Goal: Task Accomplishment & Management: Manage account settings

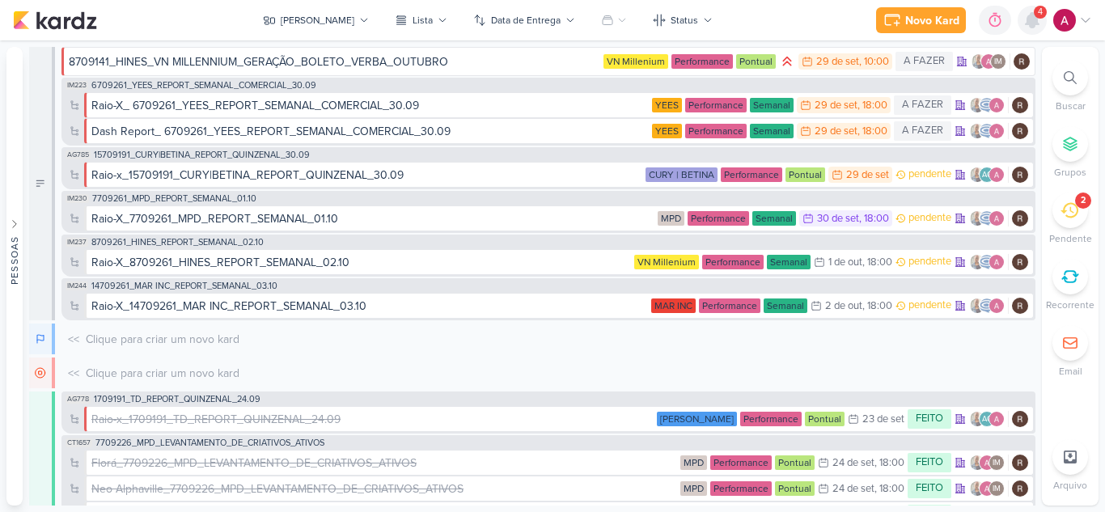
click at [1036, 27] on icon at bounding box center [1031, 20] width 19 height 19
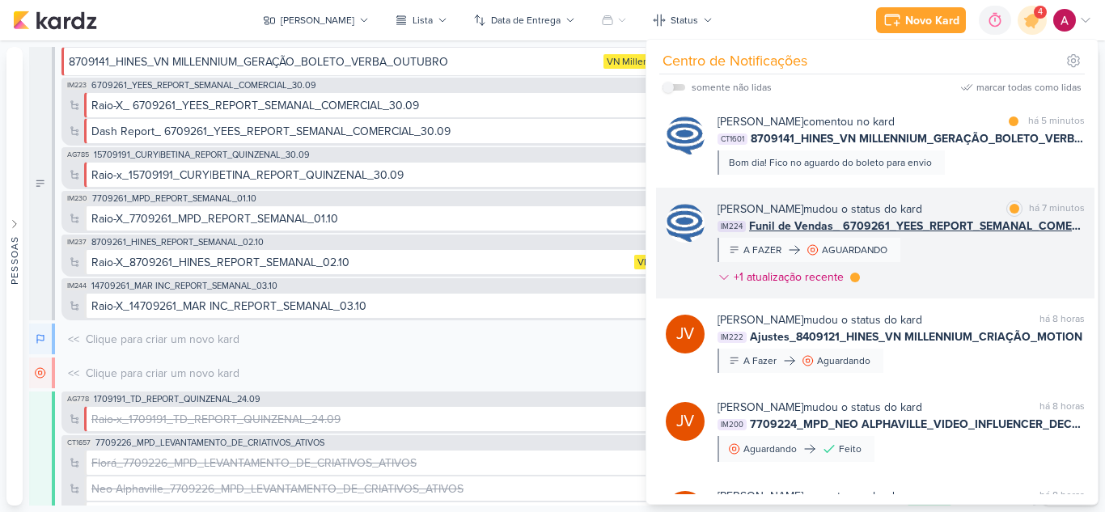
click at [1003, 276] on div "Caroline Traven De Andrade mudou o status do kard marcar como lida há 7 minutos…" at bounding box center [900, 246] width 367 height 91
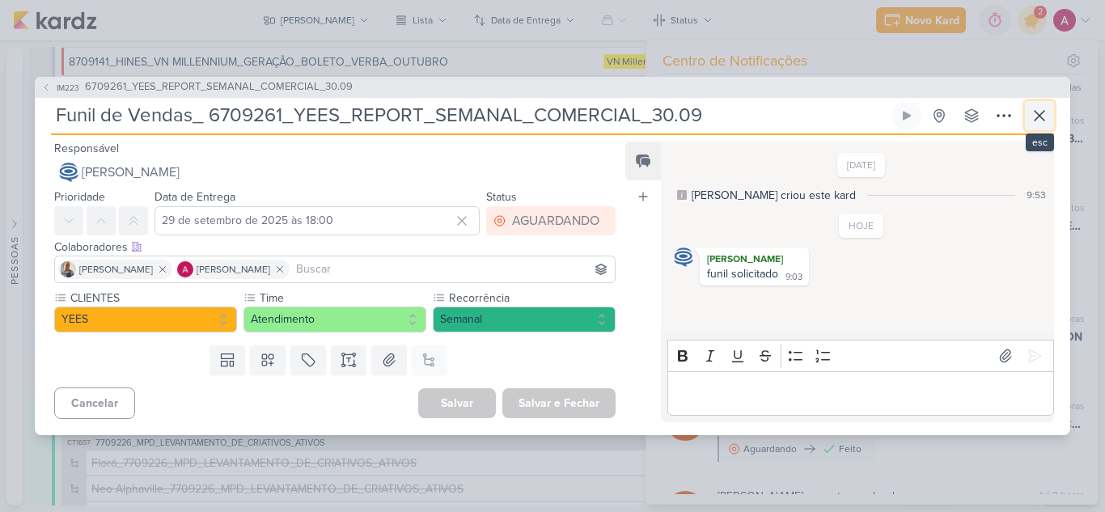
click at [1048, 119] on icon at bounding box center [1038, 115] width 19 height 19
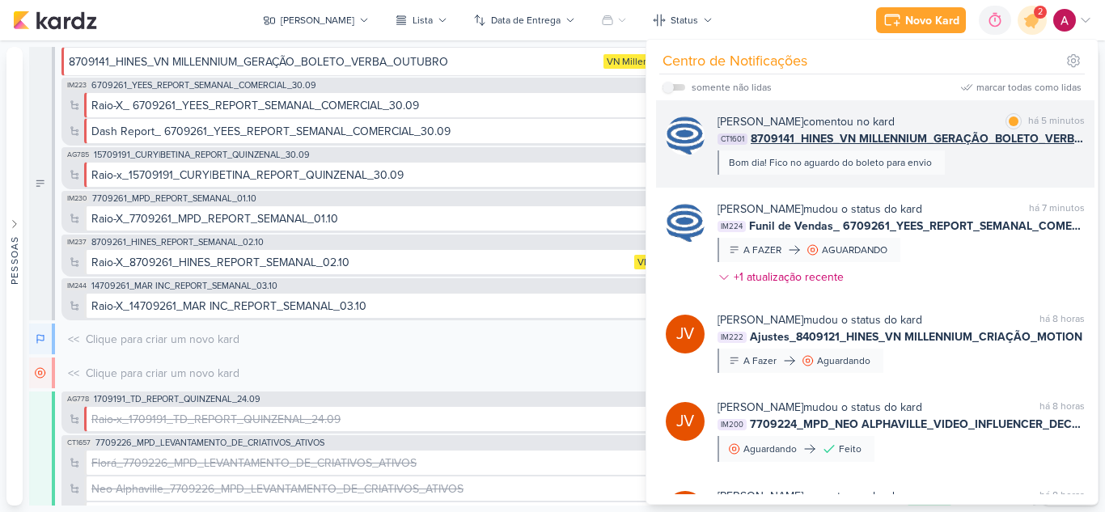
click at [971, 176] on div "Caroline Traven De Andrade comentou no kard marcar como lida há 5 minutos CT160…" at bounding box center [875, 143] width 438 height 87
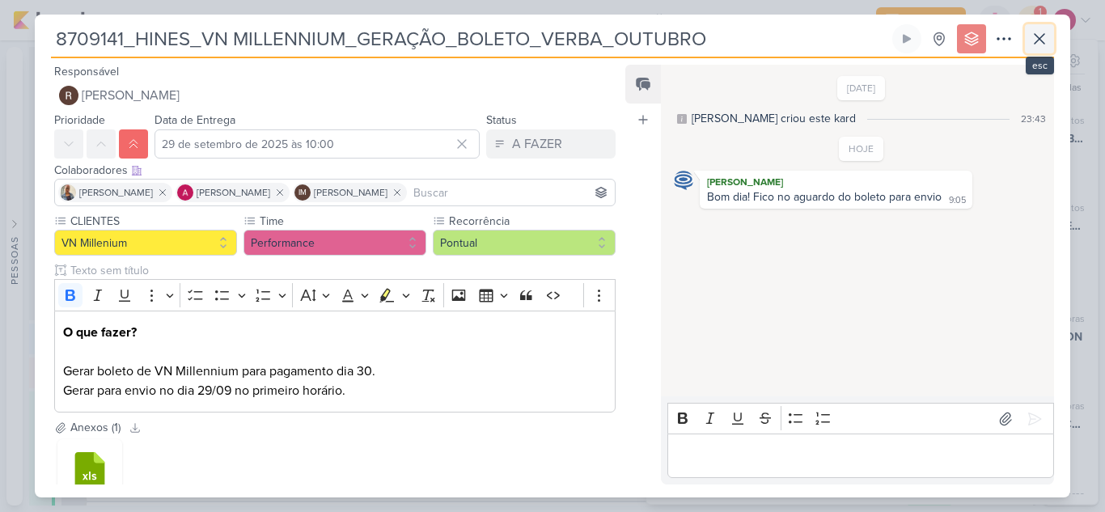
click at [1041, 33] on icon at bounding box center [1038, 38] width 19 height 19
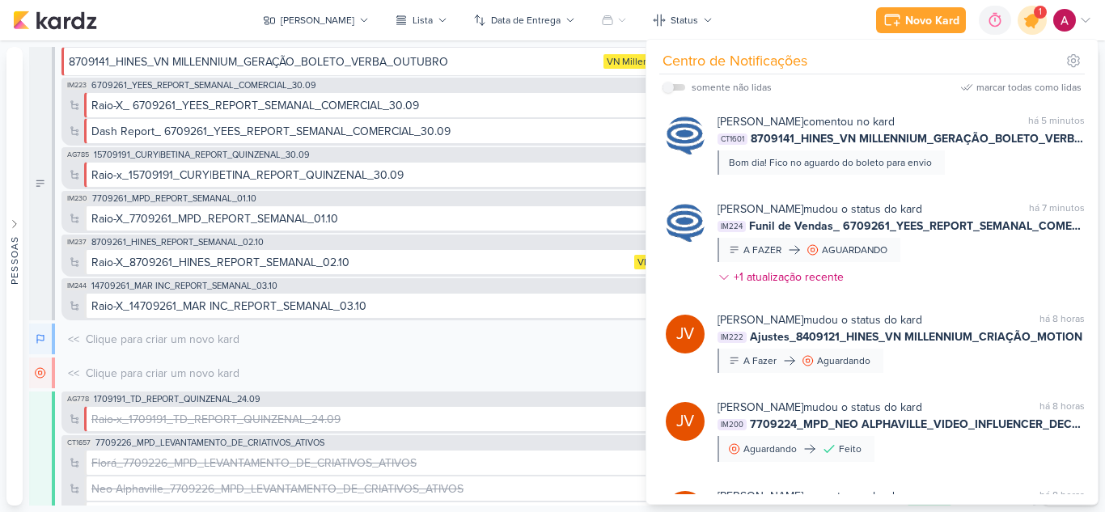
click at [1037, 26] on icon at bounding box center [1031, 19] width 27 height 27
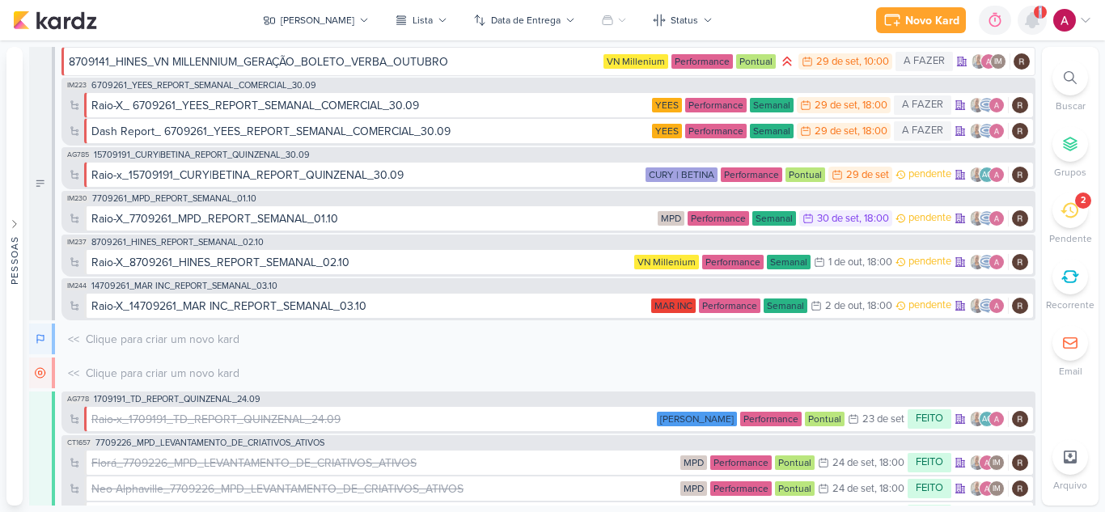
click at [1037, 26] on icon at bounding box center [1031, 20] width 19 height 19
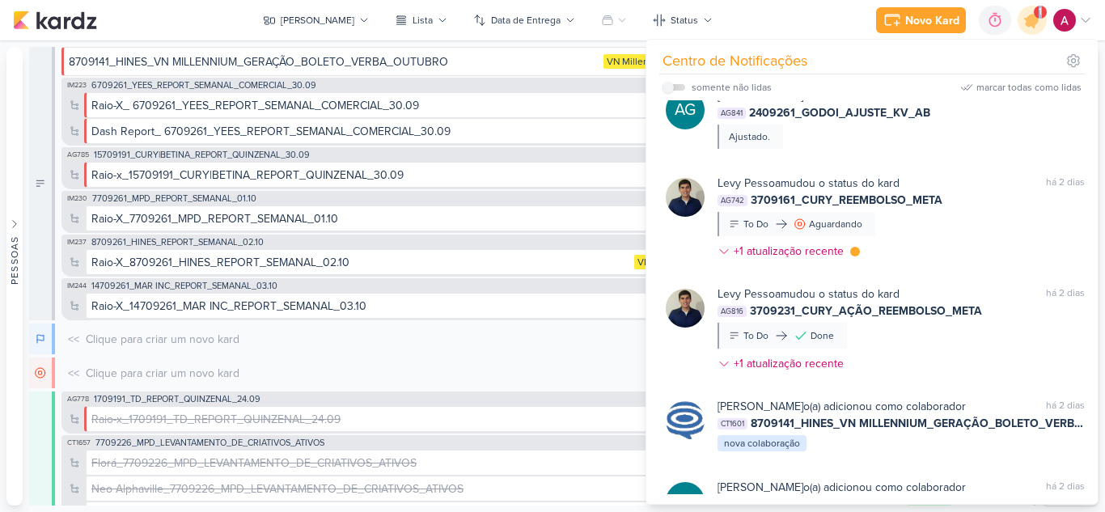
scroll to position [713, 0]
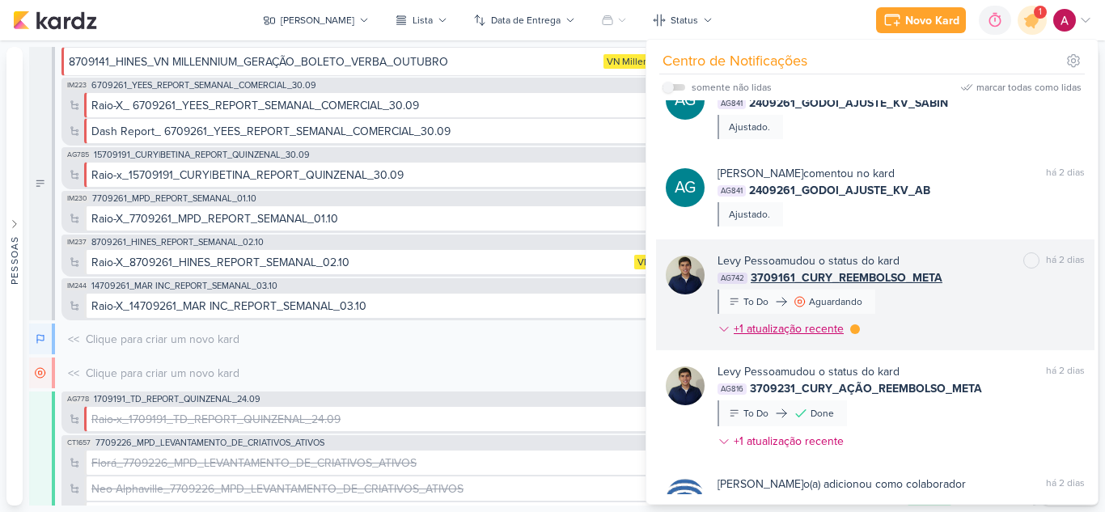
click at [854, 331] on div at bounding box center [855, 329] width 10 height 10
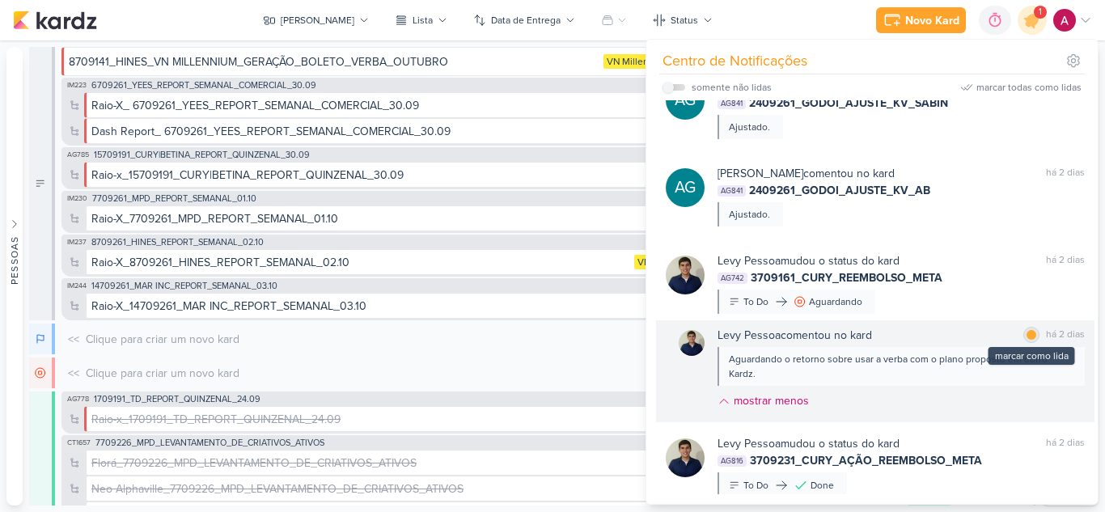
click at [1026, 338] on div at bounding box center [1031, 335] width 10 height 10
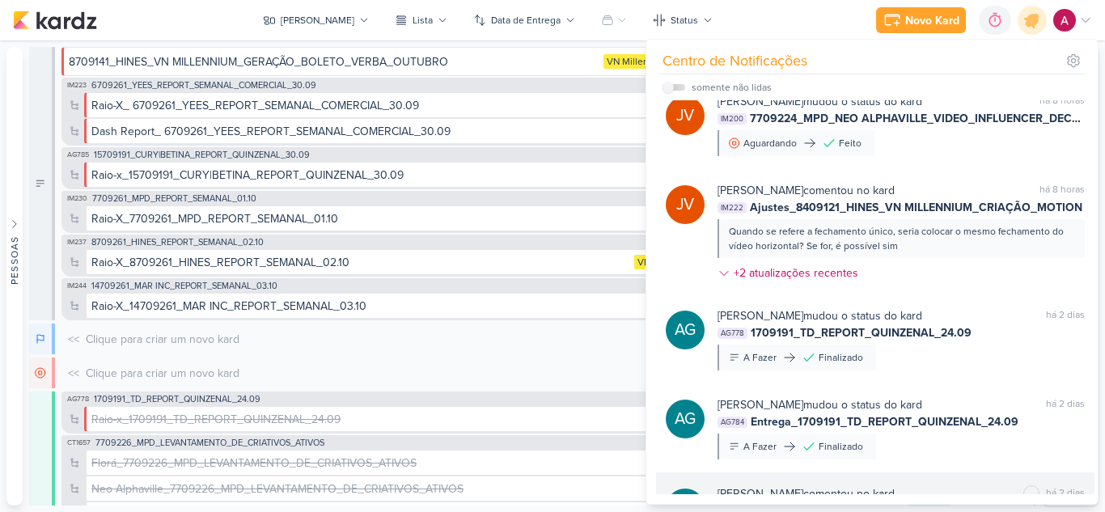
scroll to position [228, 0]
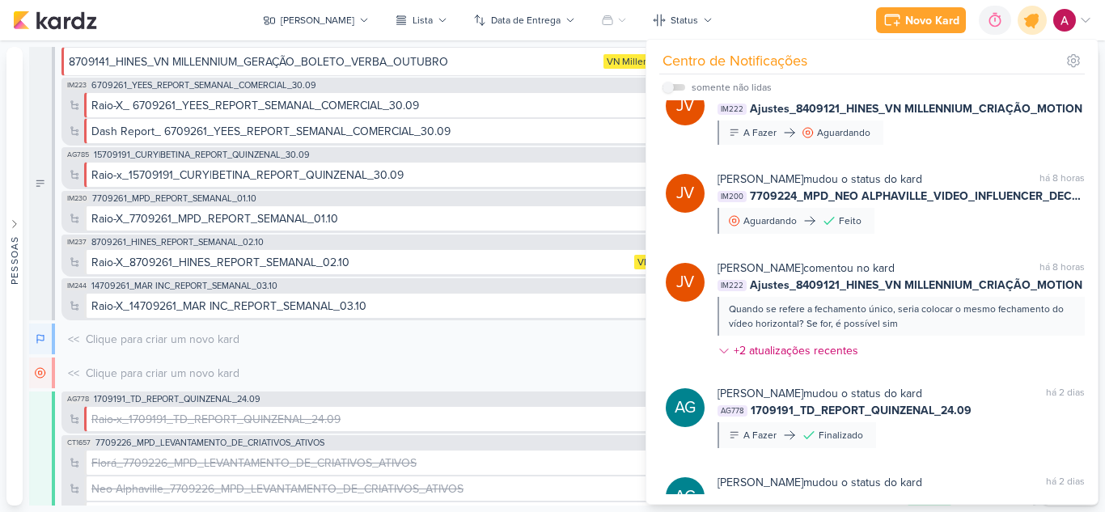
click at [1037, 21] on icon at bounding box center [1031, 20] width 19 height 19
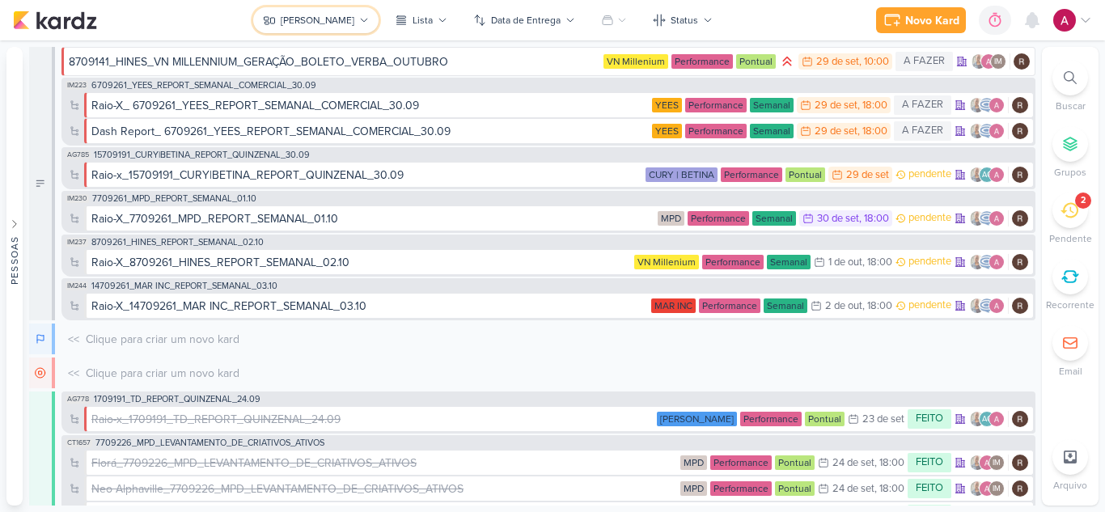
click at [359, 17] on icon at bounding box center [364, 20] width 10 height 10
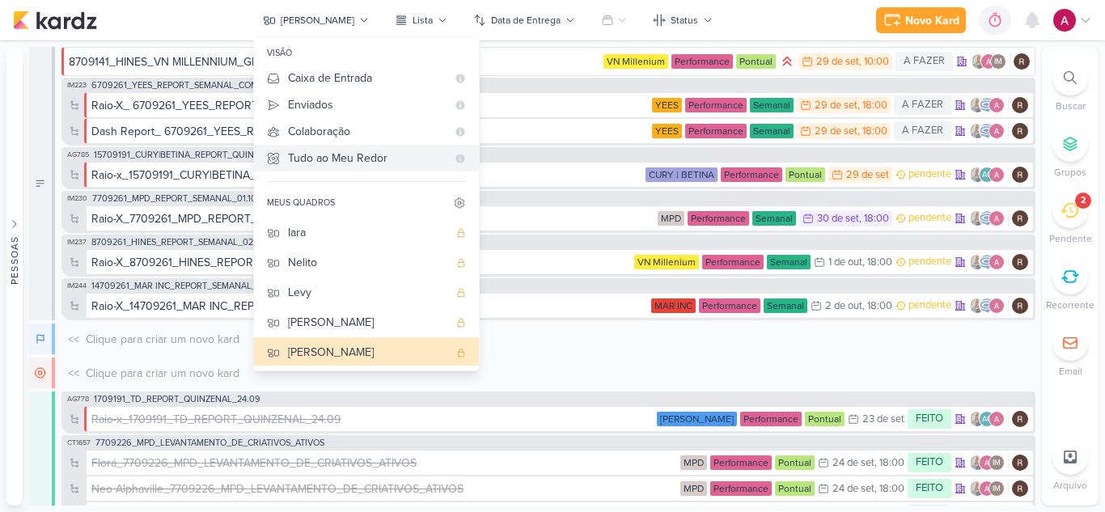
click at [382, 155] on div "Tudo ao Meu Redor" at bounding box center [367, 158] width 159 height 17
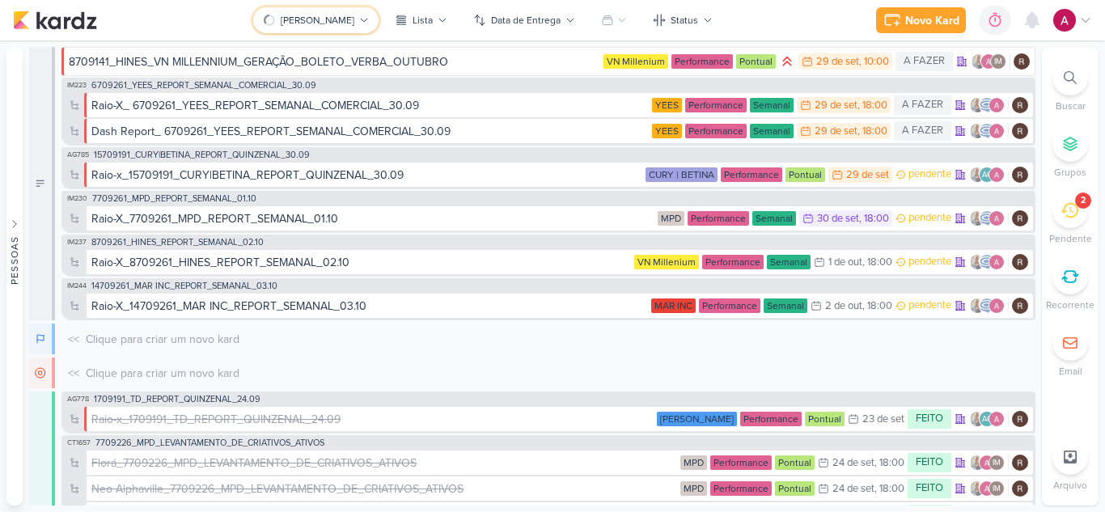
click at [327, 20] on button "[PERSON_NAME]" at bounding box center [315, 20] width 125 height 26
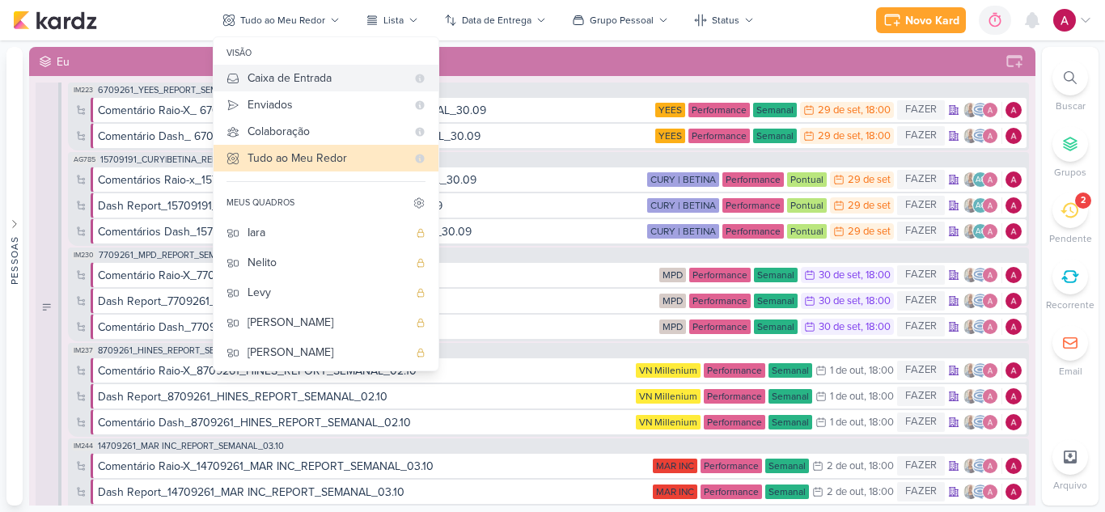
click at [333, 70] on div "Caixa de Entrada" at bounding box center [326, 78] width 159 height 17
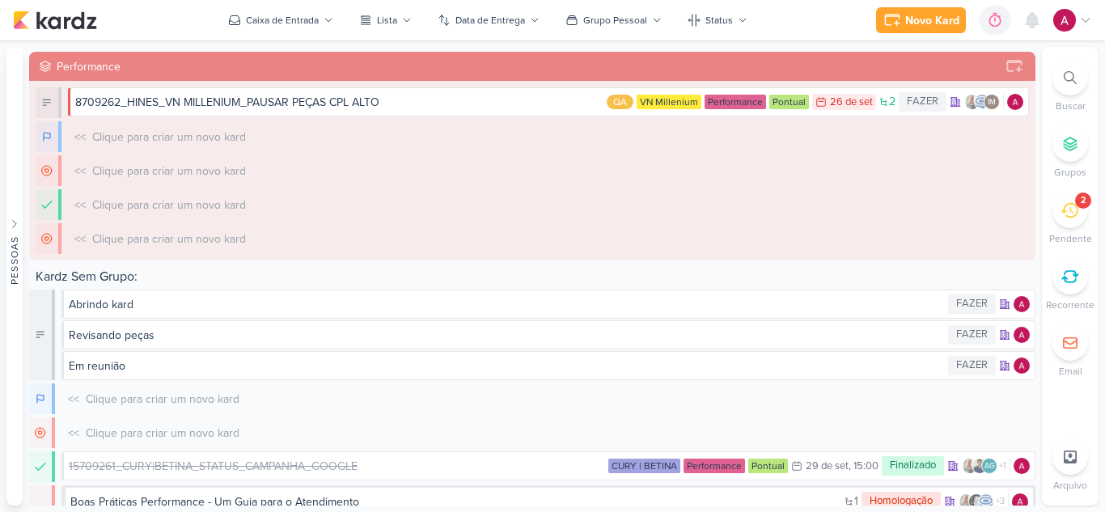
scroll to position [1067, 0]
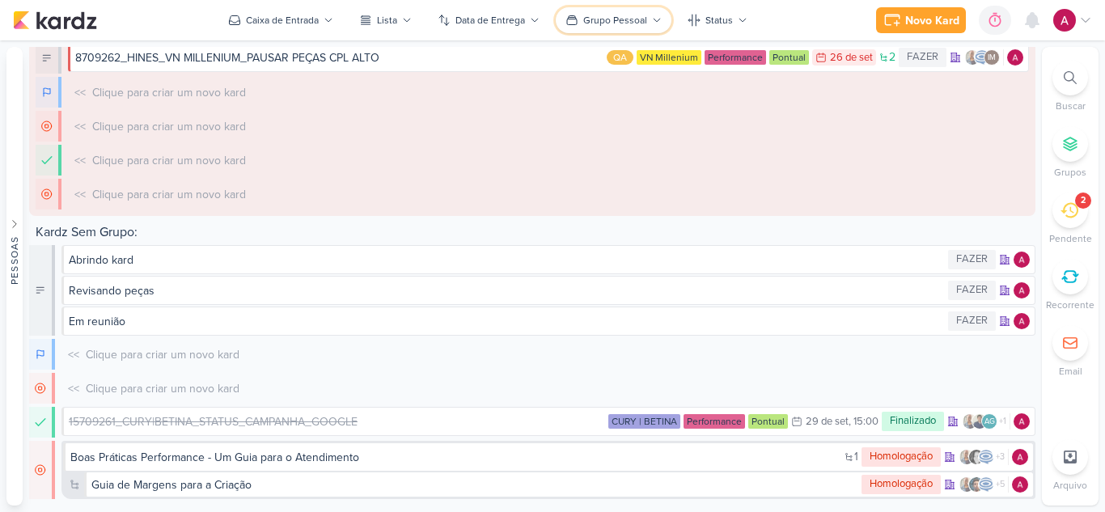
click at [602, 27] on div "Grupo Pessoal" at bounding box center [615, 20] width 64 height 15
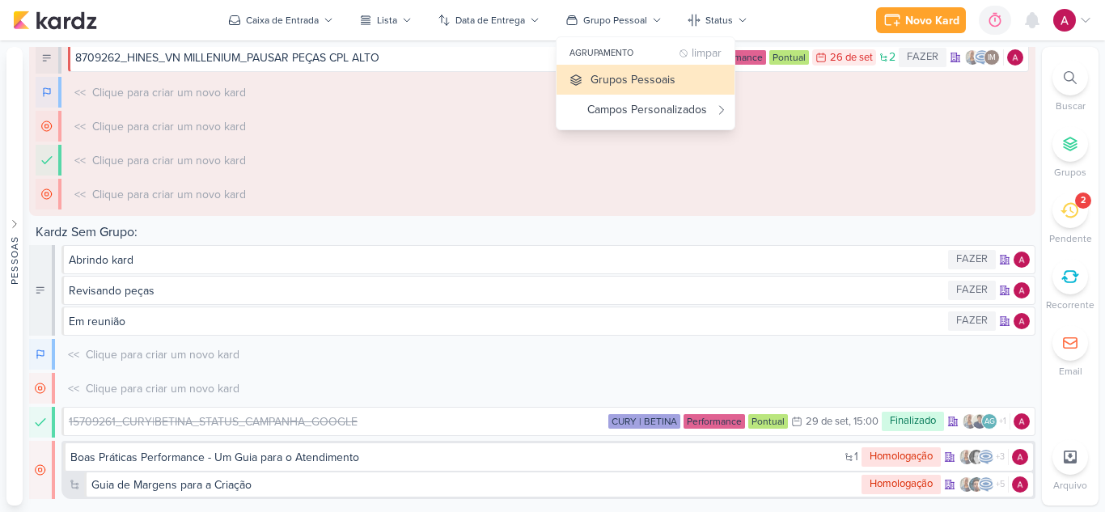
click at [706, 62] on div "agrupamento limpar" at bounding box center [645, 53] width 178 height 23
click at [706, 53] on div "limpar" at bounding box center [706, 54] width 30 height 12
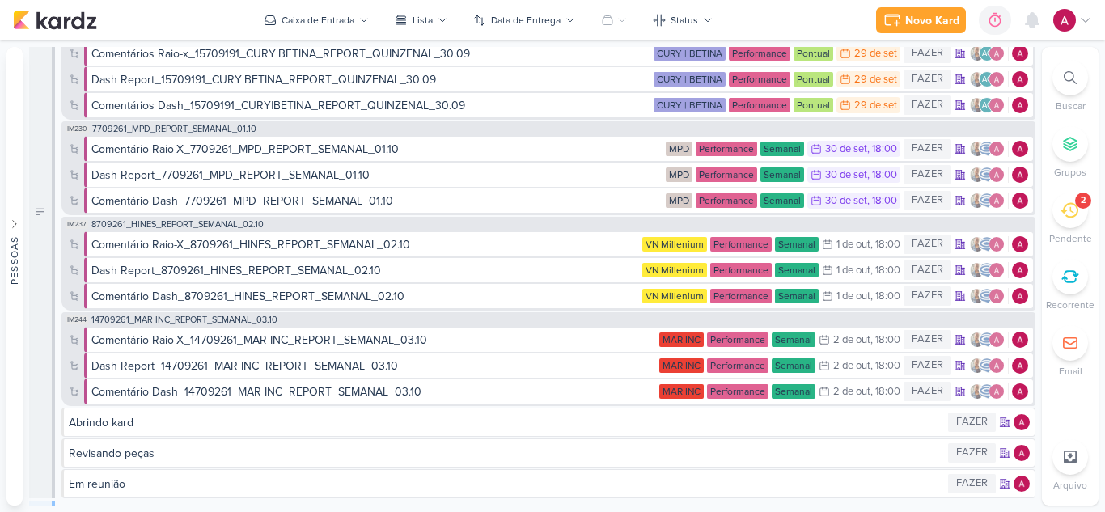
scroll to position [0, 0]
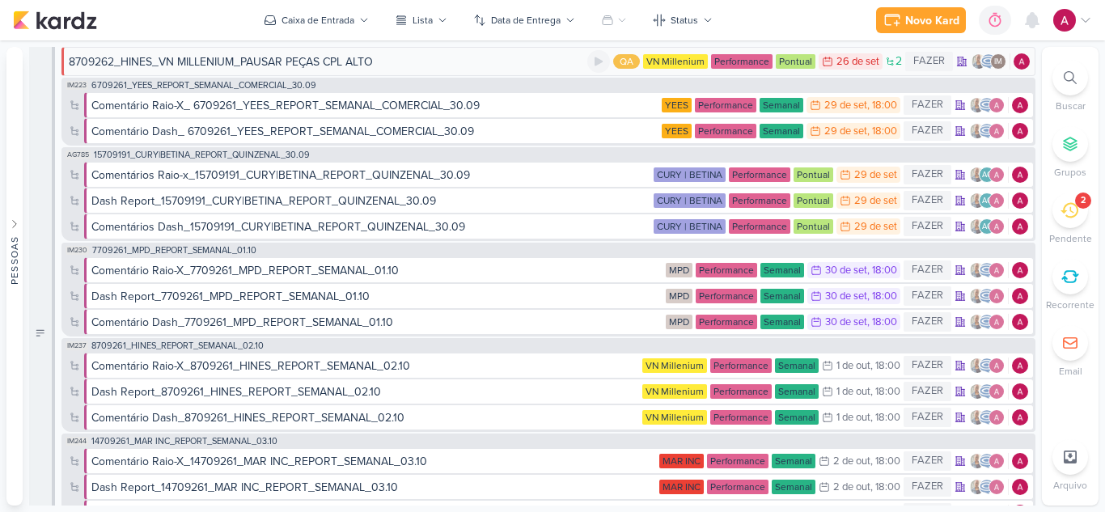
click at [413, 63] on div "8709262_HINES_VN MILLENIUM_PAUSAR PEÇAS CPL ALTO" at bounding box center [328, 61] width 518 height 17
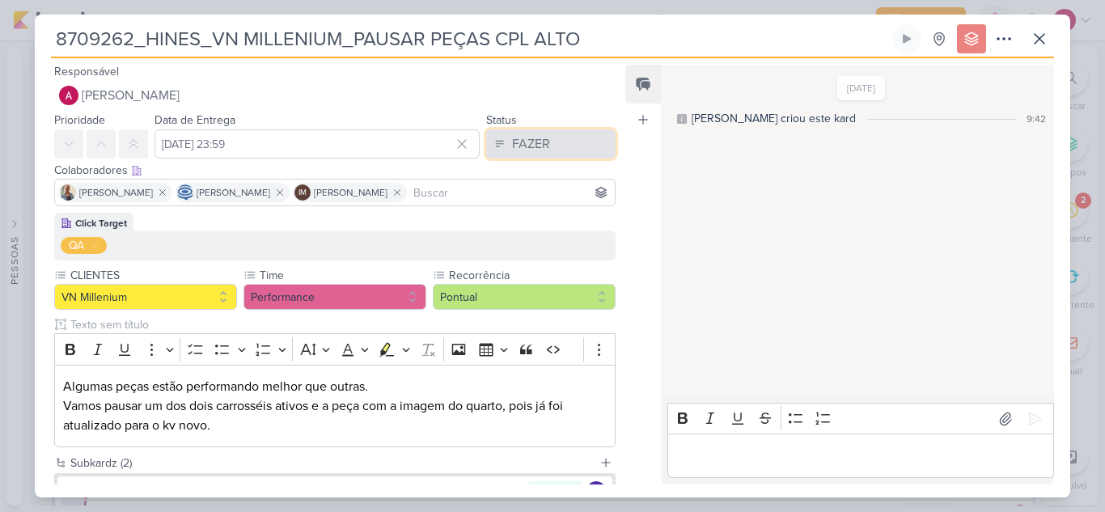
click at [558, 148] on button "FAZER" at bounding box center [550, 143] width 129 height 29
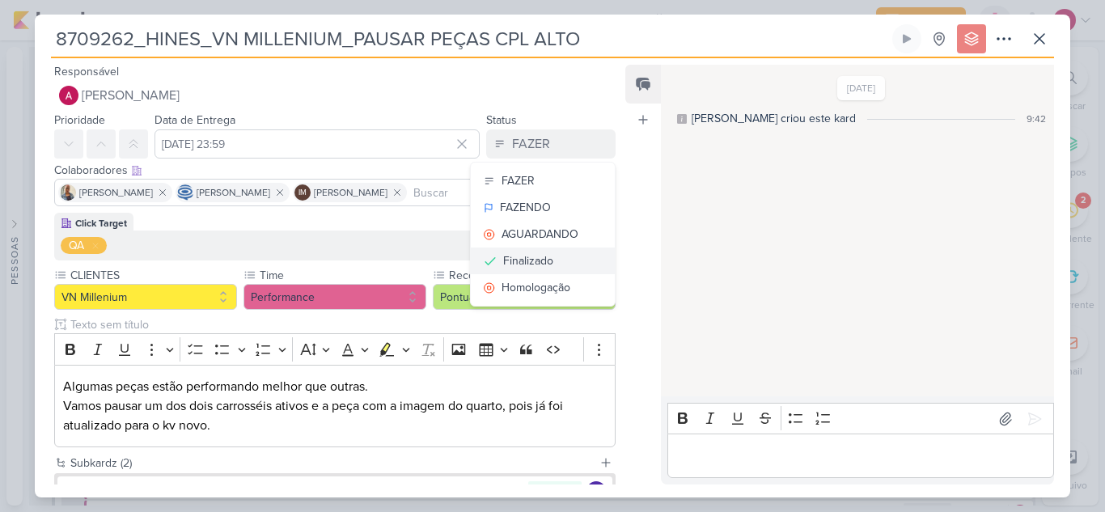
click at [536, 265] on div "Finalizado" at bounding box center [528, 260] width 50 height 17
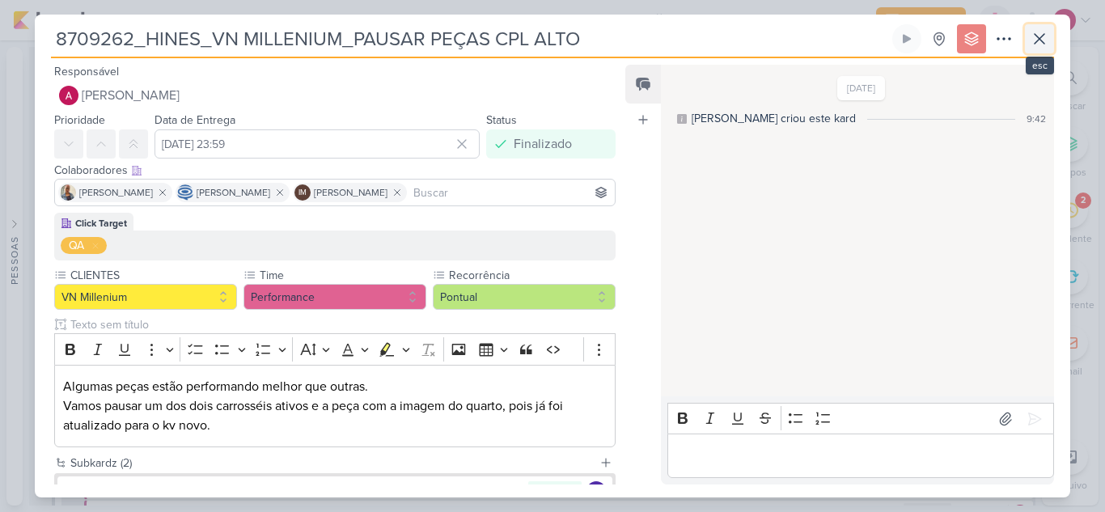
click at [1039, 44] on icon at bounding box center [1038, 38] width 19 height 19
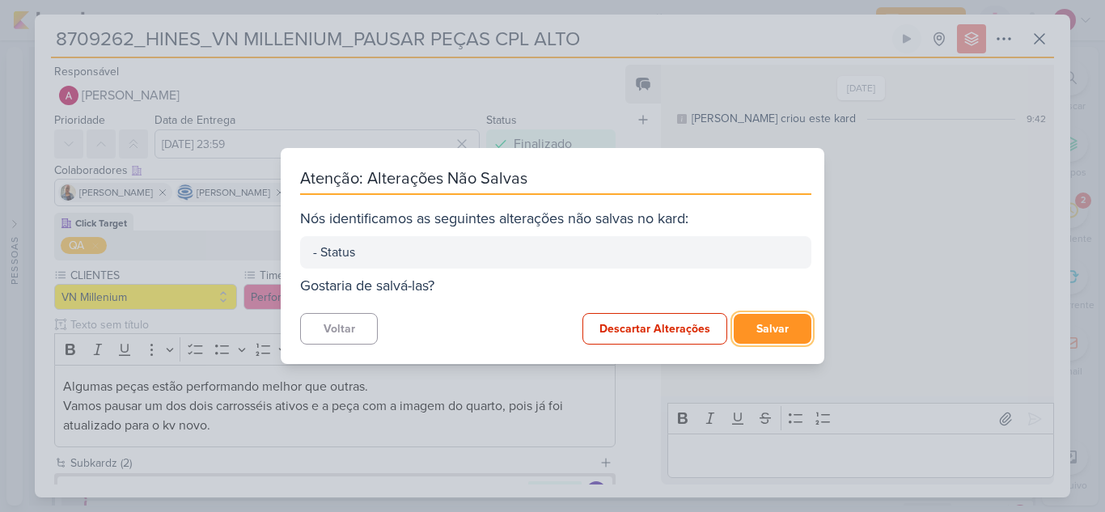
click at [771, 332] on button "Salvar" at bounding box center [772, 329] width 78 height 30
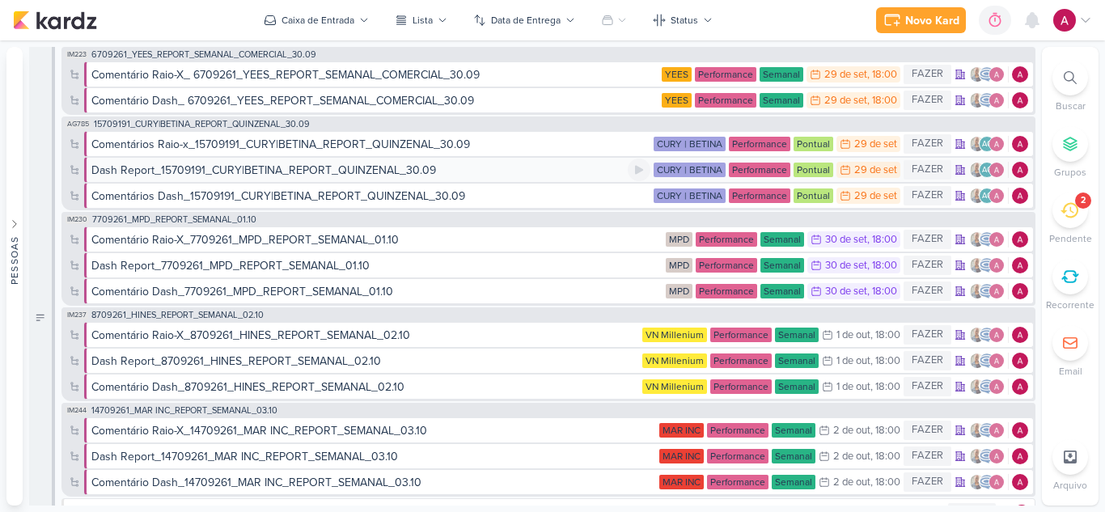
click at [295, 171] on div "Dash Report_15709191_CURY|BETINA_REPORT_QUINZENAL_30.09" at bounding box center [263, 170] width 344 height 17
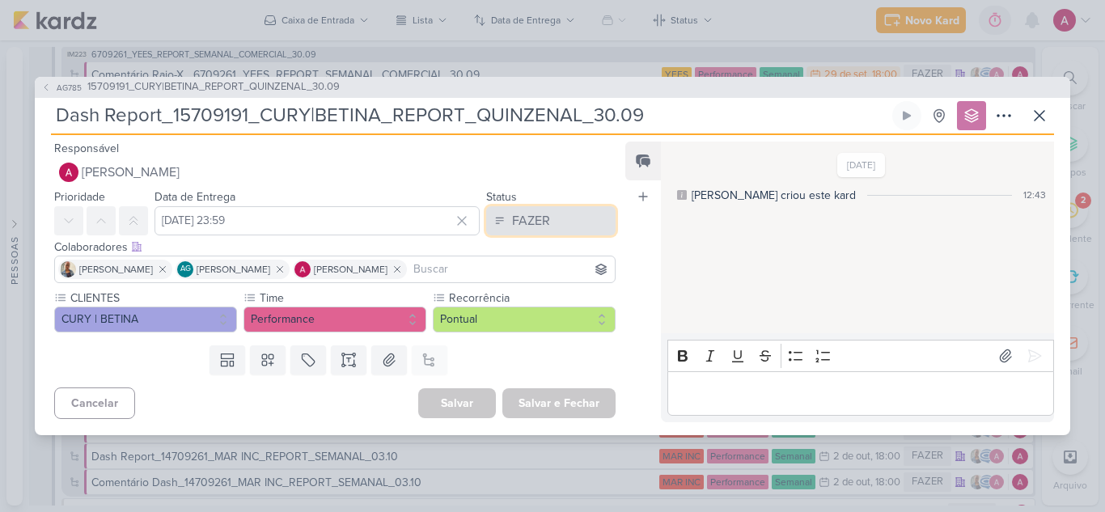
click at [552, 210] on button "FAZER" at bounding box center [550, 220] width 129 height 29
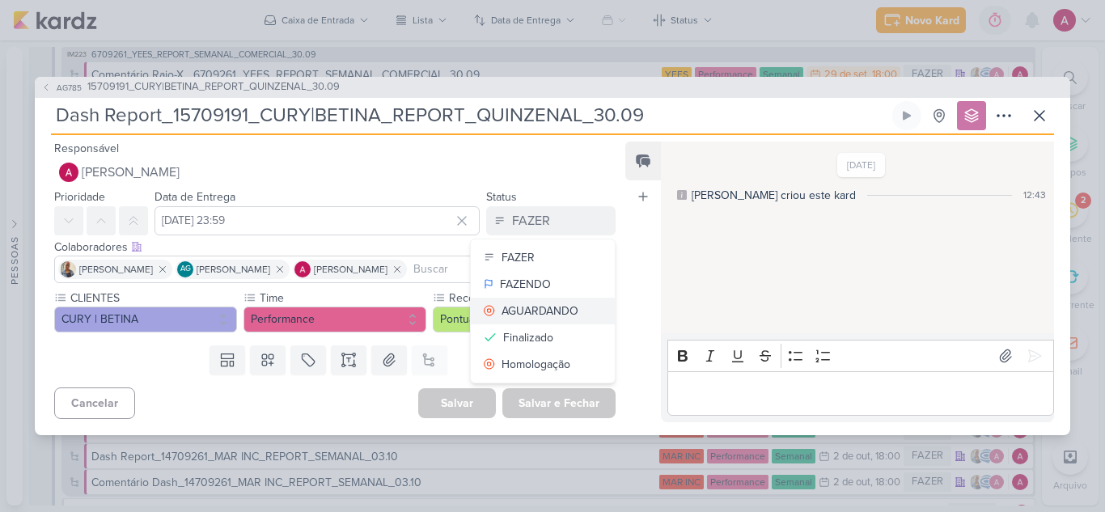
click at [545, 316] on div "AGUARDANDO" at bounding box center [539, 310] width 77 height 17
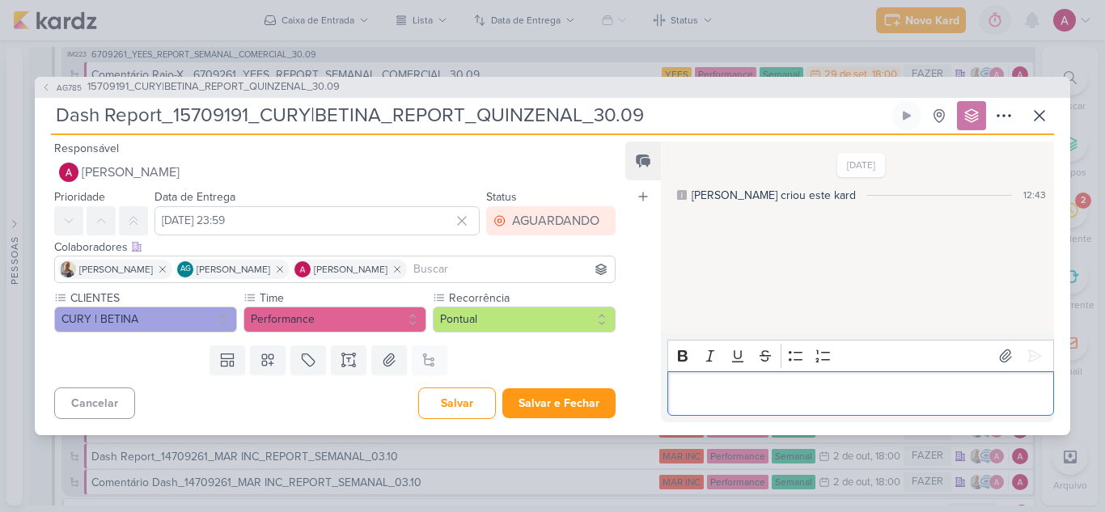
click at [742, 389] on p "Editor editing area: main" at bounding box center [860, 392] width 370 height 19
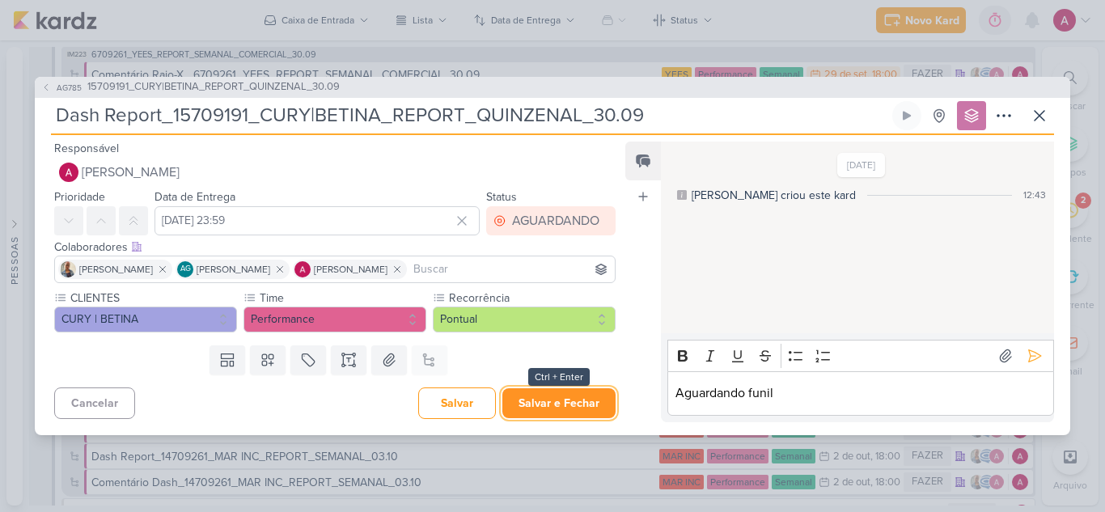
click at [555, 405] on button "Salvar e Fechar" at bounding box center [558, 403] width 113 height 30
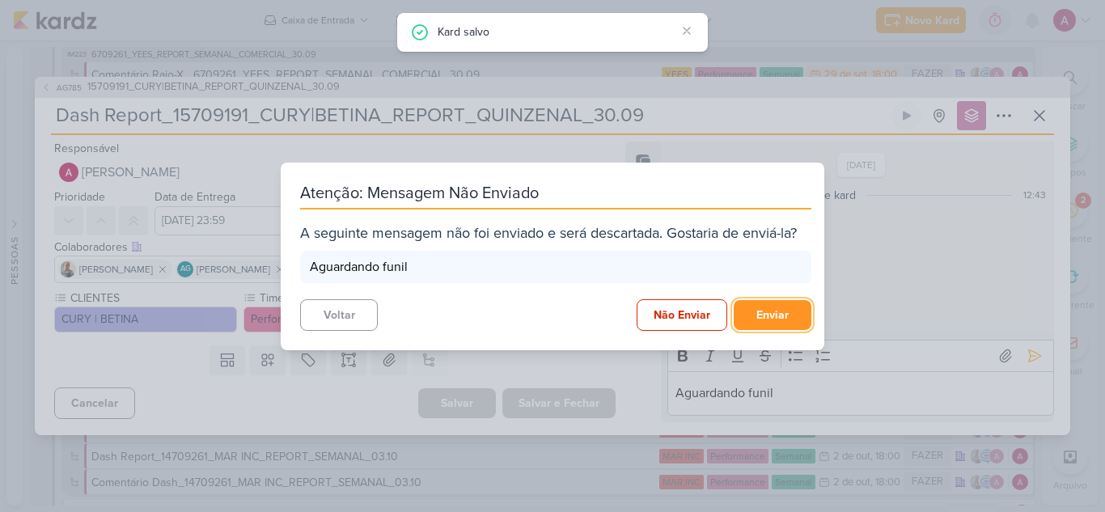
click at [784, 312] on button "Enviar" at bounding box center [772, 315] width 78 height 30
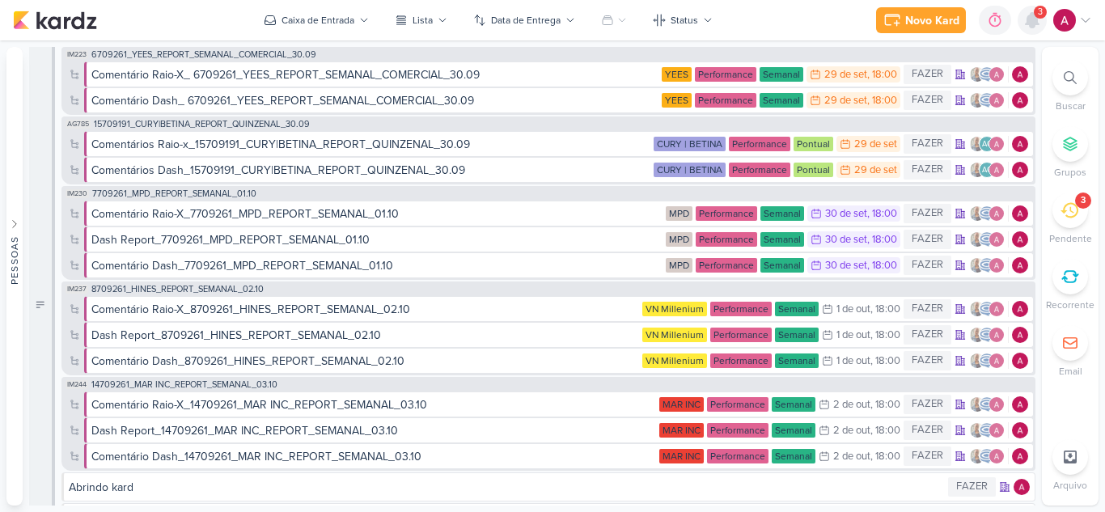
click at [1033, 27] on icon at bounding box center [1031, 20] width 13 height 15
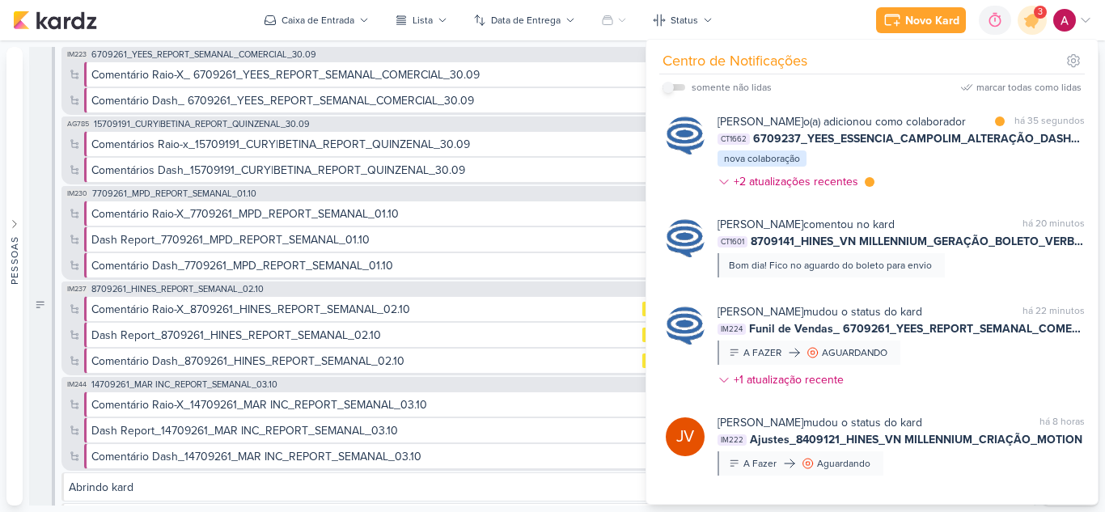
click at [666, 84] on input "checkbox" at bounding box center [667, 87] width 11 height 11
checkbox input "true"
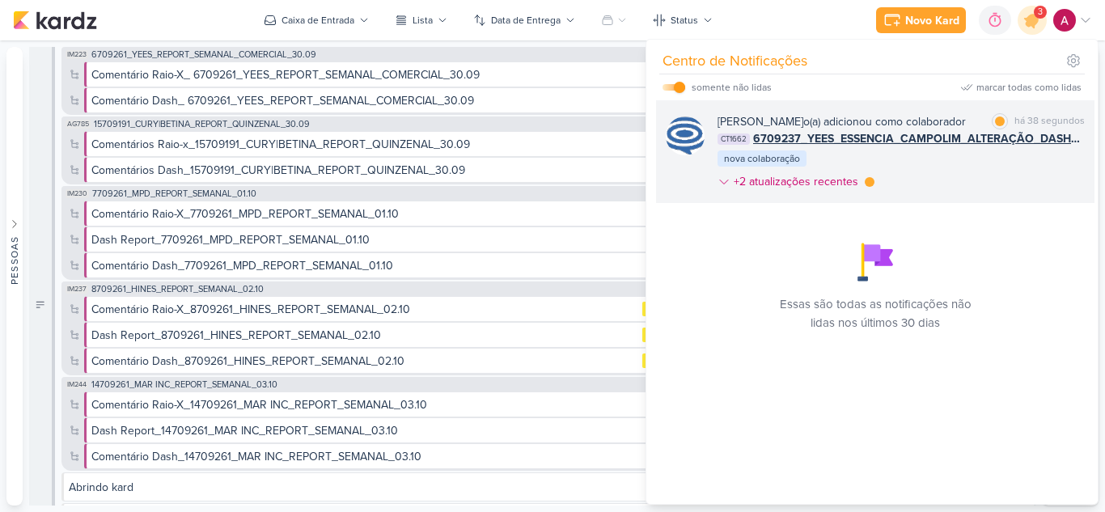
click at [1004, 197] on div "Caroline Traven De Andrade o(a) adicionou como colaborador marcar como lida há …" at bounding box center [900, 154] width 367 height 83
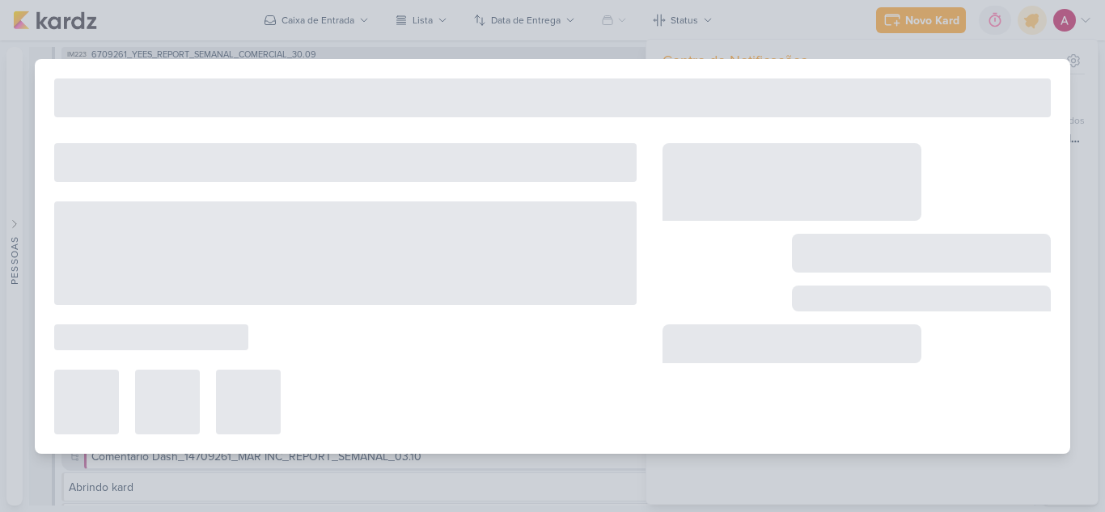
type input "6709237_YEES_ESSENCIA_CAMPOLIM_ALTERAÇÃO_DASHBOARD"
type input "1 de outubro de 2025 às 18:00"
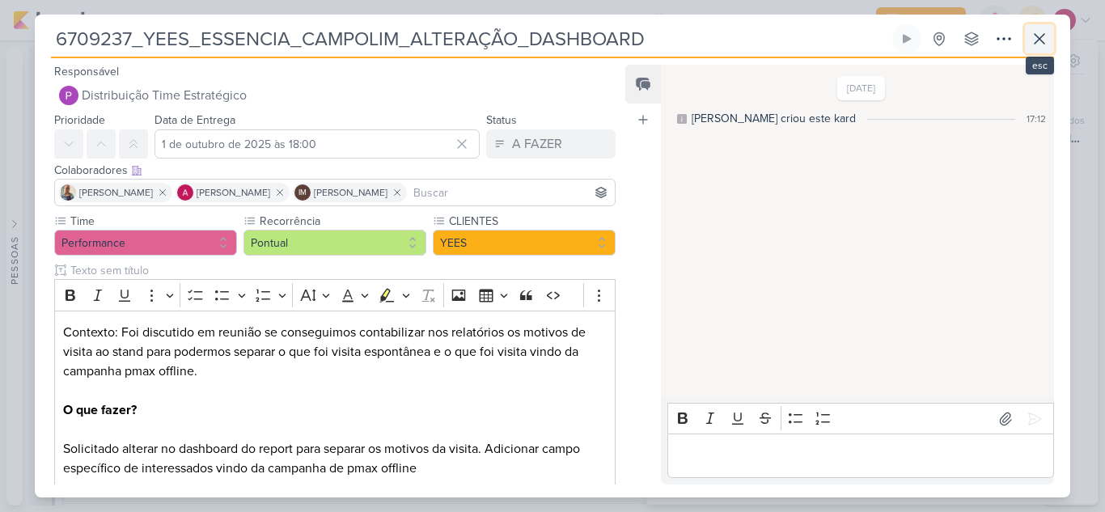
click at [1050, 34] on button at bounding box center [1039, 38] width 29 height 29
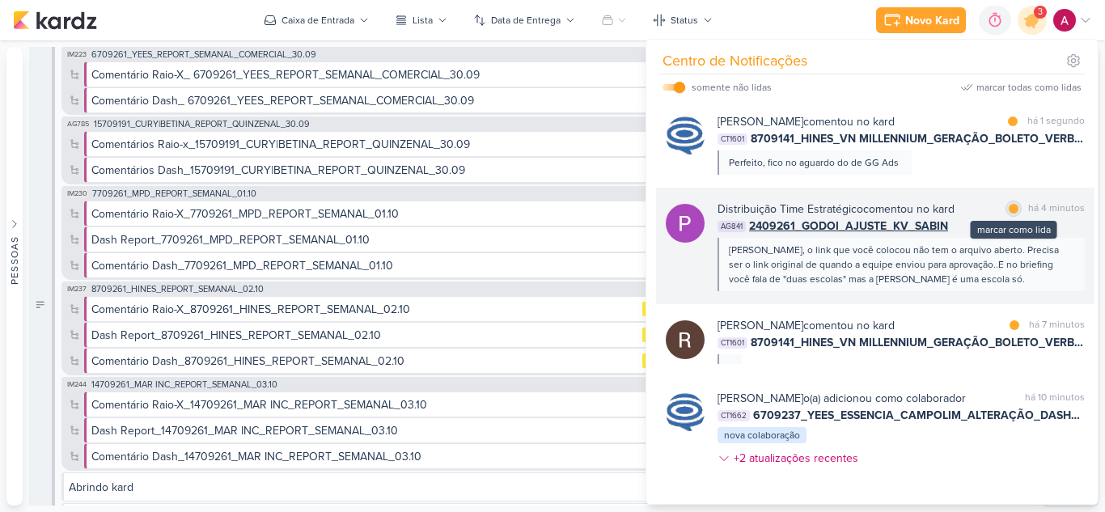
click at [1009, 210] on div at bounding box center [1013, 209] width 10 height 10
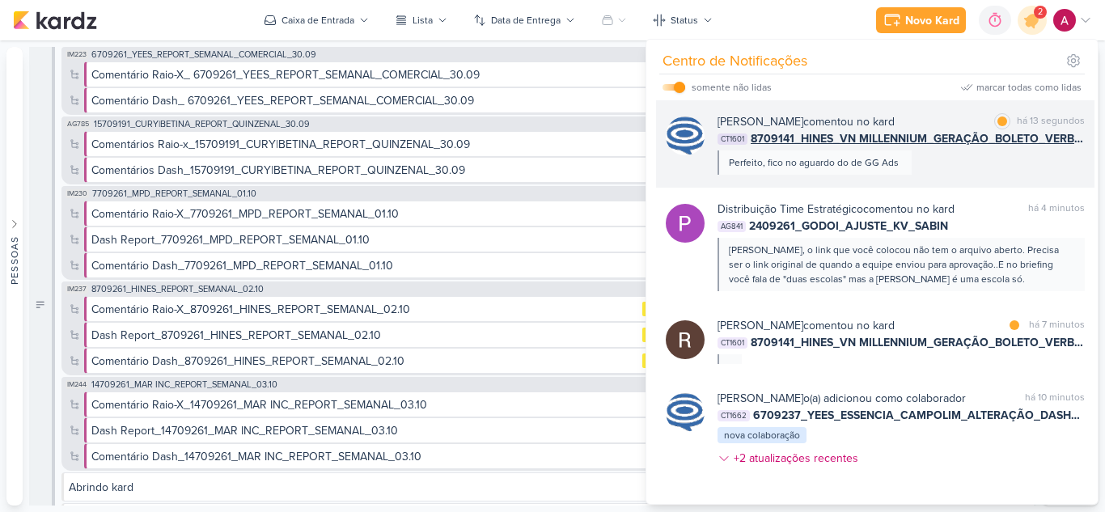
click at [978, 167] on div "Caroline Traven De Andrade comentou no kard marcar como lida há 13 segundos CT1…" at bounding box center [900, 143] width 367 height 61
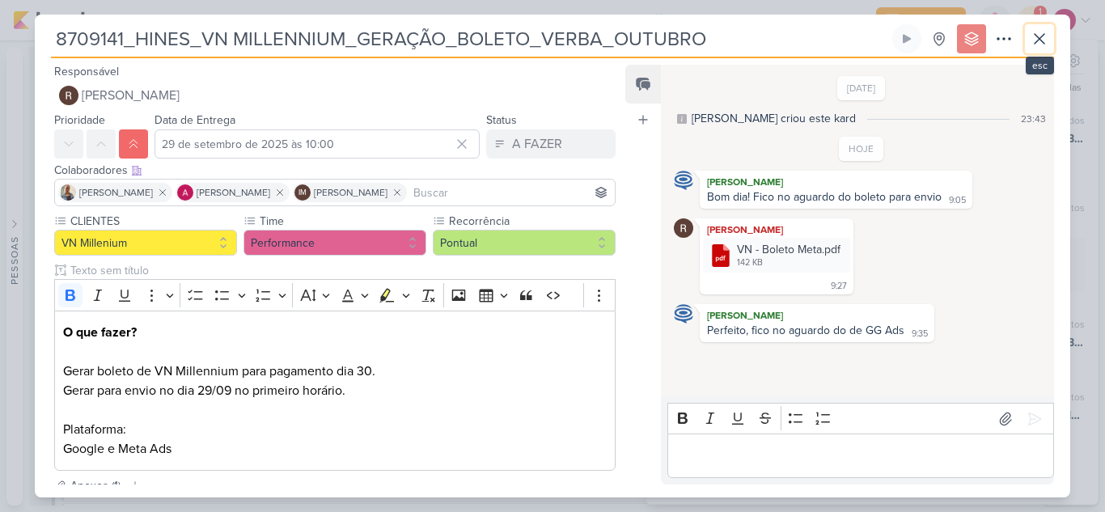
click at [1035, 40] on icon at bounding box center [1038, 38] width 19 height 19
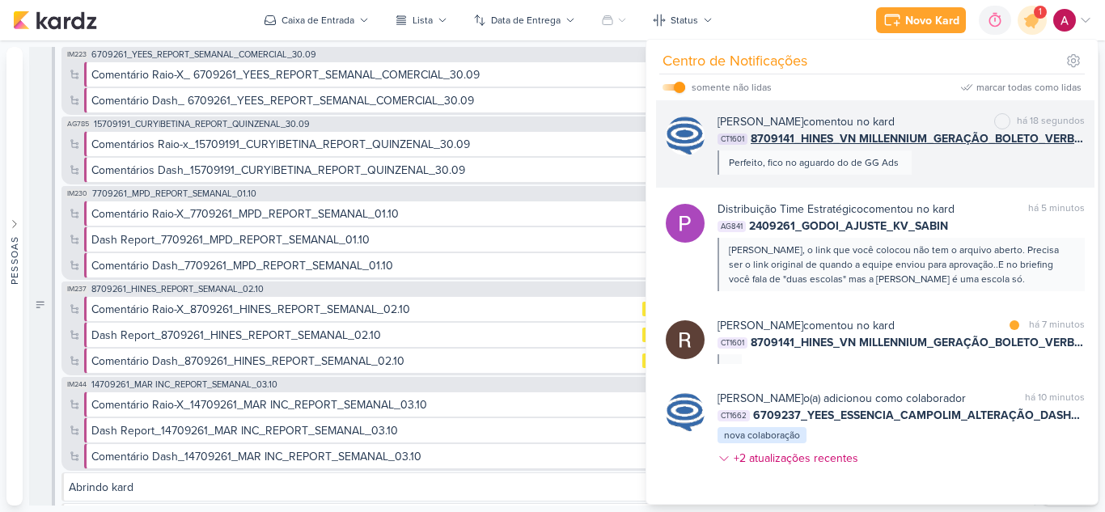
click at [970, 164] on div "Caroline Traven De Andrade comentou no kard marcar como não lida há 18 segundos…" at bounding box center [900, 143] width 367 height 61
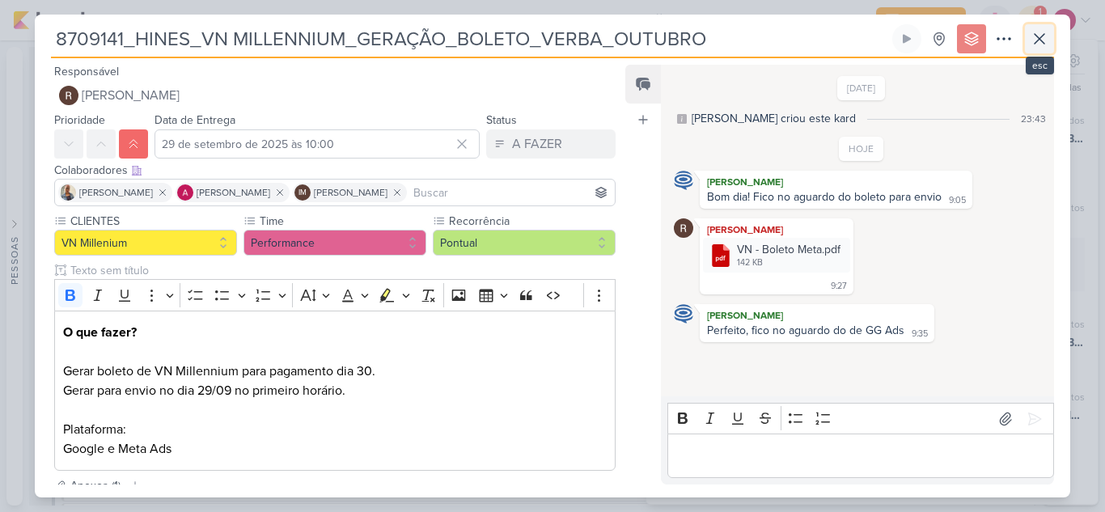
click at [1040, 51] on button at bounding box center [1039, 38] width 29 height 29
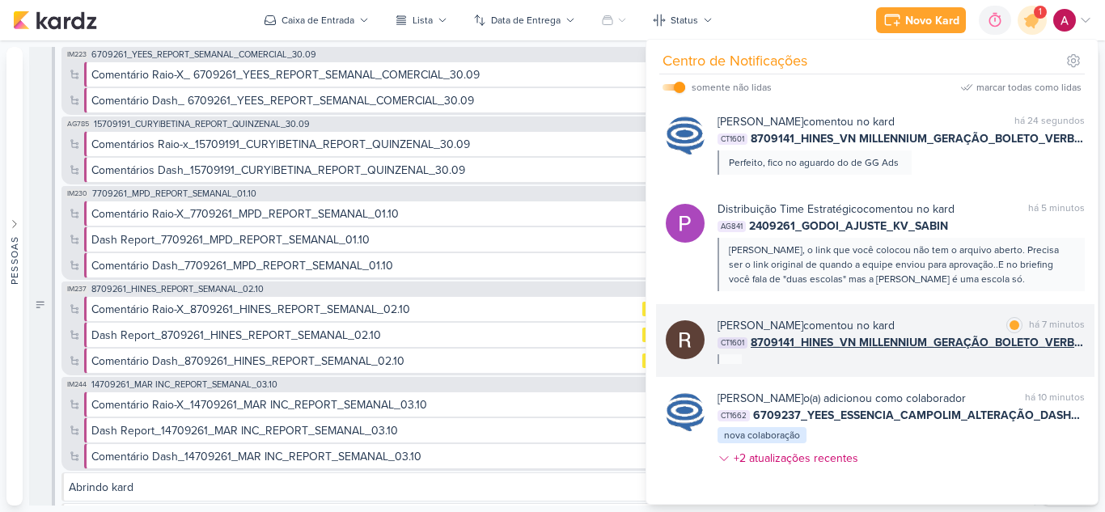
click at [957, 368] on div "Rafael Dornelles comentou no kard marcar como lida há 7 minutos CT1601 8709141_…" at bounding box center [875, 340] width 438 height 73
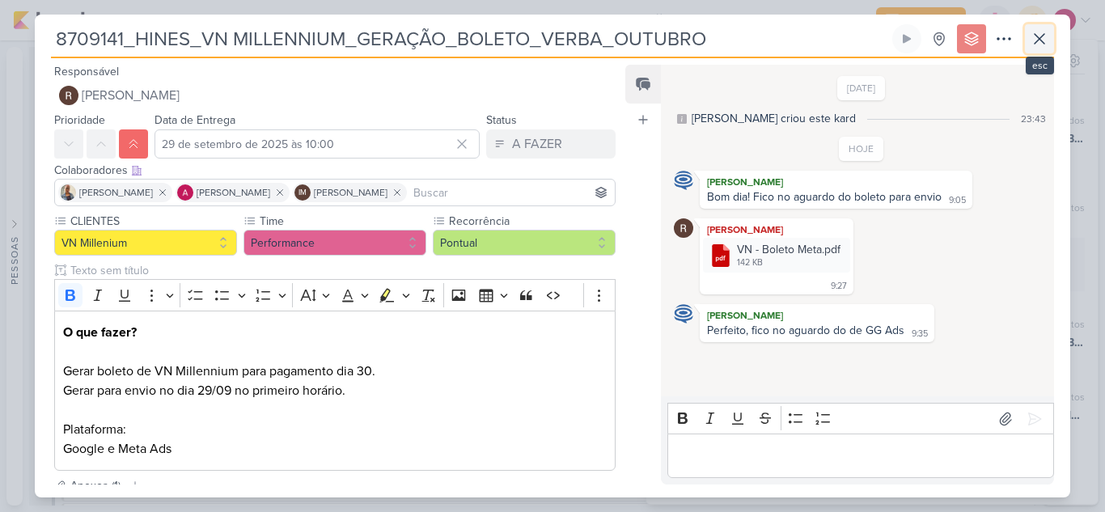
click at [1041, 49] on button at bounding box center [1039, 38] width 29 height 29
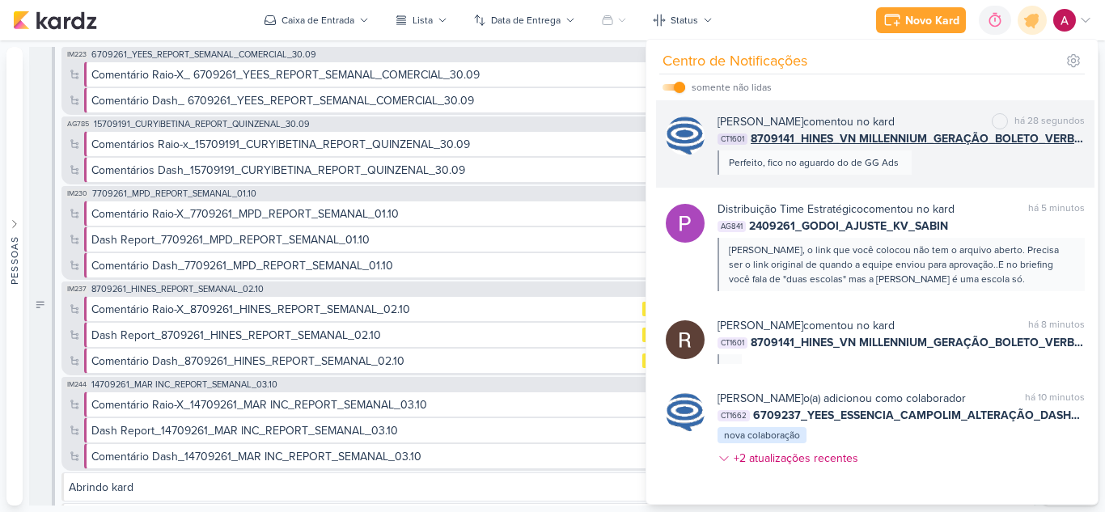
click at [933, 164] on div "Caroline Traven De Andrade comentou no kard marcar como não lida há 28 segundos…" at bounding box center [900, 143] width 367 height 61
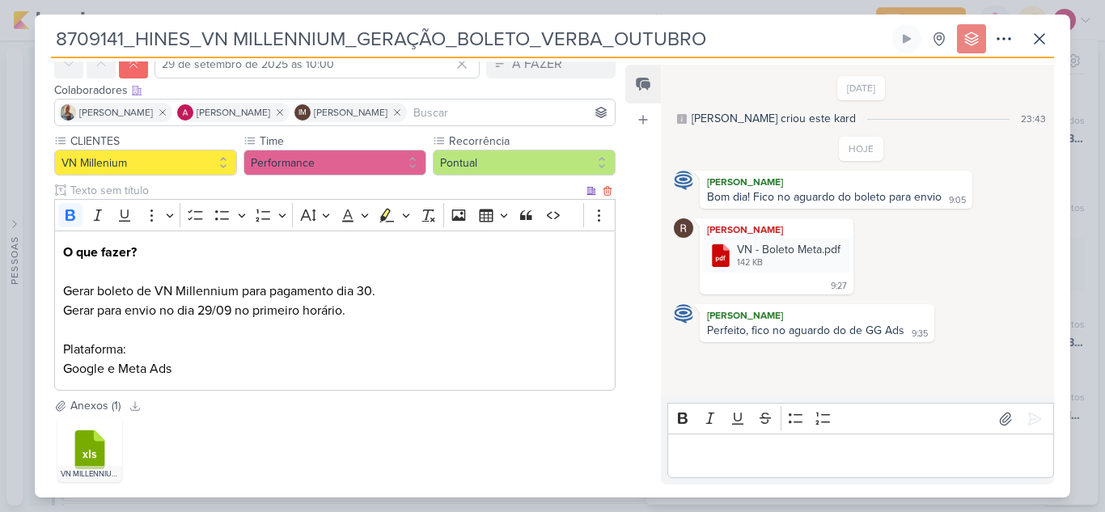
scroll to position [81, 0]
click at [1047, 43] on icon at bounding box center [1038, 38] width 19 height 19
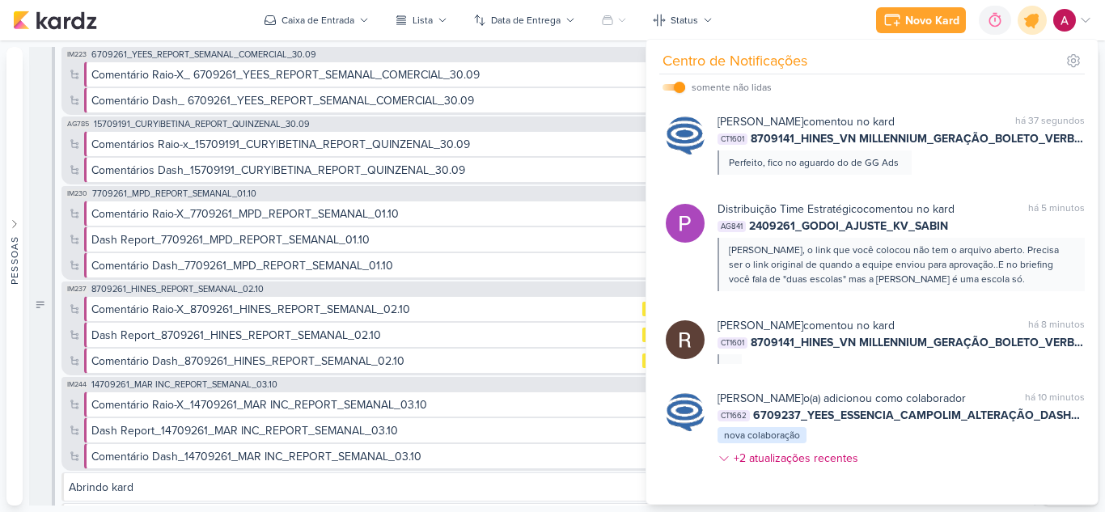
click at [1037, 19] on icon at bounding box center [1031, 20] width 19 height 19
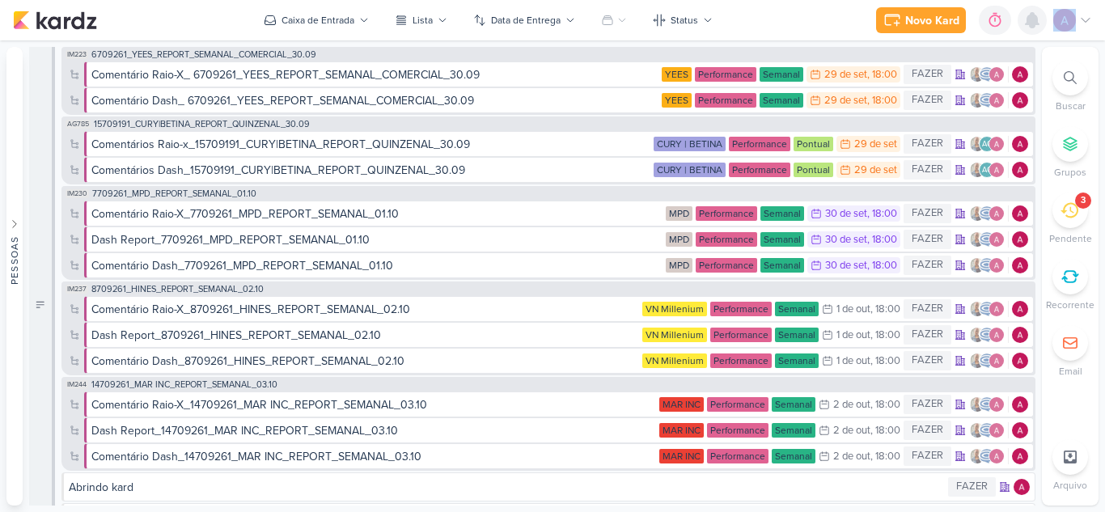
click at [1037, 19] on icon at bounding box center [1031, 20] width 13 height 15
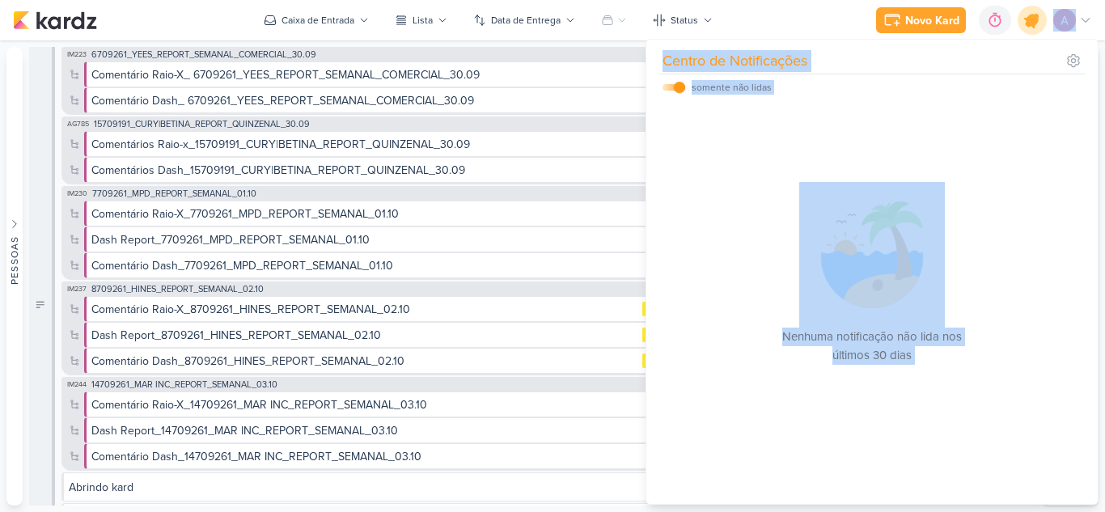
click at [1037, 19] on icon at bounding box center [1031, 20] width 19 height 19
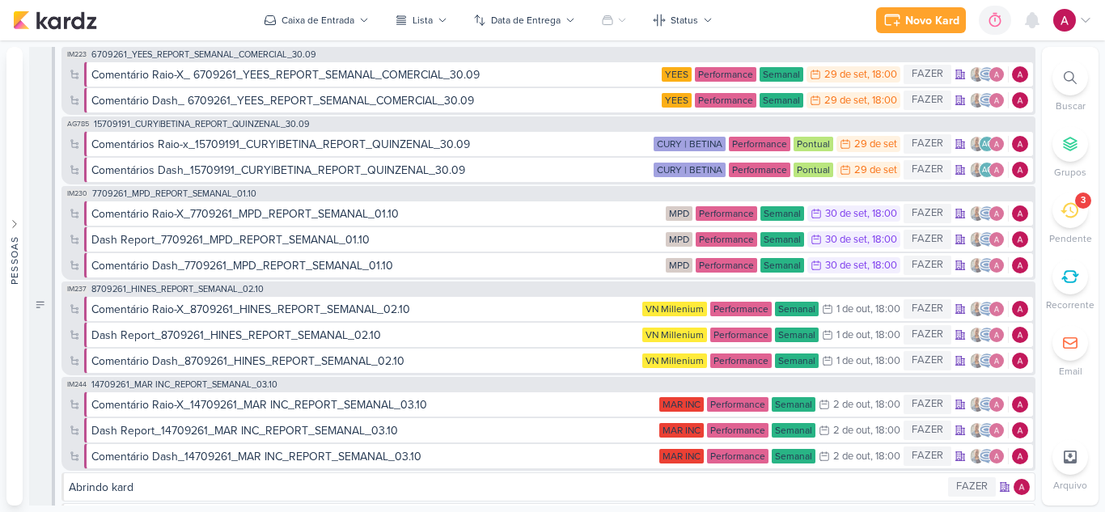
click at [1059, 208] on div "3" at bounding box center [1070, 210] width 36 height 36
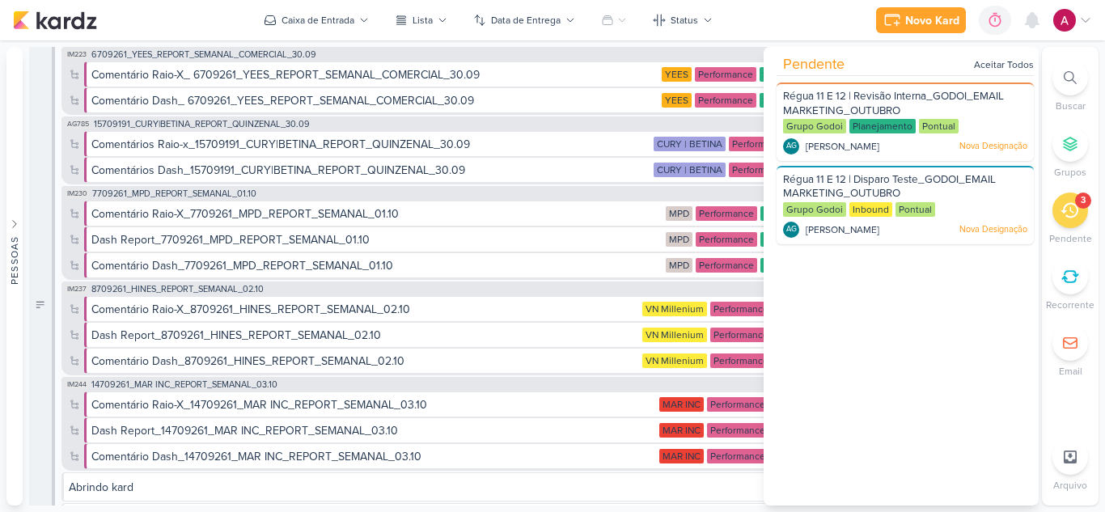
click at [1077, 217] on icon at bounding box center [1069, 210] width 18 height 18
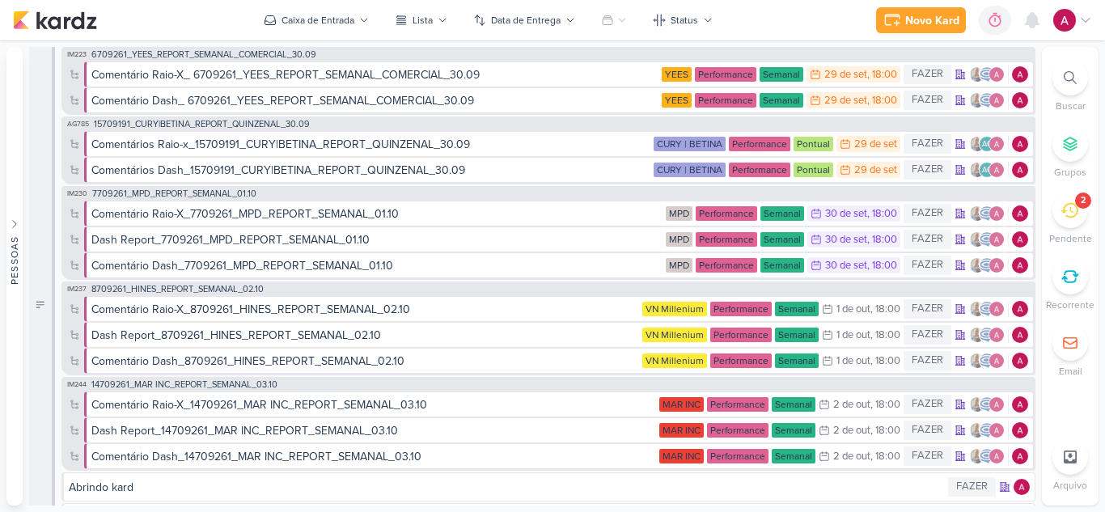
click at [1062, 81] on div at bounding box center [1070, 78] width 36 height 36
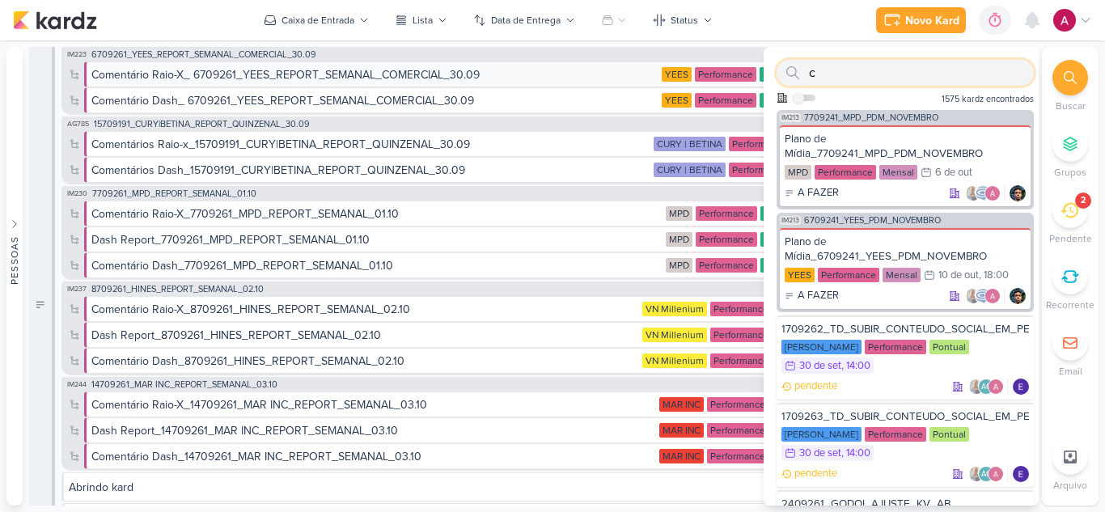
drag, startPoint x: 904, startPoint y: 73, endPoint x: 757, endPoint y: 87, distance: 147.8
click at [757, 87] on div "Pessoas [GEOGRAPHIC_DATA] AG A l i n e G i m e n e z G r a c i a n o C a r l o …" at bounding box center [552, 276] width 1105 height 459
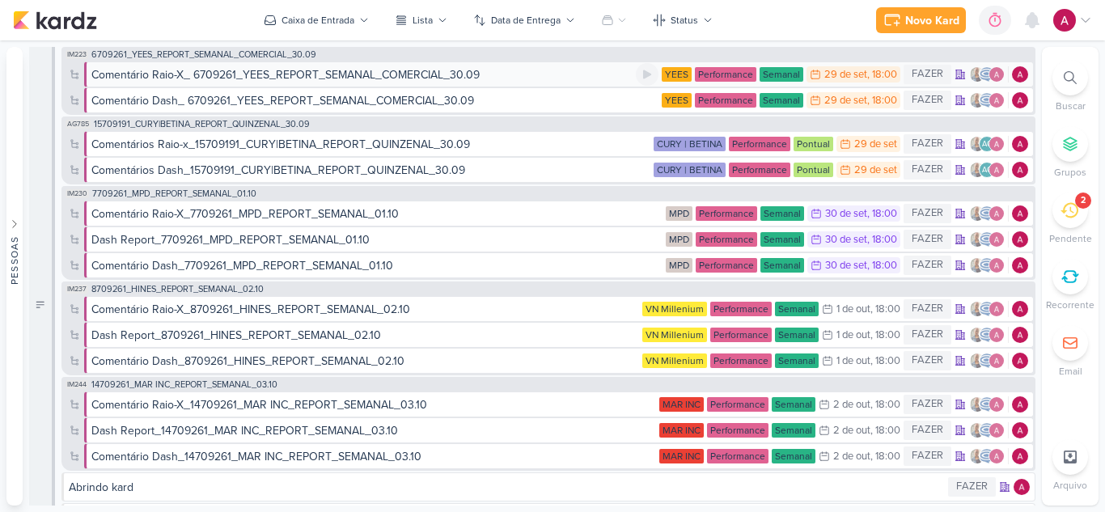
type input "c"
click at [1067, 78] on icon at bounding box center [1069, 77] width 13 height 13
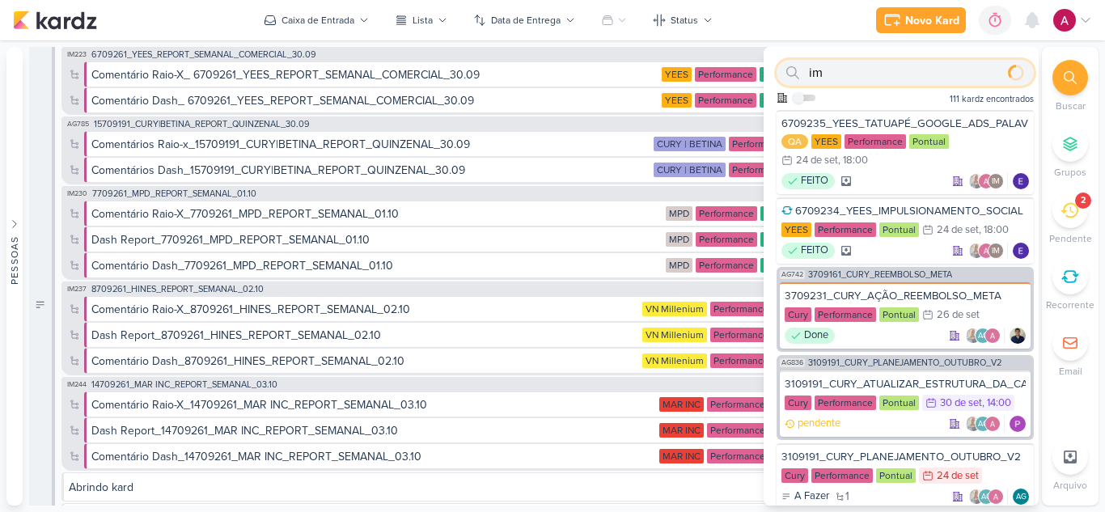
type input "i"
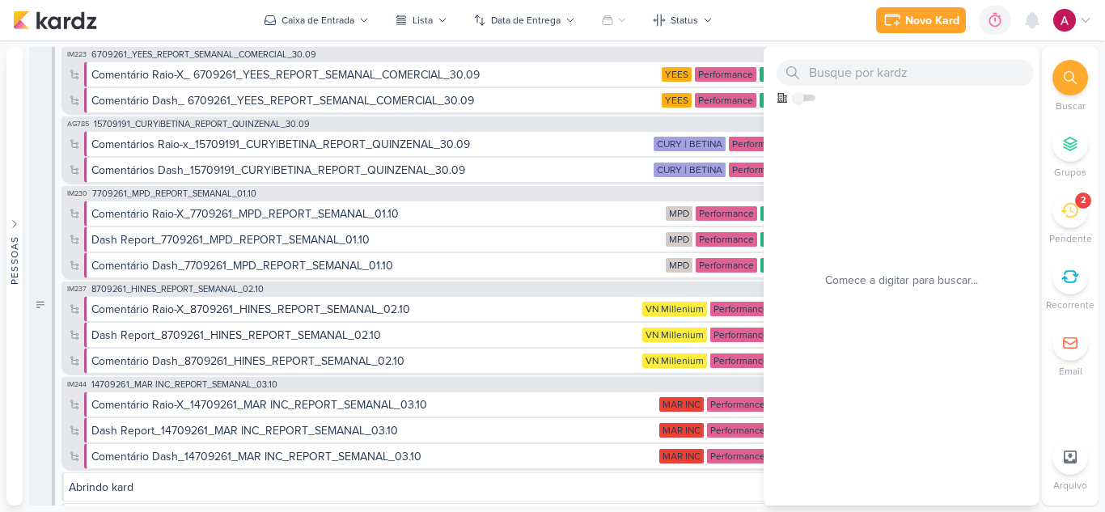
click at [1064, 88] on div at bounding box center [1070, 78] width 36 height 36
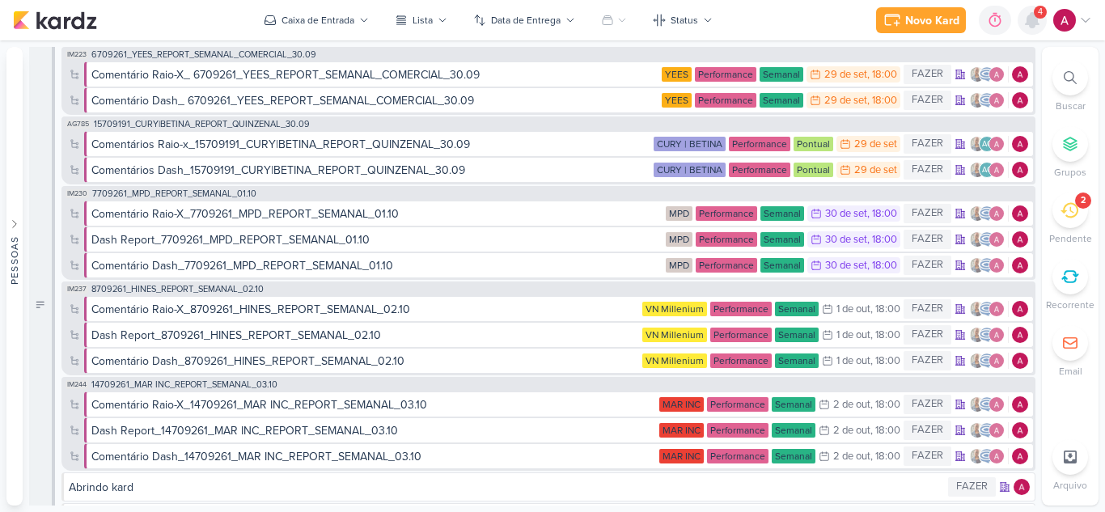
click at [1028, 26] on icon at bounding box center [1031, 20] width 19 height 19
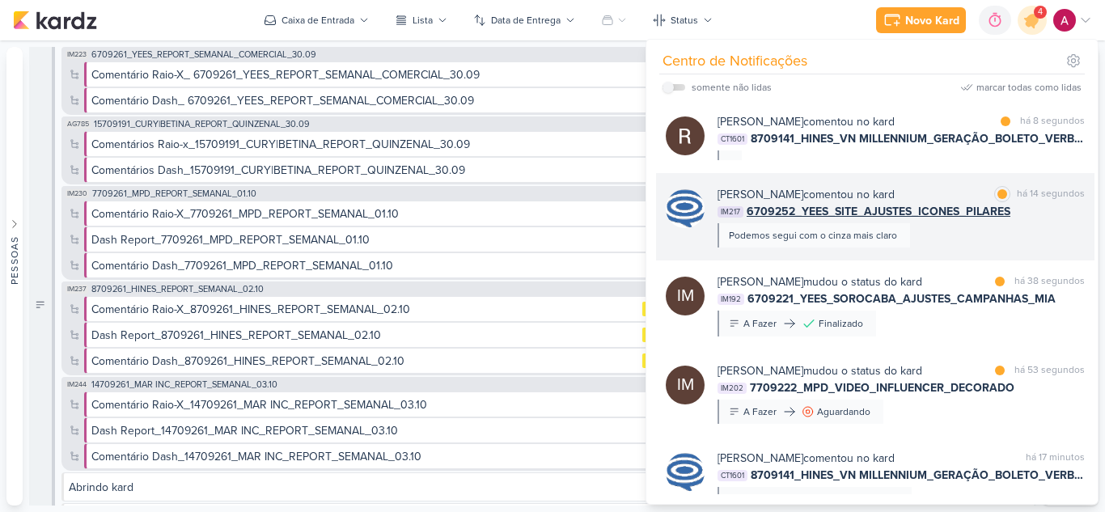
click at [966, 235] on div "[PERSON_NAME] comentou no kard marcar como lida há 14 segundos IM217 6709252_YE…" at bounding box center [900, 216] width 367 height 61
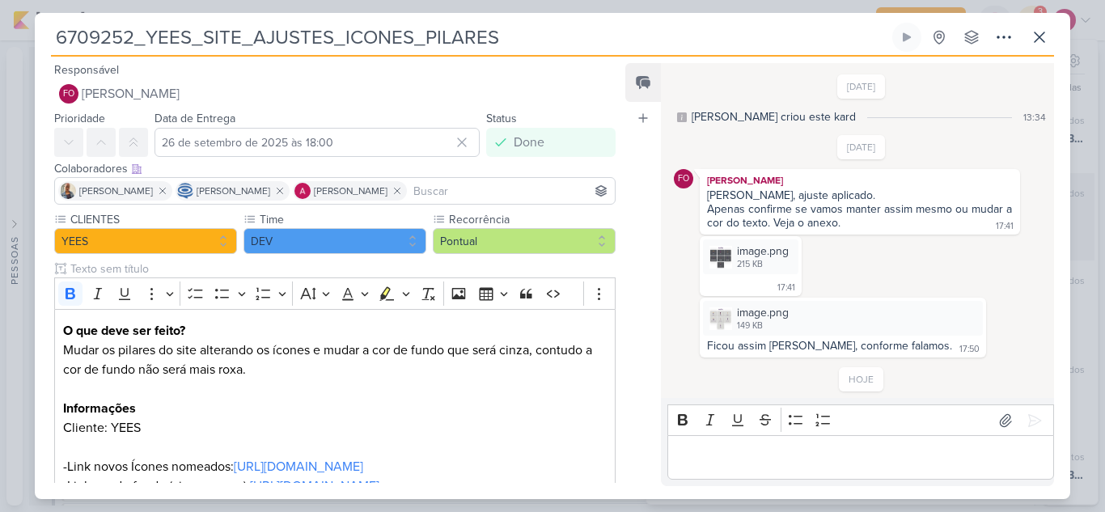
scroll to position [48, 0]
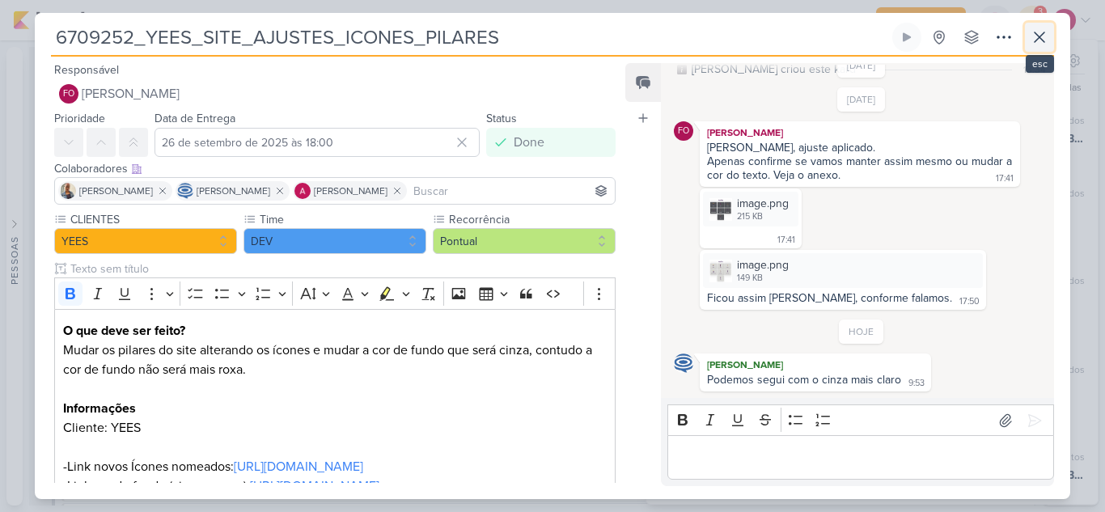
click at [1046, 35] on icon at bounding box center [1038, 36] width 19 height 19
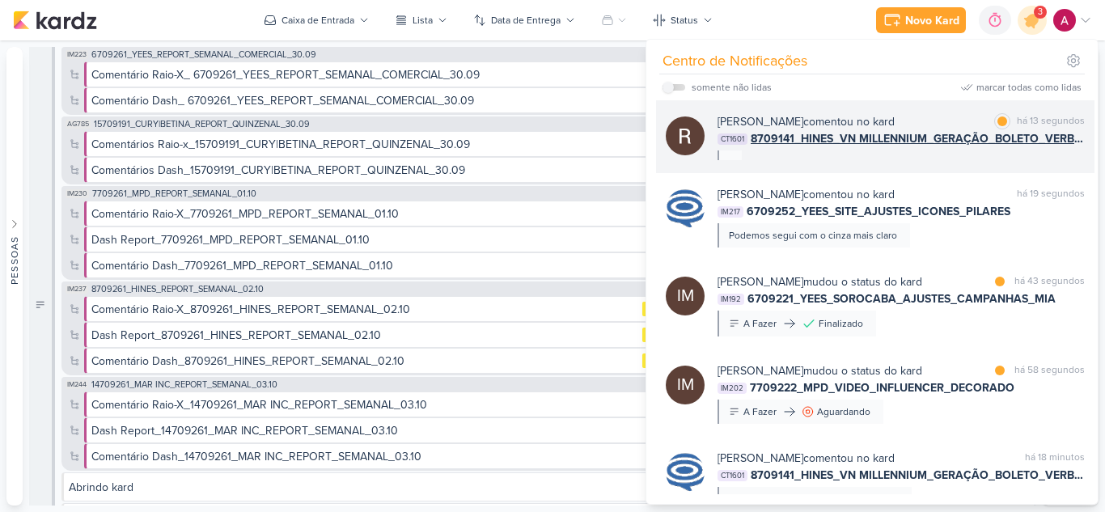
click at [1021, 163] on div "Rafael Dornelles comentou no kard marcar como lida há 13 segundos CT1601 870914…" at bounding box center [875, 136] width 438 height 73
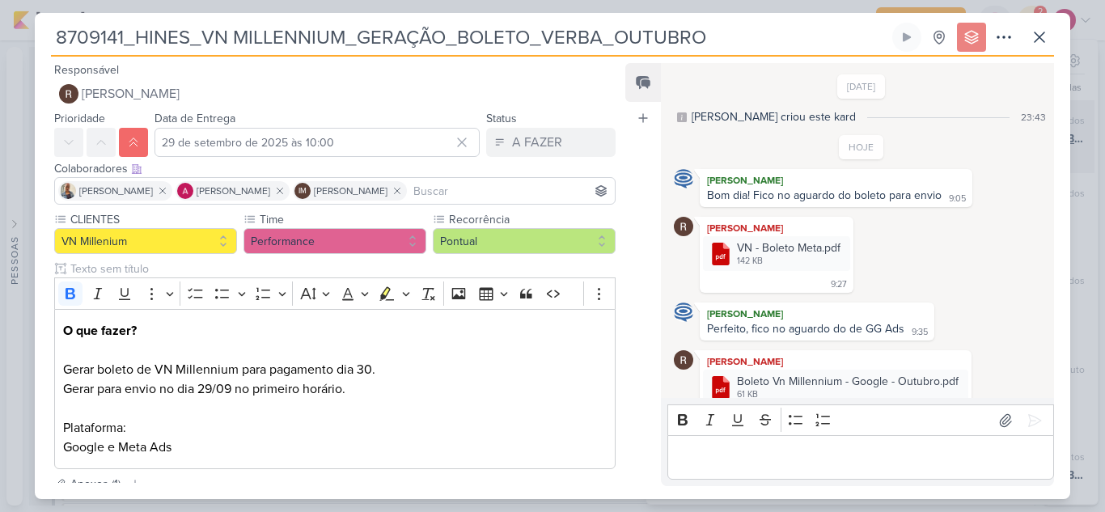
scroll to position [35, 0]
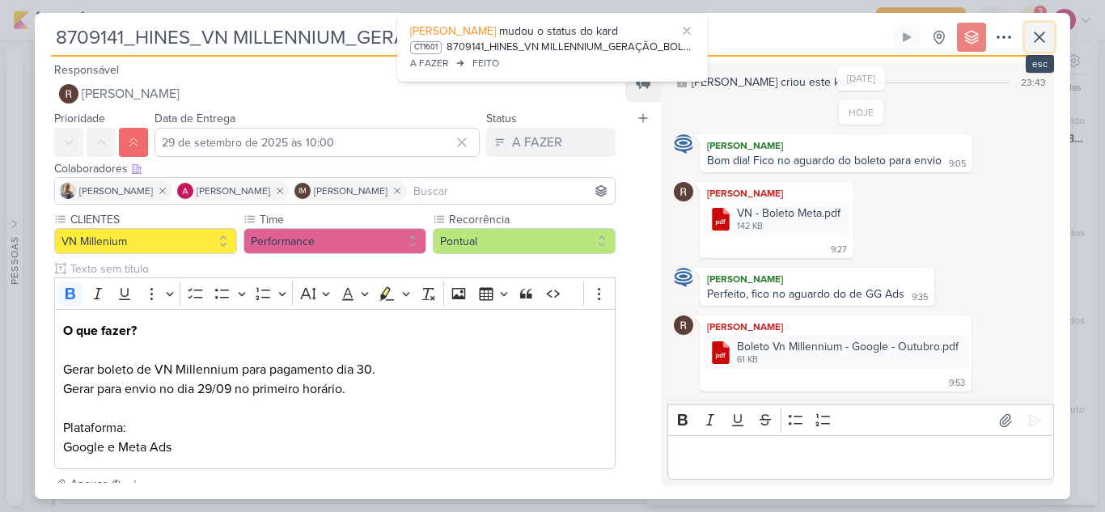
click at [1031, 40] on icon at bounding box center [1038, 36] width 19 height 19
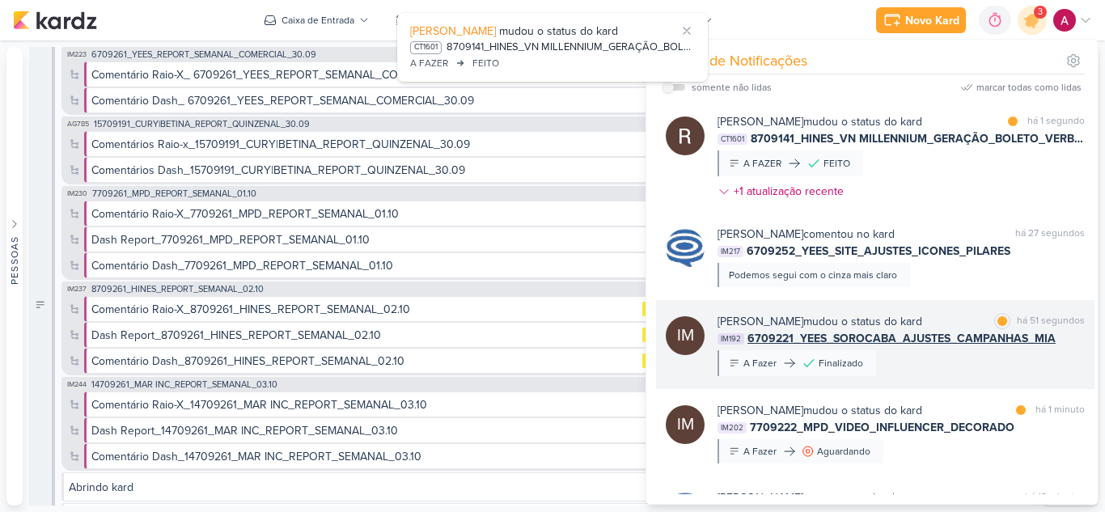
click at [941, 360] on div "Isabella Machado Guimarães mudou o status do kard marcar como lida há 51 segund…" at bounding box center [900, 344] width 367 height 63
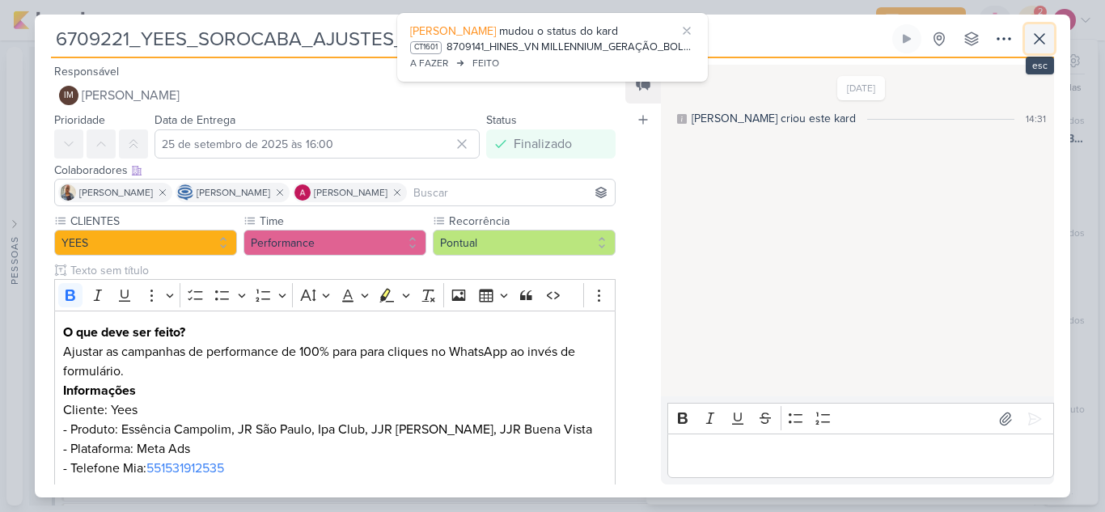
click at [1030, 34] on icon at bounding box center [1038, 38] width 19 height 19
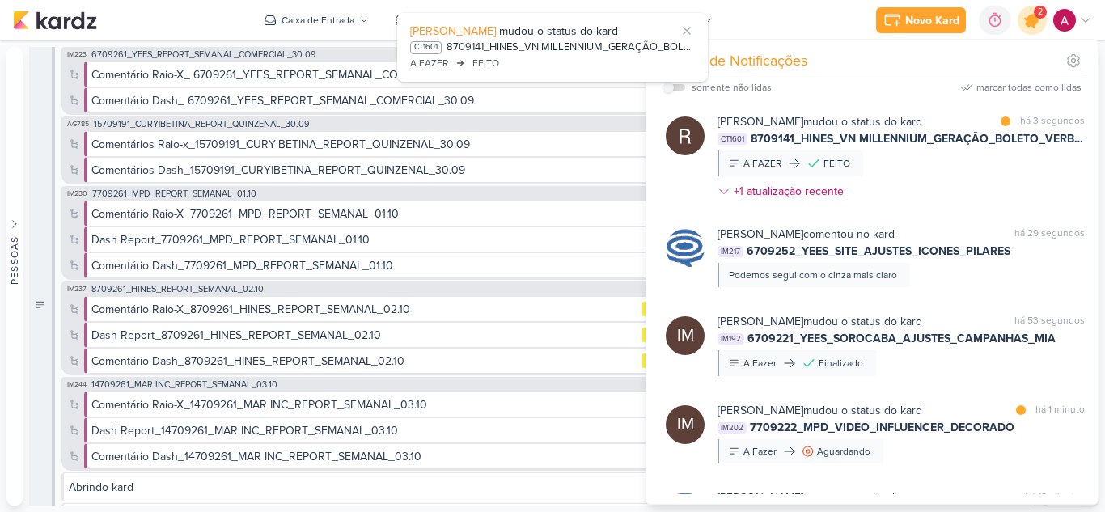
click at [1036, 23] on icon at bounding box center [1031, 20] width 19 height 19
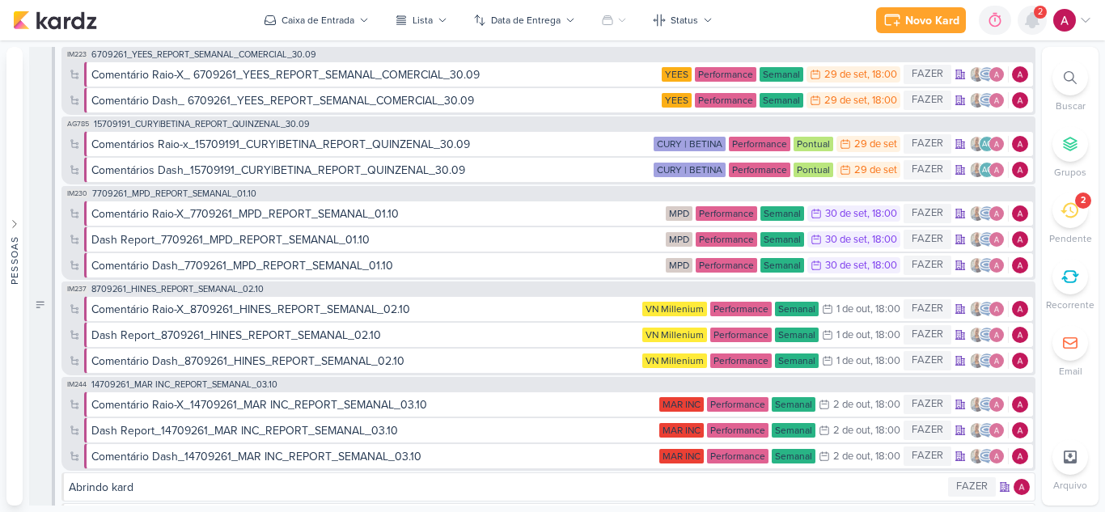
click at [1036, 23] on icon at bounding box center [1031, 20] width 13 height 15
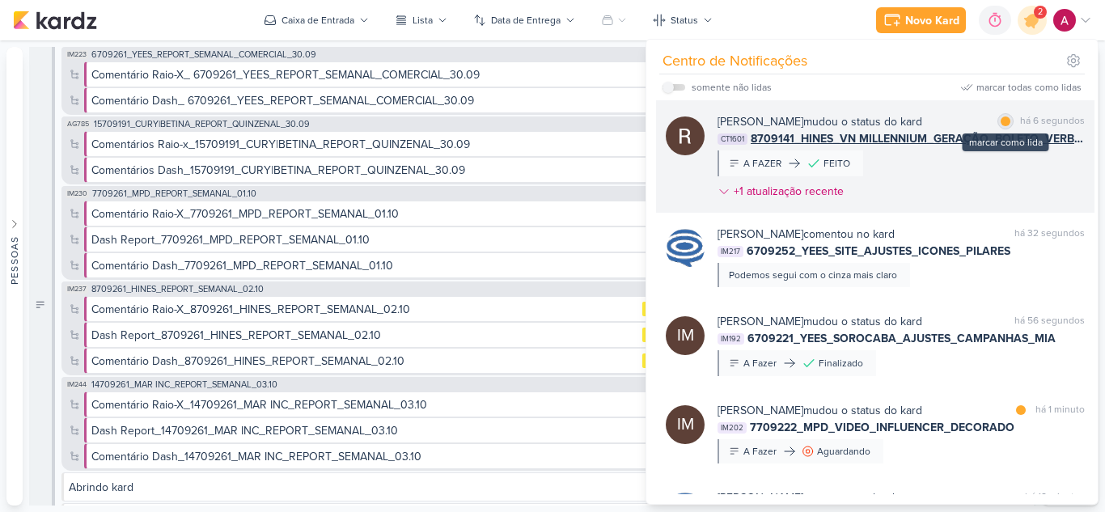
click at [1000, 124] on div at bounding box center [1005, 121] width 10 height 10
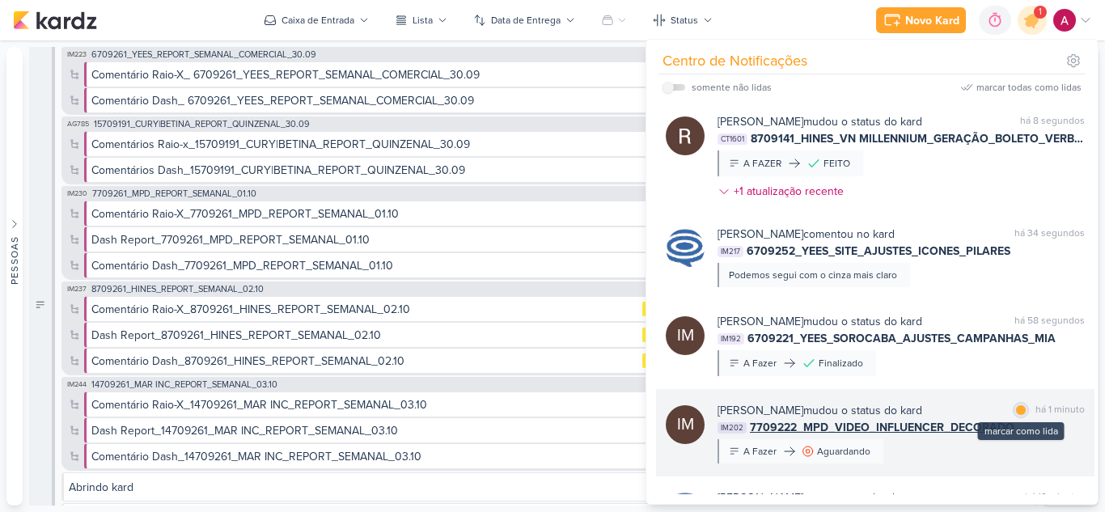
click at [1016, 415] on div at bounding box center [1021, 410] width 10 height 10
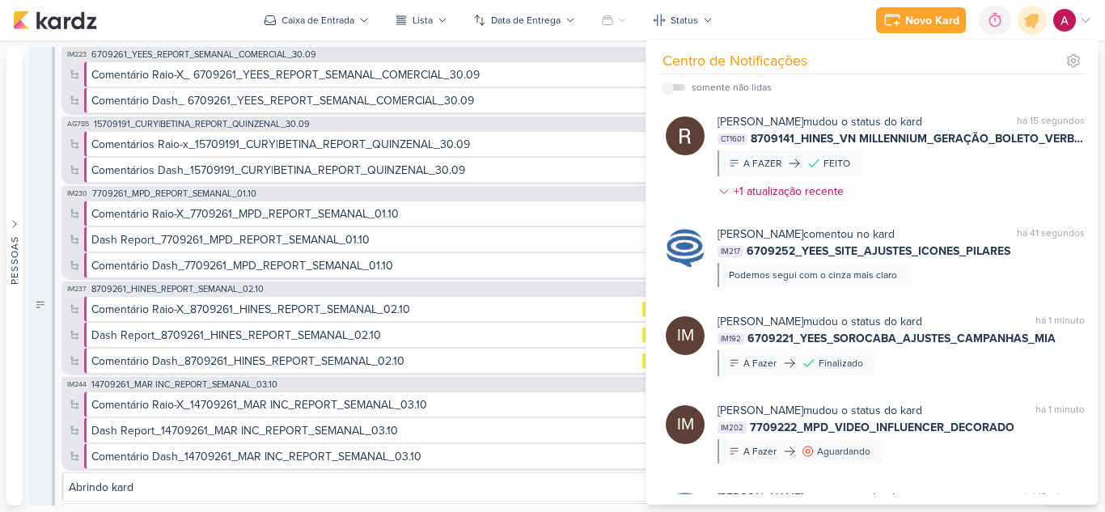
click at [1026, 35] on div "Novo Kard Ctrl + k 0h0m Sessão desligada... Hoje 0h0m Semana 0h0m Mês 0h0m" at bounding box center [552, 20] width 1079 height 40
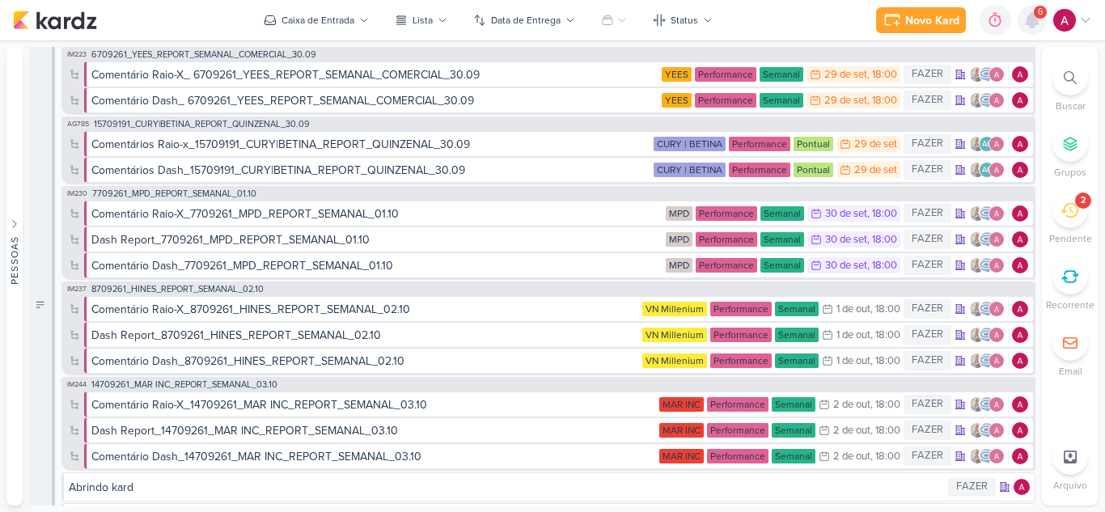
click at [1030, 29] on icon at bounding box center [1031, 20] width 19 height 19
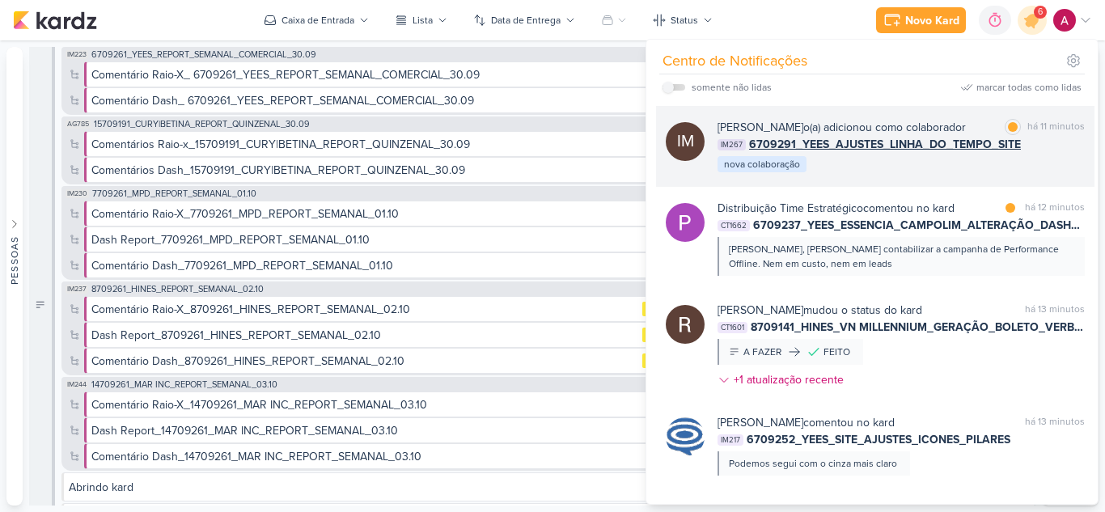
scroll to position [243, 0]
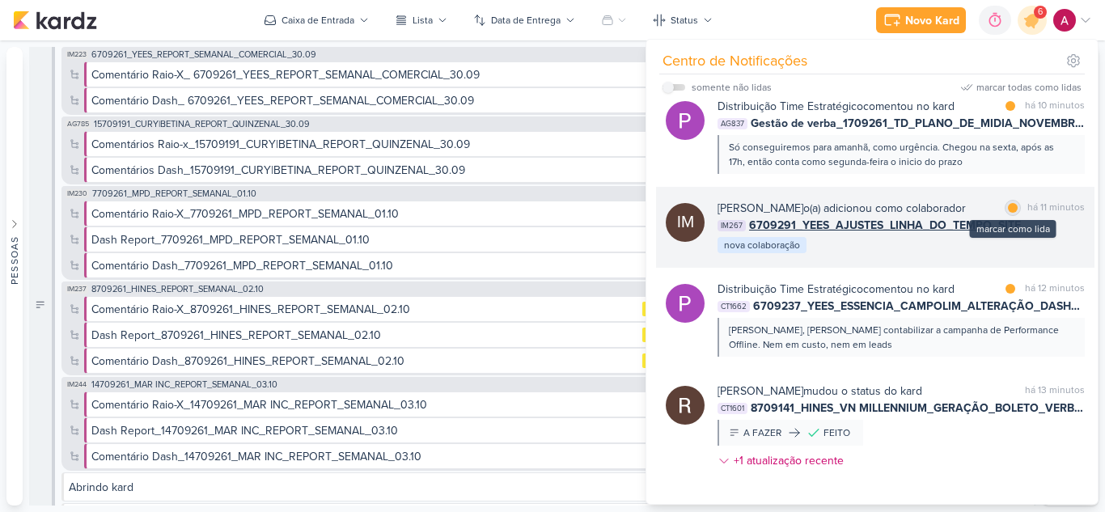
click at [1010, 213] on div at bounding box center [1013, 208] width 10 height 10
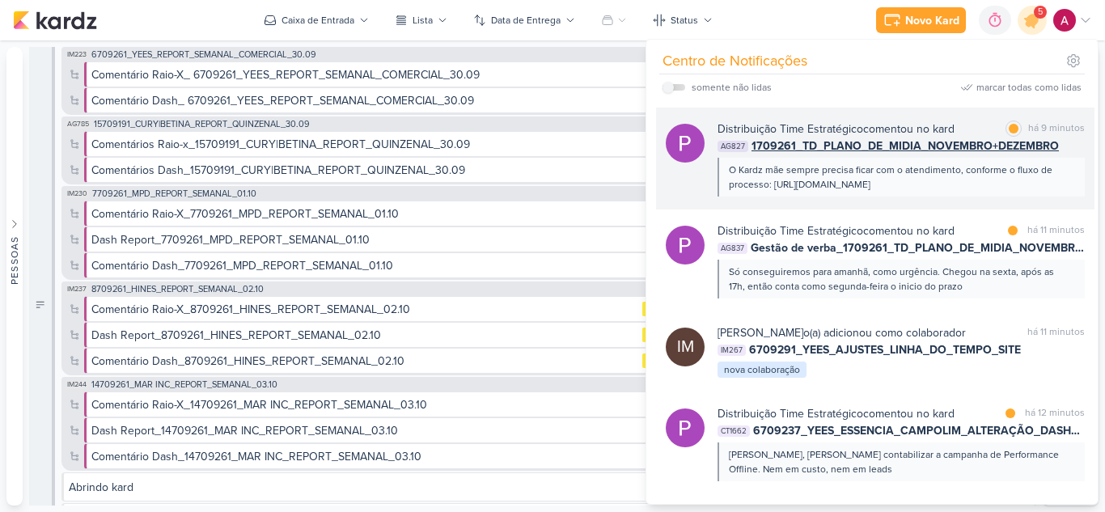
scroll to position [81, 0]
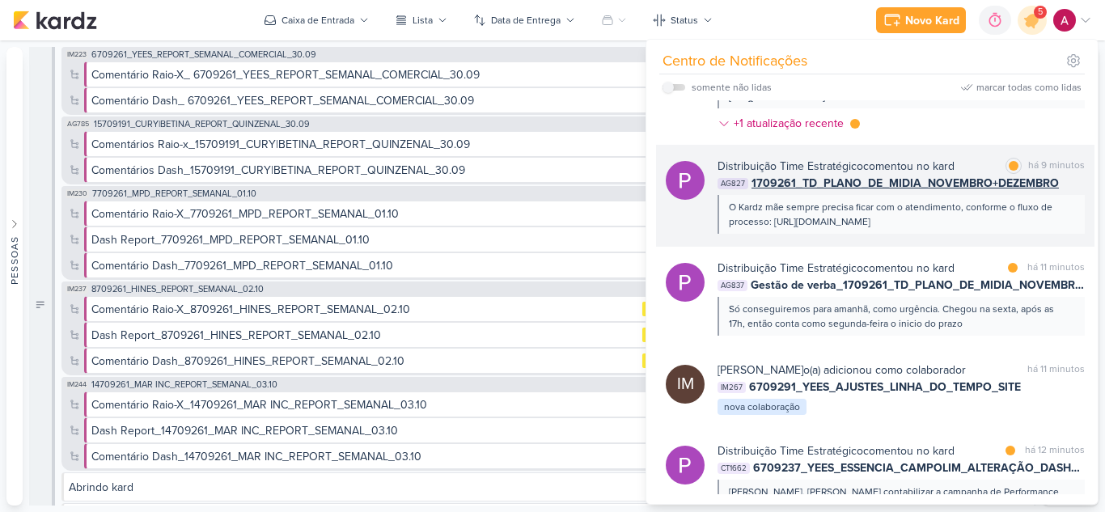
click at [1025, 229] on div "O Kardz mãe sempre precisa ficar com o atendimento, conforme o fluxo de process…" at bounding box center [900, 214] width 343 height 29
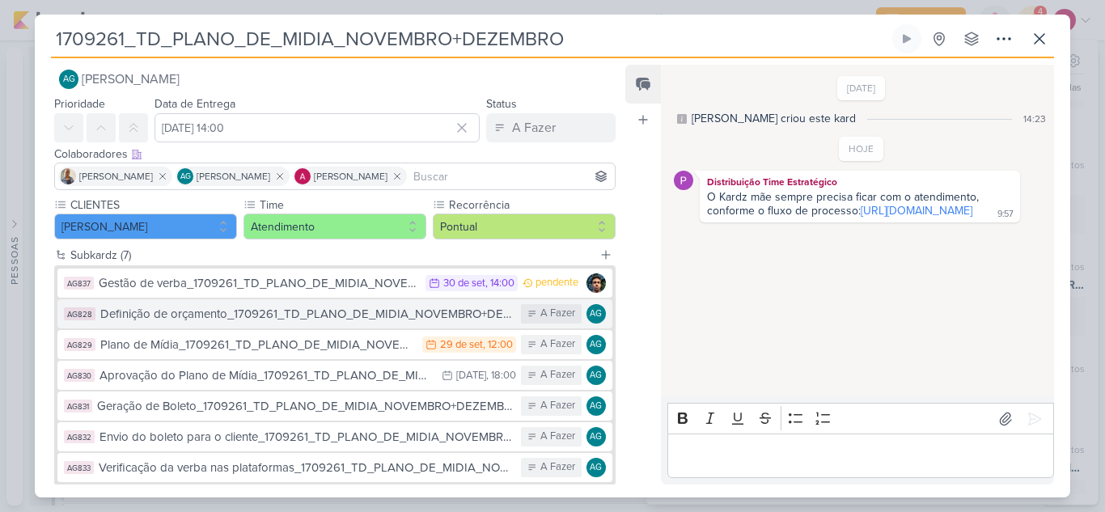
scroll to position [0, 0]
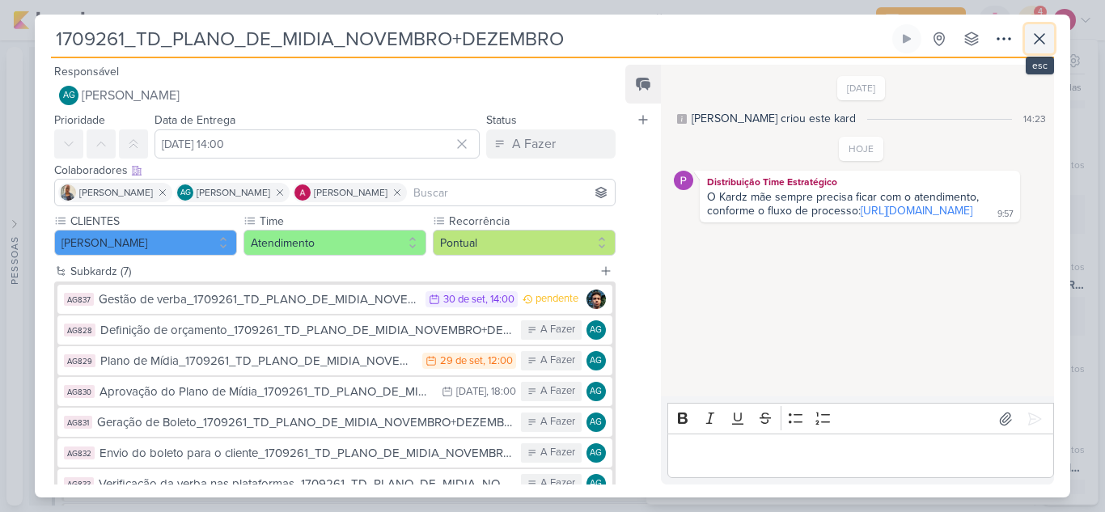
click at [1042, 45] on icon at bounding box center [1038, 38] width 19 height 19
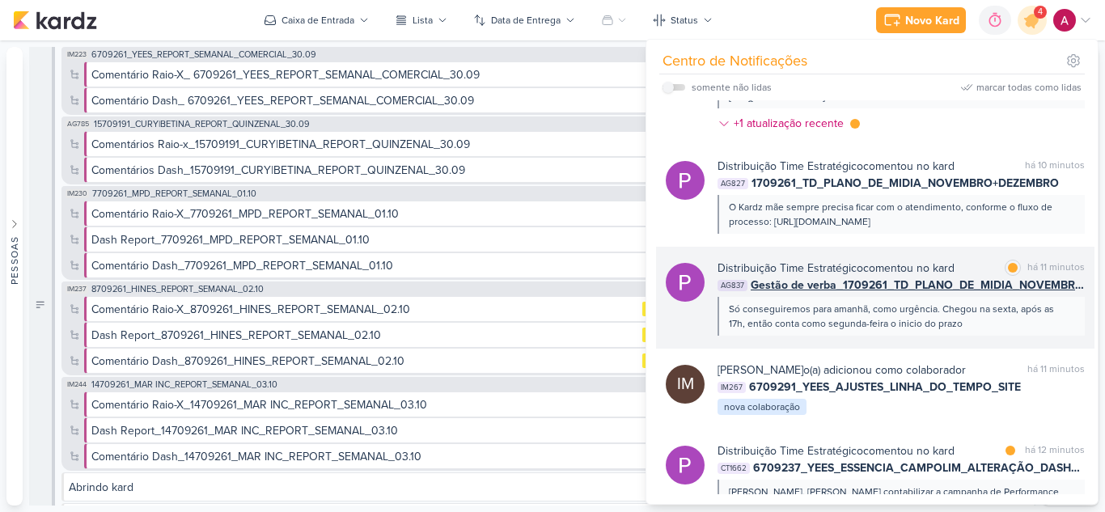
click at [1000, 331] on div "Só conseguiremos para amanhã, como urgência. Chegou na sexta, após as 17h, entã…" at bounding box center [900, 316] width 343 height 29
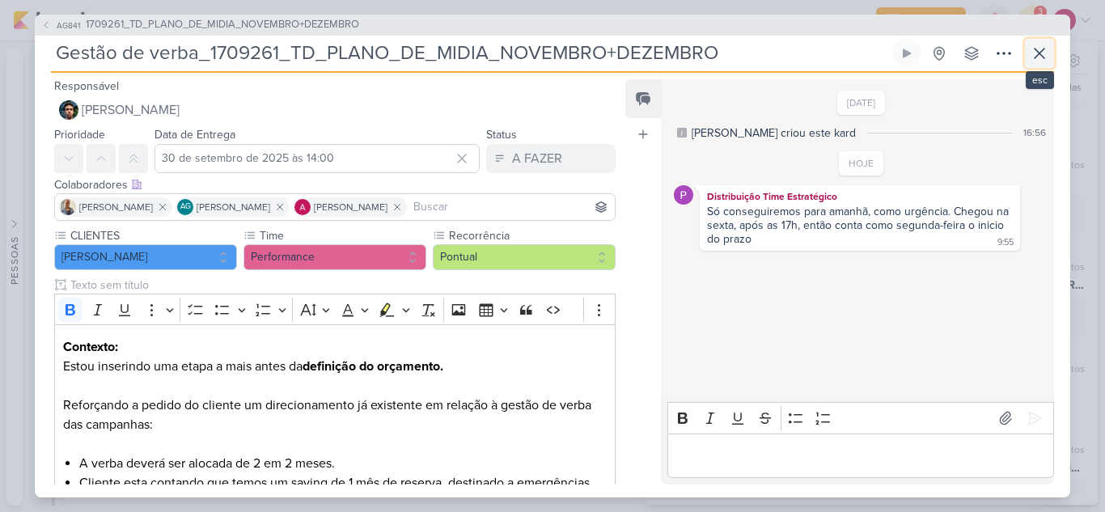
click at [1039, 52] on icon at bounding box center [1038, 53] width 19 height 19
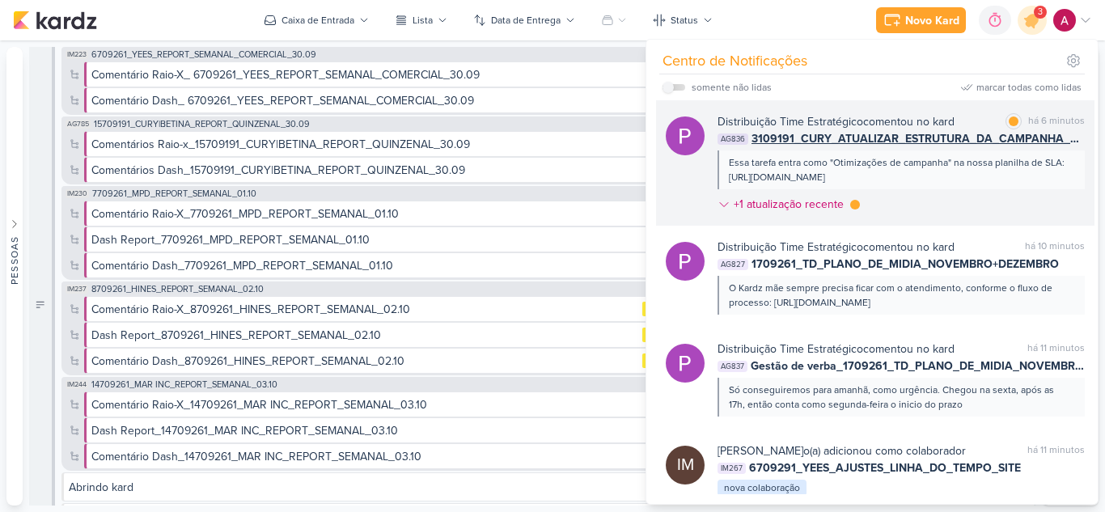
click at [980, 218] on div "Distribuição Time Estratégico comentou no kard marcar como lida há 6 minutos AG…" at bounding box center [900, 166] width 367 height 106
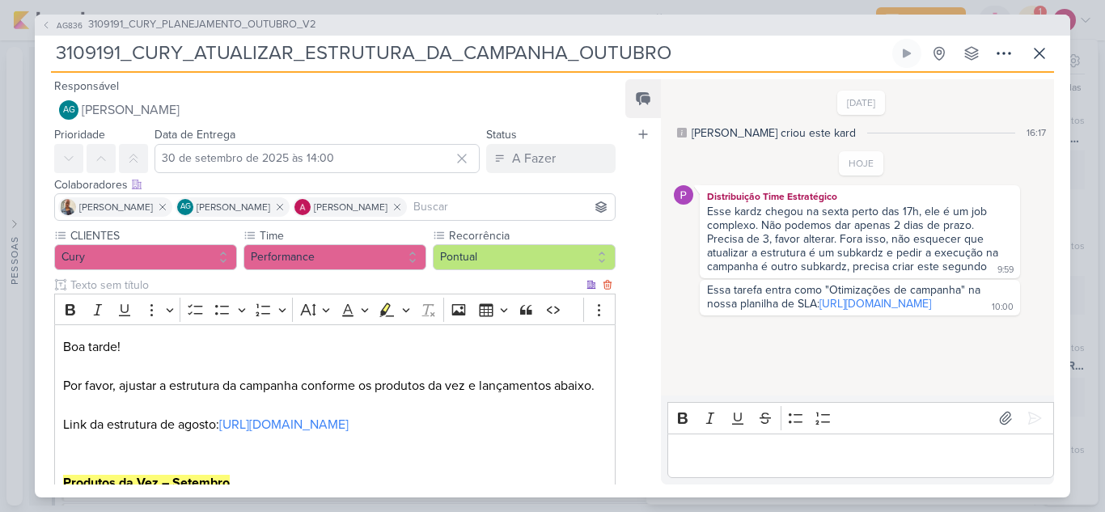
scroll to position [81, 0]
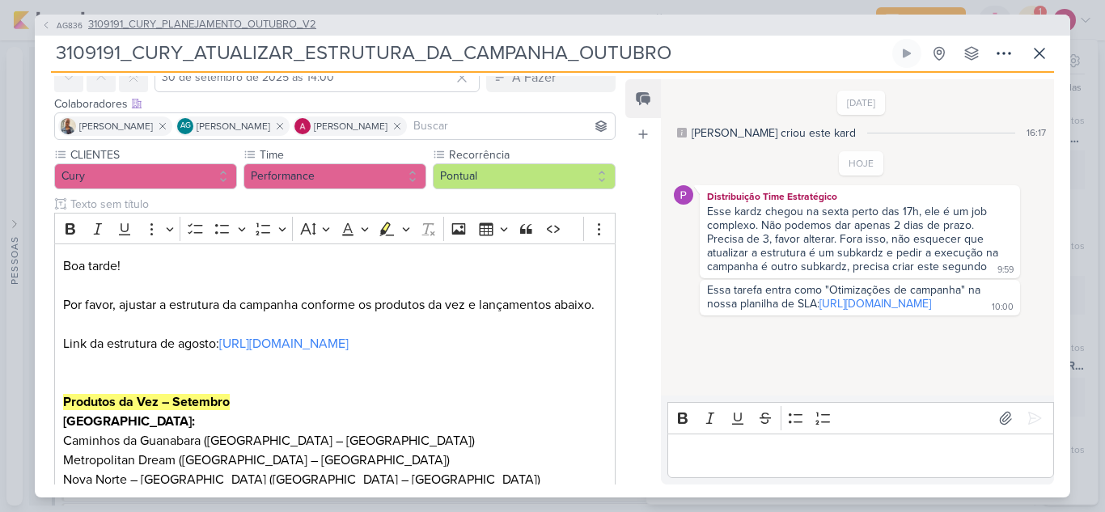
click at [59, 26] on span "AG836" at bounding box center [69, 25] width 31 height 12
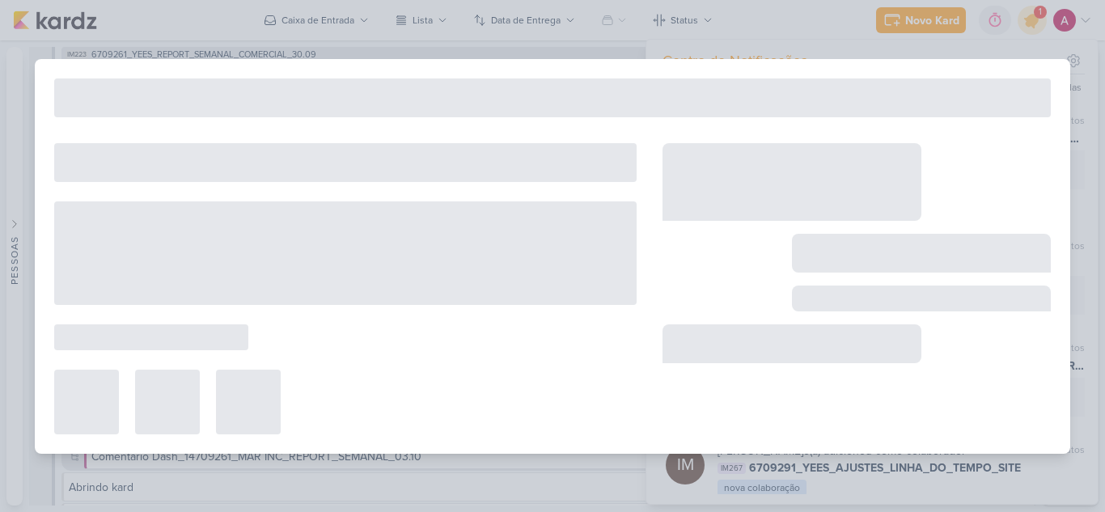
type input "3109191_CURY_PLANEJAMENTO_OUTUBRO_V2"
type input "24 de setembro de 2025 às 23:59"
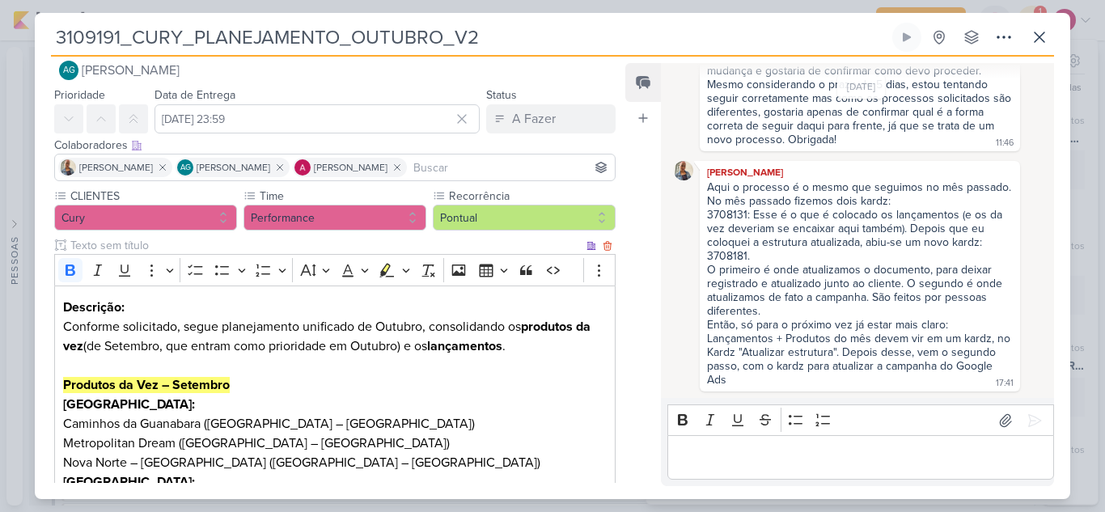
scroll to position [0, 0]
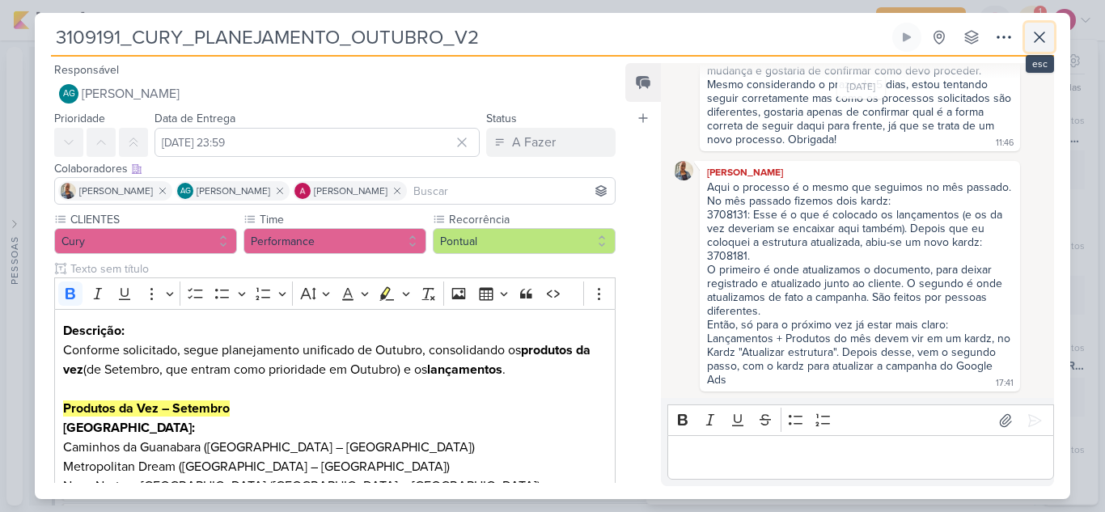
click at [1040, 39] on icon at bounding box center [1038, 36] width 19 height 19
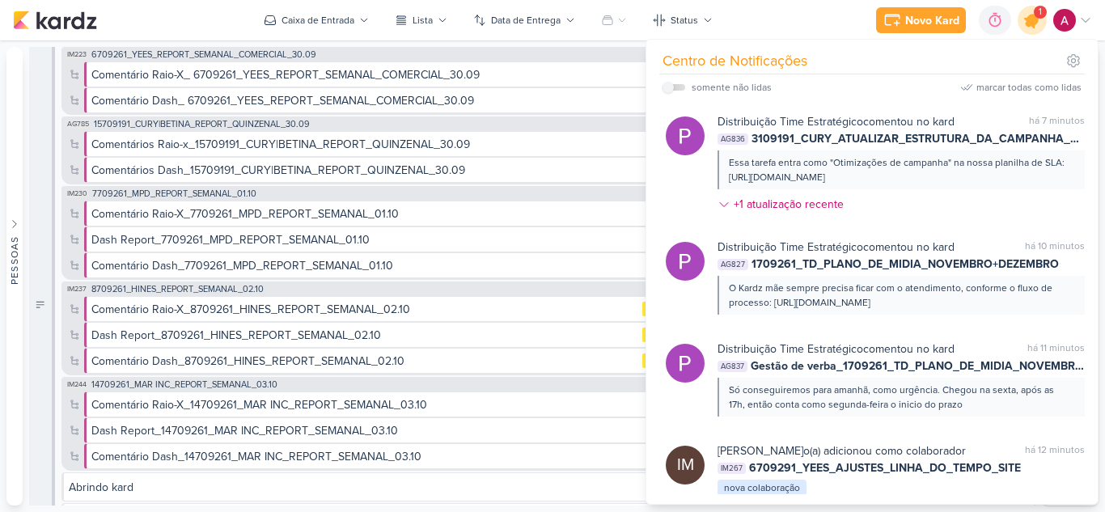
click at [1033, 26] on icon at bounding box center [1031, 20] width 19 height 19
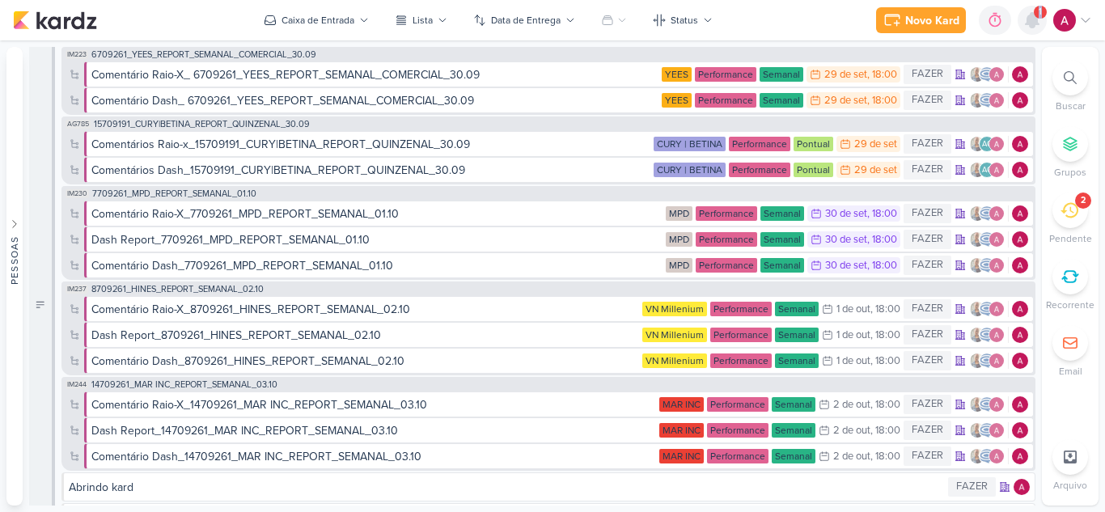
click at [1033, 26] on icon at bounding box center [1031, 20] width 13 height 15
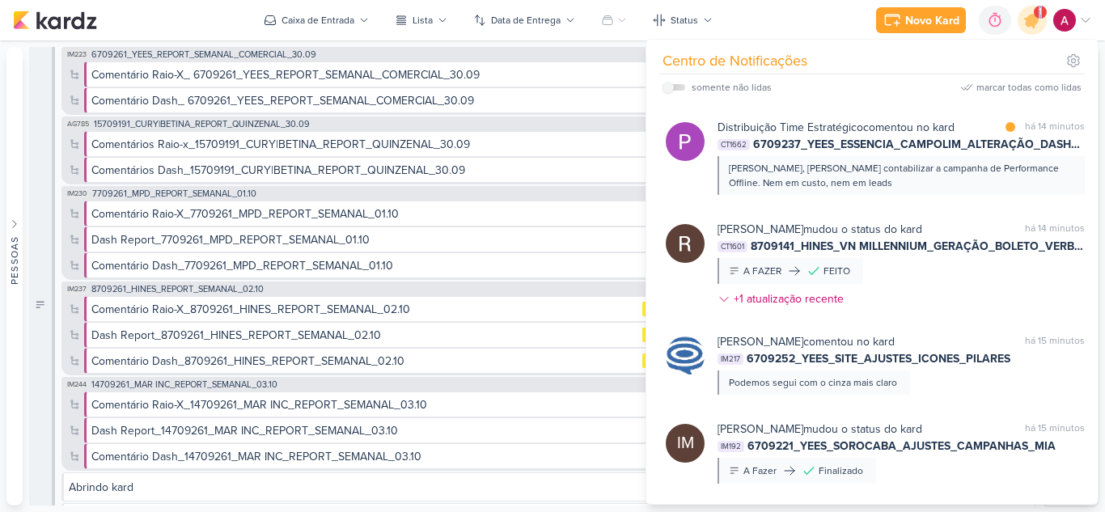
scroll to position [323, 0]
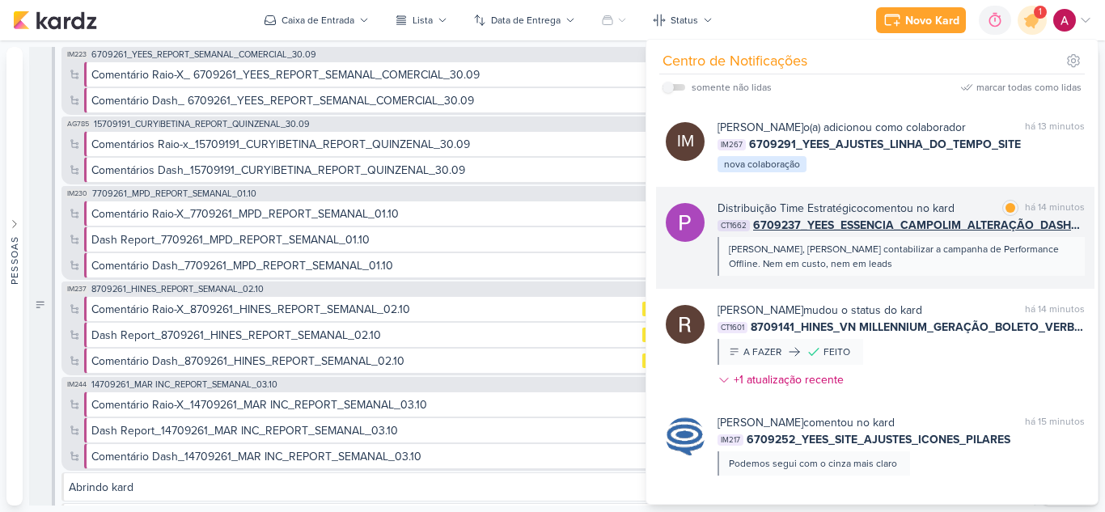
click at [892, 276] on div "Rafa, nao contabilizar a campanha de Performance Offline. Nem em custo, nem em …" at bounding box center [900, 256] width 367 height 39
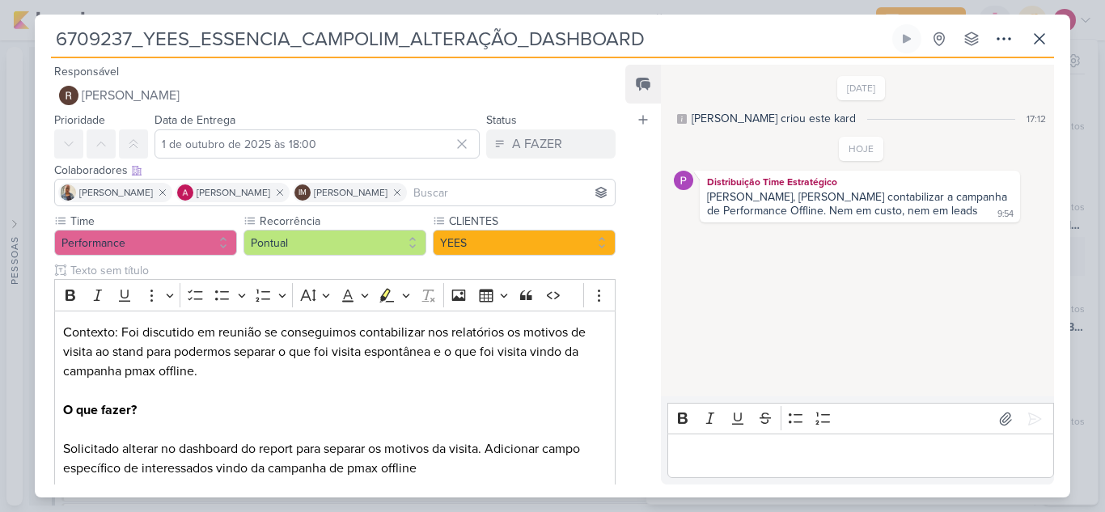
click at [759, 8] on div "6709237_YEES_ESSENCIA_CAMPOLIM_ALTERAÇÃO_DASHBOARD" at bounding box center [552, 256] width 1105 height 512
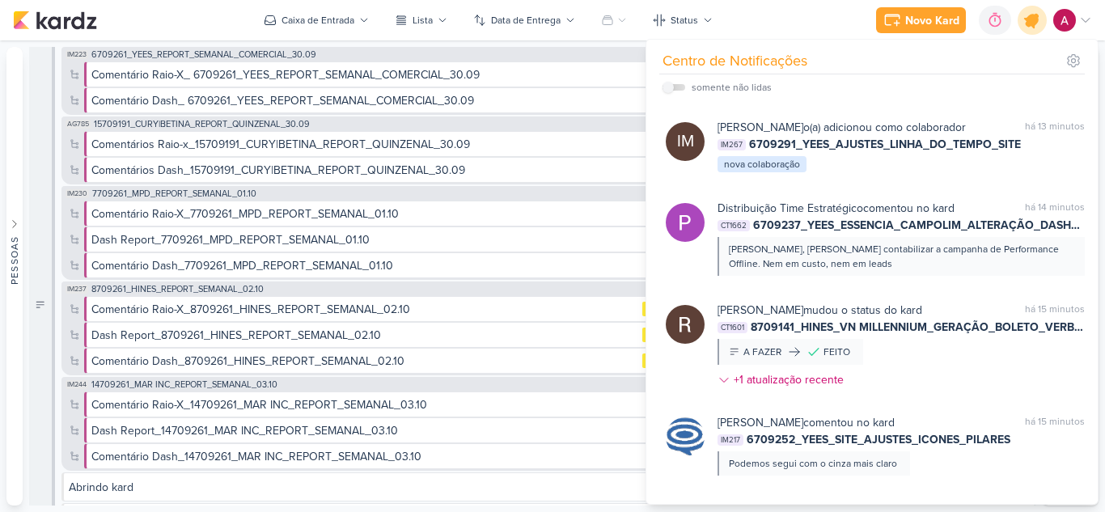
click at [1017, 24] on div at bounding box center [1032, 20] width 41 height 41
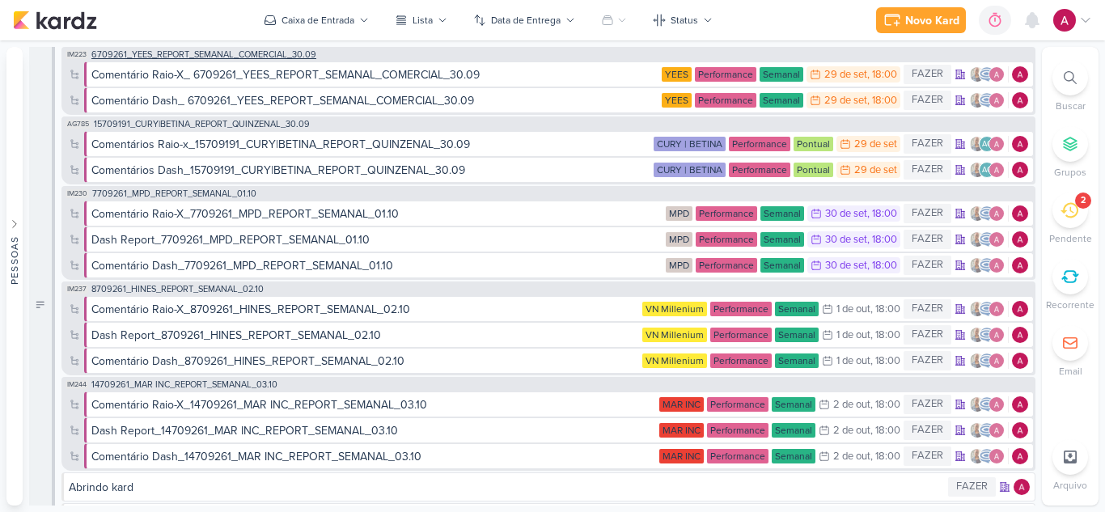
click at [243, 57] on span "6709261_YEES_REPORT_SEMANAL_COMERCIAL_30.09" at bounding box center [203, 54] width 225 height 9
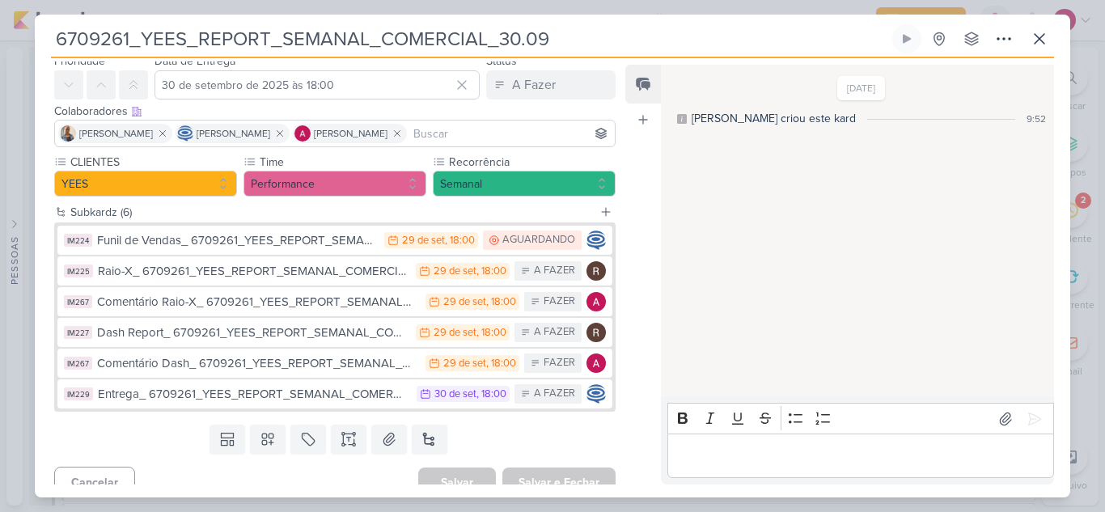
scroll to position [76, 0]
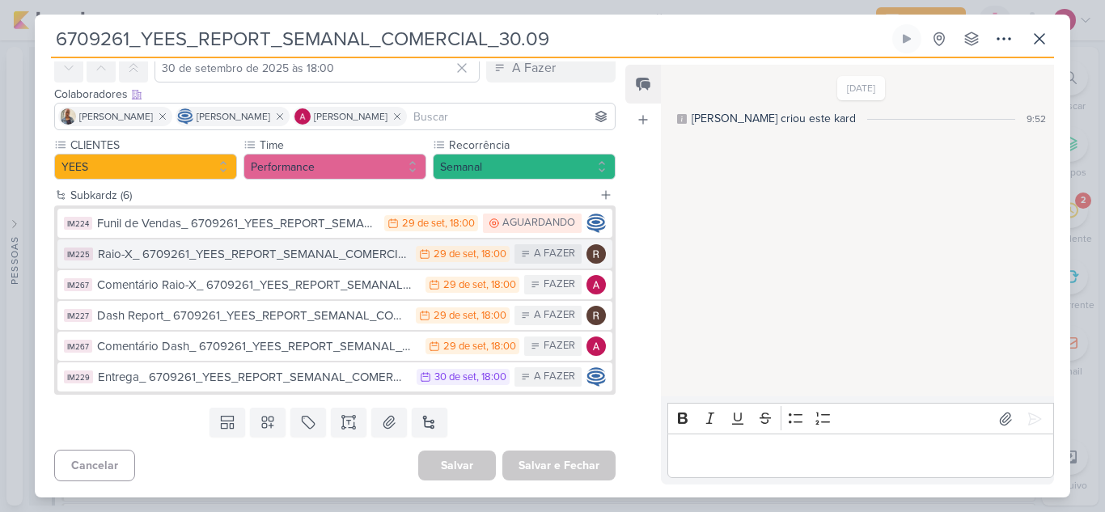
click at [237, 253] on div "Raio-X_ 6709261_YEES_REPORT_SEMANAL_COMERCIAL_30.09" at bounding box center [253, 254] width 310 height 19
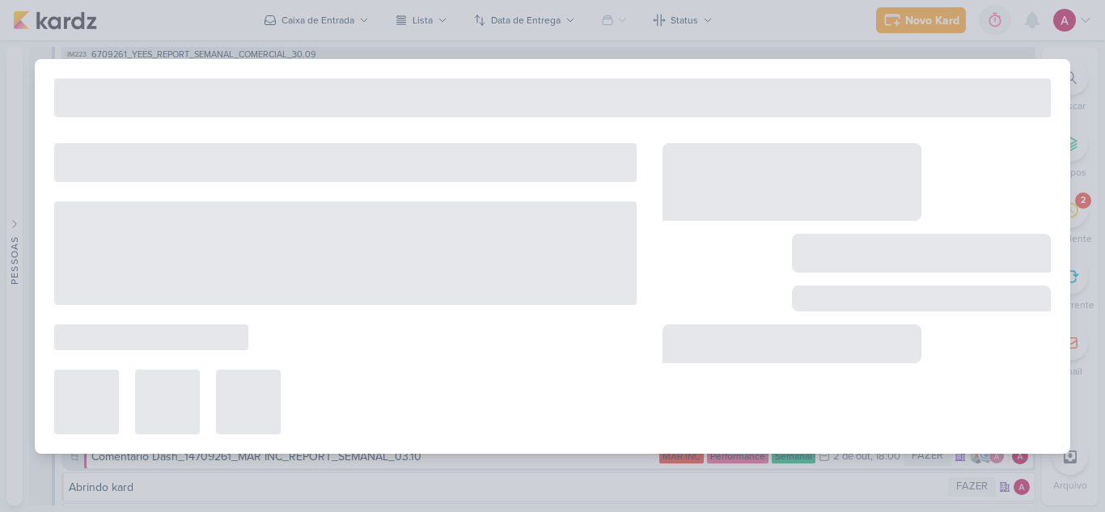
type input "Raio-X_ 6709261_YEES_REPORT_SEMANAL_COMERCIAL_30.09"
type input "29 de setembro de 2025 às 18:00"
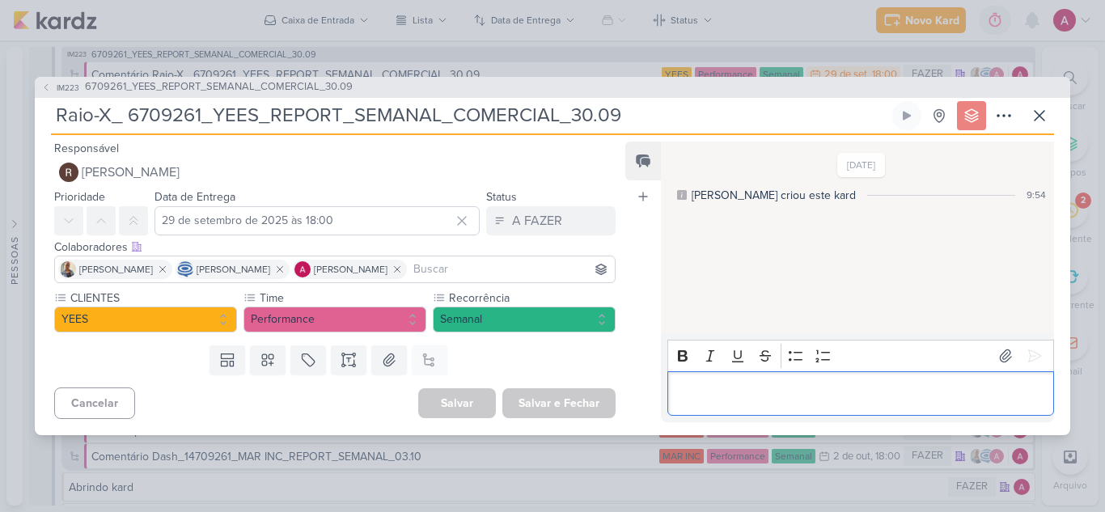
click at [732, 395] on p "Editor editing area: main" at bounding box center [860, 392] width 370 height 19
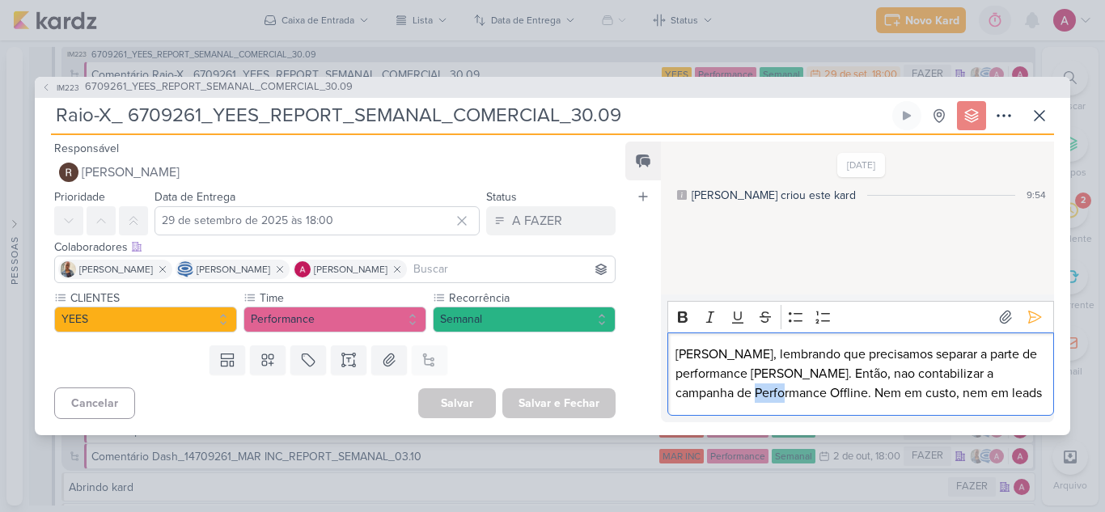
drag, startPoint x: 789, startPoint y: 393, endPoint x: 821, endPoint y: 394, distance: 31.5
click at [821, 394] on p "Rafa, lembrando que precisamos separar a parte de performance max. Então, nao c…" at bounding box center [860, 373] width 370 height 58
click at [984, 391] on p "Rafa, lembrando que precisamos separar a parte de performance max. Então, nao c…" at bounding box center [860, 373] width 370 height 58
click at [830, 374] on p "Rafa, lembrando que precisamos separar a parte de performance max. Então, nao c…" at bounding box center [860, 373] width 370 height 58
click at [0, 0] on lt-span "n ã o" at bounding box center [0, 0] width 0 height 0
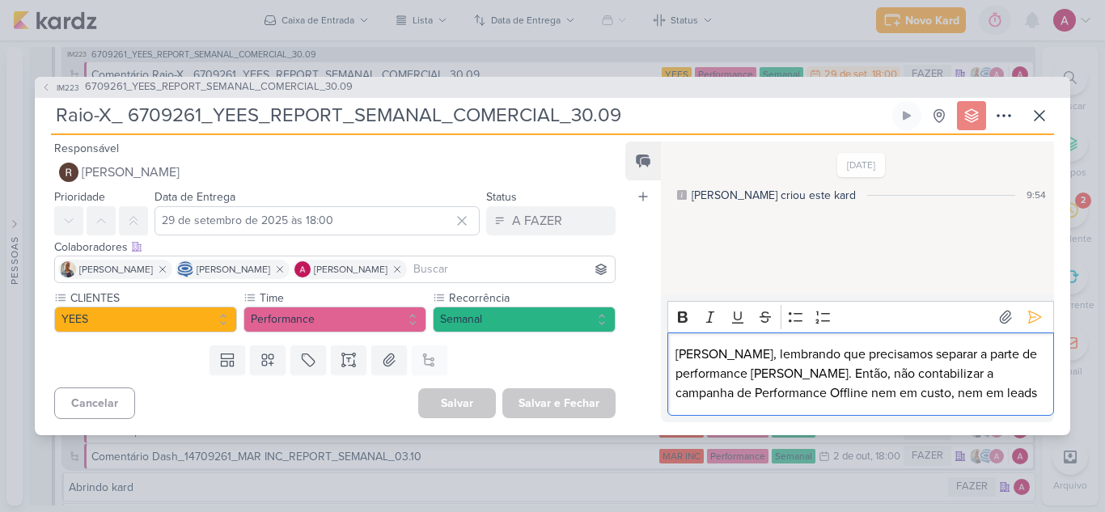
click at [981, 395] on p "Rafa, lembrando que precisamos separar a parte de performance max. Então, não c…" at bounding box center [860, 373] width 370 height 58
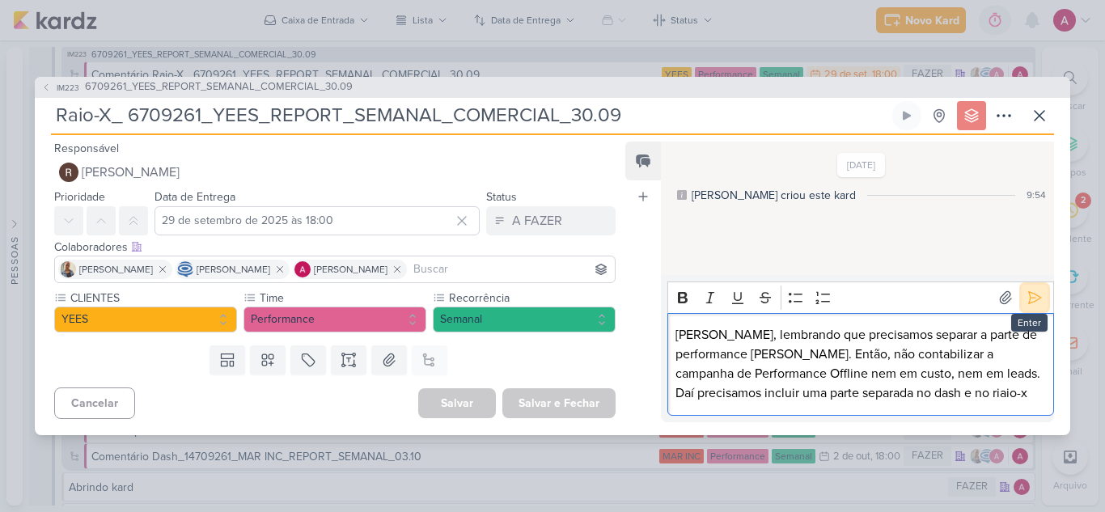
click at [1026, 298] on icon at bounding box center [1034, 298] width 16 height 16
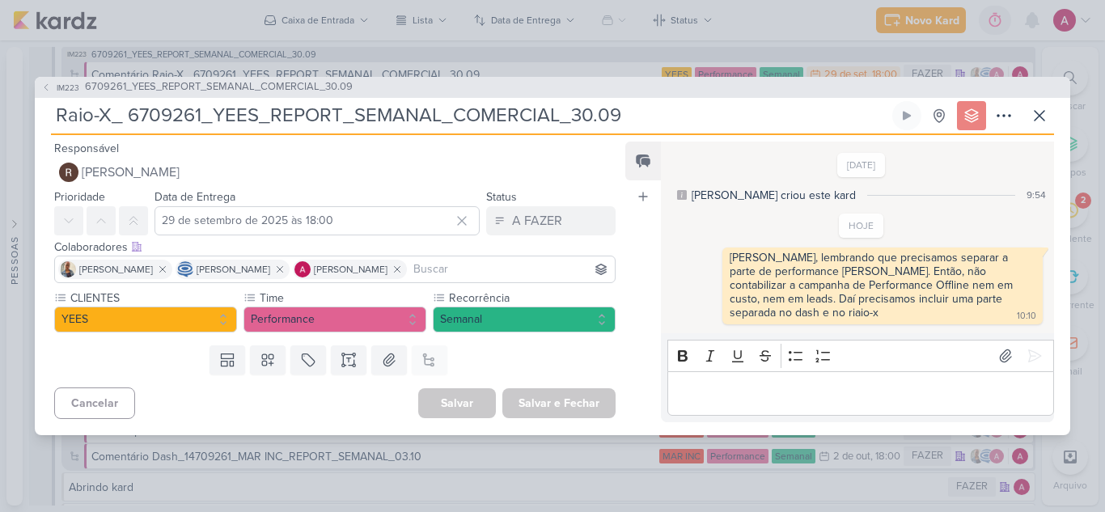
drag, startPoint x: 706, startPoint y: 15, endPoint x: 892, endPoint y: 40, distance: 187.6
click at [711, 20] on div "IM223 6709261_YEES_REPORT_SEMANAL_COMERCIAL_30.09 Raio-X_ 6709261_YEES_REPORT_S…" at bounding box center [552, 256] width 1105 height 512
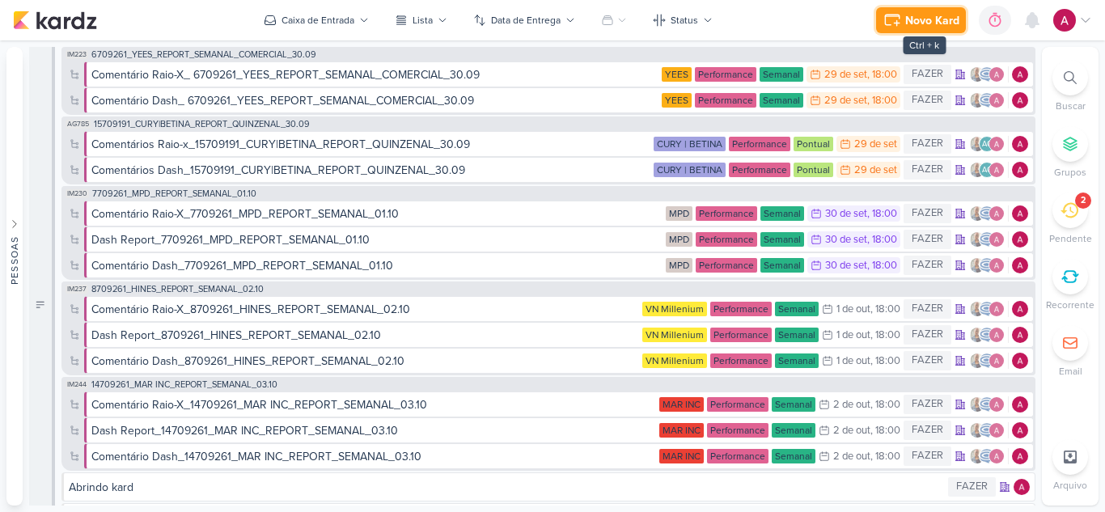
click at [909, 22] on div "Novo Kard" at bounding box center [932, 20] width 54 height 17
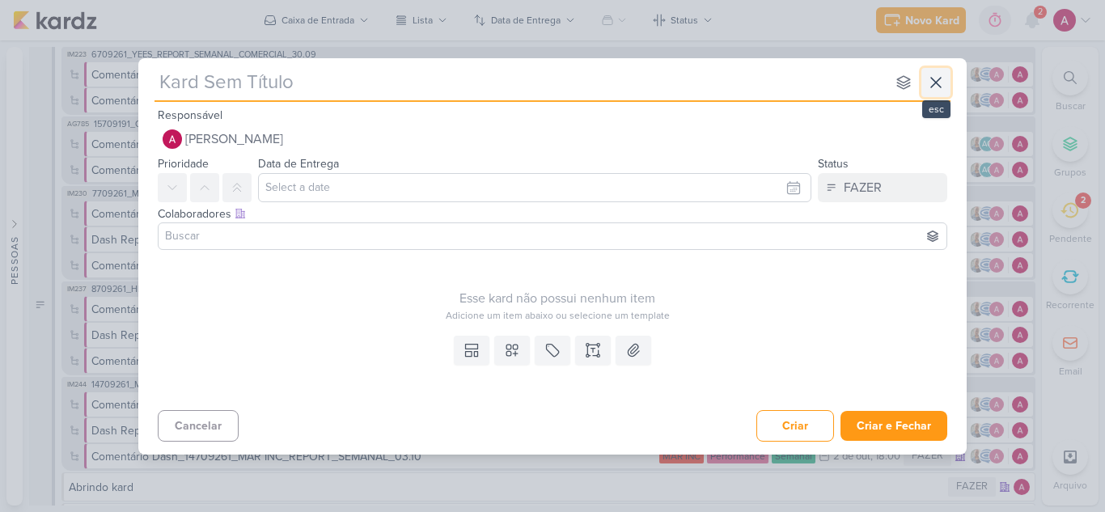
click at [935, 82] on icon at bounding box center [936, 83] width 10 height 10
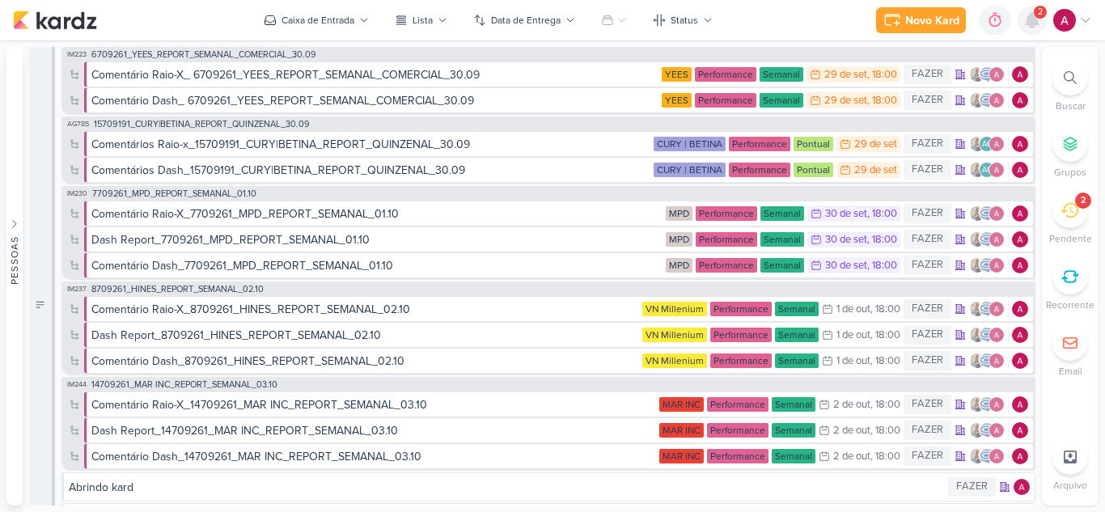
click at [1033, 21] on icon at bounding box center [1031, 20] width 13 height 15
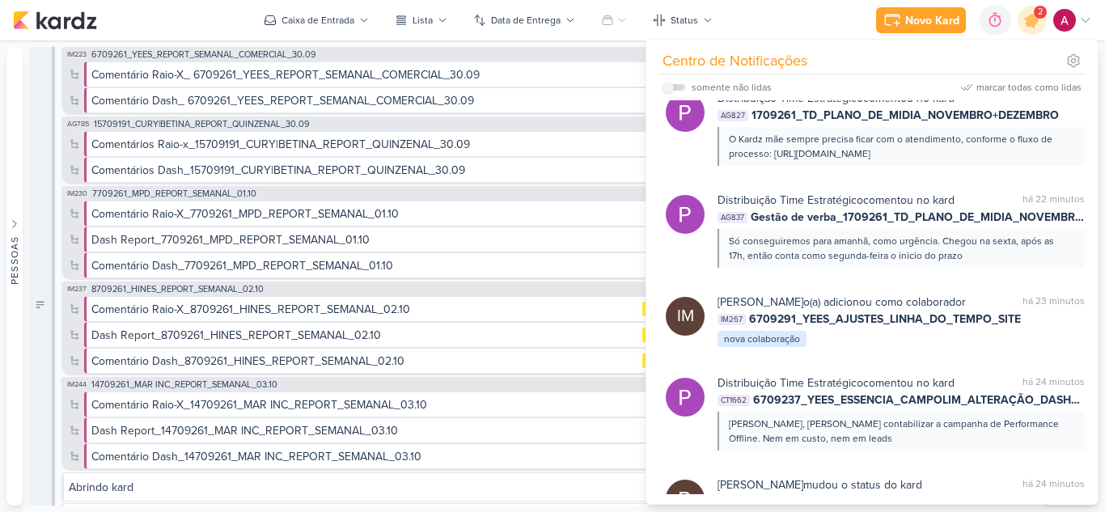
click at [674, 87] on label at bounding box center [673, 87] width 23 height 6
click at [674, 87] on input "checkbox" at bounding box center [667, 87] width 11 height 11
checkbox input "true"
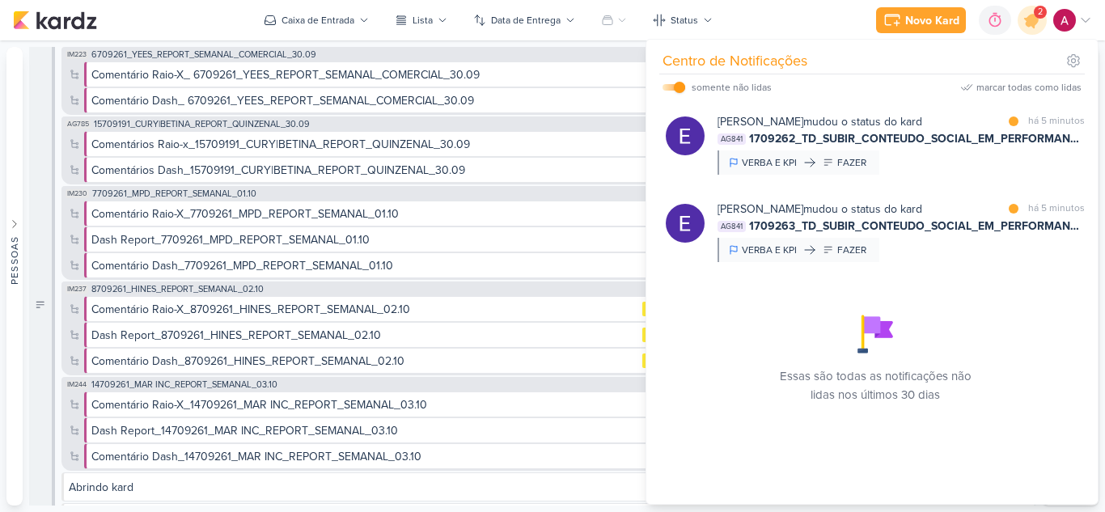
scroll to position [0, 0]
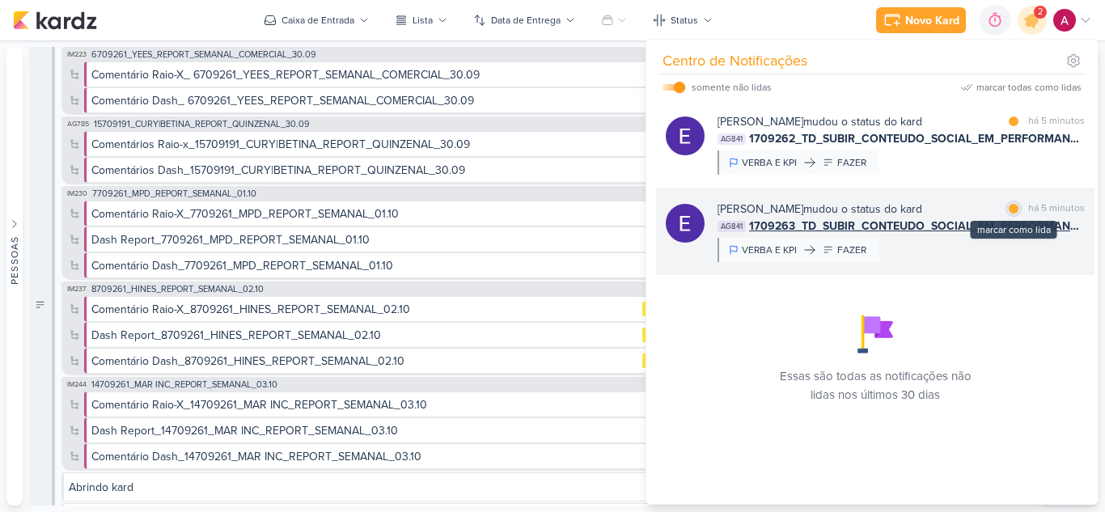
click at [1008, 207] on div at bounding box center [1013, 209] width 10 height 10
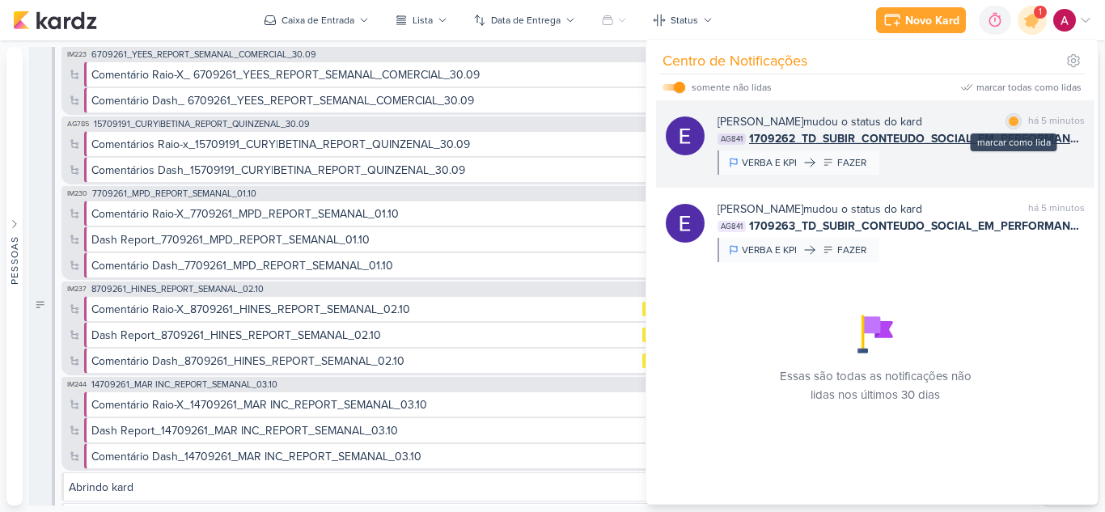
click at [1010, 123] on div at bounding box center [1013, 121] width 10 height 10
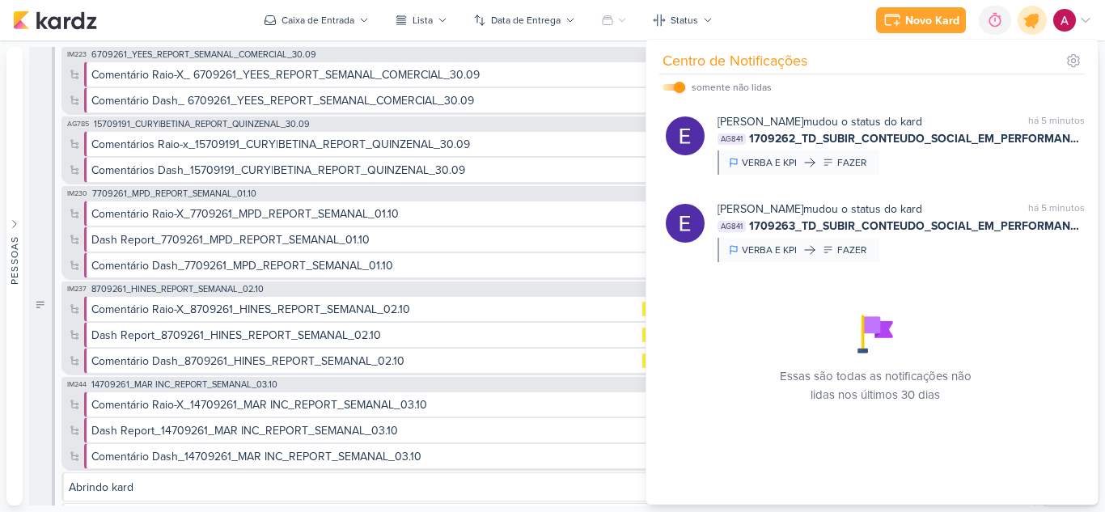
click at [1035, 19] on icon at bounding box center [1031, 20] width 19 height 19
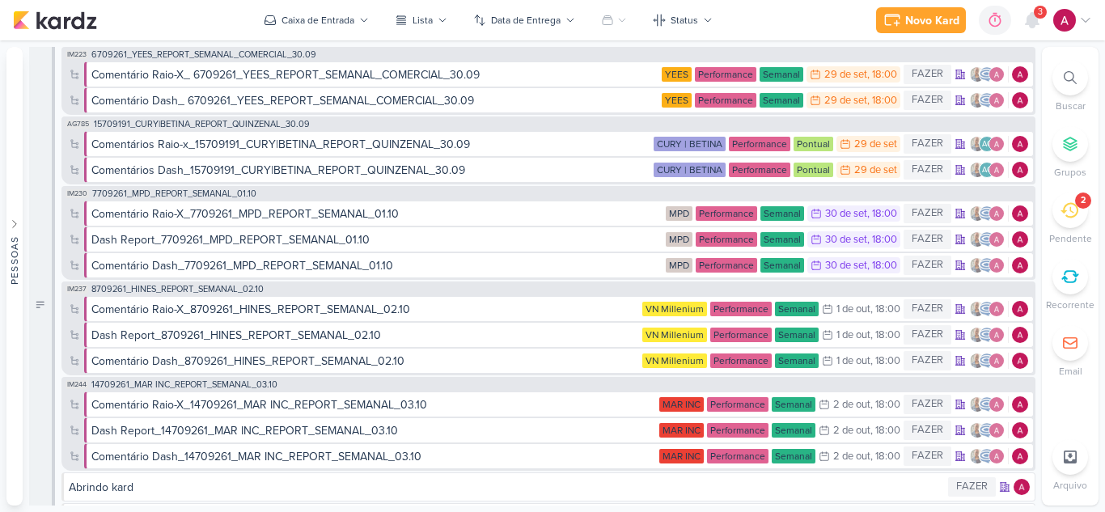
click at [1059, 78] on div at bounding box center [1070, 78] width 36 height 36
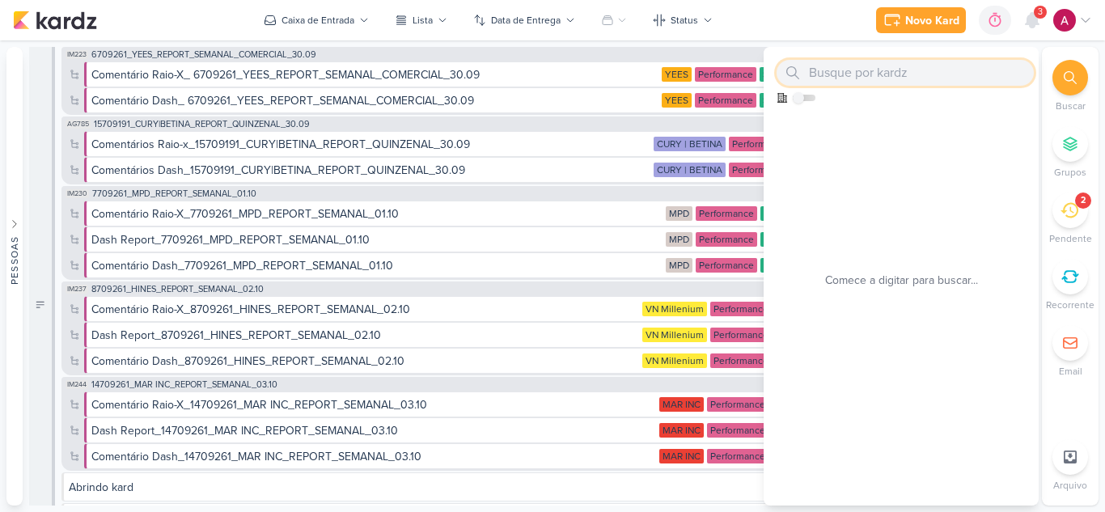
paste input "2709192_GRUPO GODOI_AB_REPOST INSTAGRAM"
type input "2709192_GRUPO GODOI_AB_REPOST INSTAGRAM"
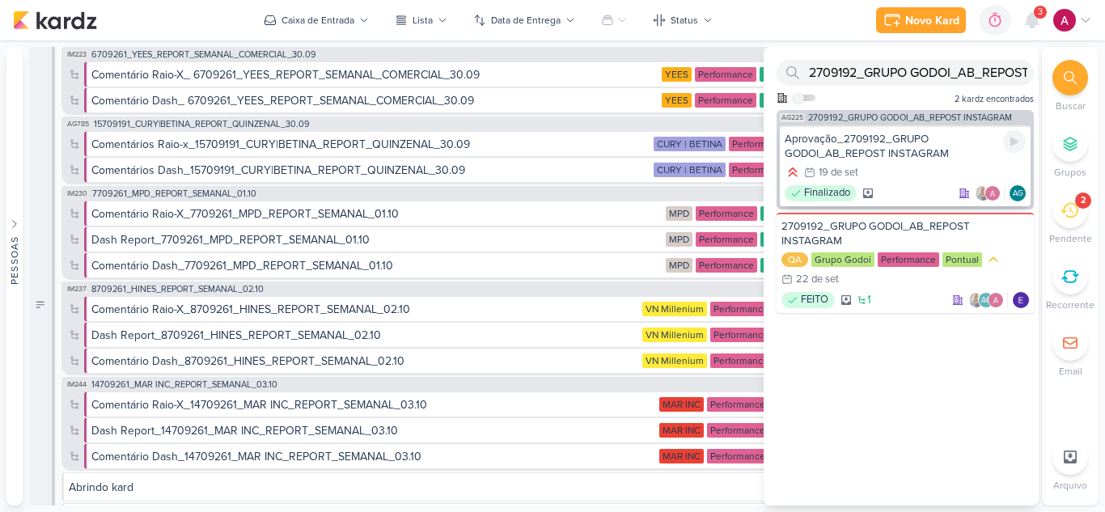
click at [877, 159] on div "Aprovação_2709192_GRUPO GODOI_AB_REPOST INSTAGRAM" at bounding box center [904, 146] width 241 height 29
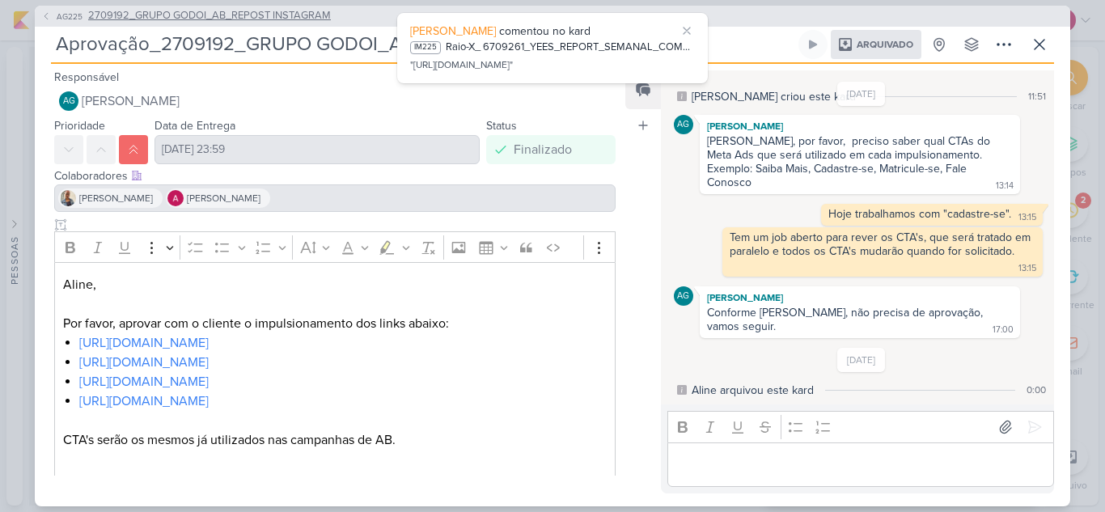
click at [63, 16] on span "AG225" at bounding box center [69, 17] width 31 height 12
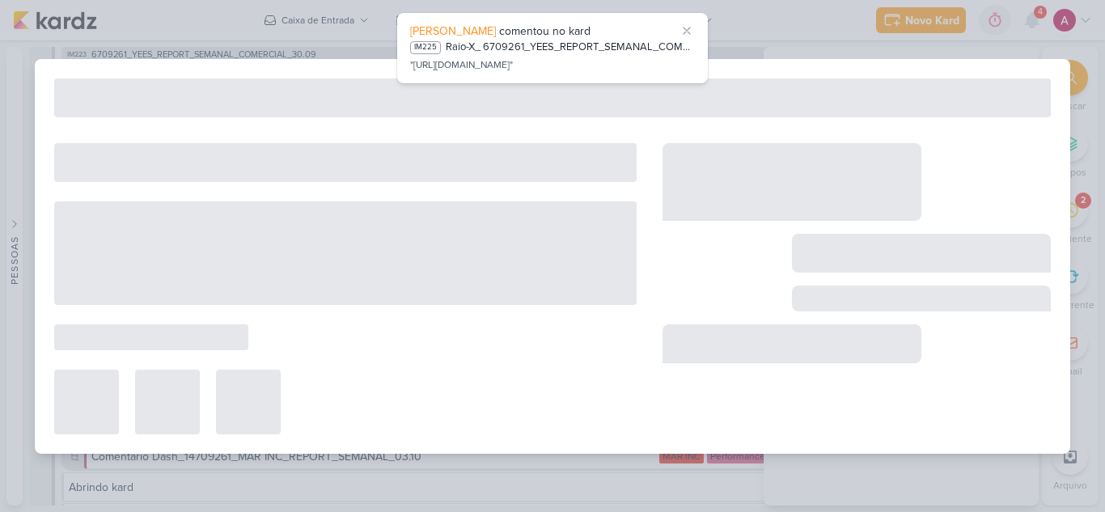
type input "2709192_GRUPO GODOI_AB_REPOST INSTAGRAM"
type input "22 de setembro de 2025 às 23:59"
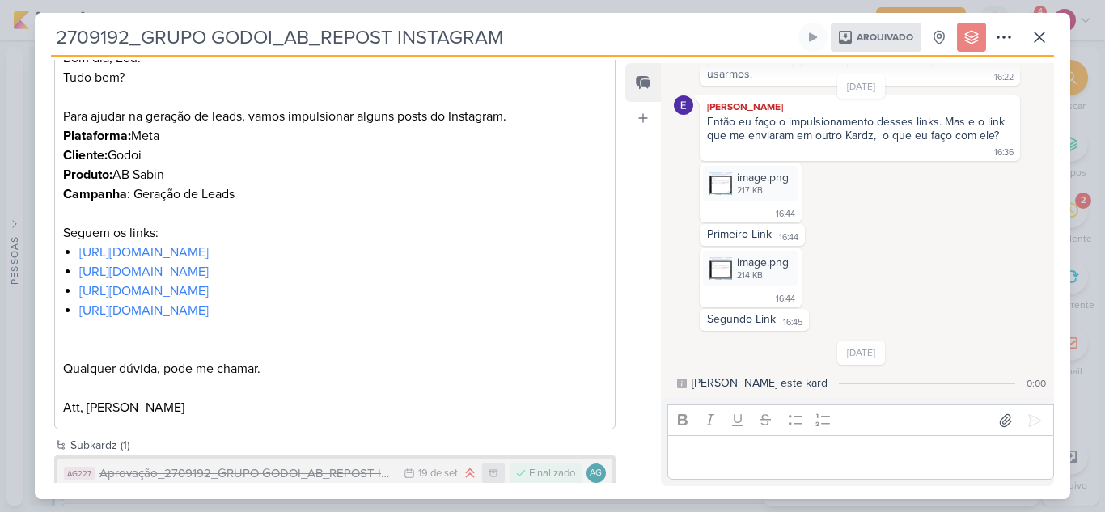
scroll to position [347, 0]
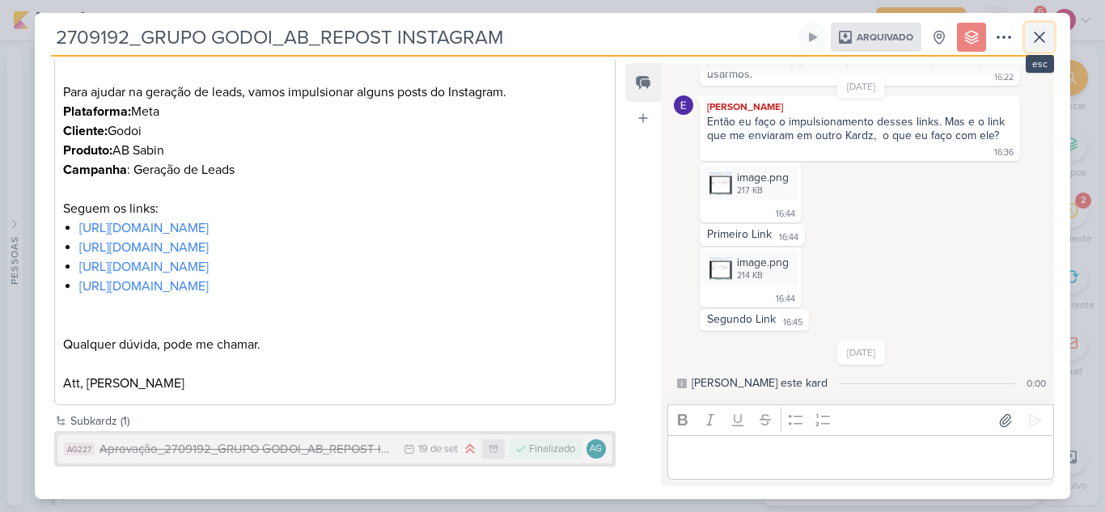
click at [1050, 40] on button at bounding box center [1039, 37] width 29 height 29
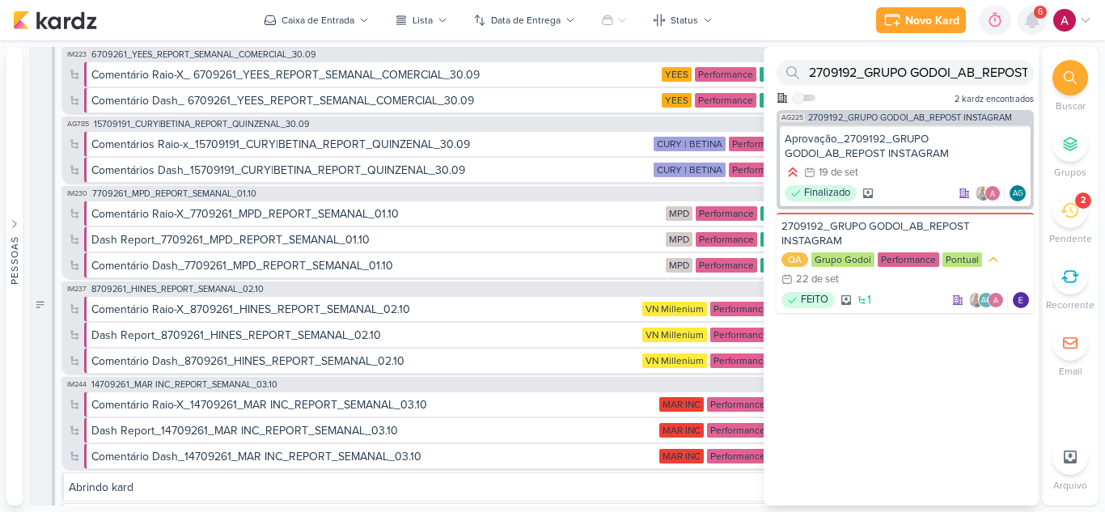
click at [1032, 23] on icon at bounding box center [1031, 20] width 13 height 15
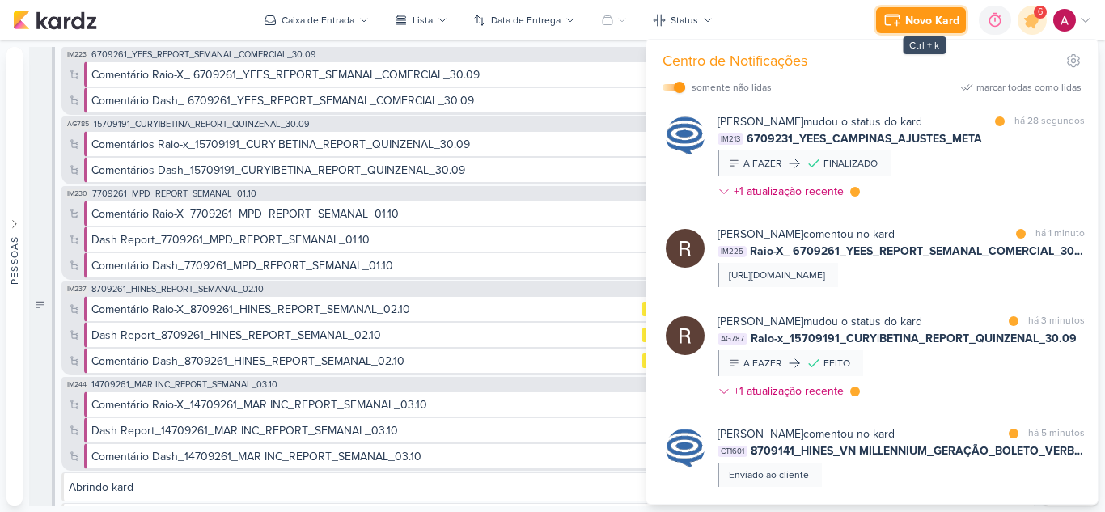
click at [935, 19] on div "Novo Kard" at bounding box center [932, 20] width 54 height 17
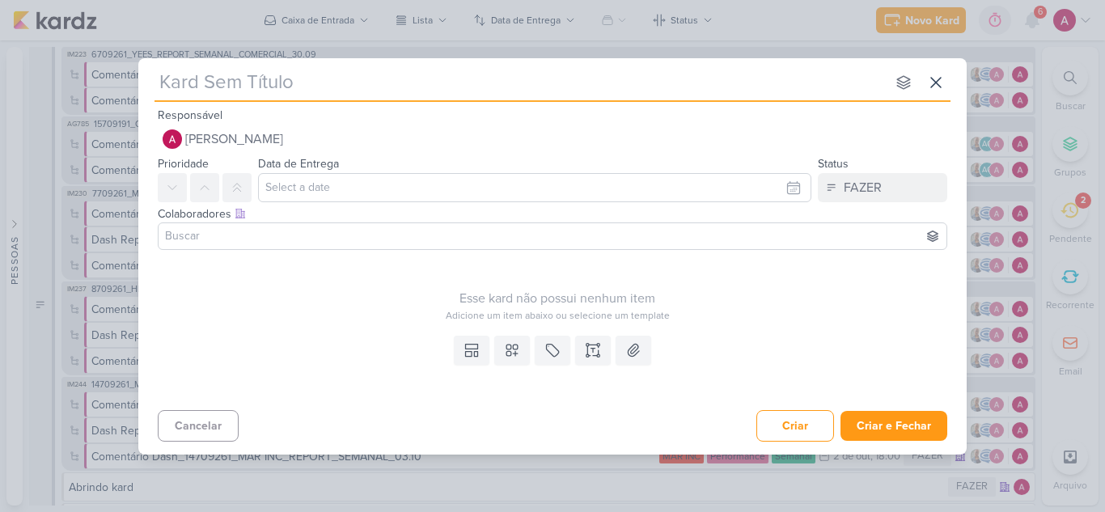
type input "2709192_GRUPO GODOI_AB_REPOST INSTAGRAM"
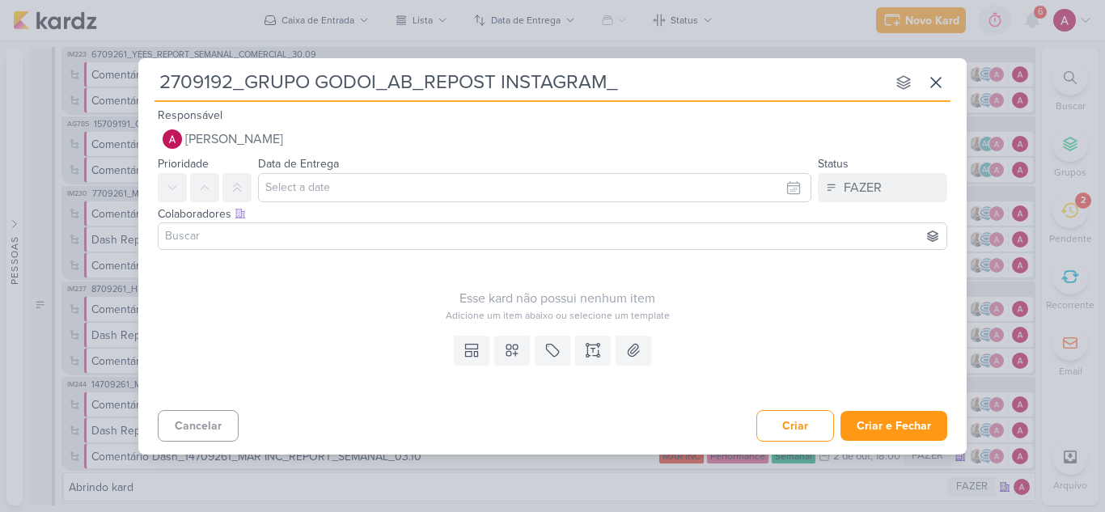
type input "2709192_GRUPO GODOI_AB_REPOST INSTAGRAM_v"
type input "2709192_GRUPO GODOI_AB_REPOST INSTAGRAM_v2"
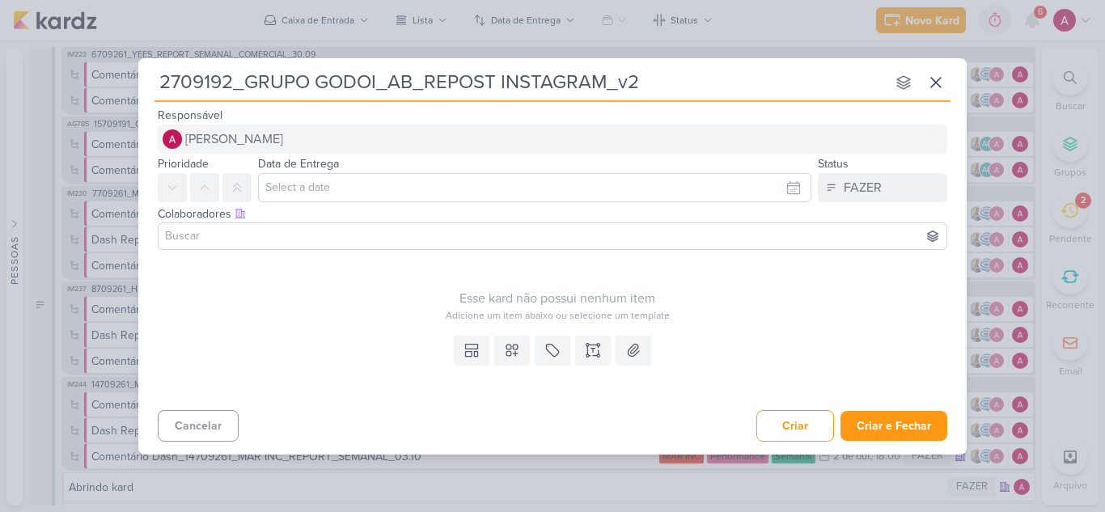
type input "2709192_GRUPO GODOI_AB_REPOST INSTAGRAM_v2"
click at [203, 142] on span "[PERSON_NAME]" at bounding box center [234, 138] width 98 height 19
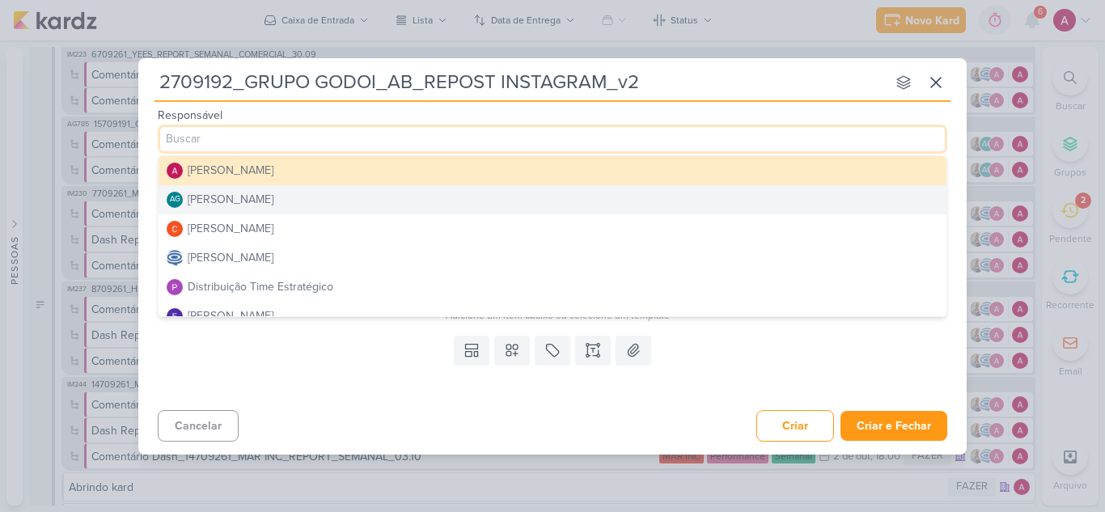
click at [243, 199] on div "[PERSON_NAME]" at bounding box center [231, 199] width 86 height 17
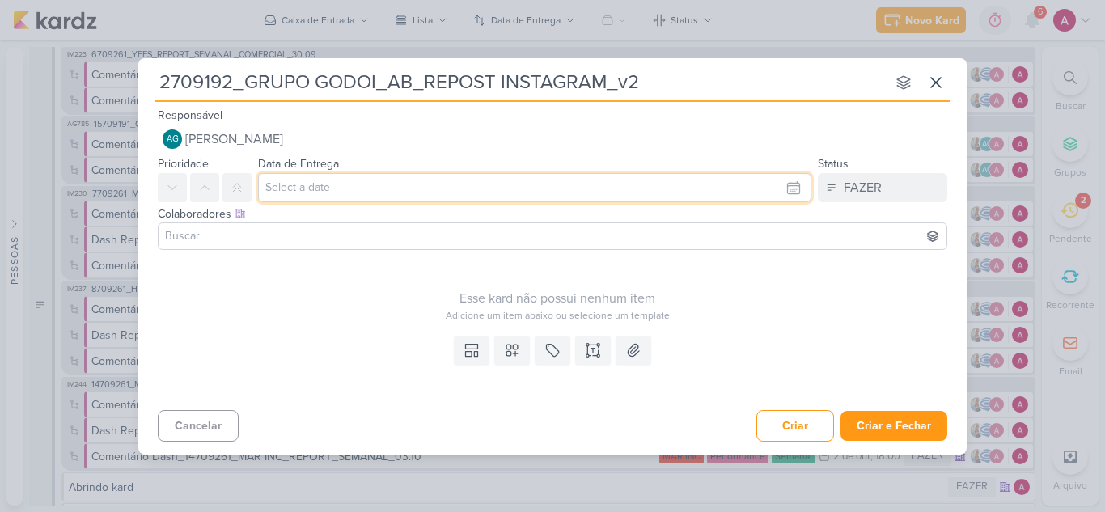
click at [338, 188] on input "text" at bounding box center [534, 187] width 553 height 29
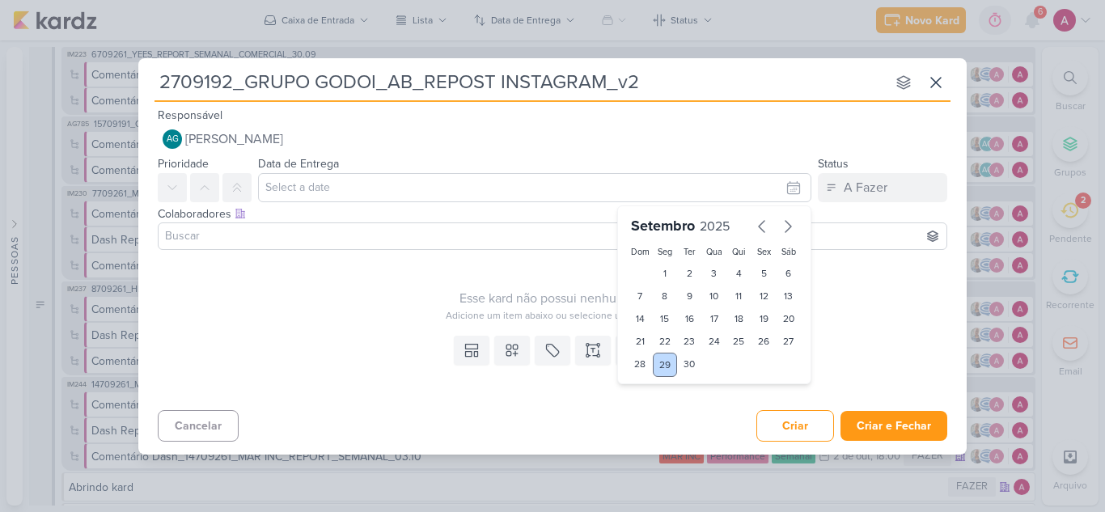
click at [667, 362] on div "29" at bounding box center [665, 365] width 25 height 24
type input "29 de setembro de 2025 às 23:59"
click at [243, 188] on button at bounding box center [236, 187] width 29 height 29
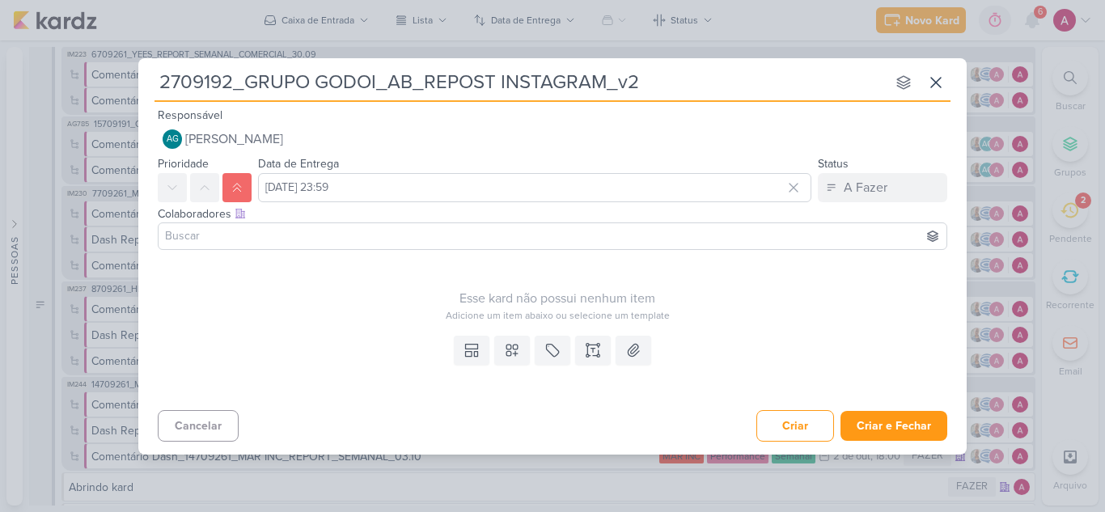
click at [235, 239] on input at bounding box center [552, 235] width 781 height 19
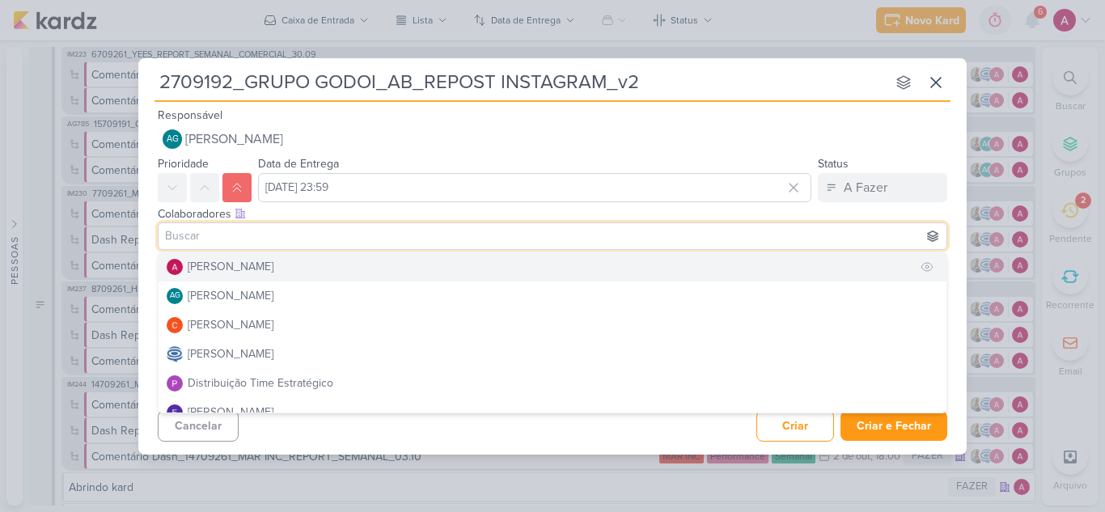
click at [235, 268] on div "[PERSON_NAME]" at bounding box center [231, 266] width 86 height 17
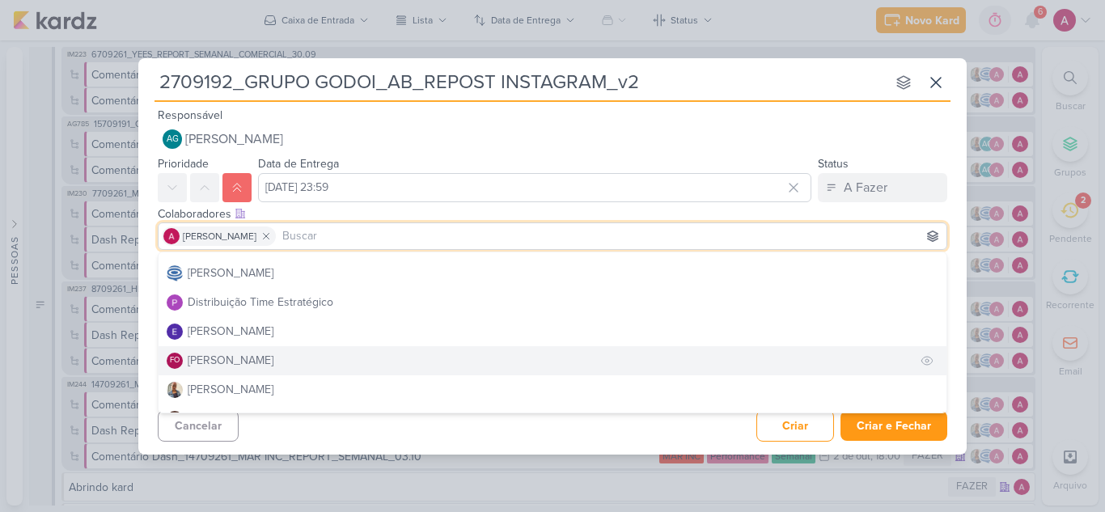
scroll to position [162, 0]
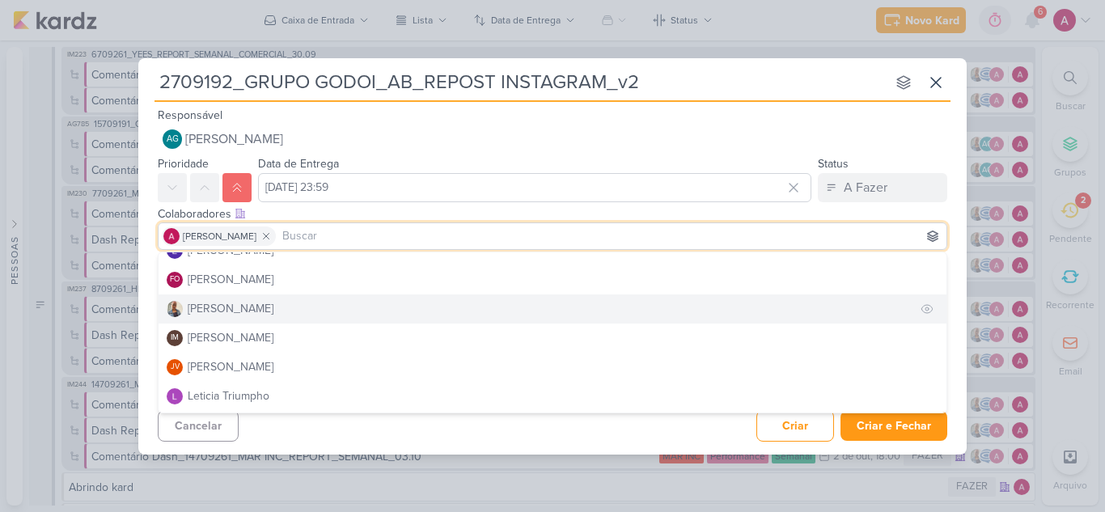
click at [212, 312] on div "[PERSON_NAME]" at bounding box center [231, 308] width 86 height 17
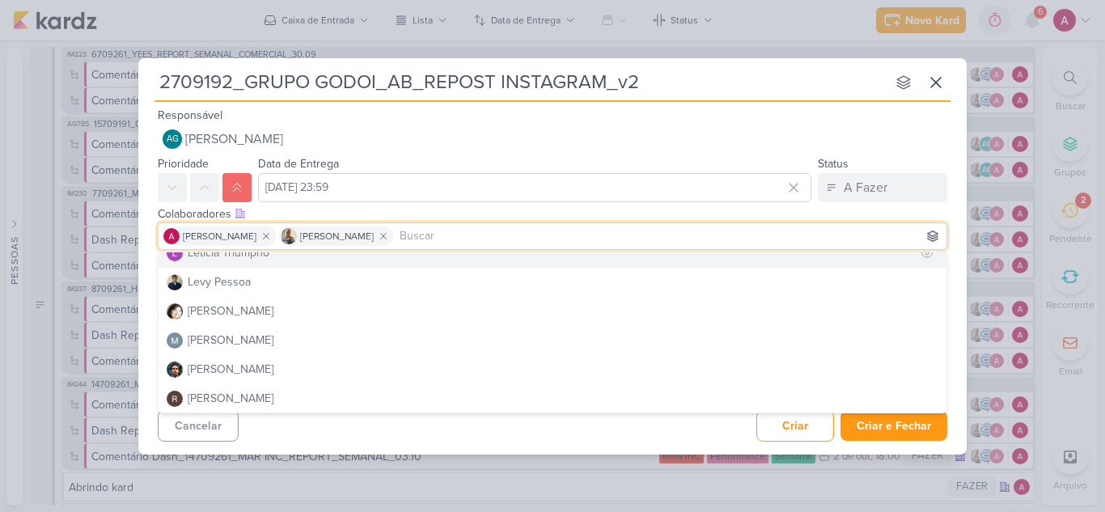
scroll to position [323, 0]
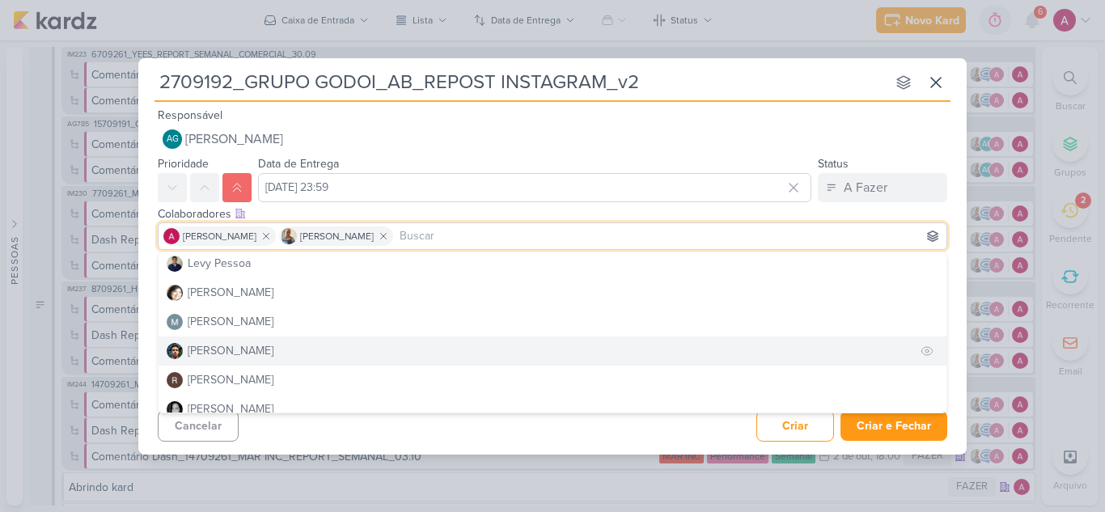
click at [209, 356] on div "Nelito Junior" at bounding box center [231, 350] width 86 height 17
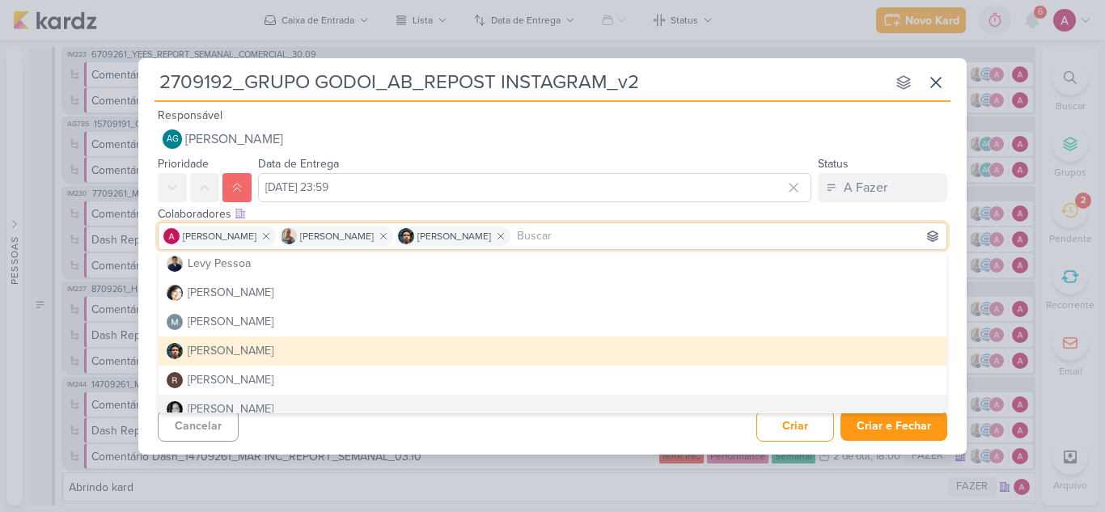
click at [363, 437] on div "Cancelar Criar Criar e Fechar Ctrl + Enter" at bounding box center [552, 424] width 828 height 41
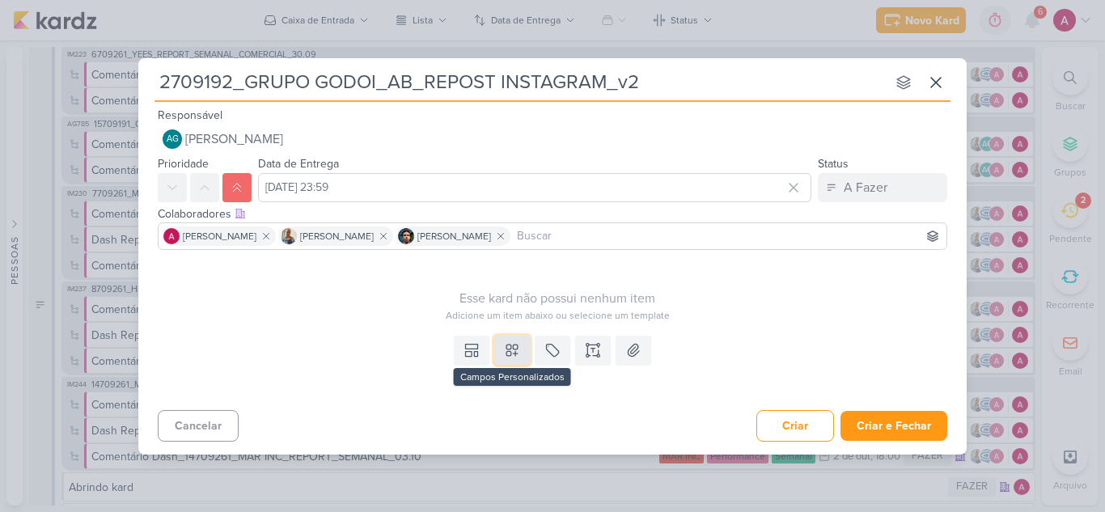
click at [518, 344] on icon at bounding box center [512, 350] width 16 height 16
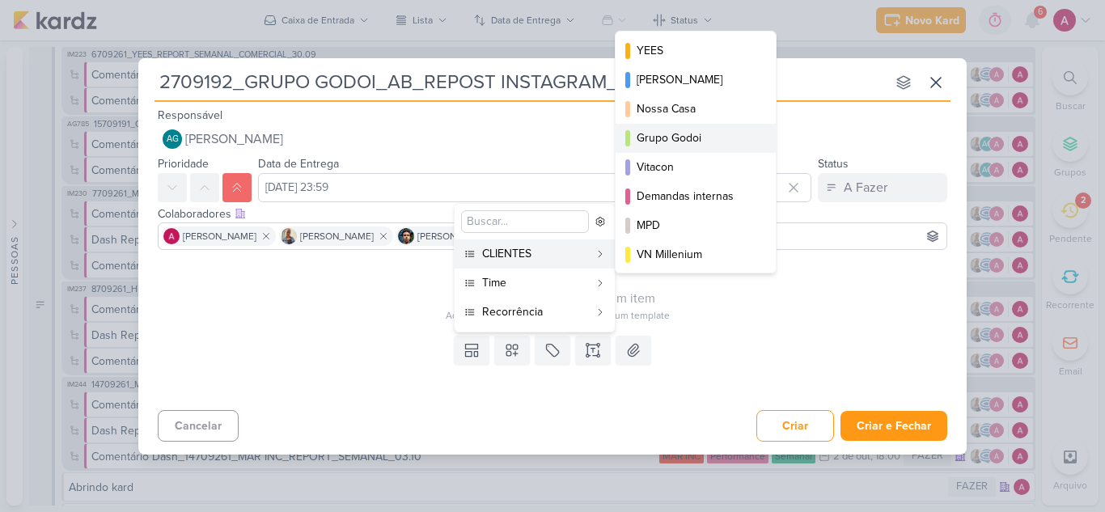
click at [686, 142] on div "Grupo Godoi" at bounding box center [696, 137] width 120 height 17
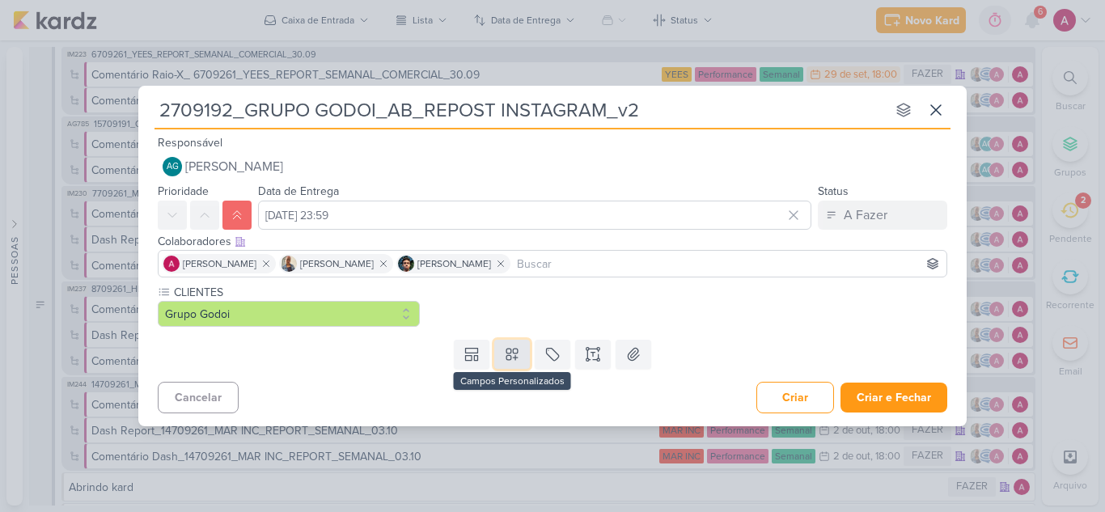
click at [509, 350] on icon at bounding box center [512, 354] width 16 height 16
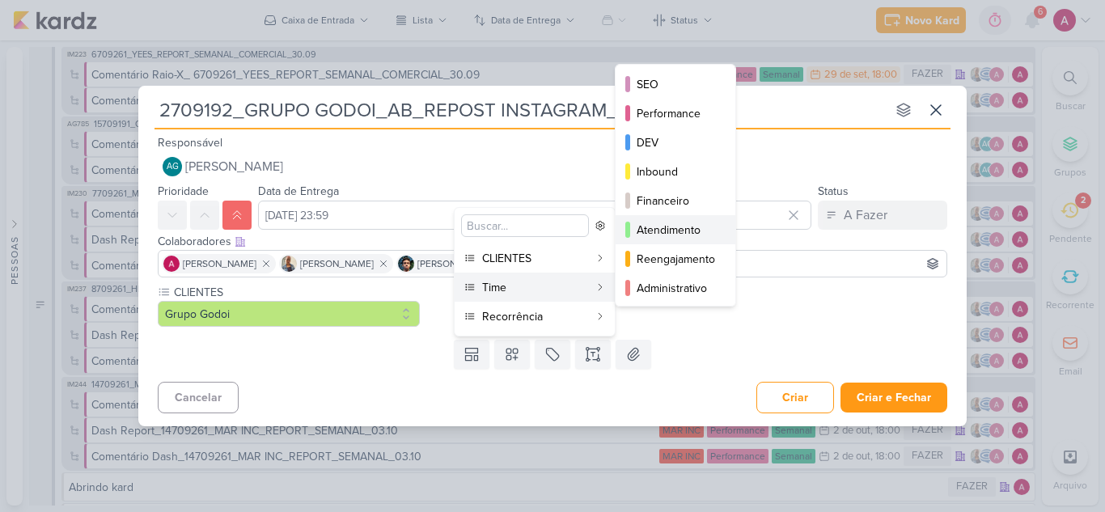
click at [686, 228] on div "Atendimento" at bounding box center [675, 230] width 79 height 17
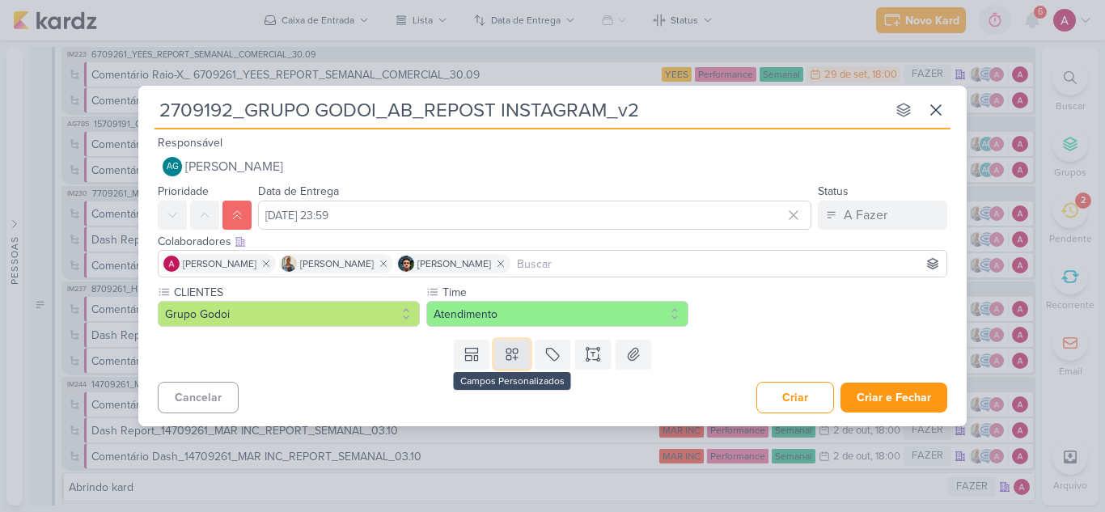
click at [512, 356] on icon at bounding box center [512, 354] width 16 height 16
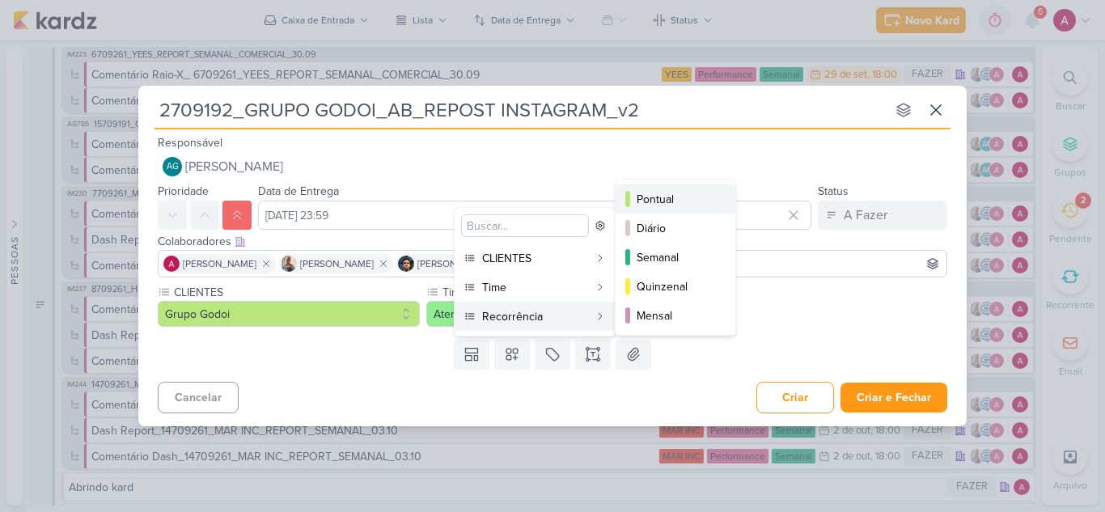
click at [667, 200] on div "Pontual" at bounding box center [675, 199] width 79 height 17
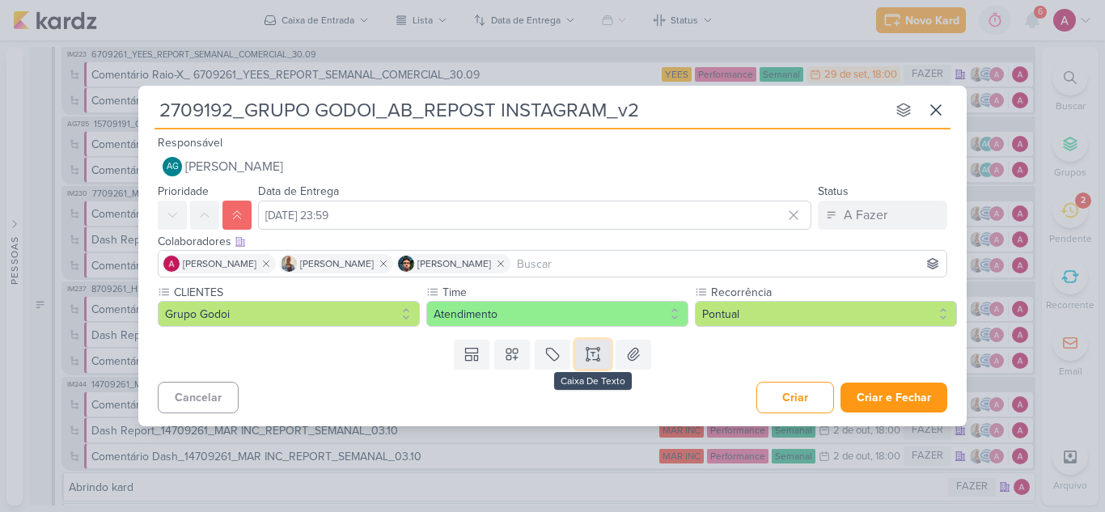
click at [584, 356] on button at bounding box center [593, 354] width 36 height 29
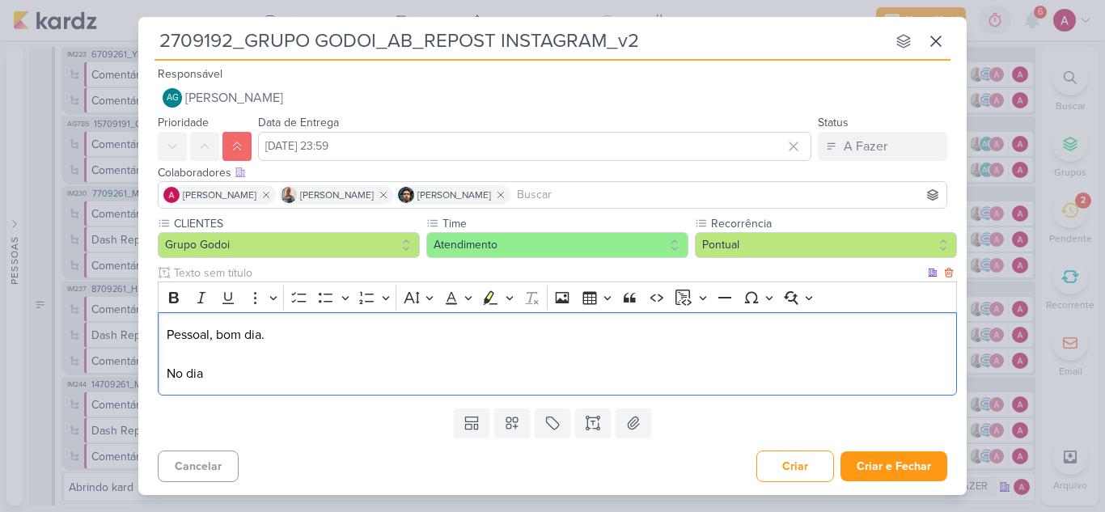
click at [320, 387] on div "Pessoal, bom dia. No dia" at bounding box center [557, 353] width 799 height 83
click at [329, 380] on p "No dia" at bounding box center [558, 373] width 782 height 19
click at [323, 358] on p "Editor editing area: main" at bounding box center [558, 353] width 782 height 19
click at [354, 370] on p "No dia" at bounding box center [558, 373] width 782 height 19
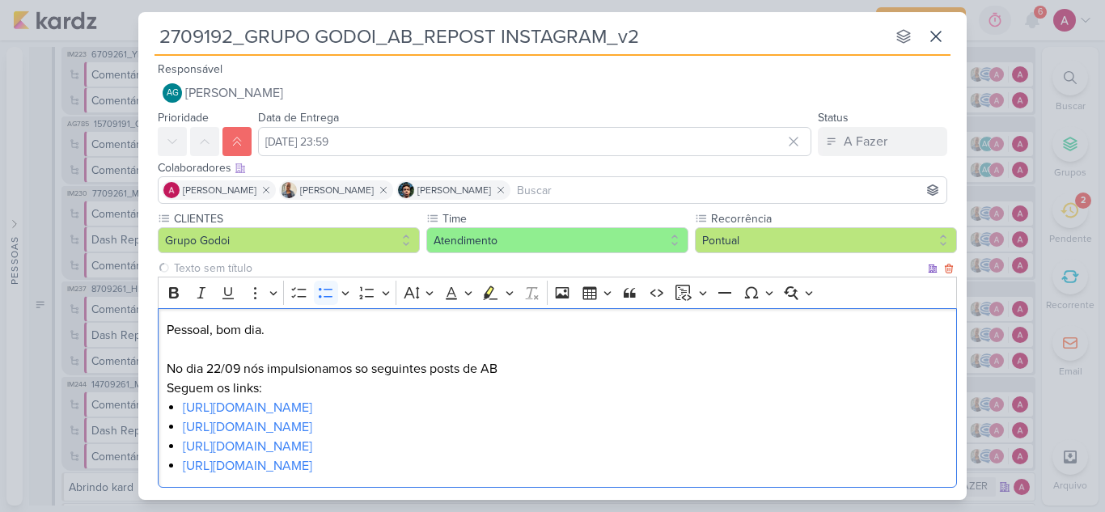
scroll to position [81, 0]
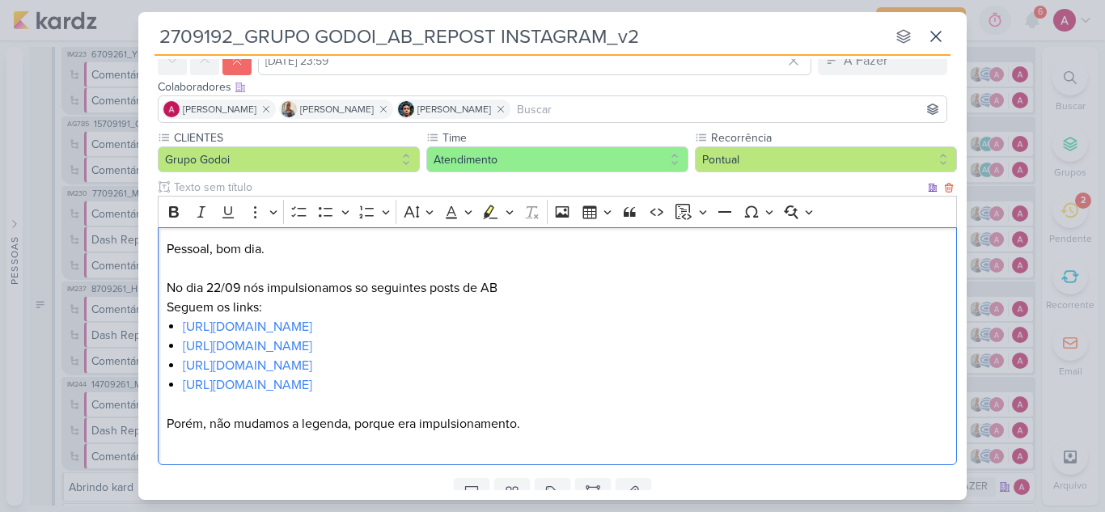
click at [303, 294] on p "No dia 22/09 nós impulsionamos so seguintes posts de AB Seguem os links:" at bounding box center [558, 297] width 782 height 39
click at [0, 0] on lt-em "impulsionamos" at bounding box center [0, 0] width 0 height 0
click at [341, 292] on p "No dia 22/09 impulsionamos so seguintes posts de AB Seguem os links:" at bounding box center [558, 297] width 782 height 39
click at [507, 438] on p "Editor editing area: main" at bounding box center [558, 442] width 782 height 19
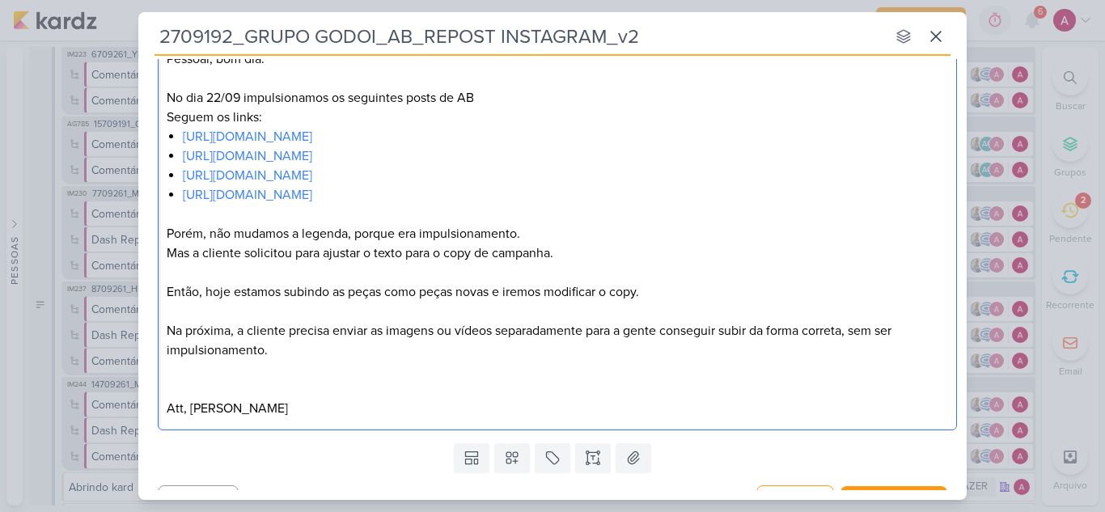
scroll to position [301, 0]
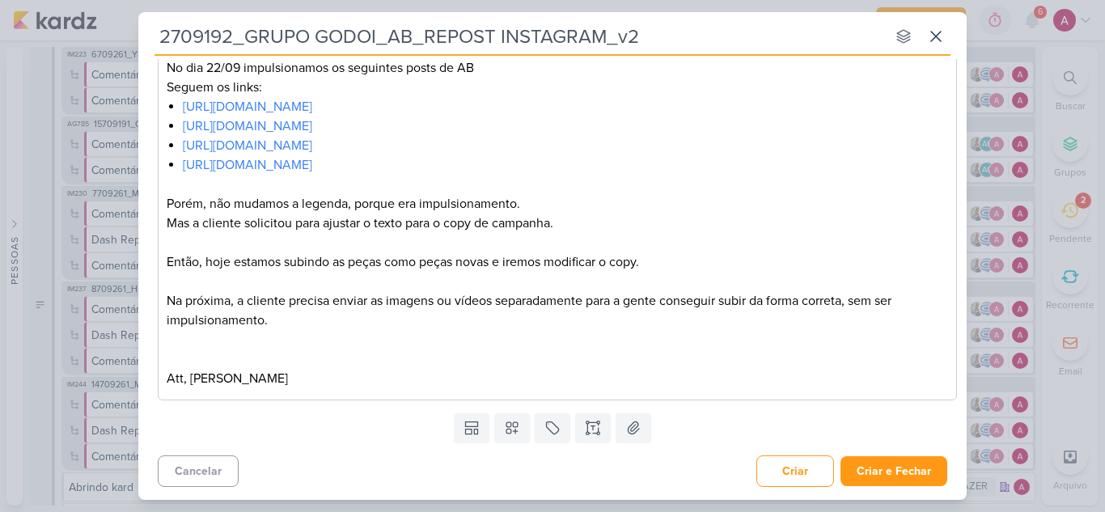
drag, startPoint x: 160, startPoint y: 32, endPoint x: 699, endPoint y: 41, distance: 538.7
click at [699, 41] on input "2709192_GRUPO GODOI_AB_REPOST INSTAGRAM_v2" at bounding box center [519, 36] width 731 height 29
click at [765, 466] on button "Criar" at bounding box center [795, 471] width 78 height 32
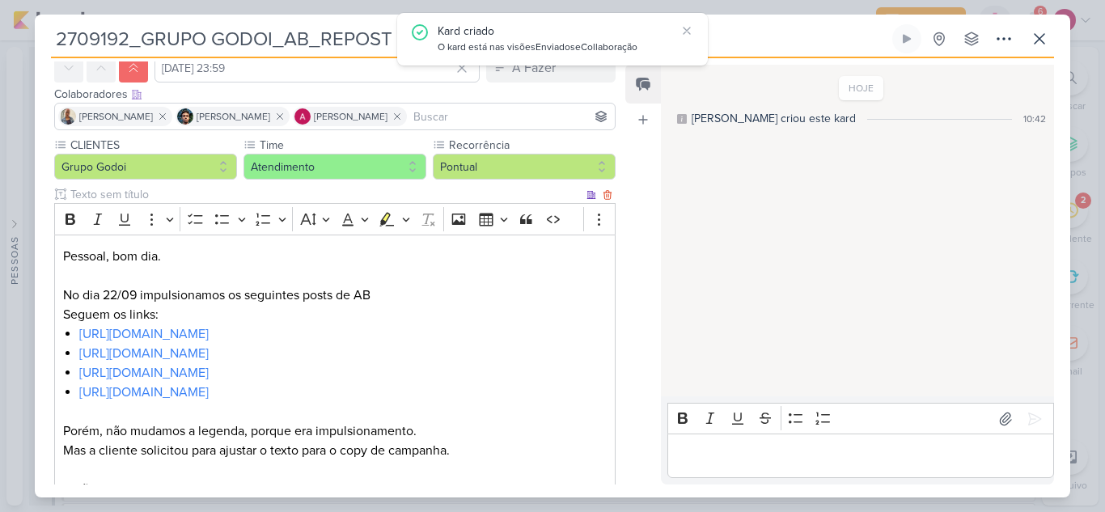
scroll to position [309, 0]
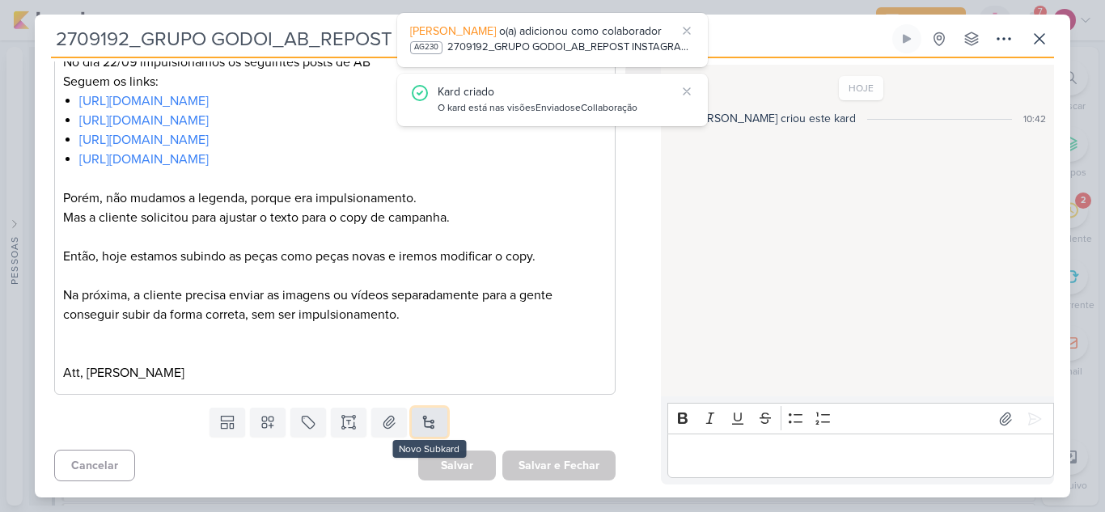
click at [430, 423] on button at bounding box center [430, 422] width 36 height 29
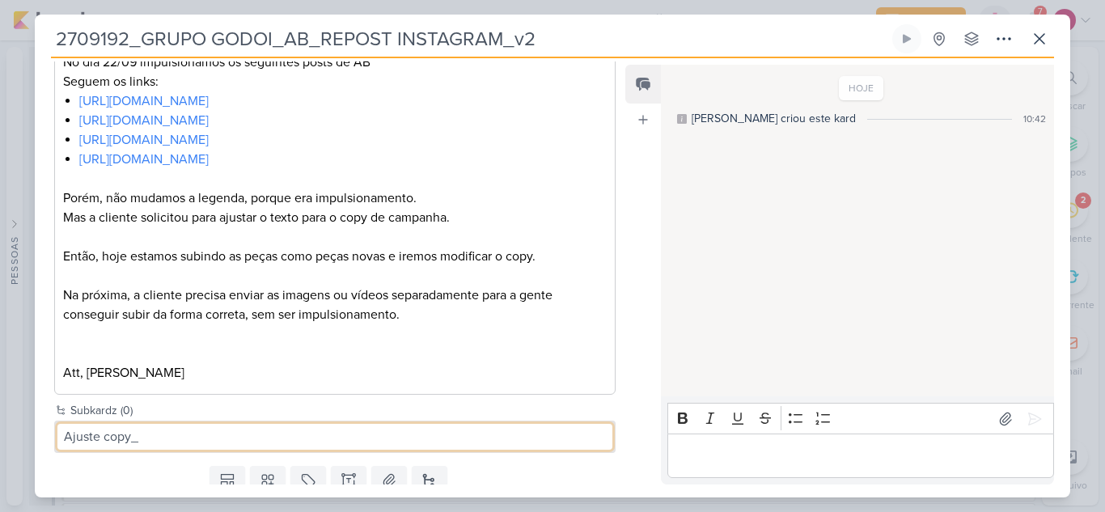
paste input "2709192_GRUPO GODOI_AB_REPOST INSTAGRAM_v2"
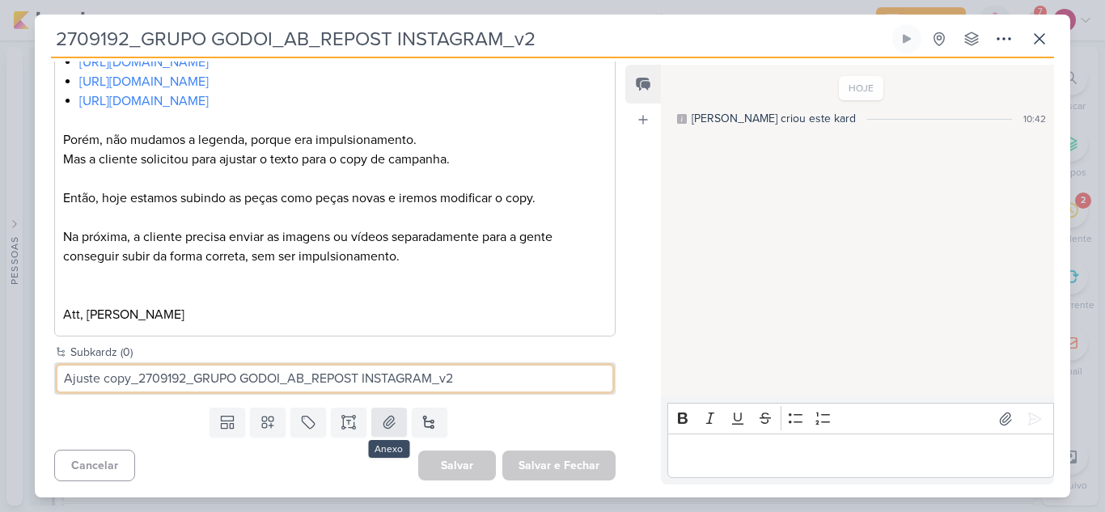
type input "Ajuste copy_2709192_GRUPO GODOI_AB_REPOST INSTAGRAM_v2"
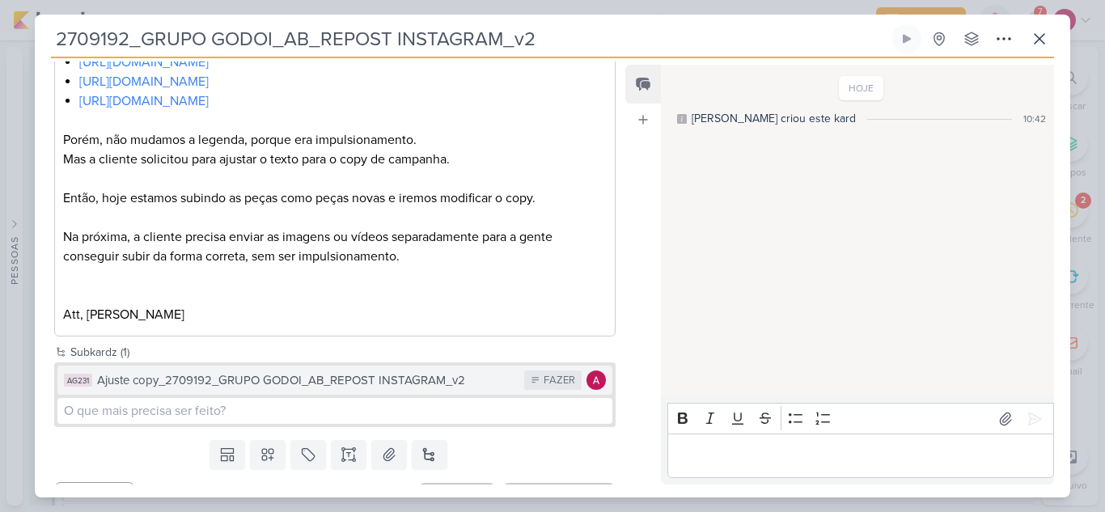
click at [395, 380] on div "Ajuste copy_2709192_GRUPO GODOI_AB_REPOST INSTAGRAM_v2" at bounding box center [306, 380] width 419 height 19
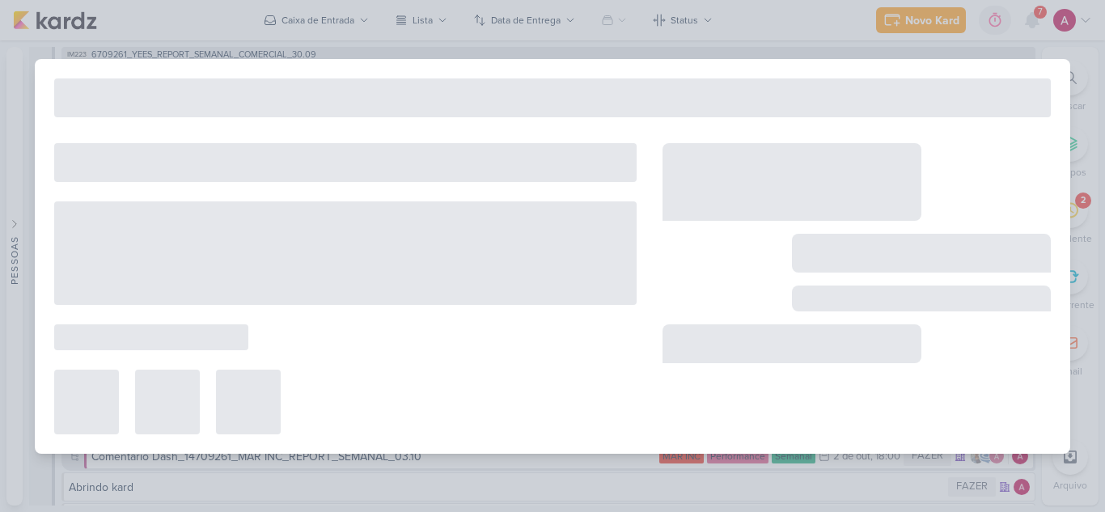
type input "Ajuste copy_2709192_GRUPO GODOI_AB_REPOST INSTAGRAM_v2"
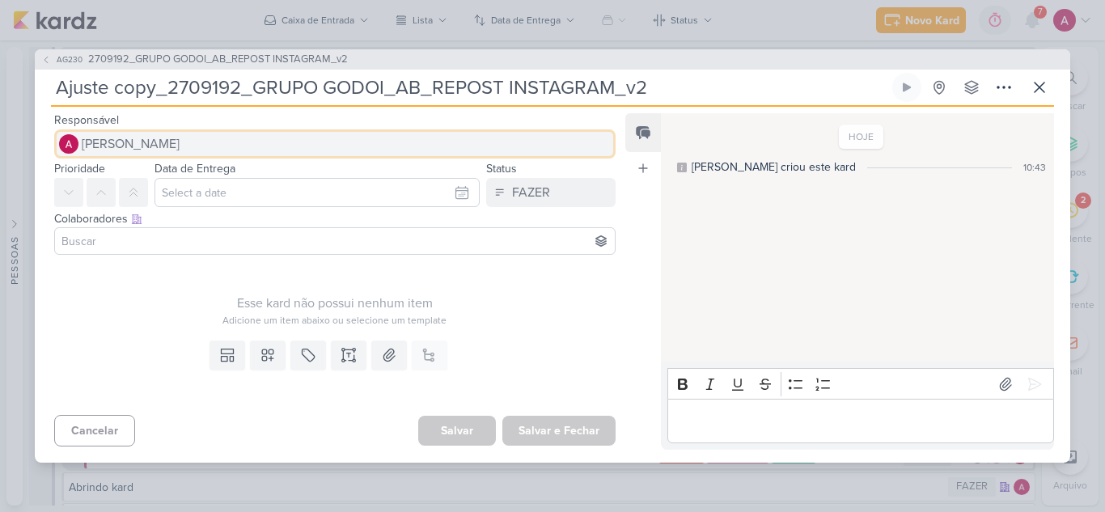
click at [156, 146] on span "[PERSON_NAME]" at bounding box center [131, 143] width 98 height 19
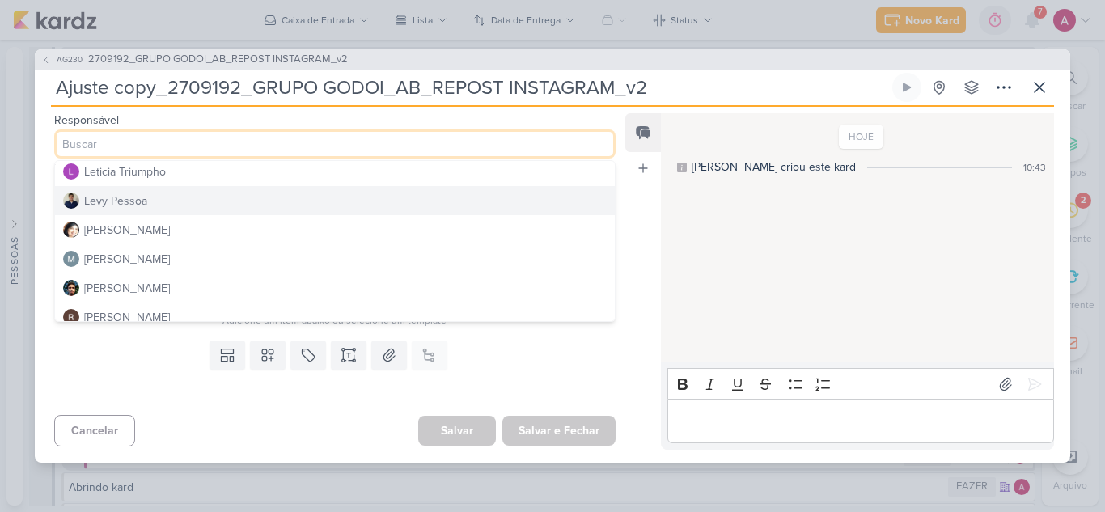
scroll to position [323, 0]
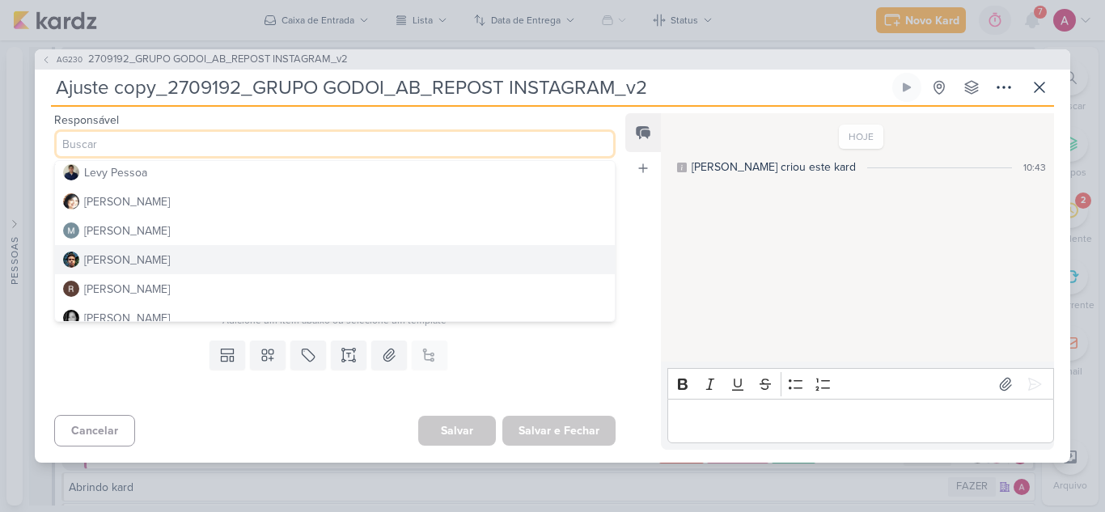
click at [129, 262] on div "Nelito Junior" at bounding box center [127, 260] width 86 height 17
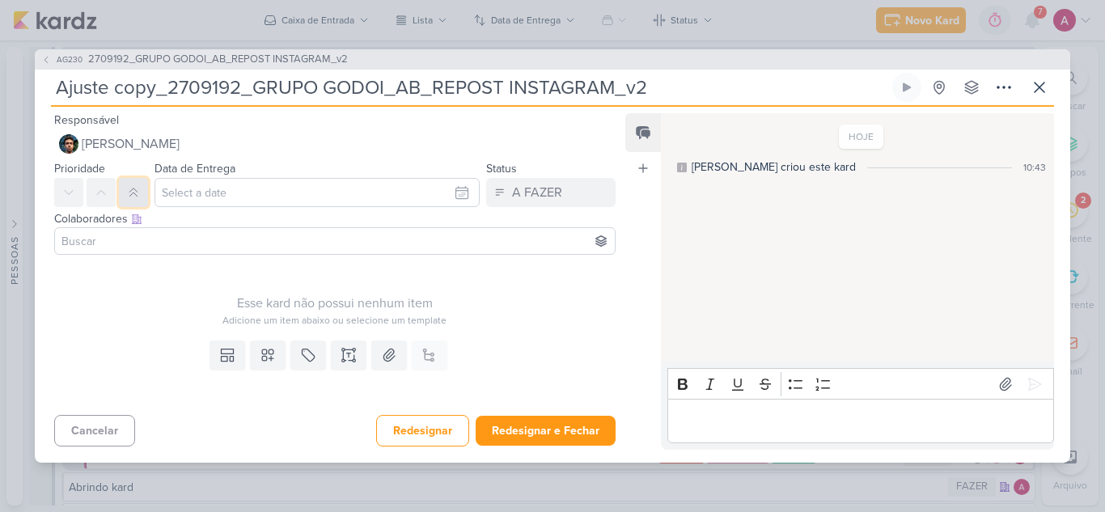
click at [133, 195] on icon at bounding box center [133, 192] width 13 height 13
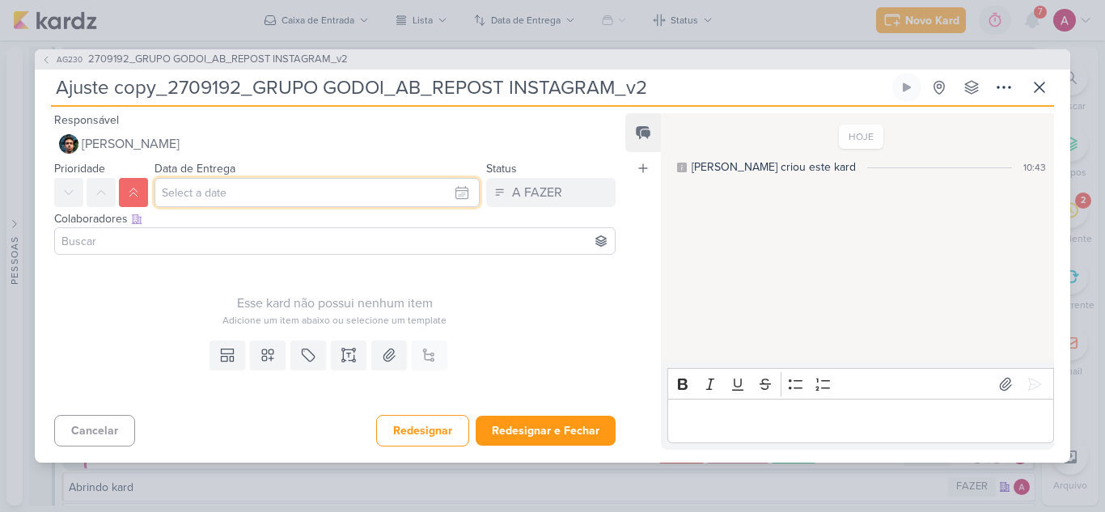
click at [210, 200] on input "text" at bounding box center [316, 192] width 325 height 29
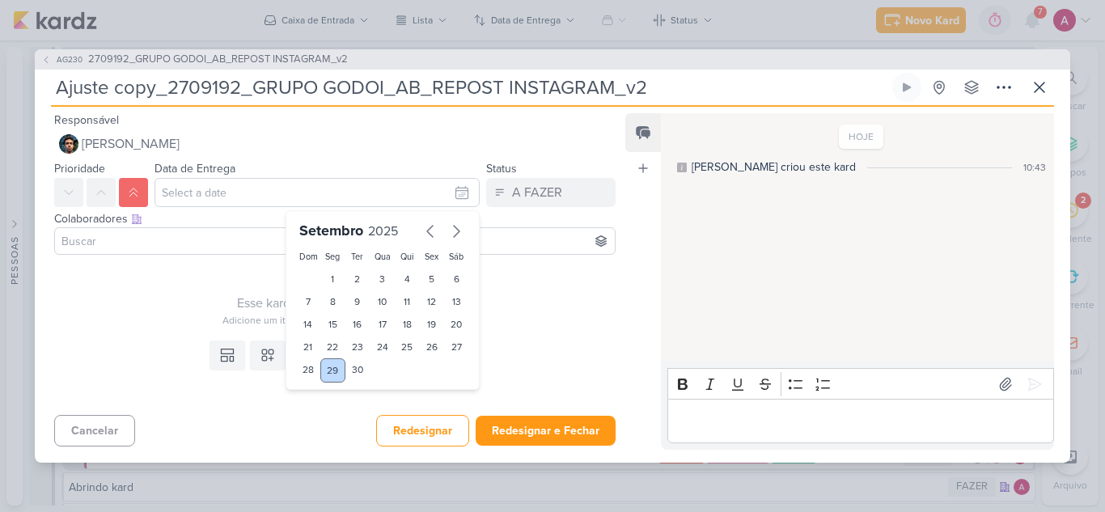
click at [323, 370] on div "29" at bounding box center [332, 370] width 25 height 24
type input "29 de setembro de 2025 às 23:59"
click at [326, 399] on select "00 01 02 03 04 05 06 07 08 09 10 11 12 13 14 15 16 17 18 19 20 21 22 23" at bounding box center [333, 398] width 23 height 19
select select "12"
click at [322, 389] on select "00 01 02 03 04 05 06 07 08 09 10 11 12 13 14 15 16 17 18 19 20 21 22 23" at bounding box center [333, 398] width 23 height 19
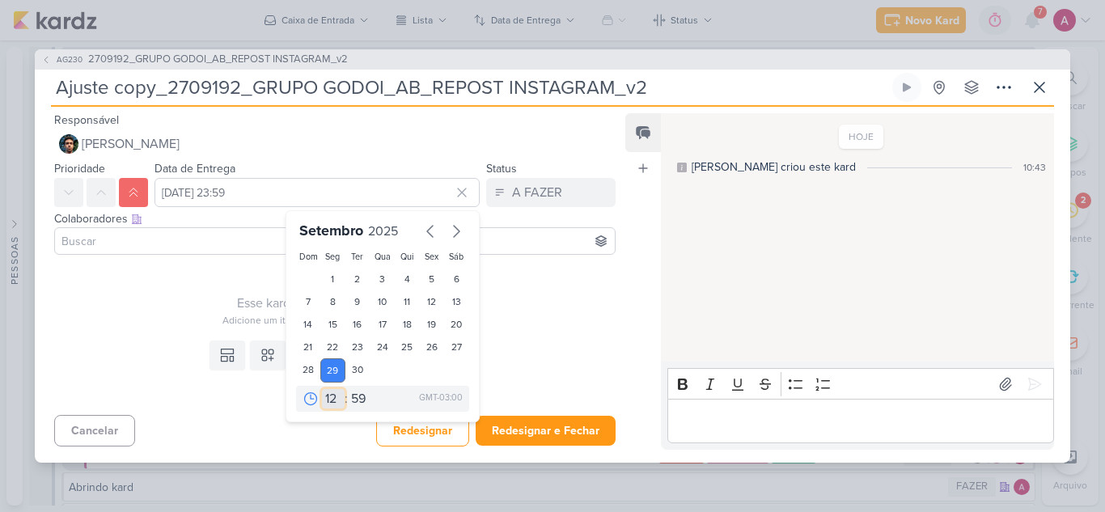
type input "29 de setembro de 2025 às 12:59"
click at [357, 394] on select "00 05 10 15 20 25 30 35 40 45 50 55 59" at bounding box center [359, 398] width 23 height 19
select select "0"
click at [348, 389] on select "00 05 10 15 20 25 30 35 40 45 50 55 59" at bounding box center [359, 398] width 23 height 19
type input "29 de setembro de 2025 às 12:00"
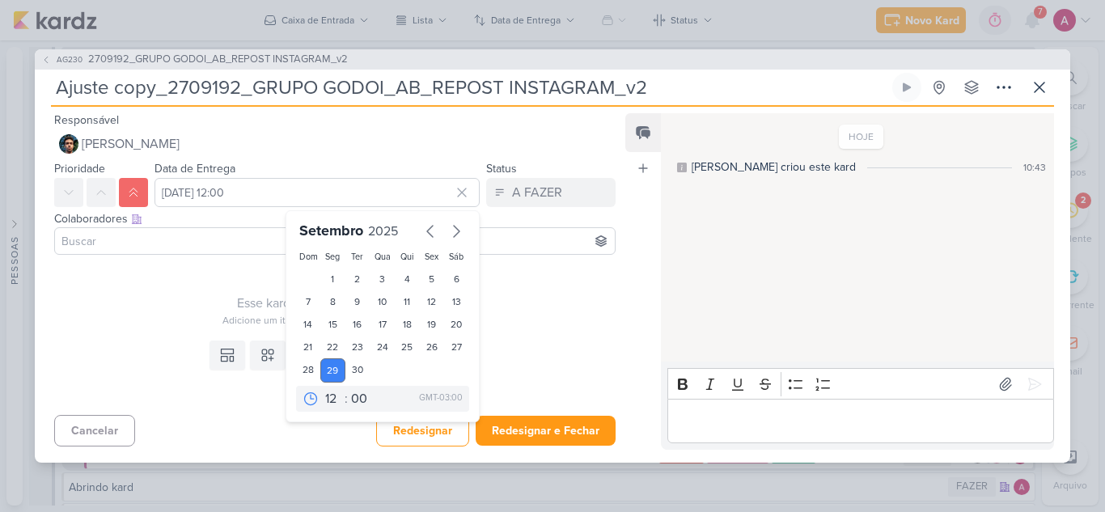
click at [132, 239] on input at bounding box center [334, 240] width 553 height 19
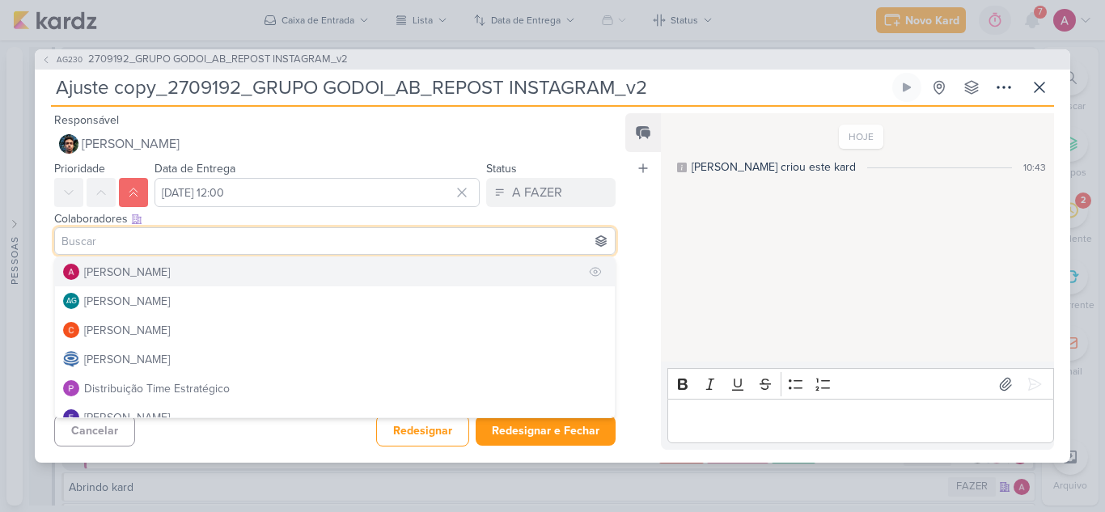
click at [118, 270] on div "[PERSON_NAME]" at bounding box center [127, 272] width 86 height 17
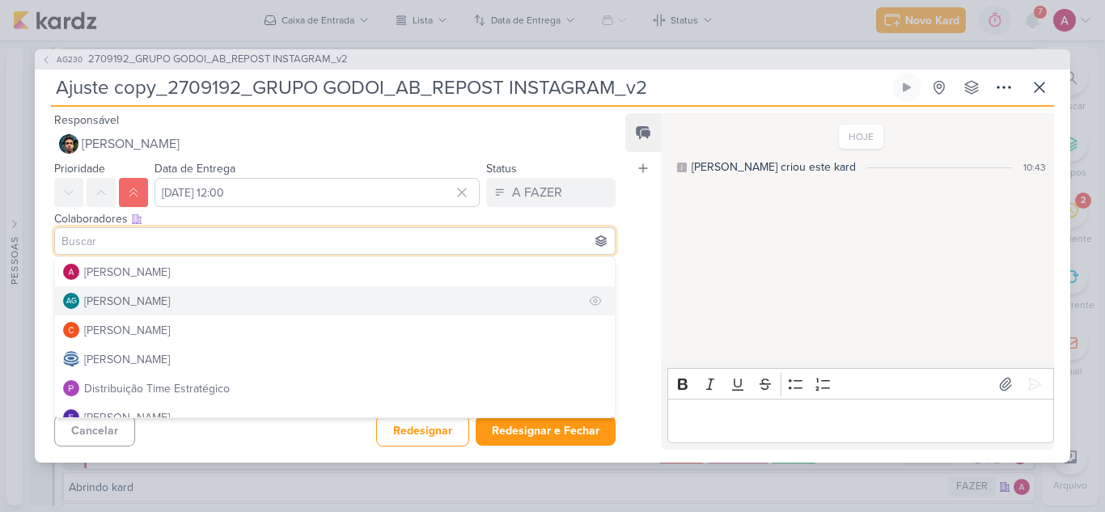
click at [121, 301] on div "[PERSON_NAME]" at bounding box center [127, 301] width 86 height 17
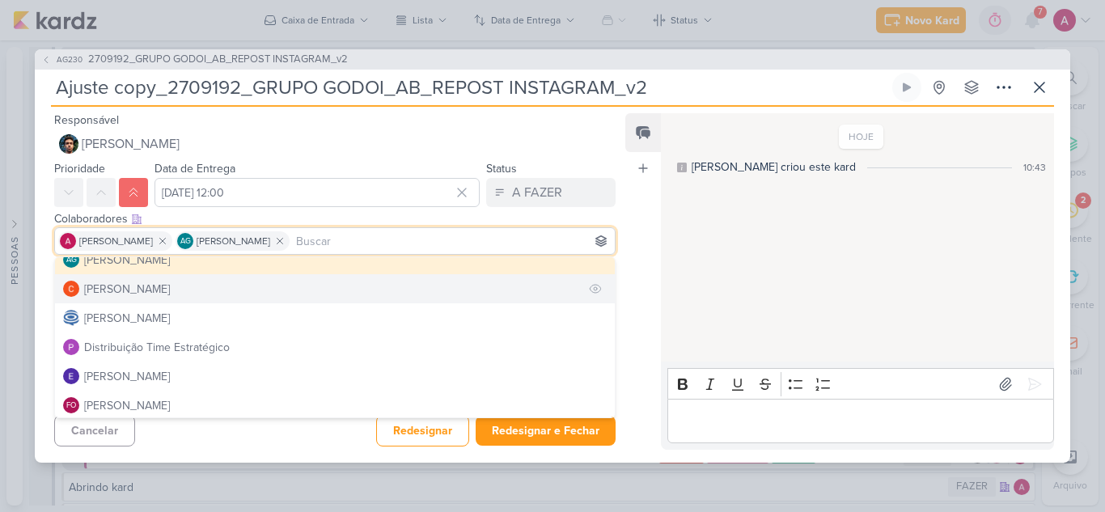
scroll to position [81, 0]
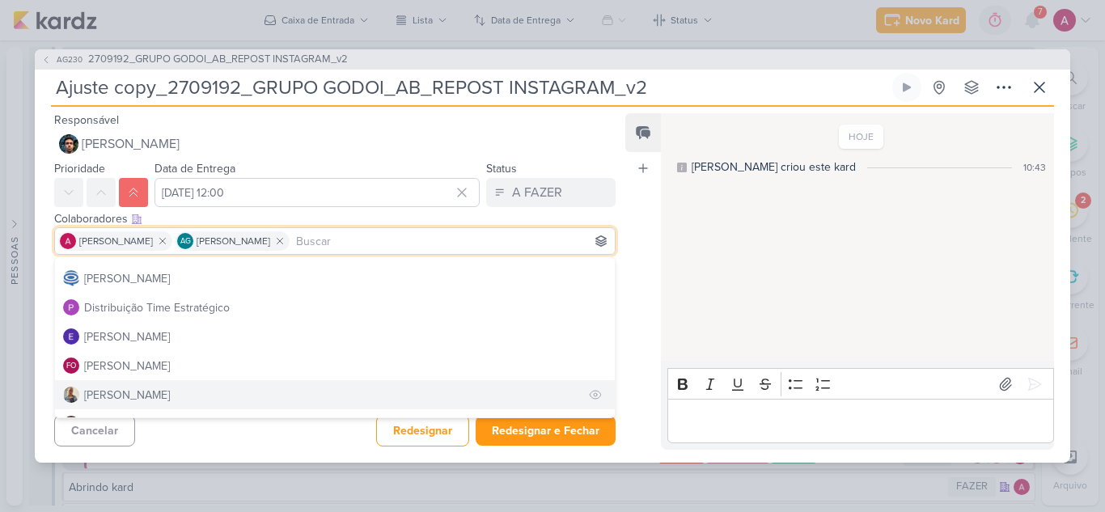
click at [111, 395] on div "[PERSON_NAME]" at bounding box center [127, 395] width 86 height 17
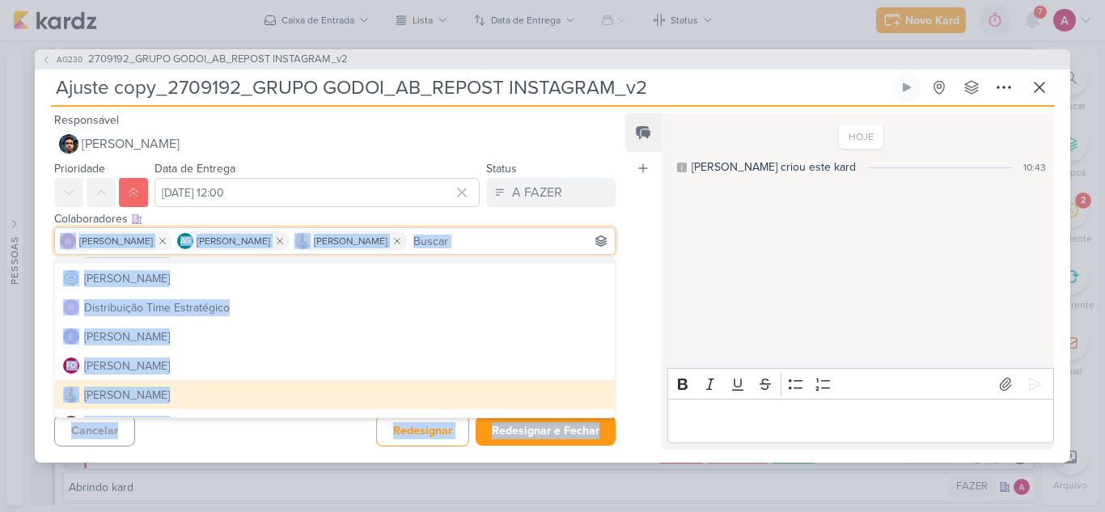
click at [623, 222] on div "Responsável Nelito Junior Alessandra Gomes AG Aline Gimenez Graciano Carlos Mas…" at bounding box center [552, 285] width 1035 height 356
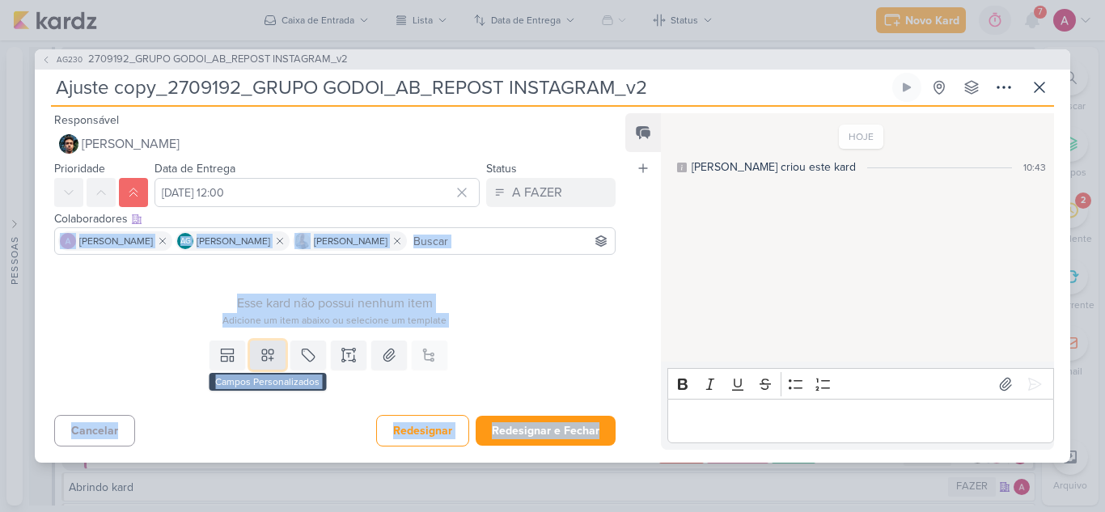
click at [264, 363] on icon at bounding box center [268, 355] width 16 height 16
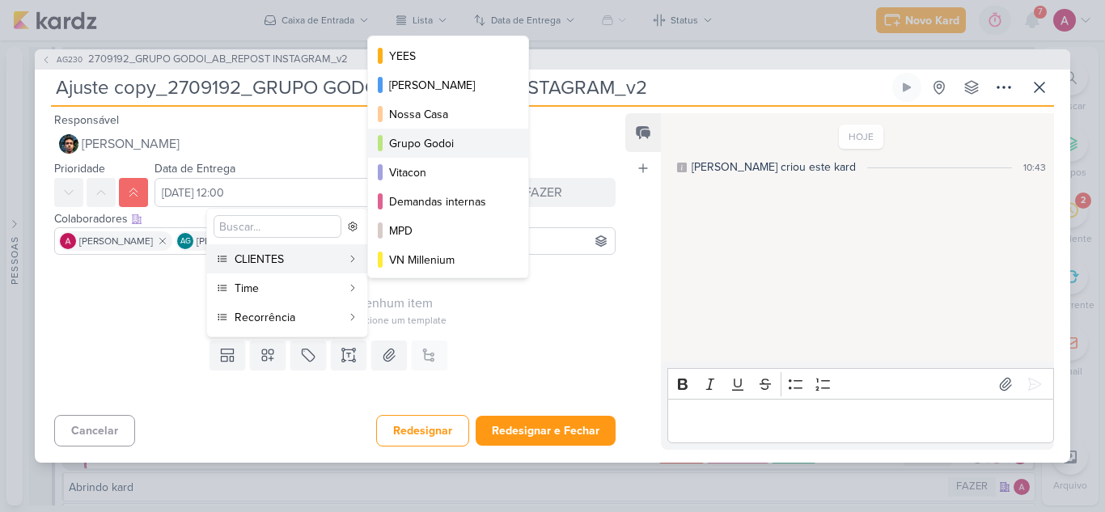
drag, startPoint x: 439, startPoint y: 144, endPoint x: 391, endPoint y: 175, distance: 57.4
click at [439, 143] on div "Grupo Godoi" at bounding box center [449, 143] width 120 height 17
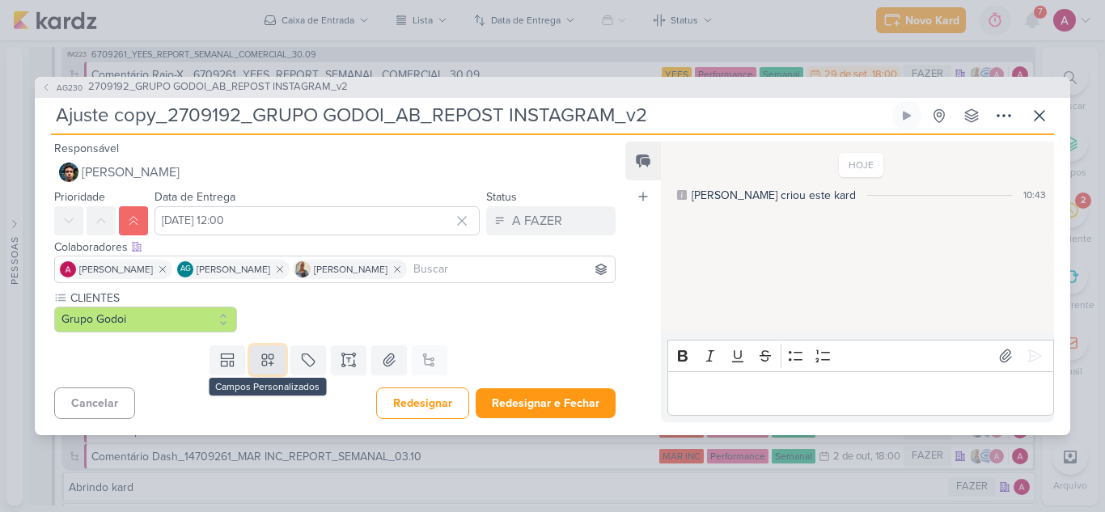
click at [260, 356] on icon at bounding box center [268, 360] width 16 height 16
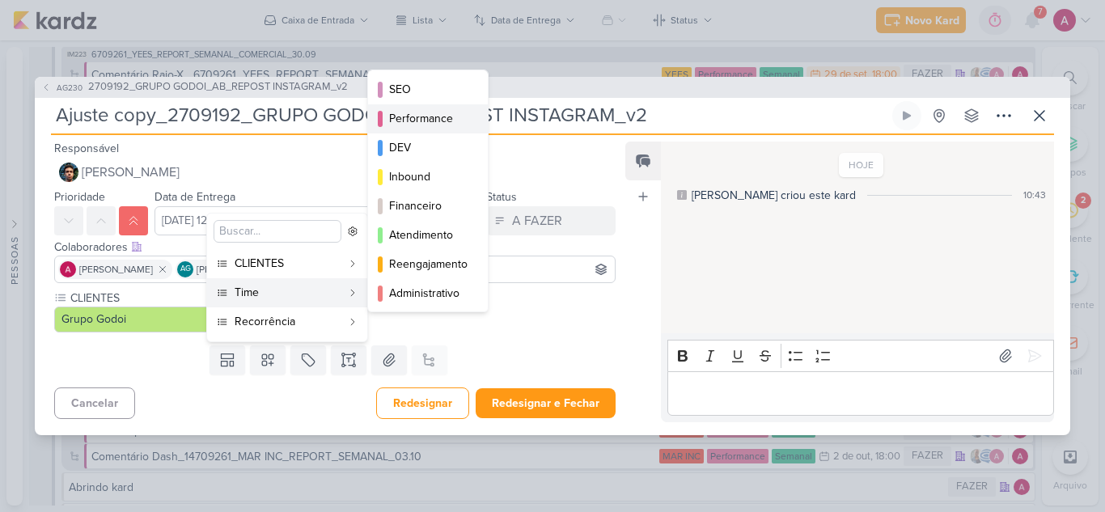
click at [443, 121] on div "Performance" at bounding box center [428, 118] width 79 height 17
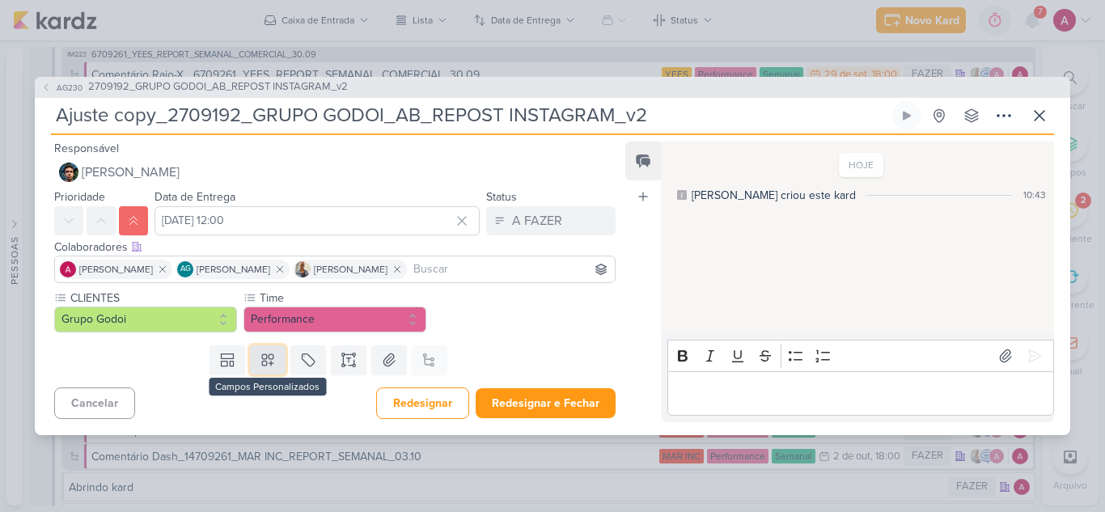
click at [273, 368] on button at bounding box center [268, 359] width 36 height 29
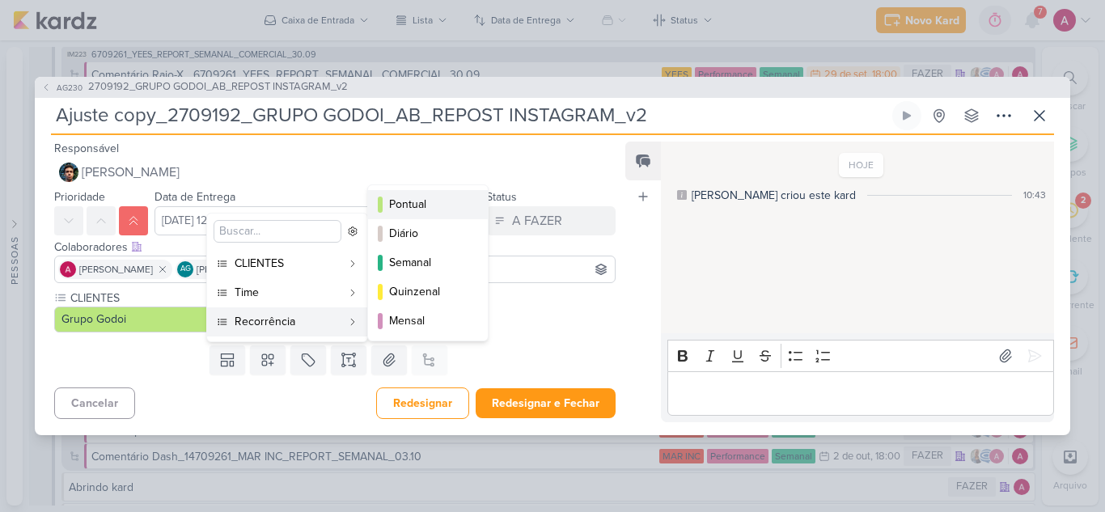
click at [433, 208] on div "Pontual" at bounding box center [428, 204] width 79 height 17
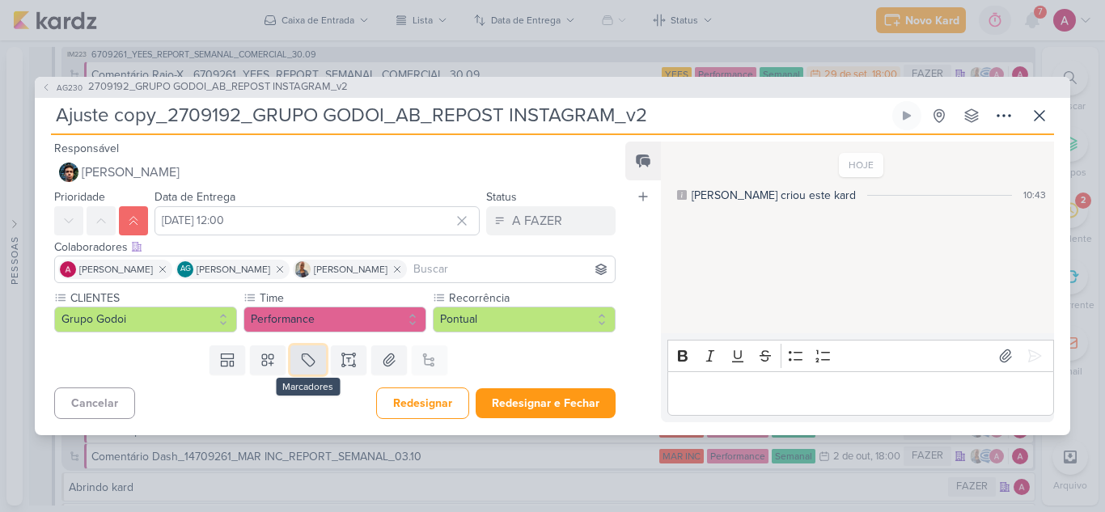
click at [308, 367] on icon at bounding box center [308, 360] width 16 height 16
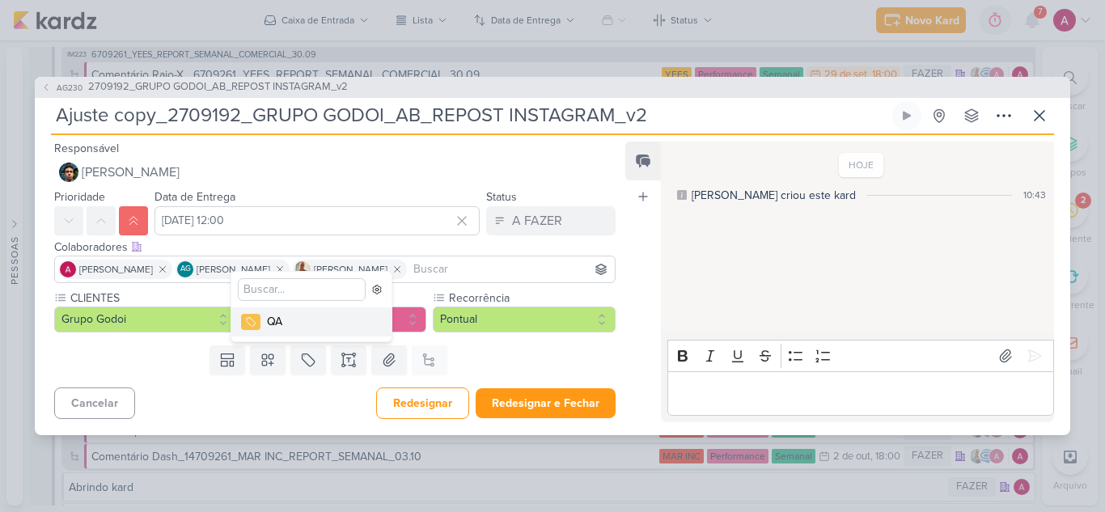
click at [290, 325] on div "QA" at bounding box center [319, 321] width 105 height 17
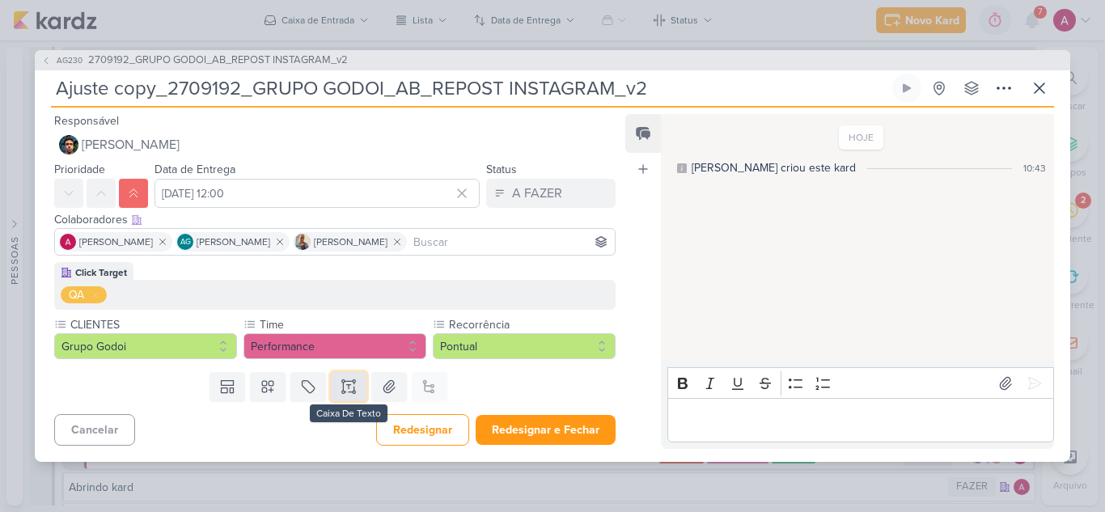
click at [347, 387] on icon at bounding box center [348, 386] width 16 height 16
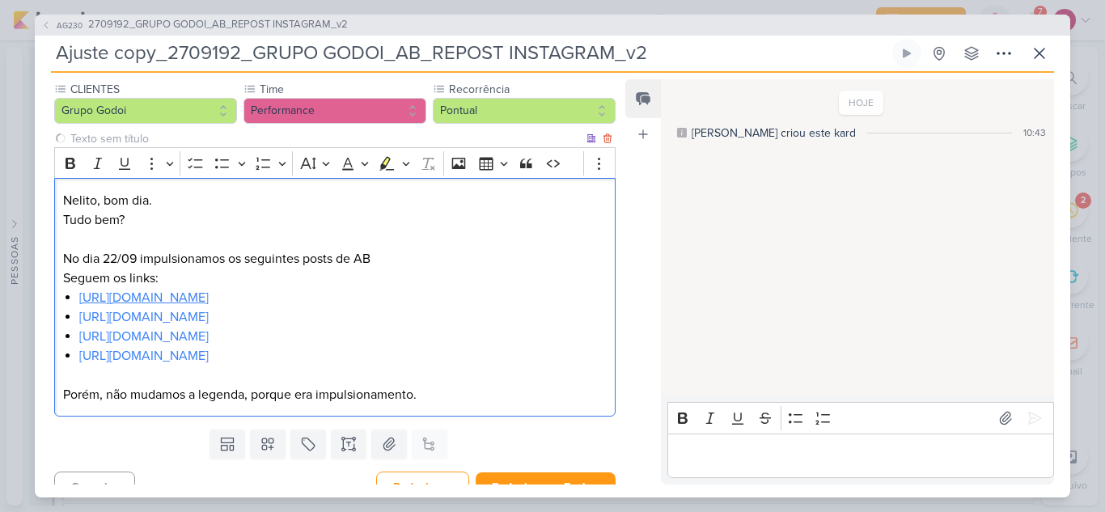
scroll to position [222, 0]
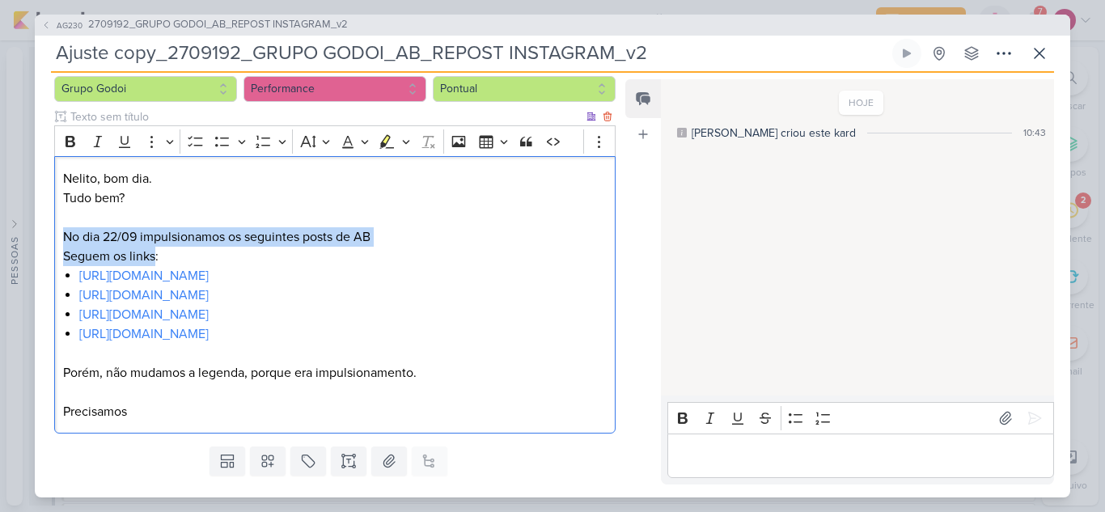
drag, startPoint x: 155, startPoint y: 256, endPoint x: 376, endPoint y: 239, distance: 221.4
click at [376, 239] on p "Tudo bem? No dia 22/09 impulsionamos os seguintes posts de AB Seguem os links:" at bounding box center [334, 227] width 543 height 78
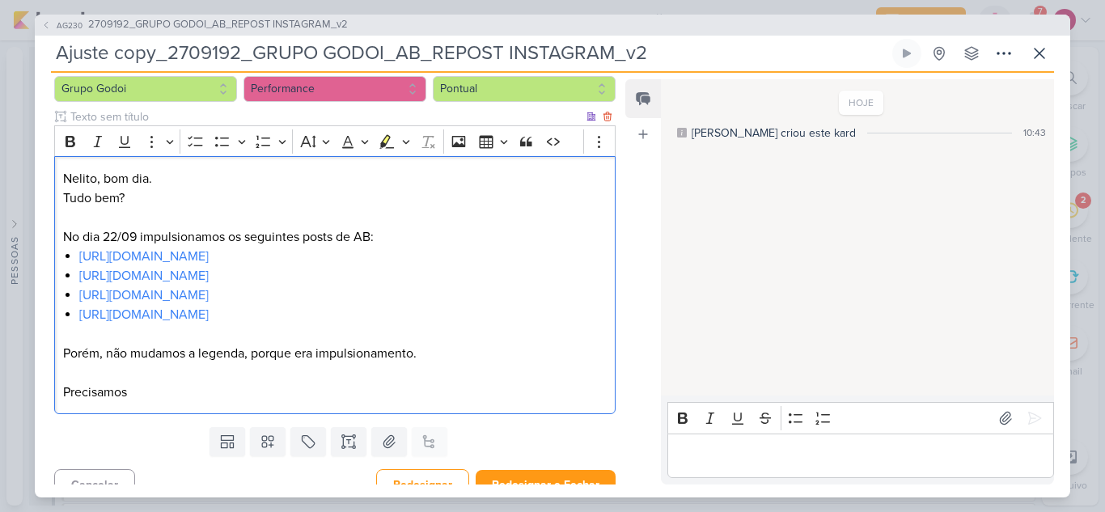
click at [130, 405] on div "Nelito, bom dia. Tudo bem? No dia 22/09 impulsionamos os seguintes posts de AB:…" at bounding box center [334, 285] width 561 height 258
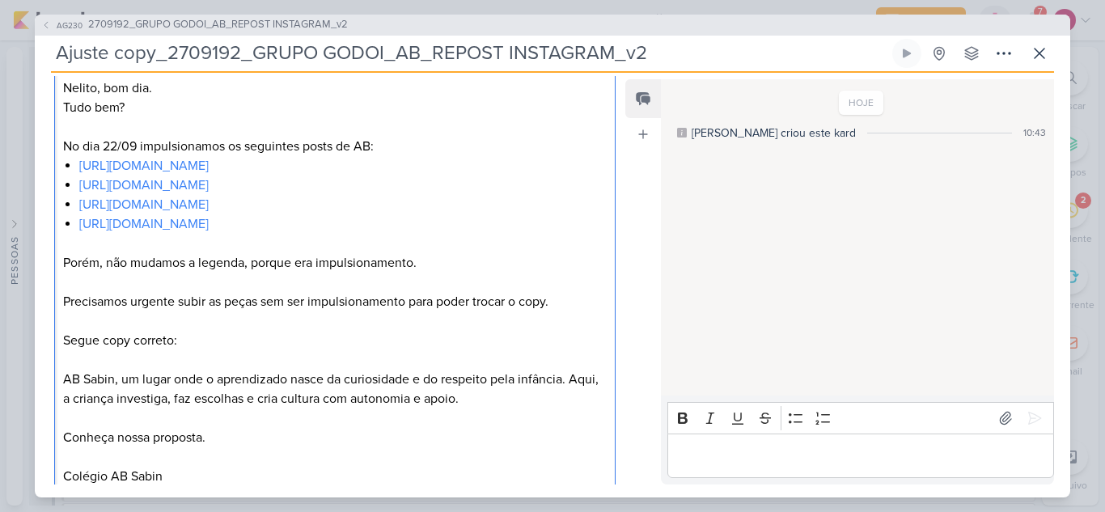
scroll to position [394, 0]
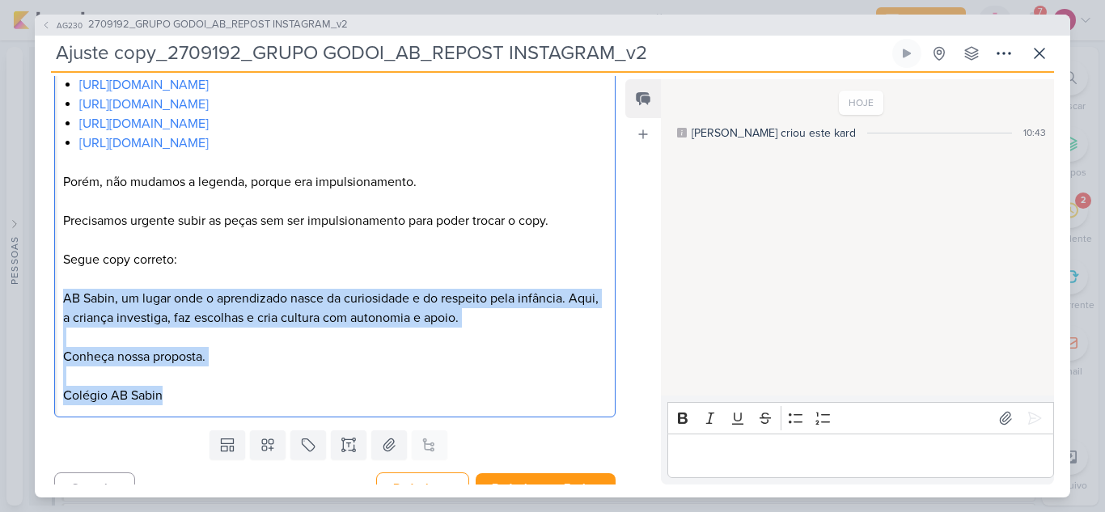
drag, startPoint x: 178, startPoint y: 401, endPoint x: 64, endPoint y: 298, distance: 153.5
click at [64, 298] on div "Nelito, bom dia. Tudo bem? No dia 22/09 impulsionamos os seguintes posts de AB:…" at bounding box center [334, 201] width 561 height 433
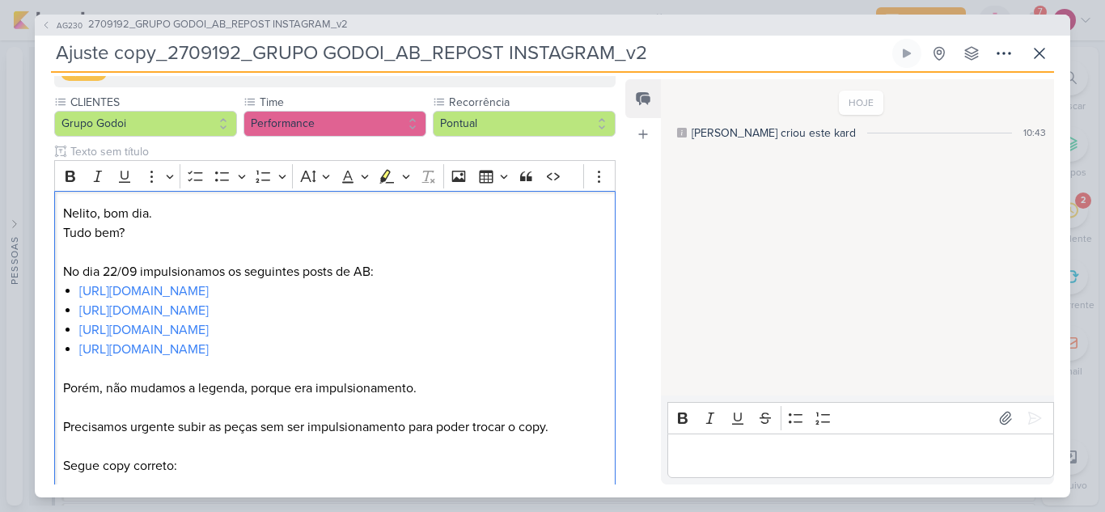
scroll to position [70, 0]
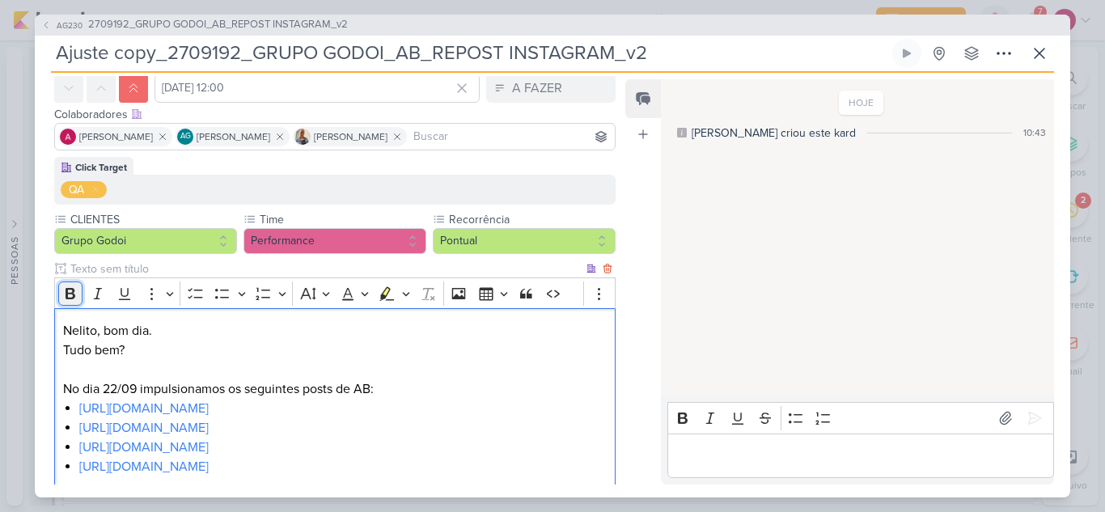
click at [66, 288] on icon "Editor toolbar" at bounding box center [70, 293] width 16 height 16
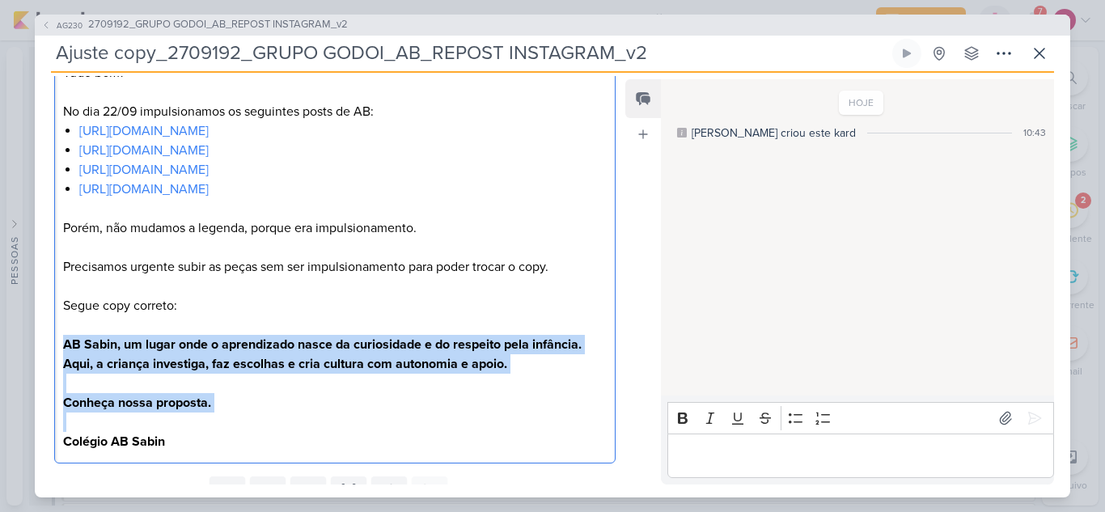
scroll to position [394, 0]
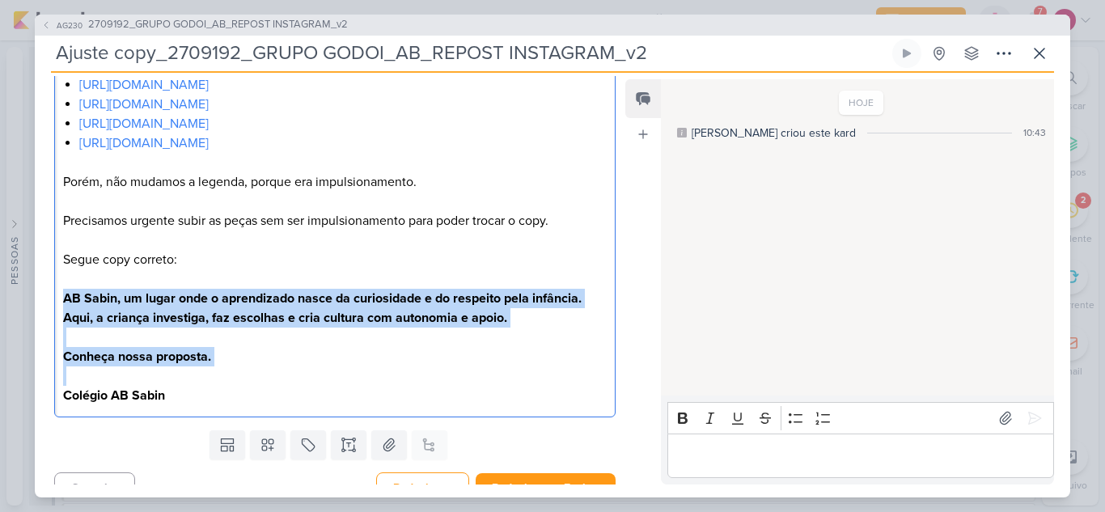
click at [259, 391] on p "Colégio AB Sabin" at bounding box center [334, 385] width 543 height 39
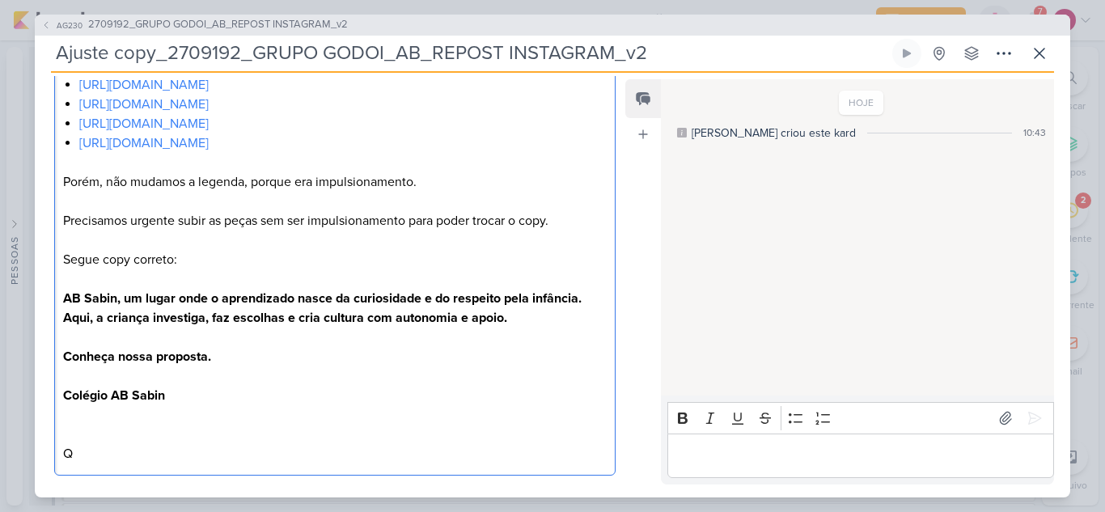
click at [259, 218] on p "Porém, não mudamos a legenda, porque era impulsionamento. Precisamos urgente su…" at bounding box center [334, 201] width 543 height 58
click at [407, 222] on p "Porém, não mudamos a legenda, porque era impulsionamento. Precisamos urgente su…" at bounding box center [334, 201] width 543 height 58
click at [565, 219] on p "Porém, não mudamos a legenda, porque era impulsionamento. Precisamos urgente su…" at bounding box center [334, 201] width 543 height 58
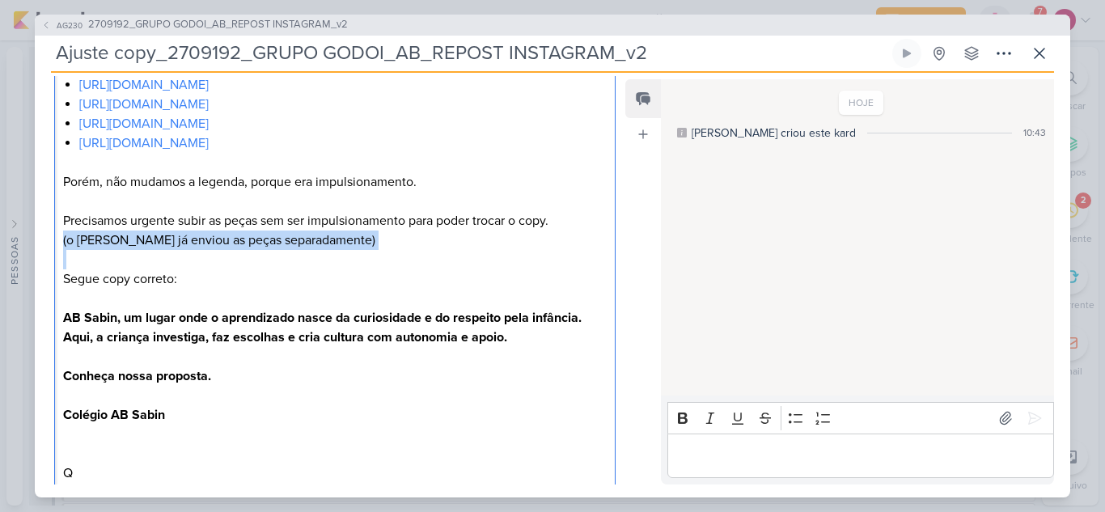
drag, startPoint x: 323, startPoint y: 249, endPoint x: 57, endPoint y: 232, distance: 267.4
click at [57, 232] on div "Nelito, bom dia. Tudo bem? No dia 22/09 impulsionamos os seguintes posts de AB:…" at bounding box center [334, 240] width 561 height 510
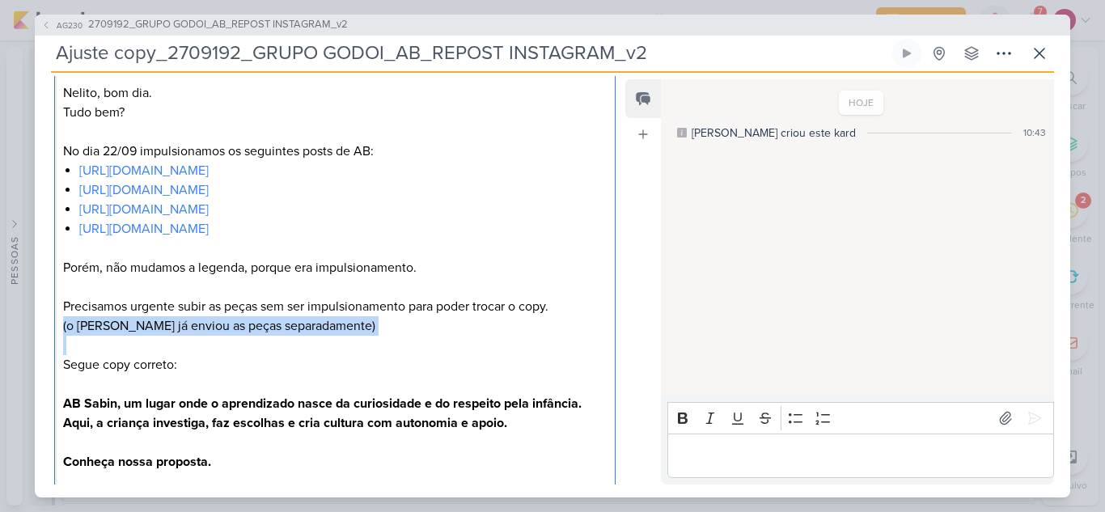
scroll to position [232, 0]
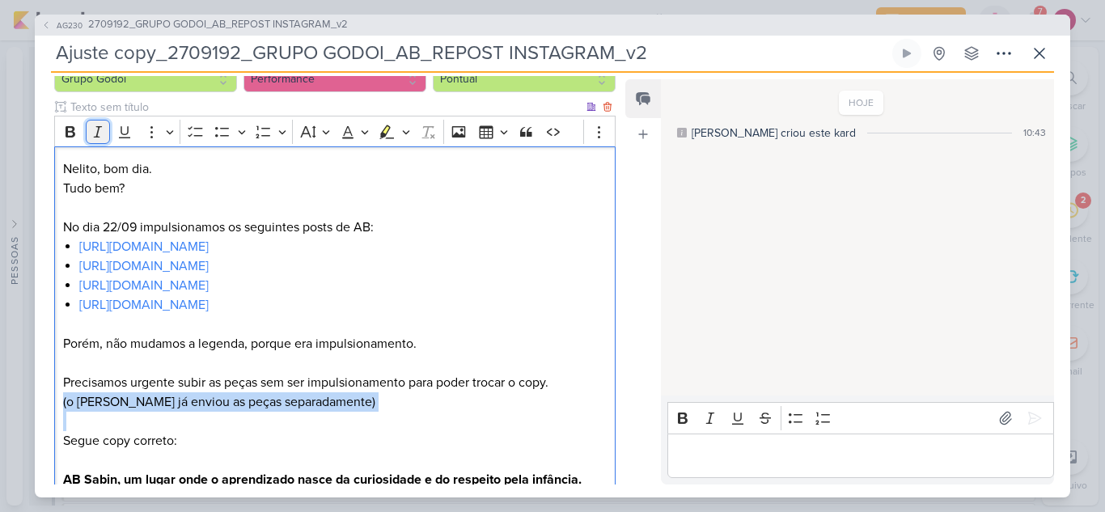
click at [96, 134] on icon "Editor toolbar" at bounding box center [98, 132] width 16 height 16
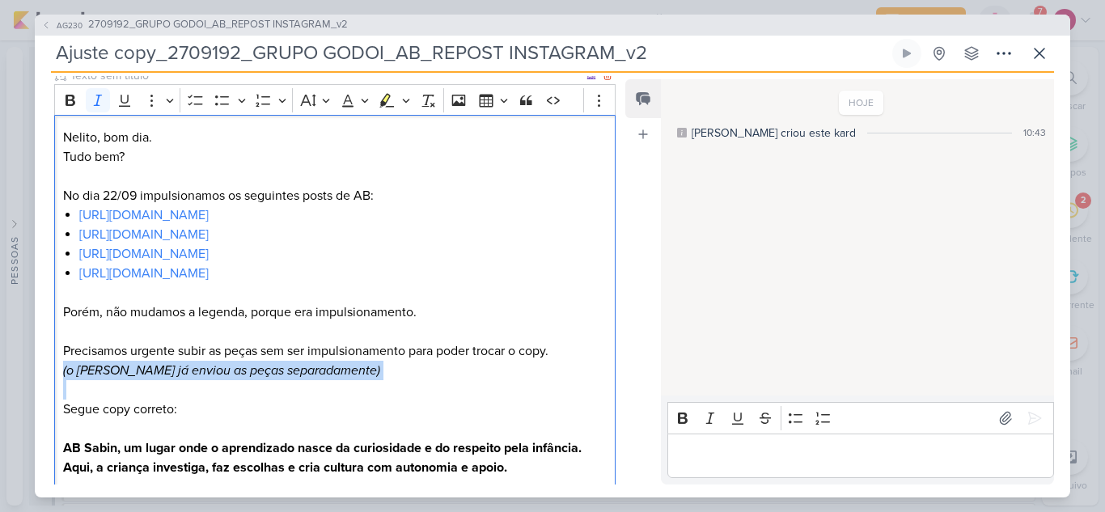
scroll to position [151, 0]
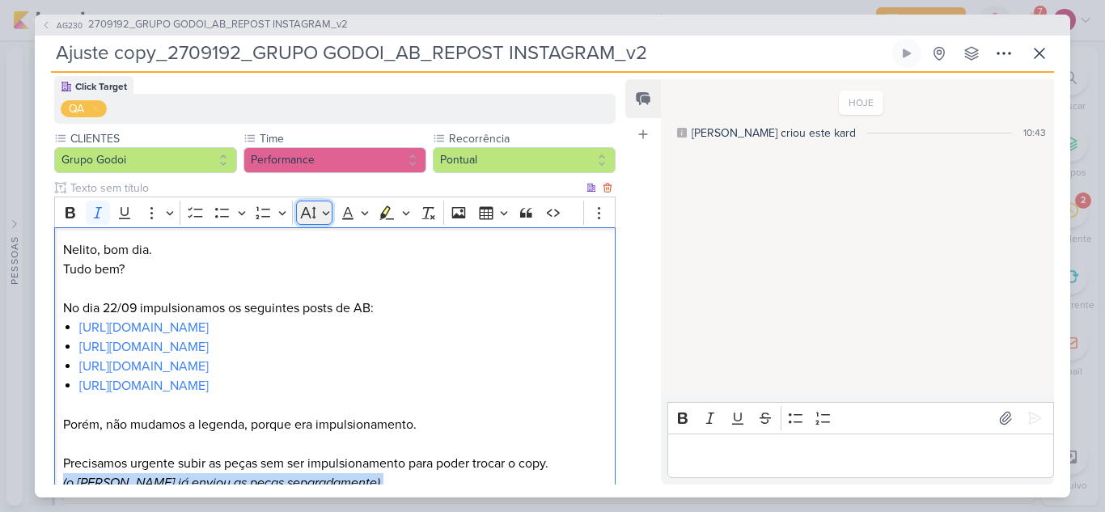
click at [322, 211] on button "Font Size" at bounding box center [314, 213] width 36 height 24
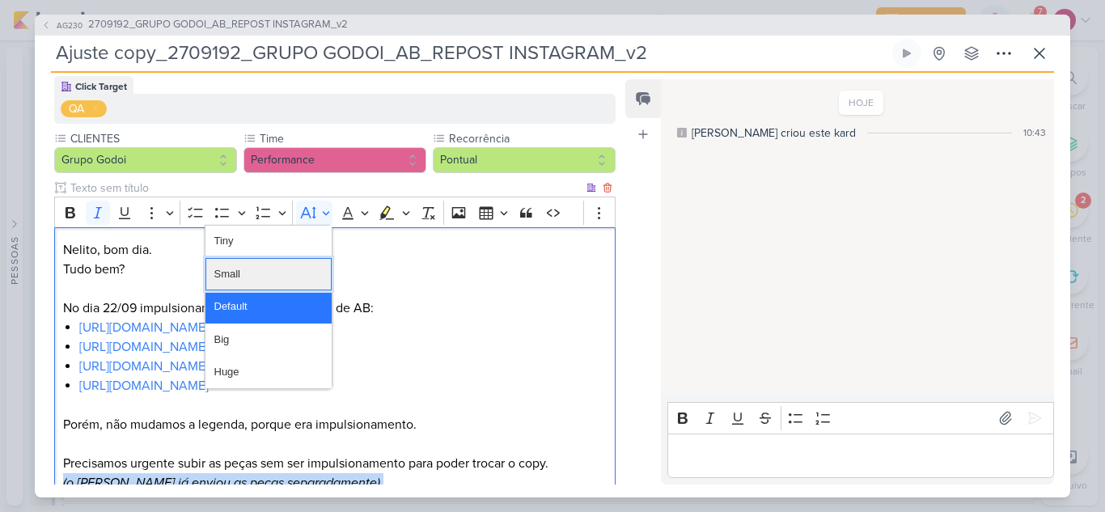
click at [277, 268] on button "Small" at bounding box center [268, 274] width 126 height 32
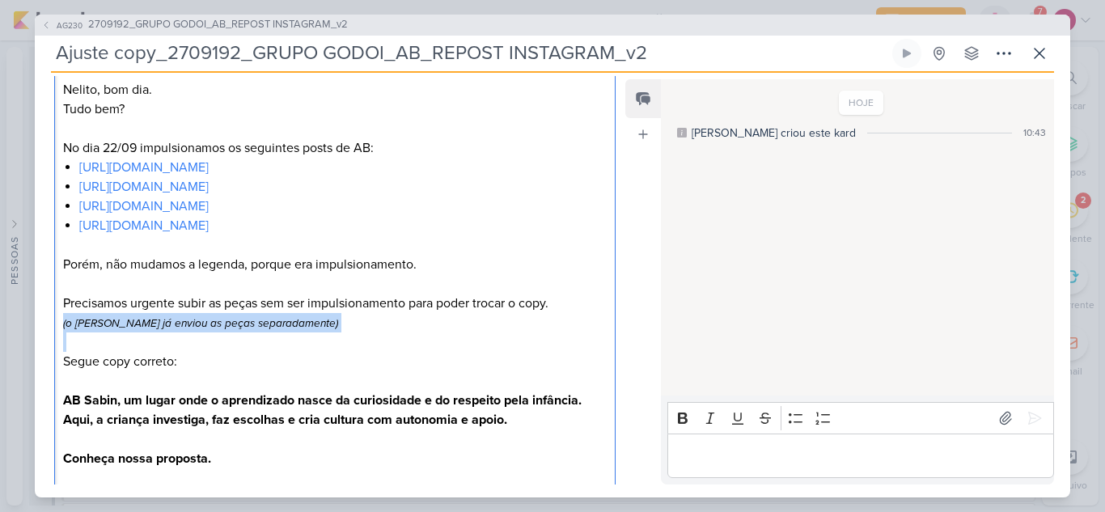
scroll to position [313, 0]
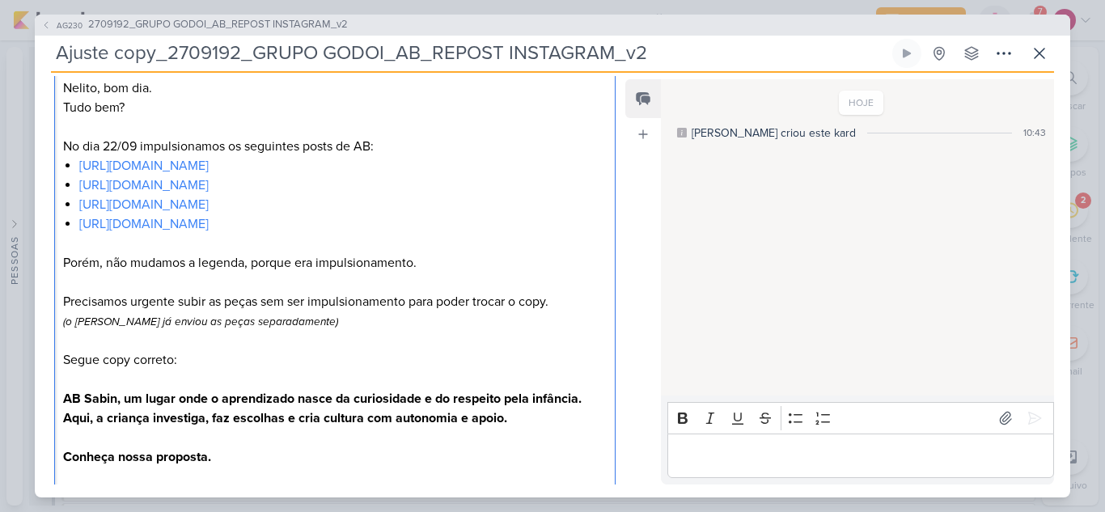
click at [561, 299] on p "Porém, não mudamos a legenda, porque era impulsionamento. Precisamos urgente su…" at bounding box center [334, 282] width 543 height 58
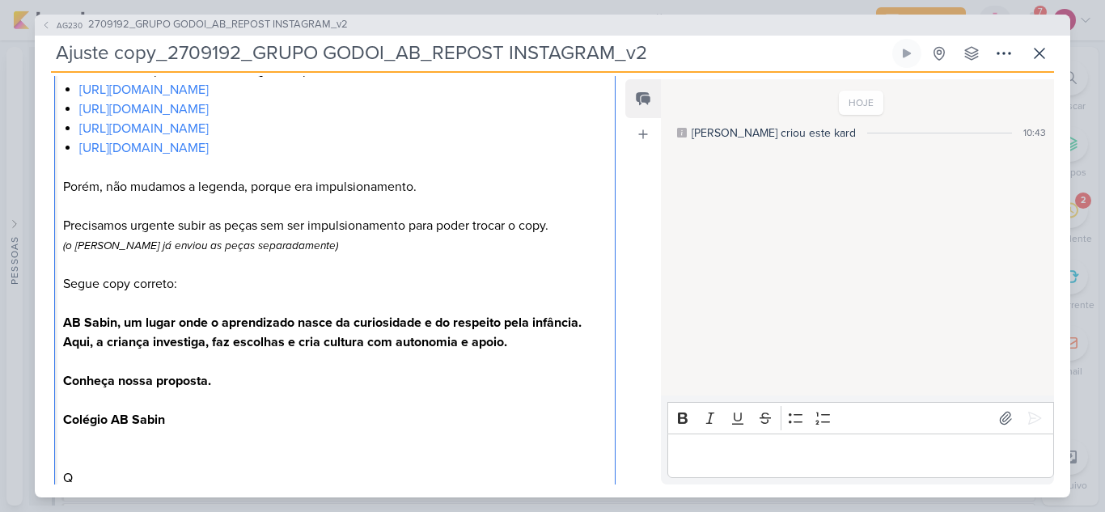
scroll to position [494, 0]
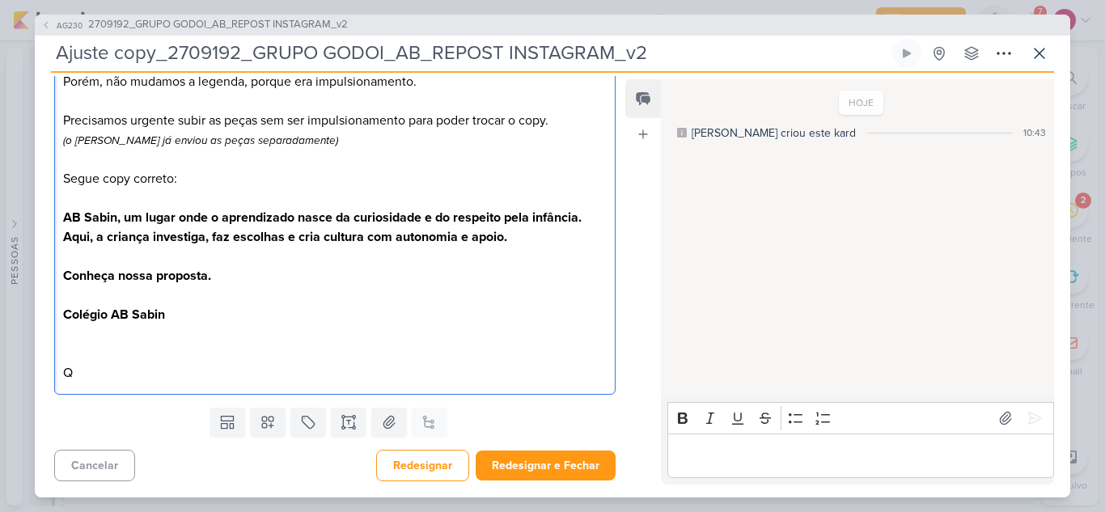
click at [111, 371] on p "Q" at bounding box center [334, 372] width 543 height 19
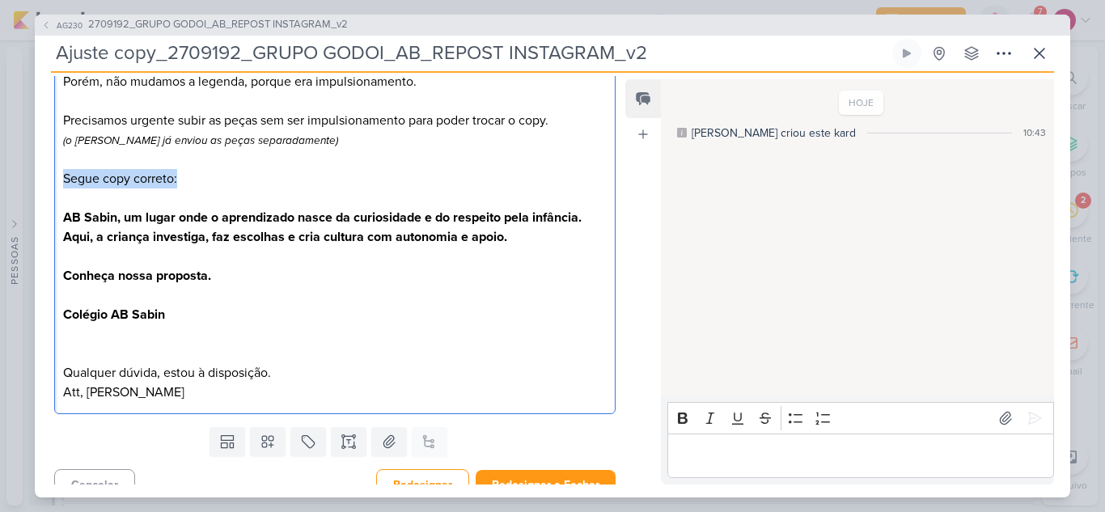
drag, startPoint x: 183, startPoint y: 180, endPoint x: 62, endPoint y: 174, distance: 120.6
click at [63, 173] on p "Segue copy correto:" at bounding box center [334, 178] width 543 height 19
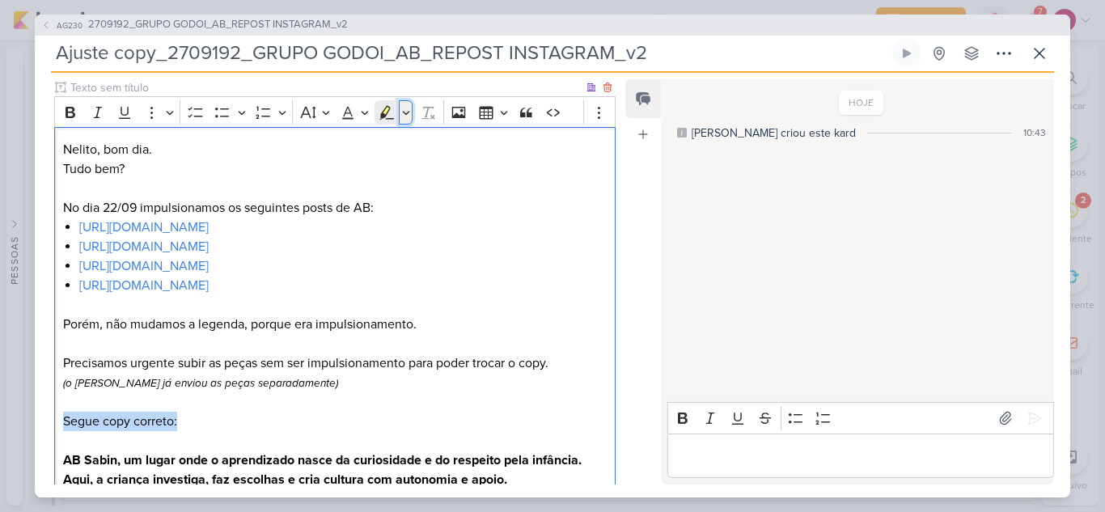
click at [403, 114] on icon "Editor toolbar" at bounding box center [406, 112] width 8 height 16
click at [362, 145] on icon "Text highlight toolbar" at bounding box center [365, 140] width 15 height 14
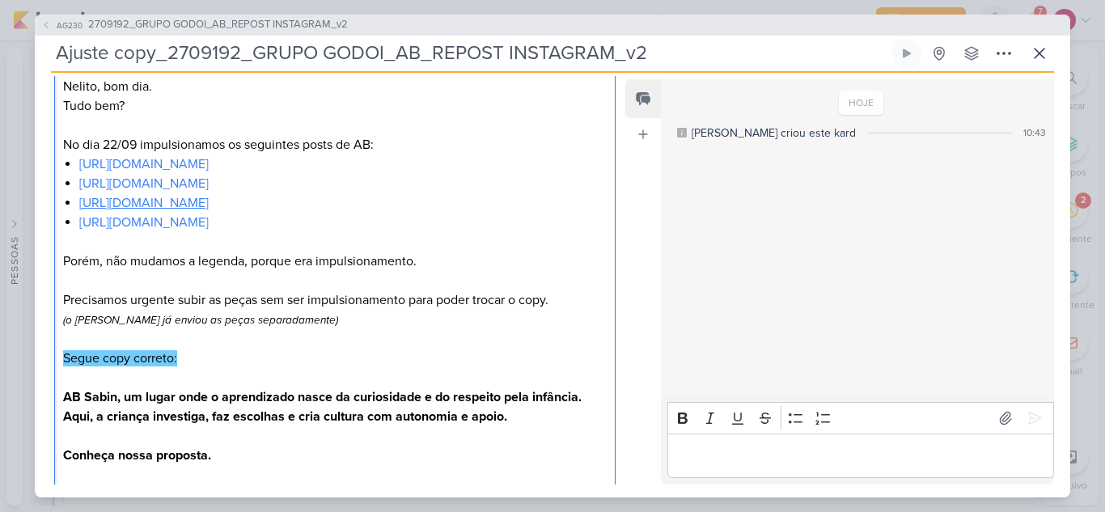
scroll to position [332, 0]
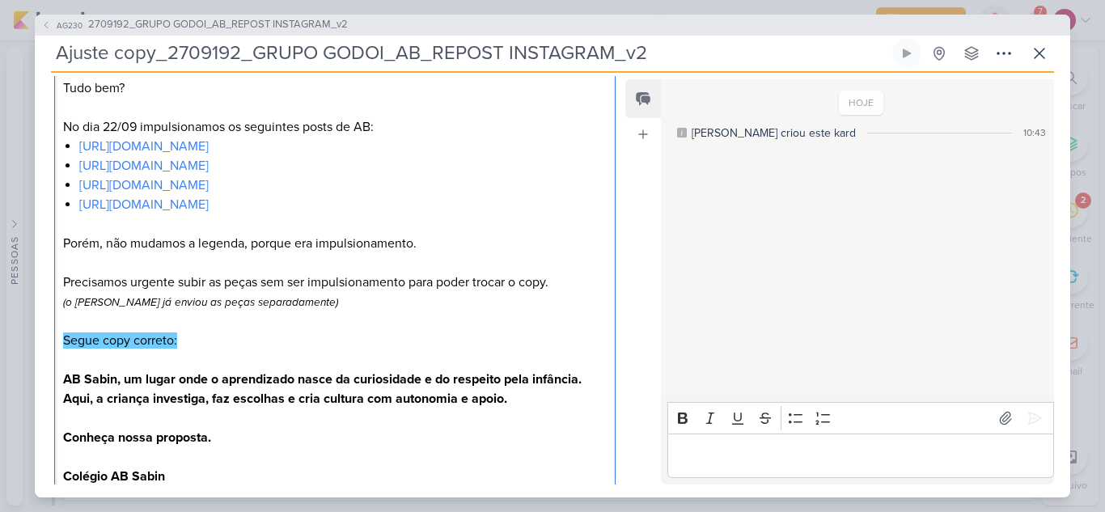
click at [220, 344] on p "Segue copy correto:" at bounding box center [334, 340] width 543 height 19
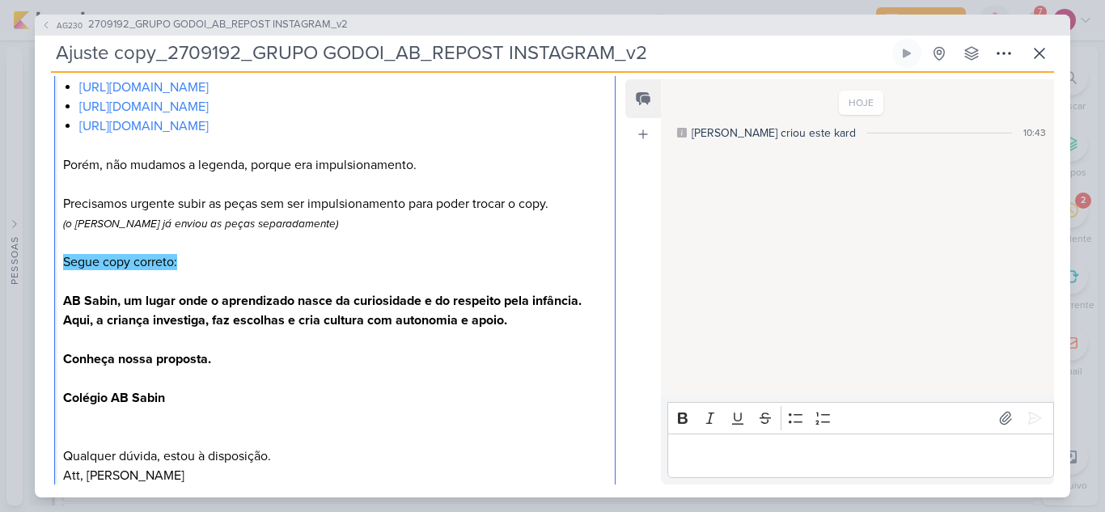
scroll to position [413, 0]
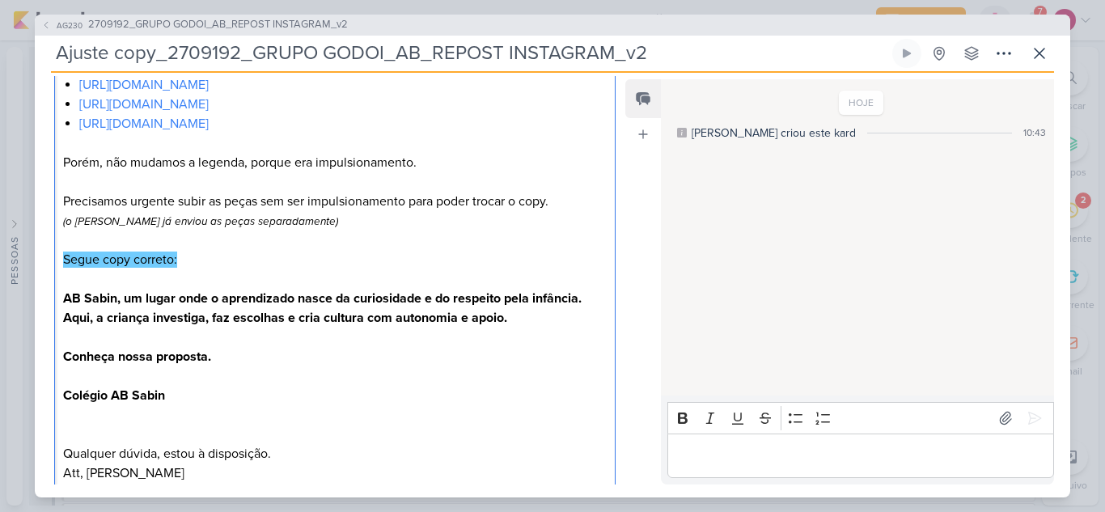
drag, startPoint x: 180, startPoint y: 201, endPoint x: 564, endPoint y: 202, distance: 383.3
click at [564, 202] on p "Porém, não mudamos a legenda, porque era impulsionamento. Precisamos urgente su…" at bounding box center [334, 182] width 543 height 58
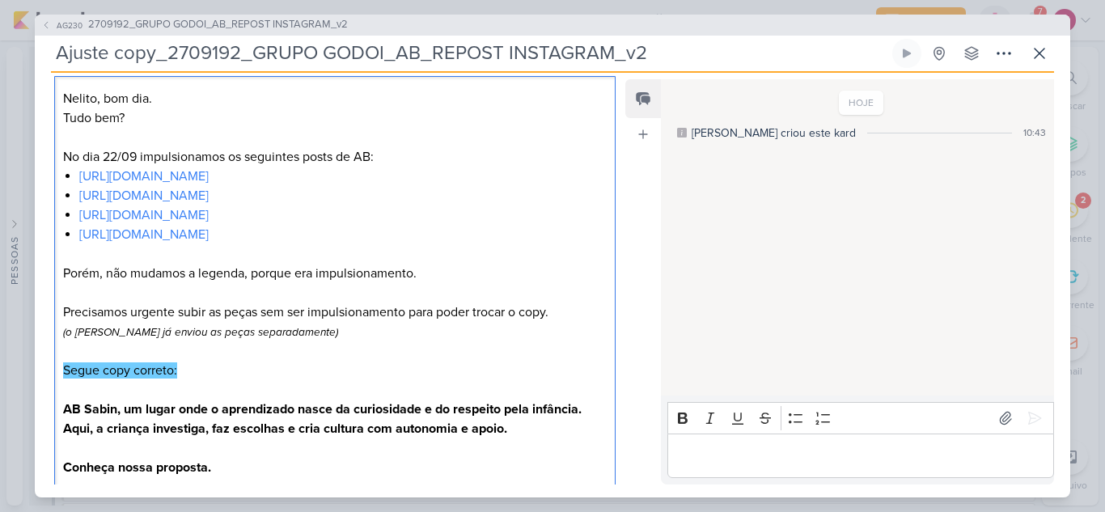
scroll to position [252, 0]
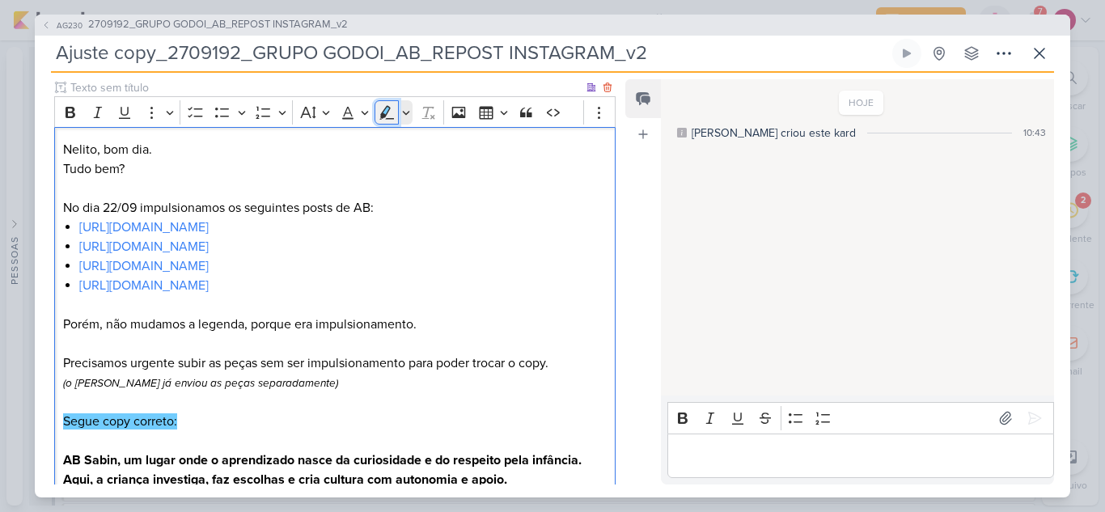
click at [384, 111] on icon "Editor toolbar" at bounding box center [387, 112] width 15 height 14
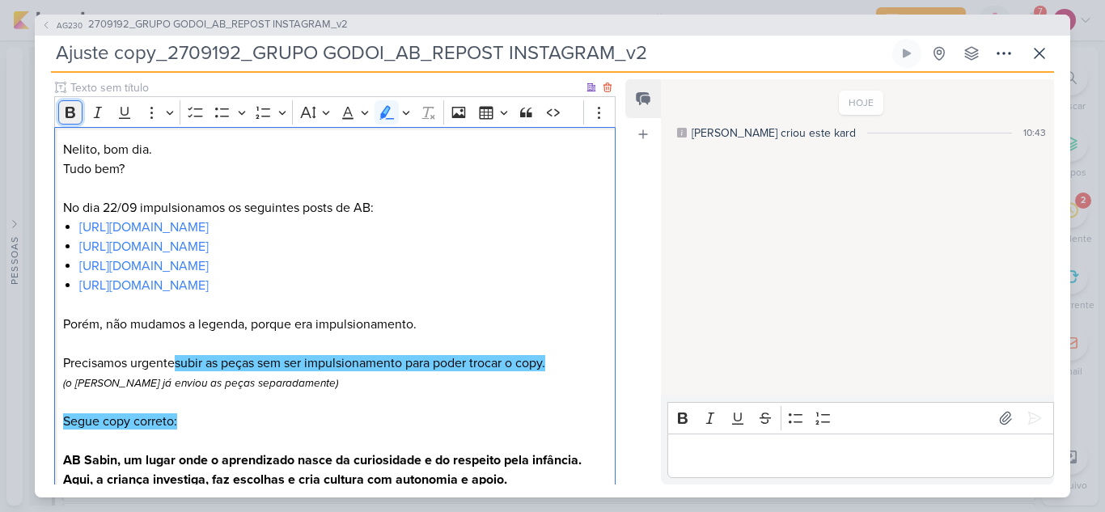
click at [70, 109] on icon "Editor toolbar" at bounding box center [70, 112] width 16 height 16
click at [298, 400] on p "Editor editing area: main" at bounding box center [334, 401] width 543 height 19
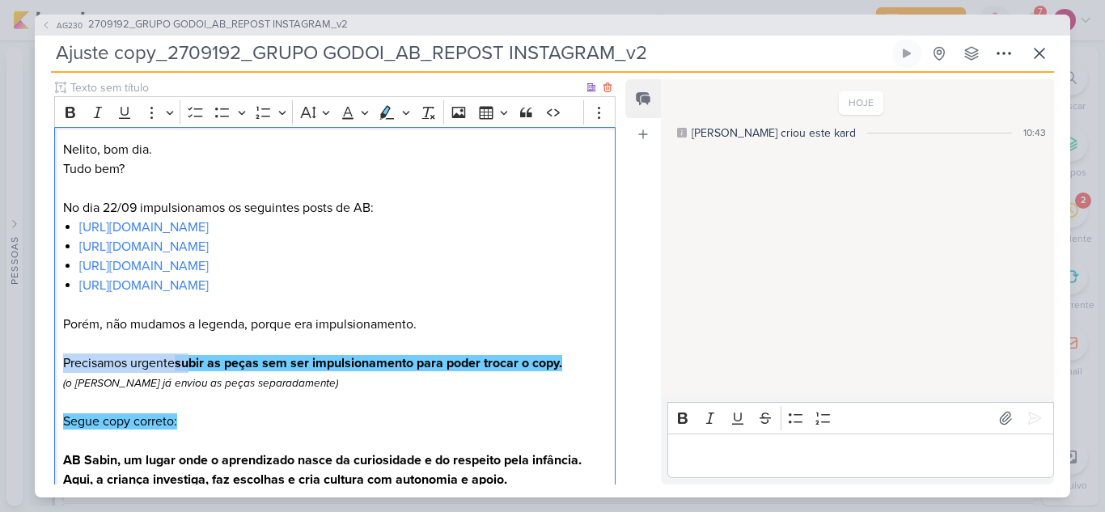
drag, startPoint x: 63, startPoint y: 360, endPoint x: 192, endPoint y: 358, distance: 129.4
click at [192, 358] on p "Porém, não mudamos a legenda, porque era impulsionamento. Precisamos urgente su…" at bounding box center [334, 344] width 543 height 58
click at [72, 113] on icon "Editor toolbar" at bounding box center [71, 112] width 10 height 11
click at [320, 395] on p "Editor editing area: main" at bounding box center [334, 401] width 543 height 19
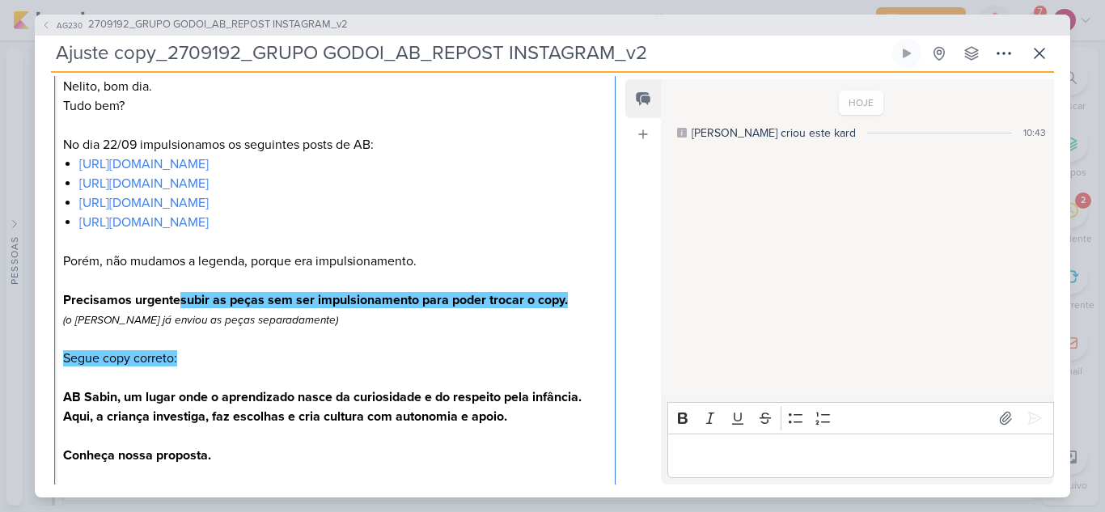
scroll to position [413, 0]
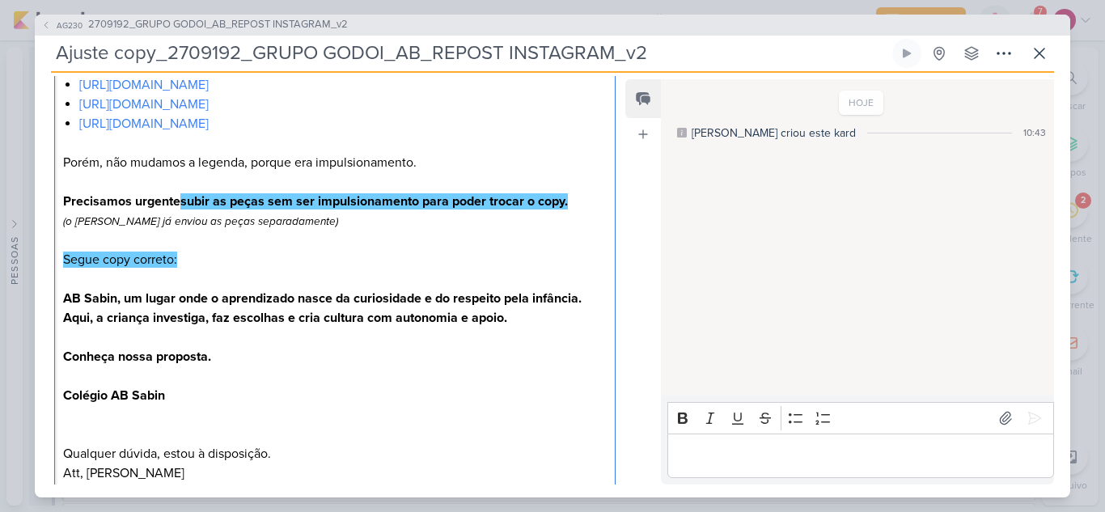
click at [285, 393] on p "Colégio AB Sabin" at bounding box center [334, 385] width 543 height 39
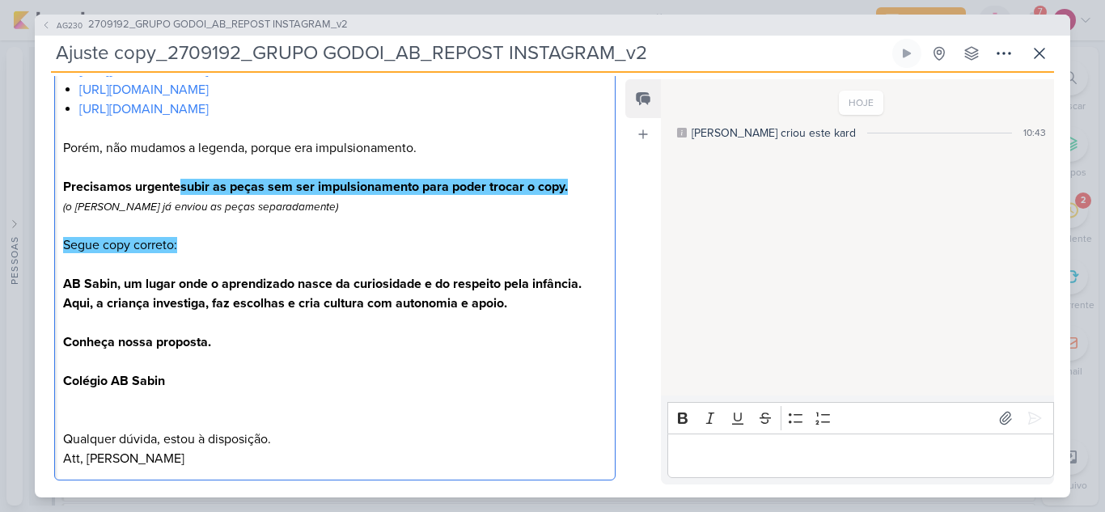
scroll to position [514, 0]
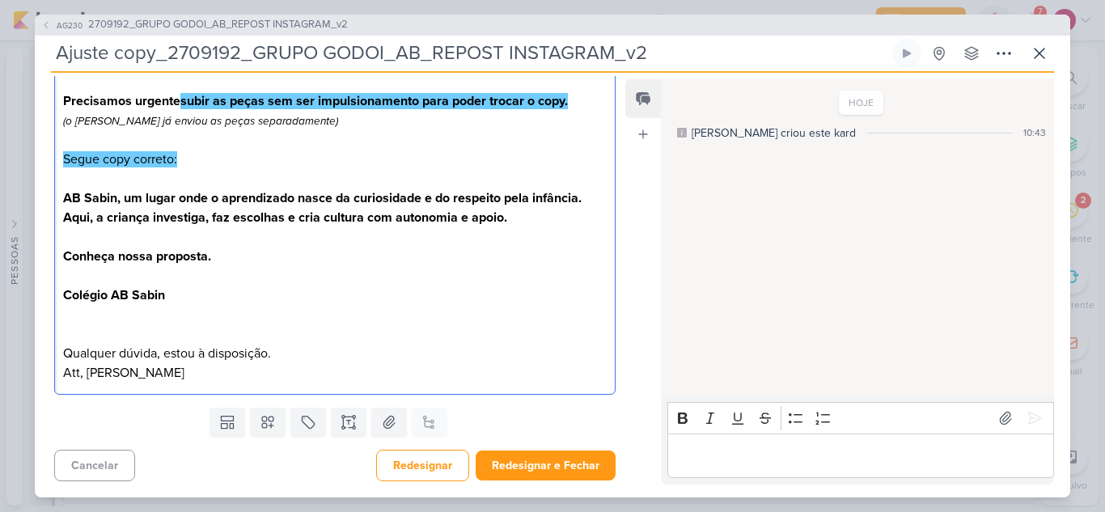
click at [63, 199] on strong "AB Sabin, um lugar onde o aprendizado nasce da curiosidade e do respeito pela i…" at bounding box center [322, 208] width 518 height 36
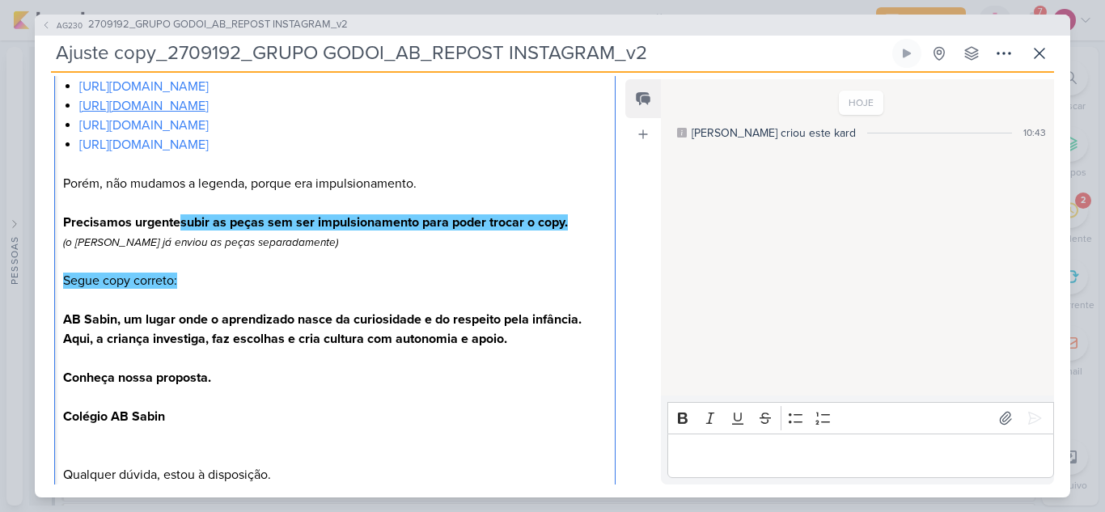
scroll to position [271, 0]
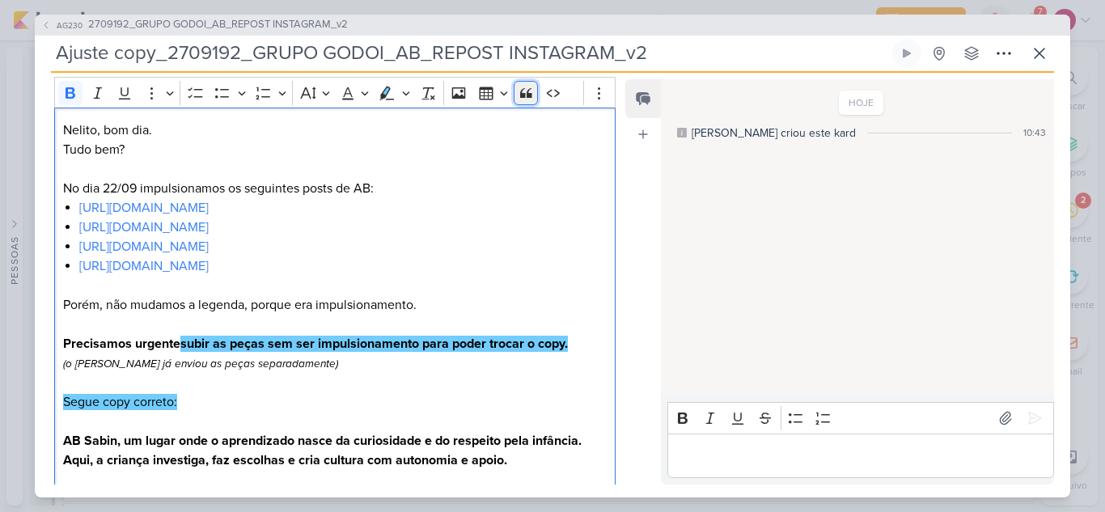
click at [520, 99] on icon "Editor toolbar" at bounding box center [526, 93] width 16 height 16
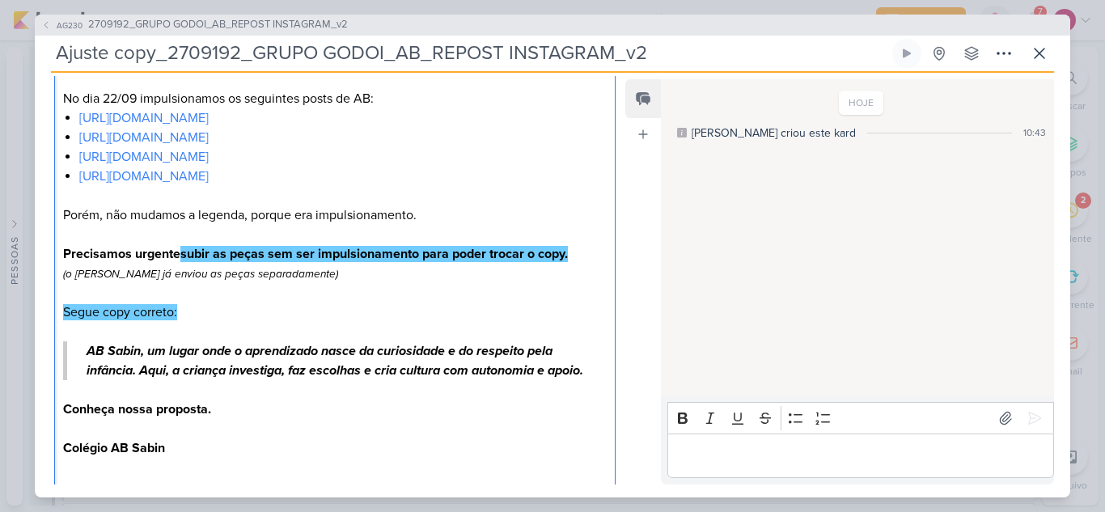
scroll to position [433, 0]
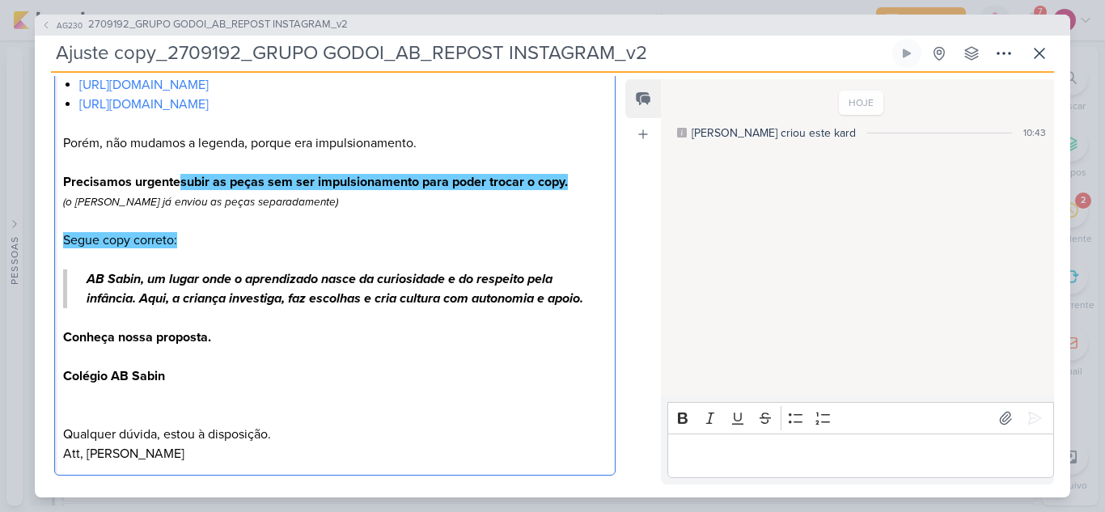
click at [144, 308] on p "AB Sabin, um lugar onde o aprendizado nasce da curiosidade e do respeito pela i…" at bounding box center [337, 288] width 501 height 39
click at [279, 345] on p "⁠⁠⁠⁠⁠⁠⁠ Conheça nossa proposta." at bounding box center [337, 327] width 501 height 39
click at [277, 347] on p "Conheça nossa proposta." at bounding box center [337, 327] width 501 height 39
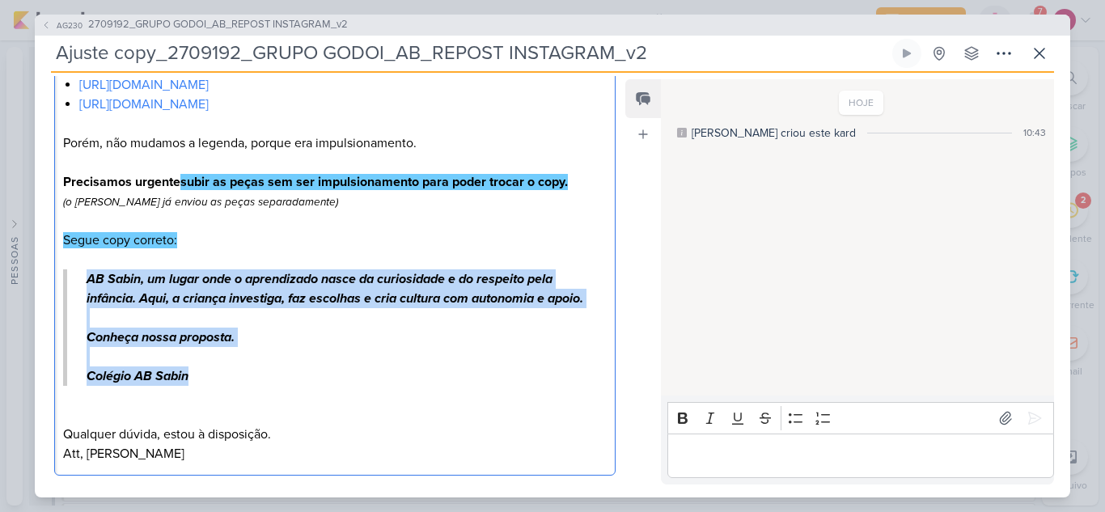
drag, startPoint x: 224, startPoint y: 397, endPoint x: 366, endPoint y: 226, distance: 221.7
click at [86, 282] on blockquote "AB Sabin, um lugar onde o aprendizado nasce da curiosidade e do respeito pela i…" at bounding box center [334, 327] width 543 height 116
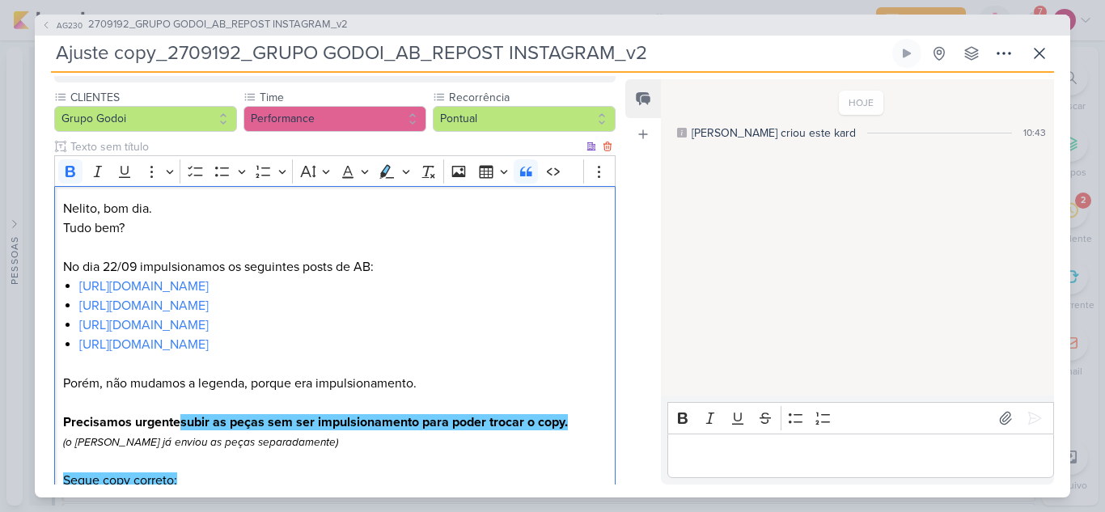
scroll to position [190, 0]
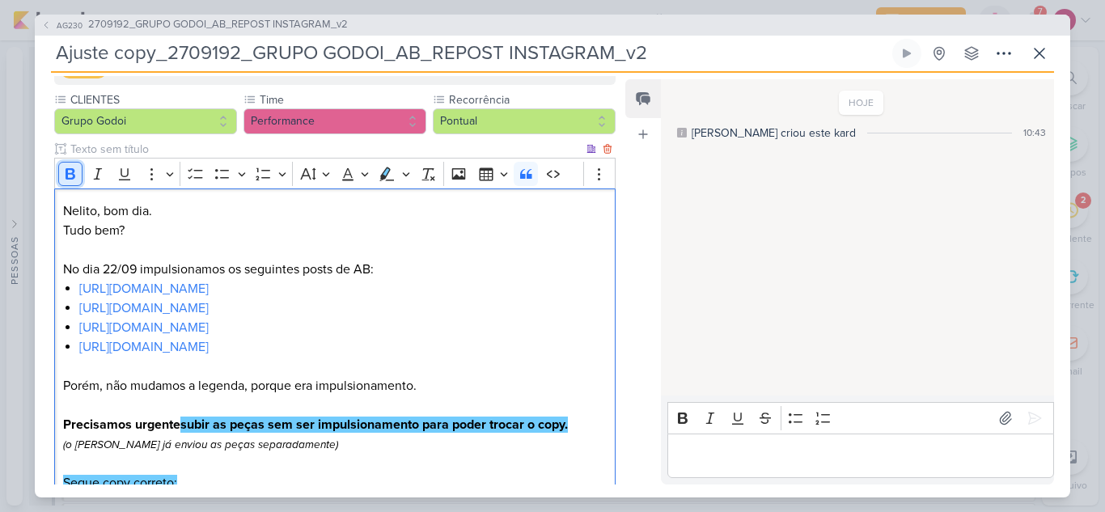
click at [66, 174] on icon "Editor toolbar" at bounding box center [71, 173] width 10 height 11
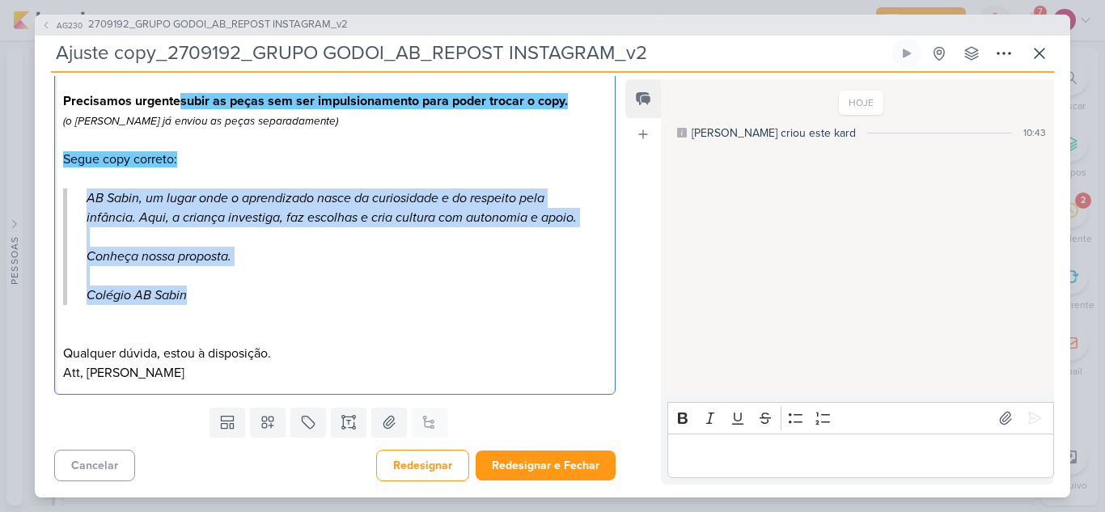
click at [334, 295] on p "Colégio AB Sabin" at bounding box center [337, 285] width 501 height 39
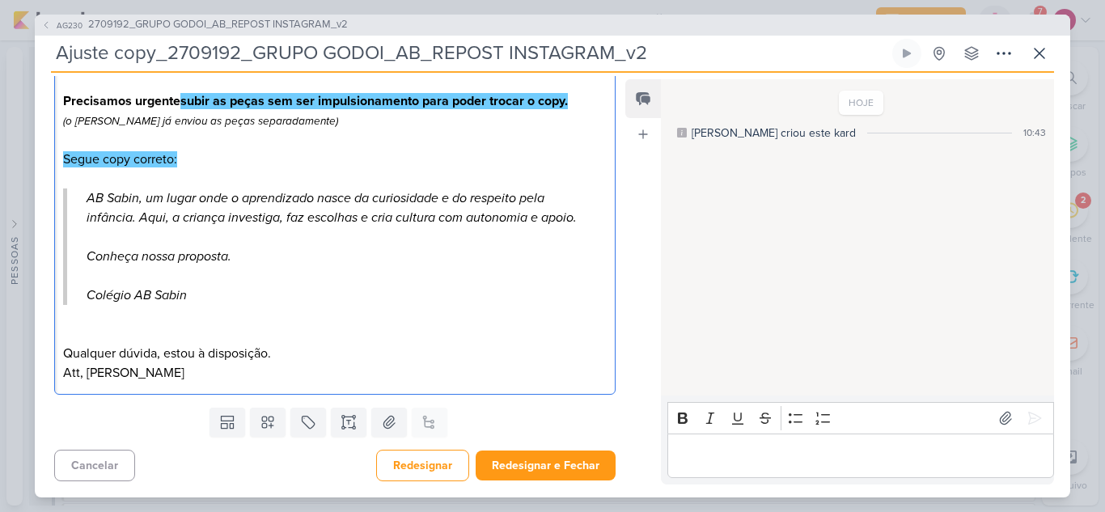
click at [201, 339] on p "Editor editing area: main" at bounding box center [334, 333] width 543 height 19
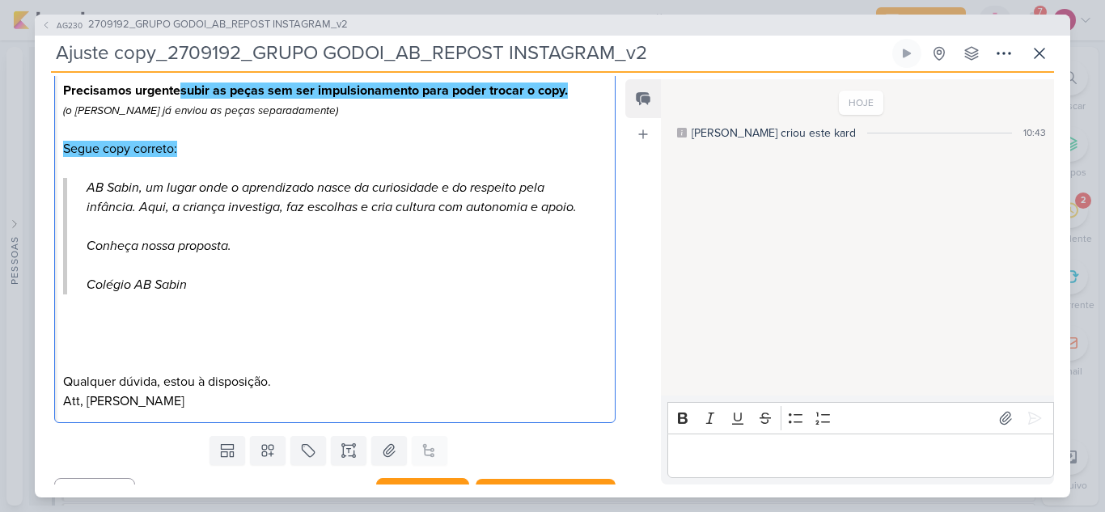
scroll to position [552, 0]
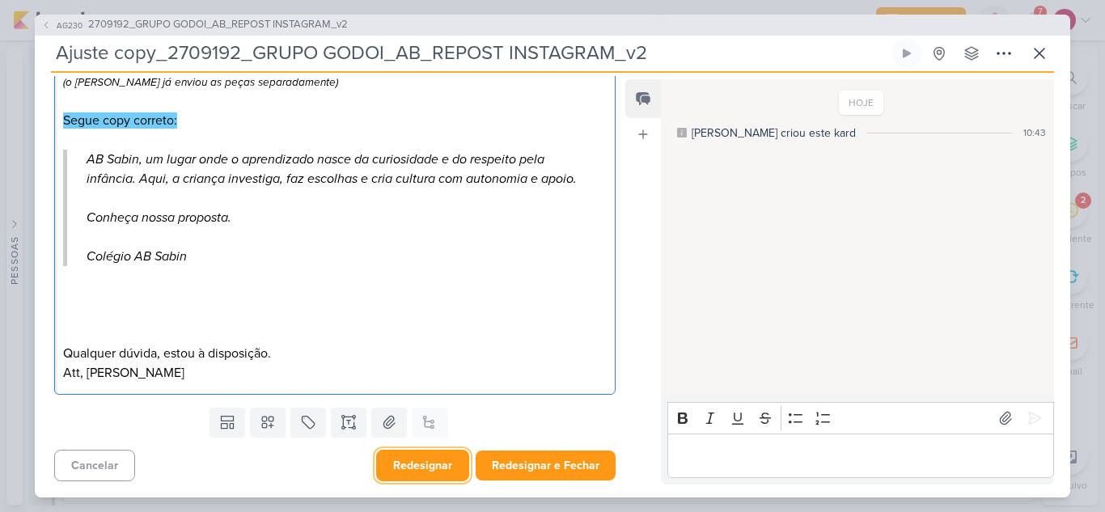
click at [420, 453] on button "Redesignar" at bounding box center [422, 466] width 93 height 32
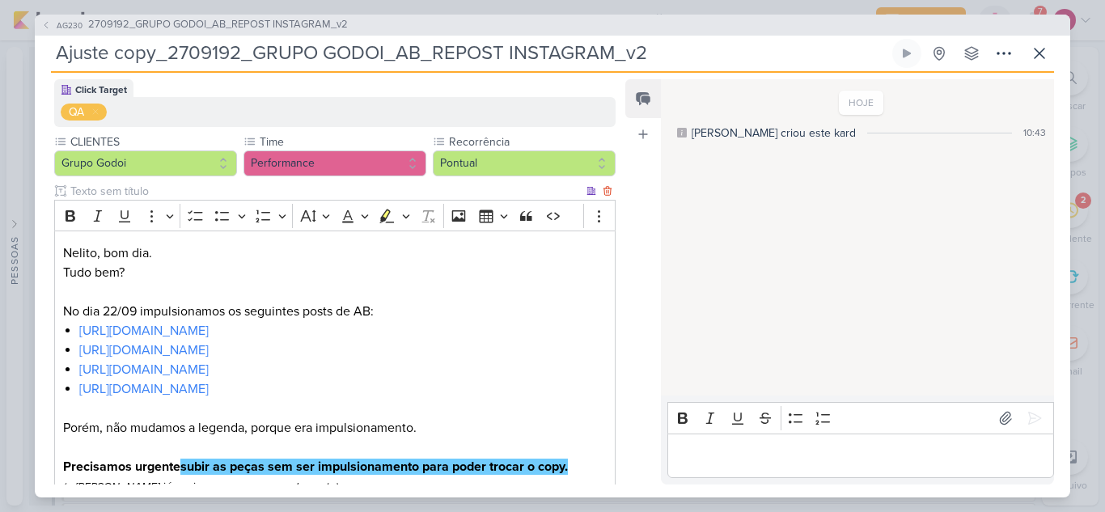
scroll to position [0, 0]
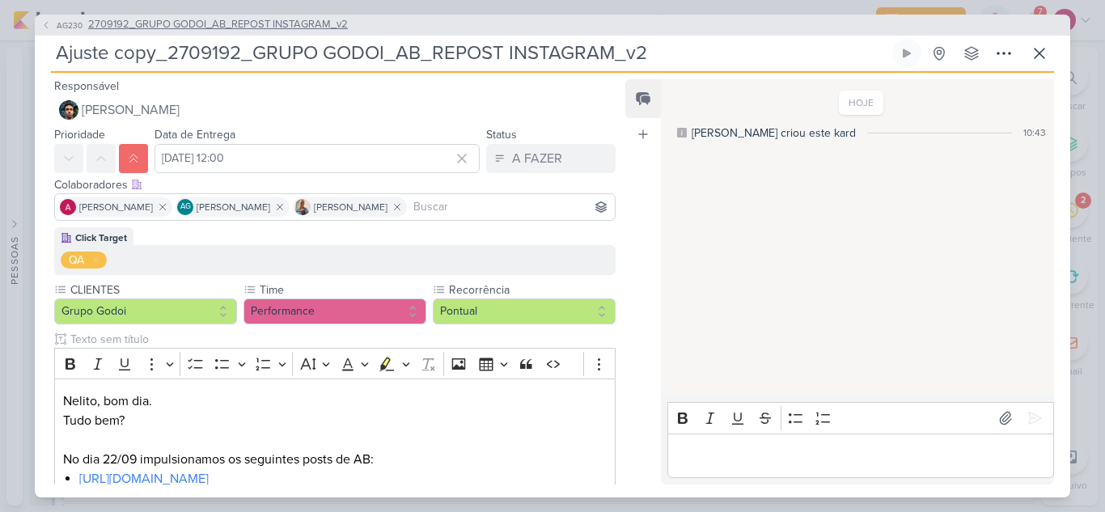
click at [229, 23] on span "2709192_GRUPO GODOI_AB_REPOST INSTAGRAM_v2" at bounding box center [218, 25] width 260 height 16
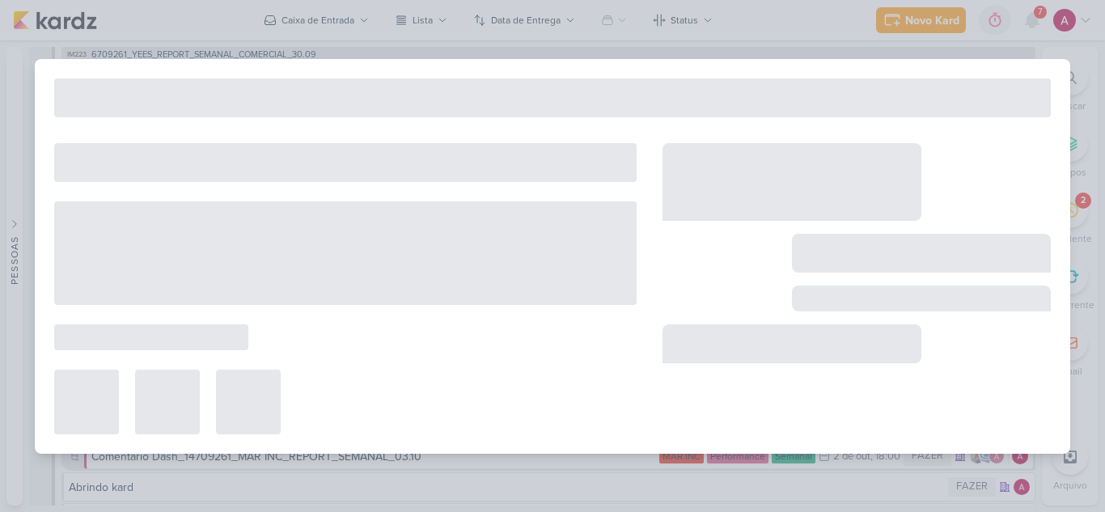
type input "2709192_GRUPO GODOI_AB_REPOST INSTAGRAM_v2"
type input "29 de setembro de 2025 às 23:59"
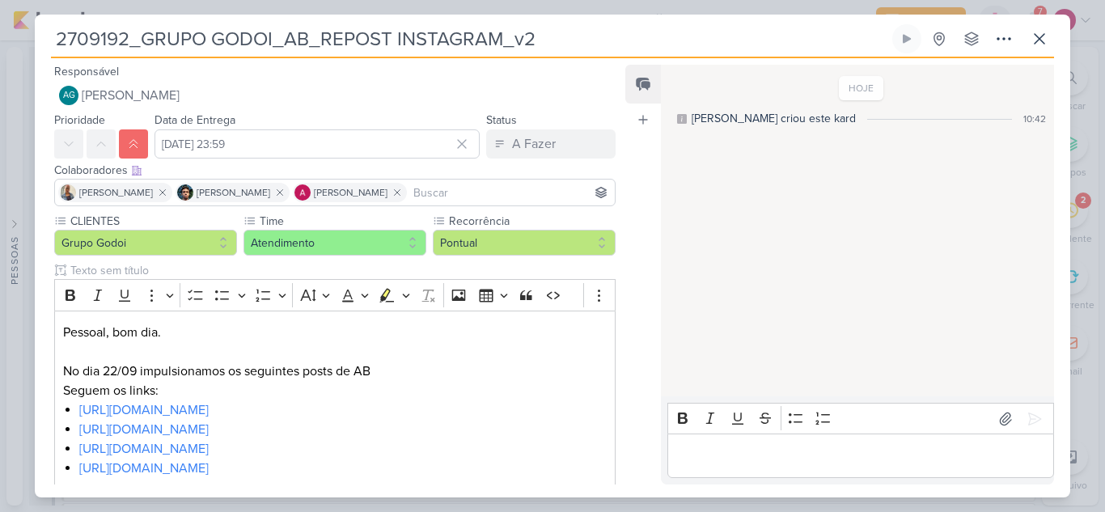
drag, startPoint x: 601, startPoint y: 37, endPoint x: 49, endPoint y: 27, distance: 551.6
click at [49, 27] on div "2709192_GRUPO GODOI_AB_REPOST INSTAGRAM_v2 Criado por mim nenhum grupo disponív…" at bounding box center [552, 260] width 1035 height 473
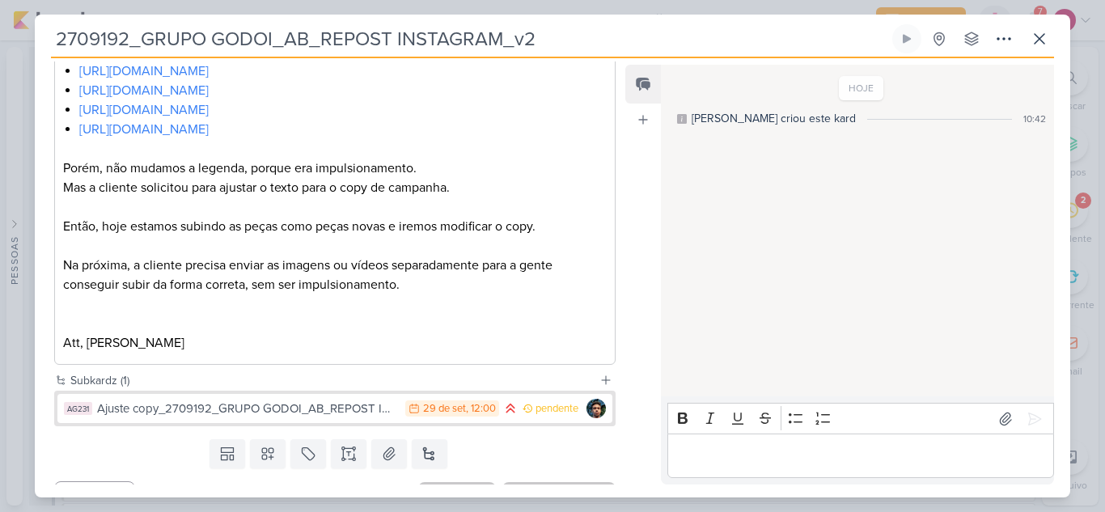
scroll to position [370, 0]
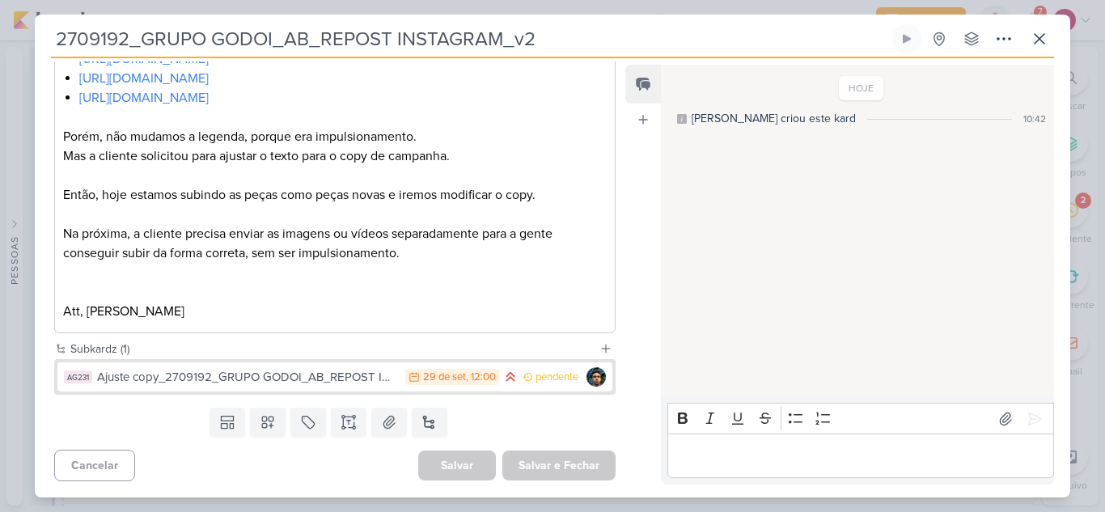
click at [66, 36] on input "2709192_GRUPO GODOI_AB_REPOST INSTAGRAM_v2" at bounding box center [470, 38] width 838 height 29
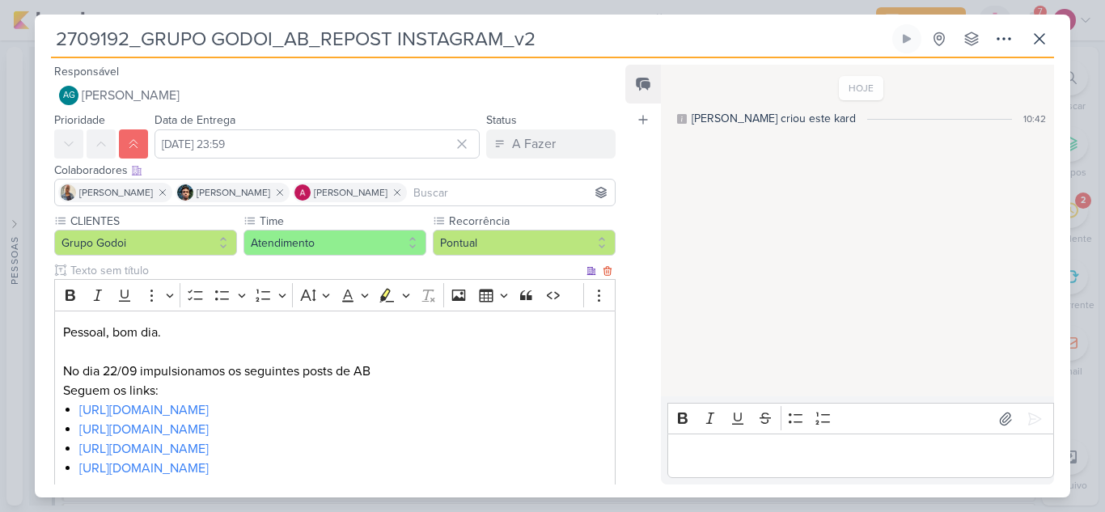
scroll to position [323, 0]
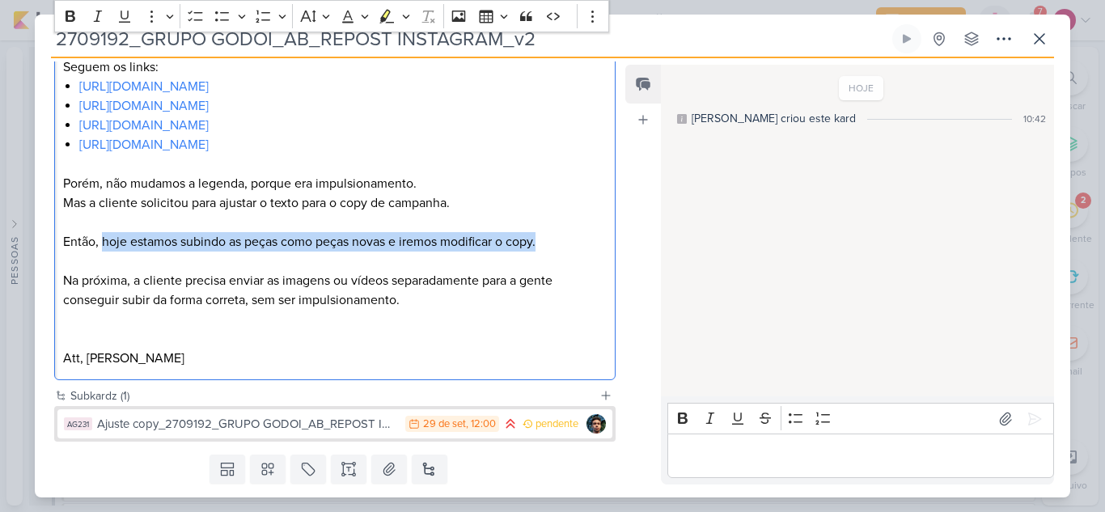
drag, startPoint x: 560, startPoint y: 241, endPoint x: 102, endPoint y: 248, distance: 458.6
click at [102, 248] on p "Então, hoje estamos subindo as peças como peças novas e iremos modificar o copy." at bounding box center [334, 241] width 543 height 19
click at [376, 22] on button "Highlight" at bounding box center [386, 16] width 24 height 24
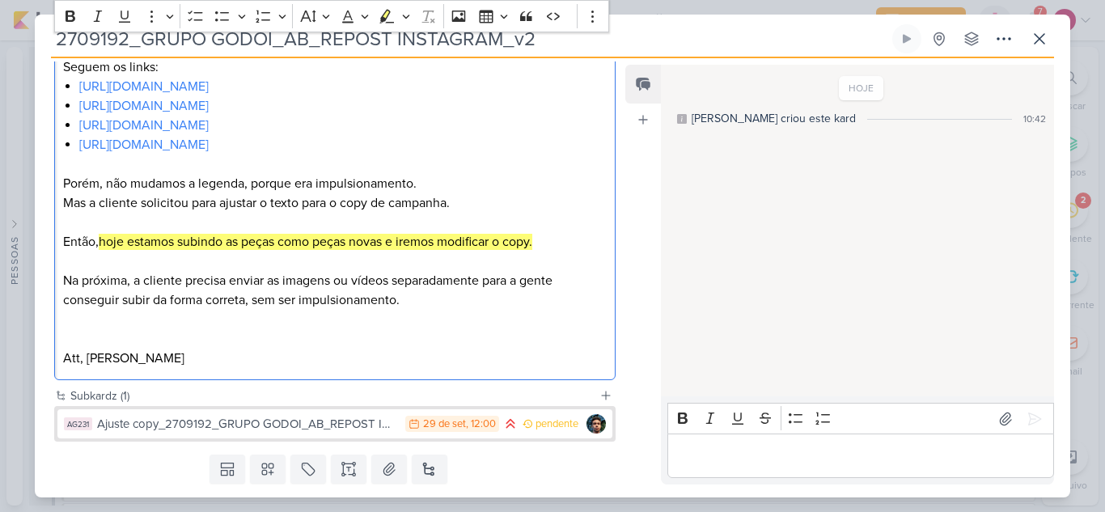
click at [449, 344] on p "Editor editing area: main" at bounding box center [334, 338] width 543 height 19
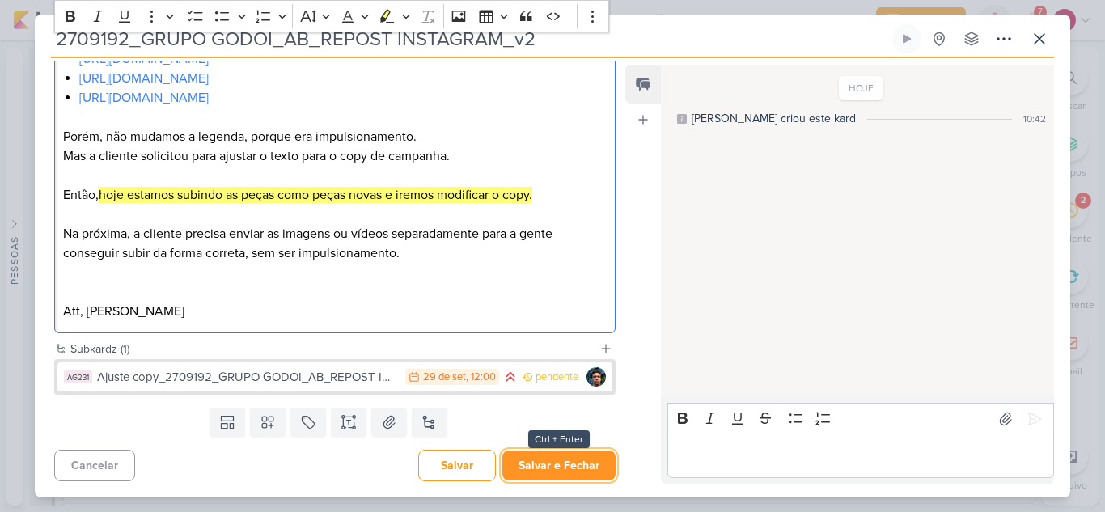
click at [577, 464] on button "Salvar e Fechar" at bounding box center [558, 465] width 113 height 30
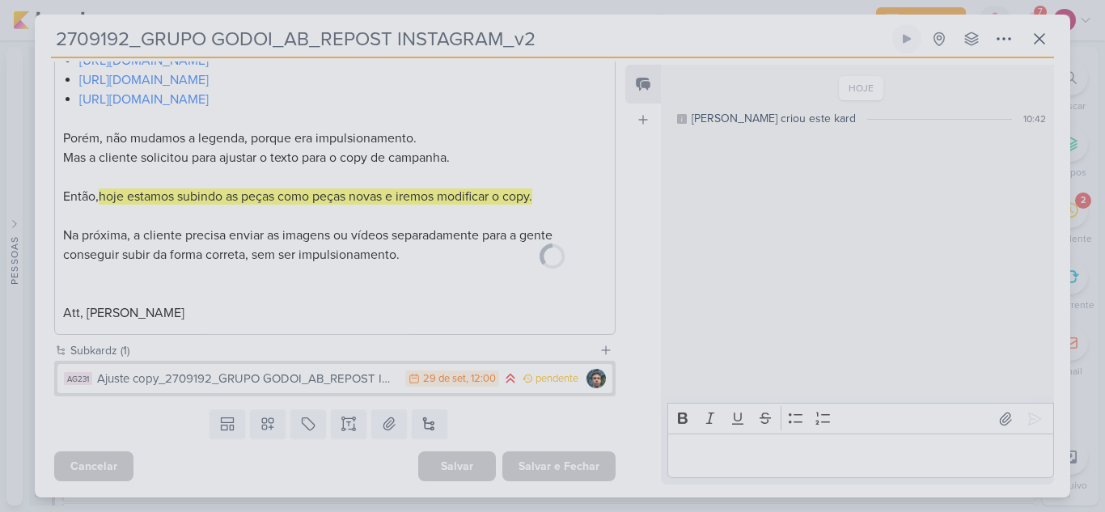
scroll to position [369, 0]
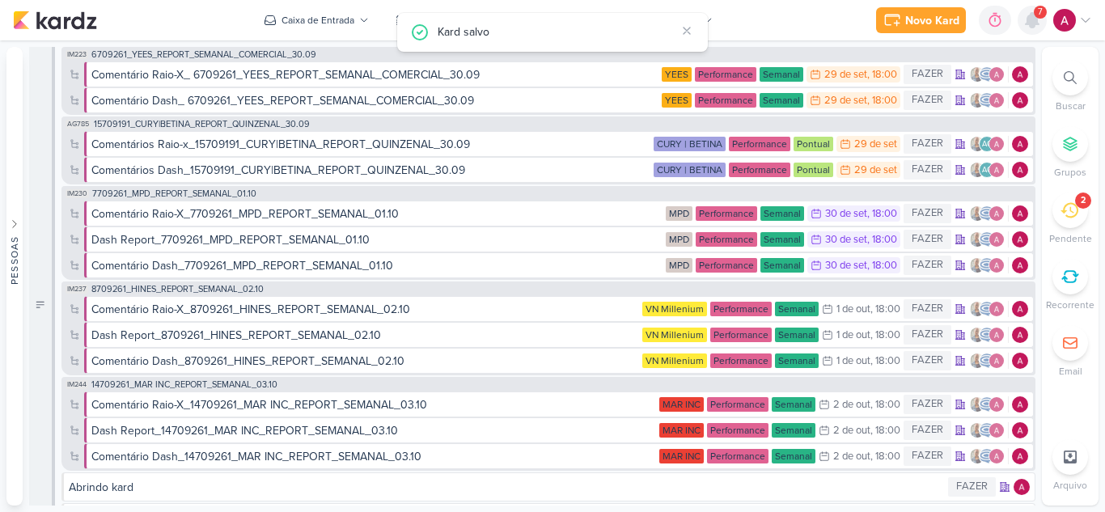
click at [1033, 27] on icon at bounding box center [1031, 20] width 13 height 15
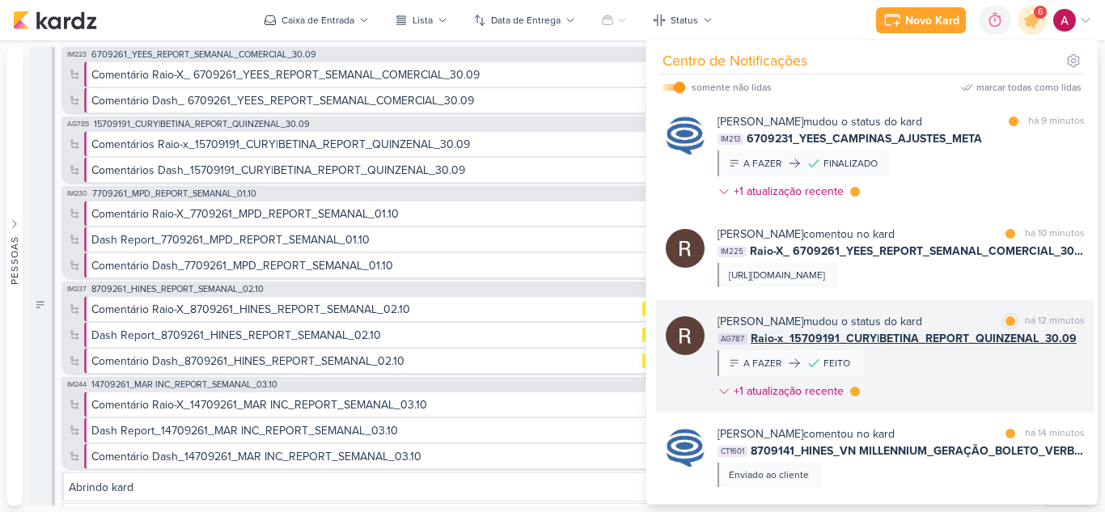
click at [975, 374] on div "Rafael Dornelles mudou o status do kard marcar como lida há 12 minutos AG787 Ra…" at bounding box center [900, 359] width 367 height 93
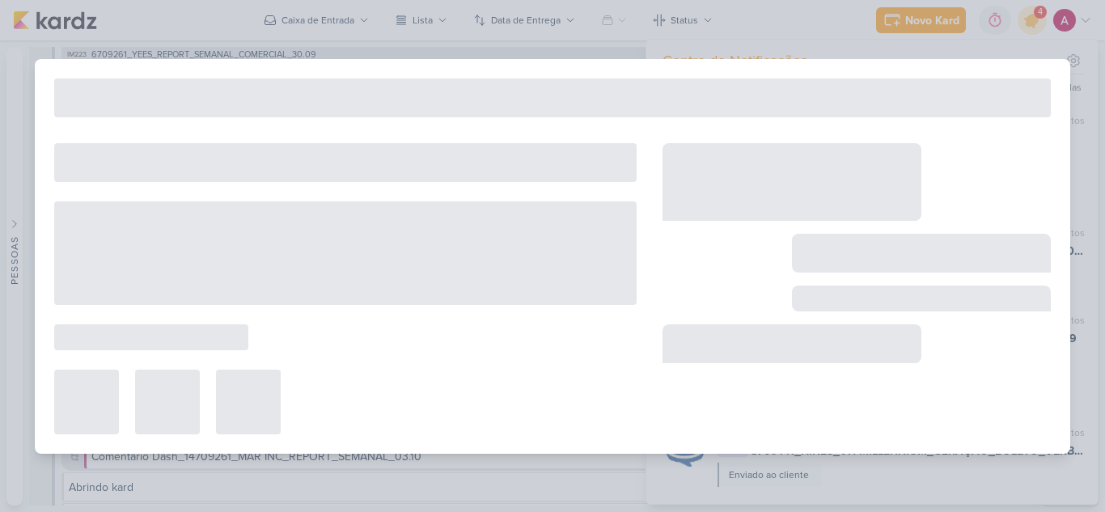
type input "Raio-x_15709191_CURY|BETINA_REPORT_QUINZENAL_30.09"
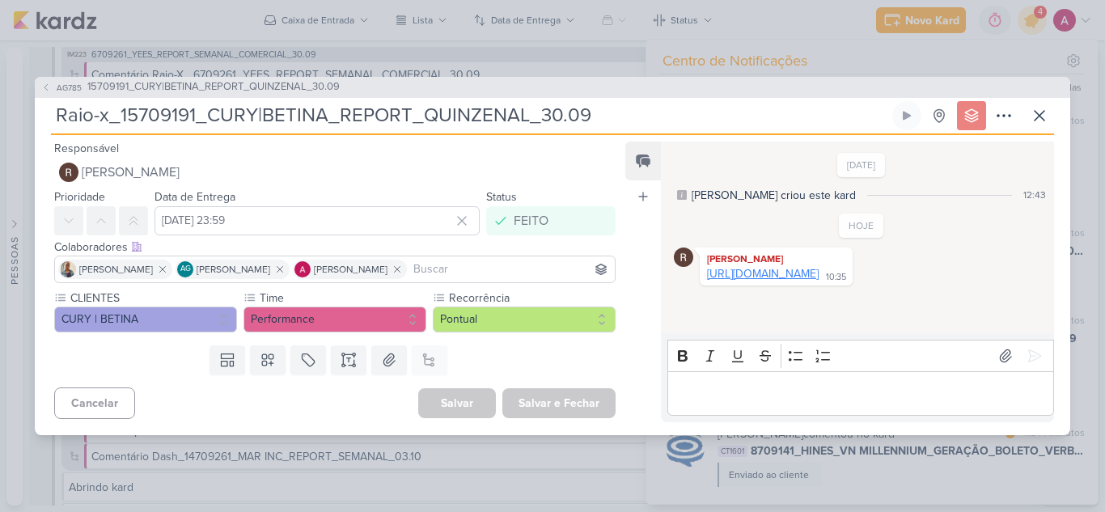
click at [818, 281] on link "https://docs.google.com/spreadsheets/d/1-2be4kc3_8CPbIMnlHgiRF1sEc0l8YvWoQca5H6…" at bounding box center [763, 274] width 112 height 14
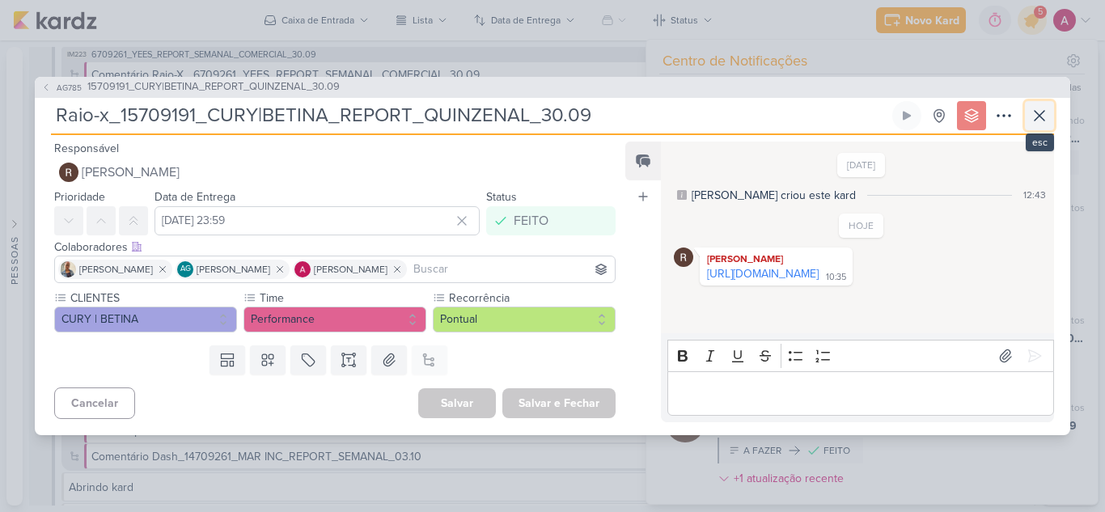
click at [1045, 124] on icon at bounding box center [1038, 115] width 19 height 19
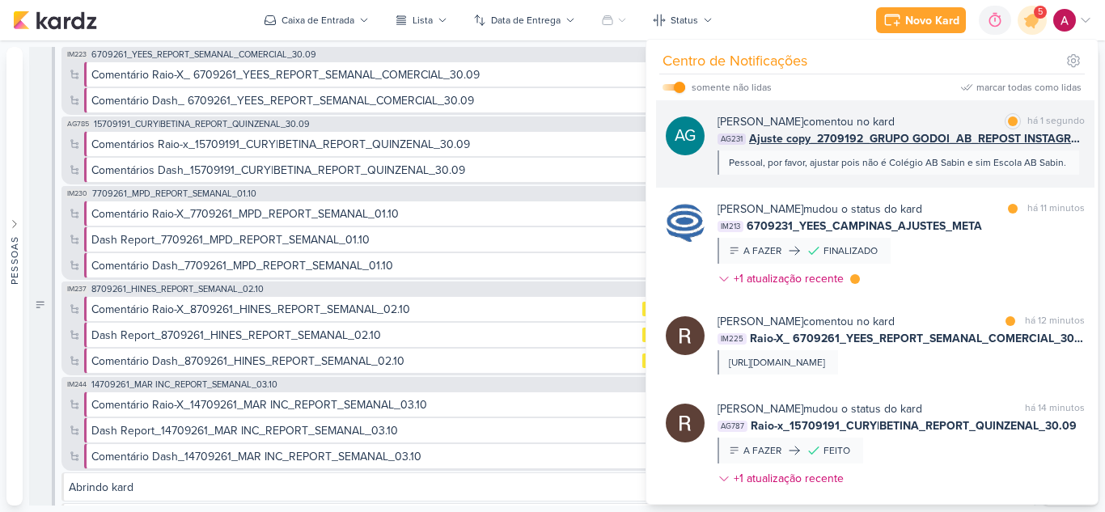
click at [964, 182] on div "AG Aline Gimenez Graciano comentou no kard marcar como lida há 1 segundo AG231 …" at bounding box center [875, 143] width 438 height 87
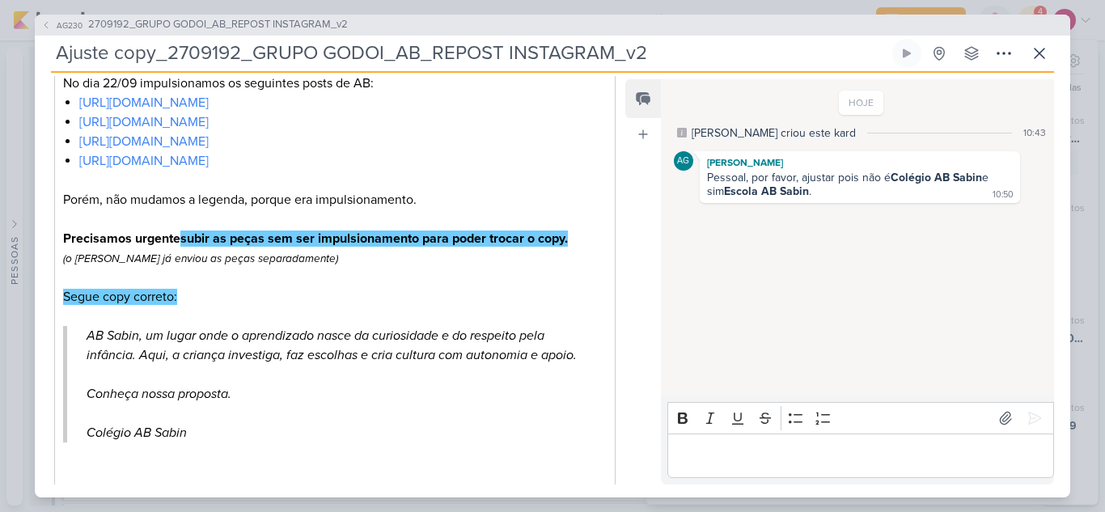
scroll to position [485, 0]
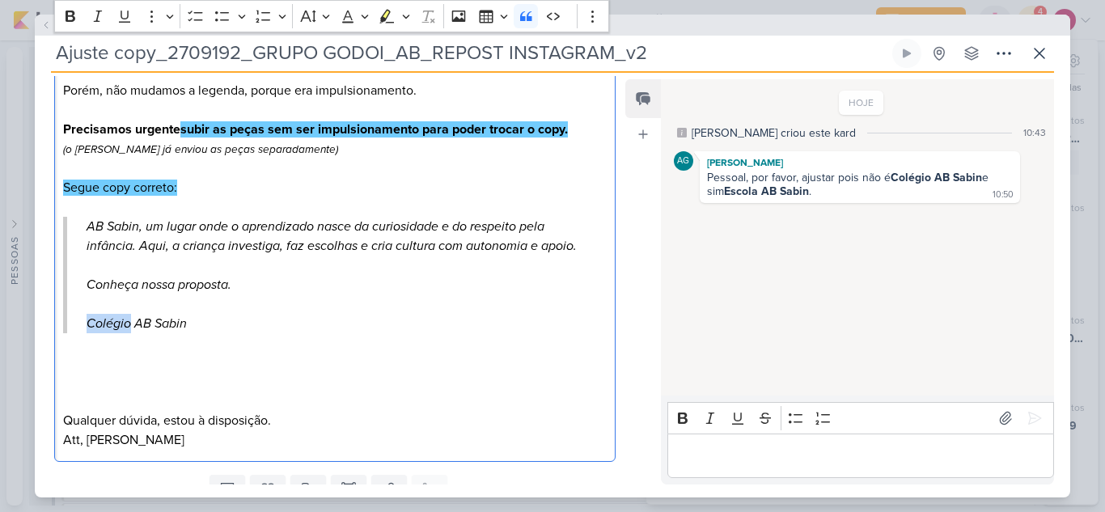
drag, startPoint x: 132, startPoint y: 323, endPoint x: 89, endPoint y: 326, distance: 42.9
click at [89, 326] on p "Colégio AB Sabin" at bounding box center [337, 313] width 501 height 39
click at [712, 455] on p "Editor editing area: main" at bounding box center [860, 455] width 370 height 19
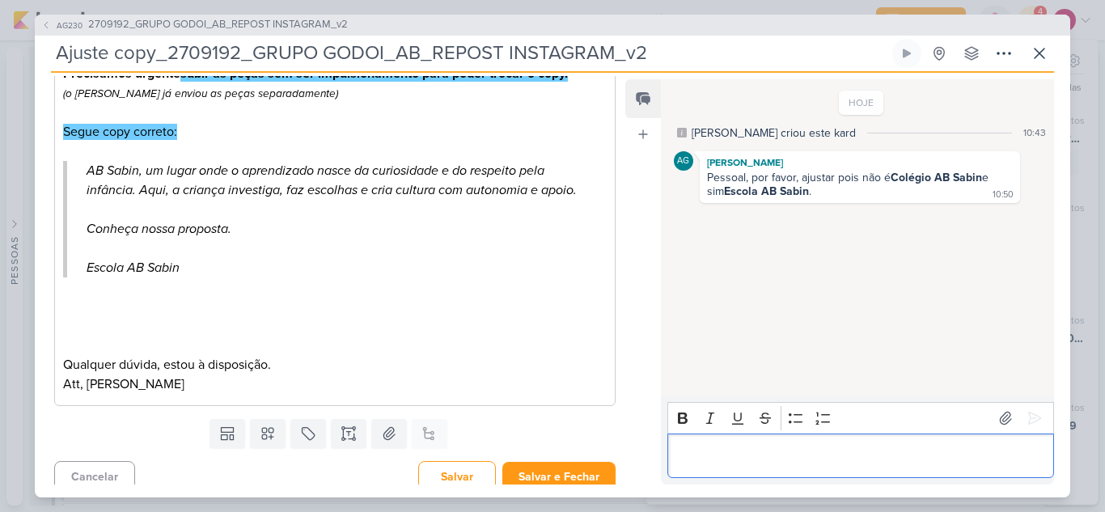
scroll to position [552, 0]
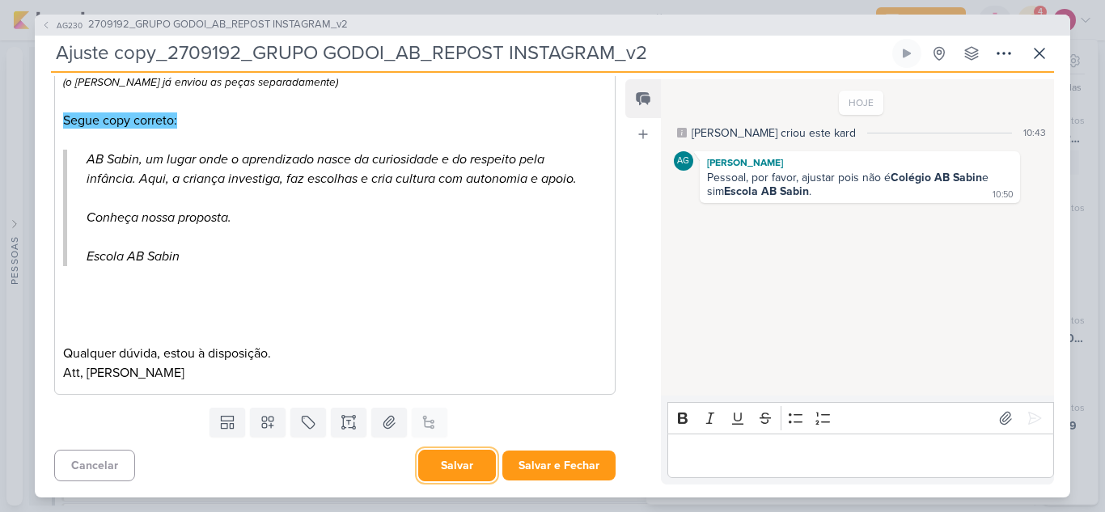
click at [457, 467] on button "Salvar" at bounding box center [457, 466] width 78 height 32
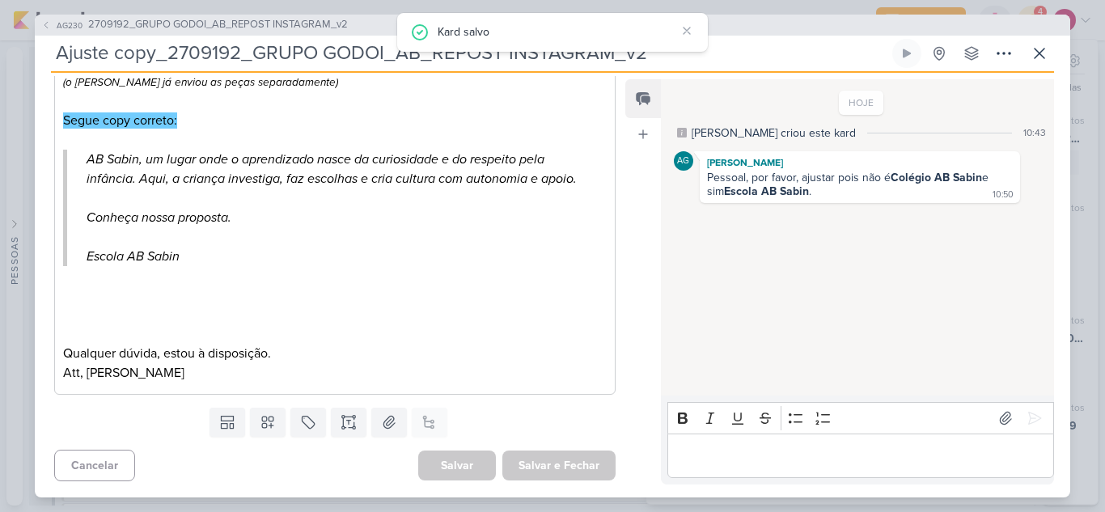
click at [716, 446] on p "Editor editing area: main" at bounding box center [860, 455] width 370 height 19
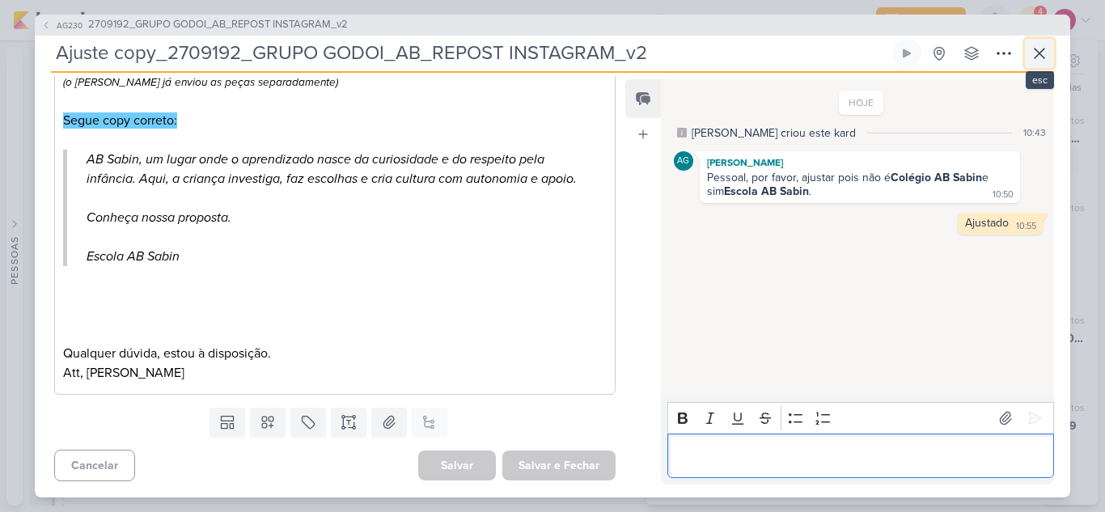
click at [1036, 57] on icon at bounding box center [1038, 53] width 19 height 19
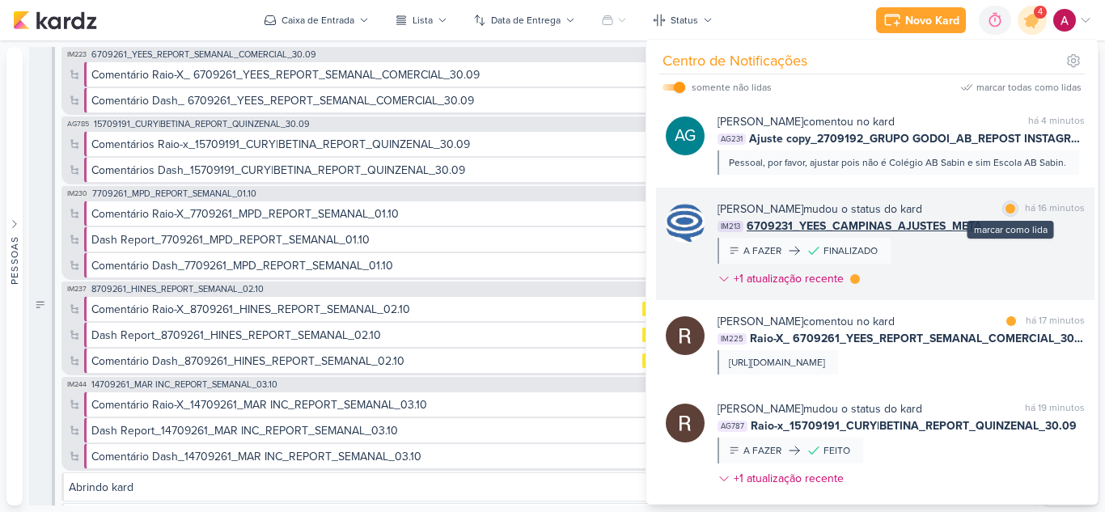
click at [1005, 210] on div at bounding box center [1010, 209] width 10 height 10
click at [855, 282] on div at bounding box center [855, 279] width 10 height 10
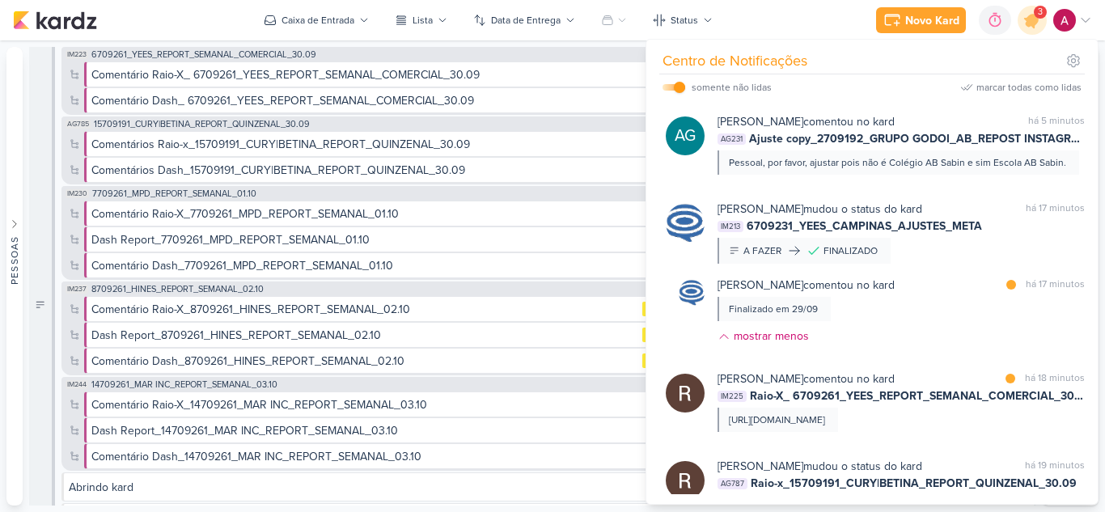
click at [1070, 28] on img at bounding box center [1064, 20] width 23 height 23
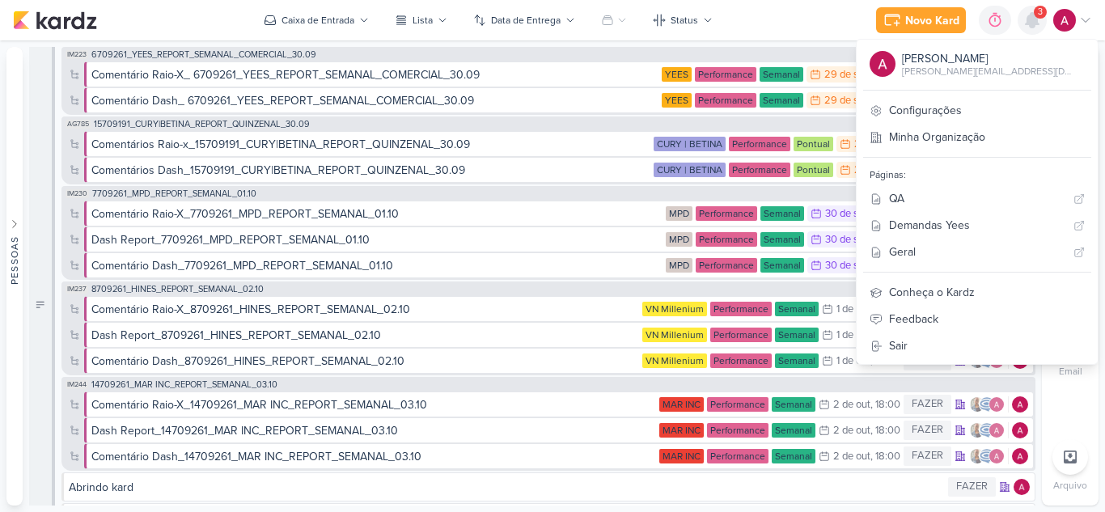
click at [1029, 24] on icon at bounding box center [1031, 20] width 13 height 15
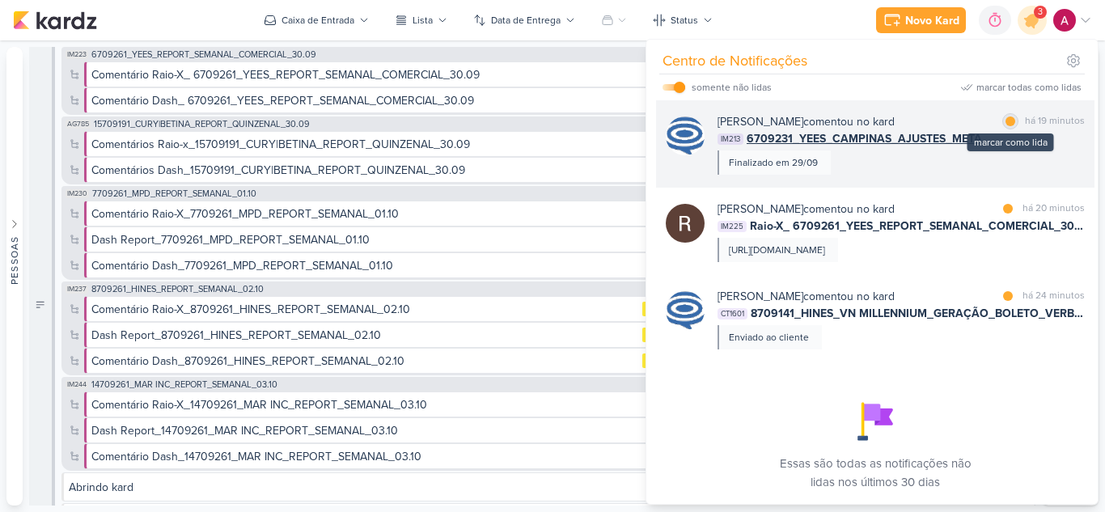
click at [1005, 120] on div at bounding box center [1010, 121] width 10 height 10
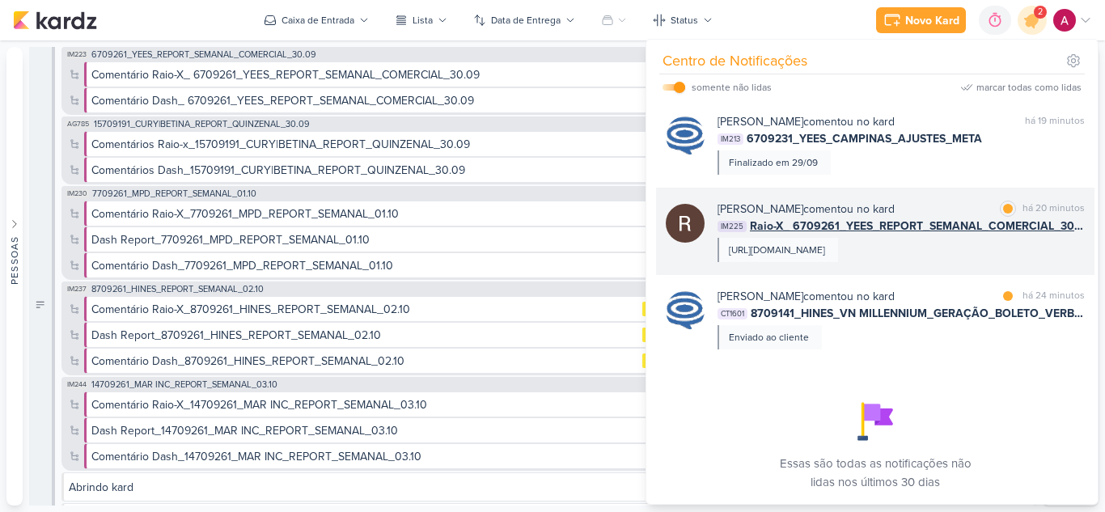
click at [825, 257] on div "https://docs.google.com/spreadsheets/d/1pAuJUe2cdaXqLyTkcSVGBBk4qowCcvTaMAlMzpu…" at bounding box center [777, 250] width 96 height 15
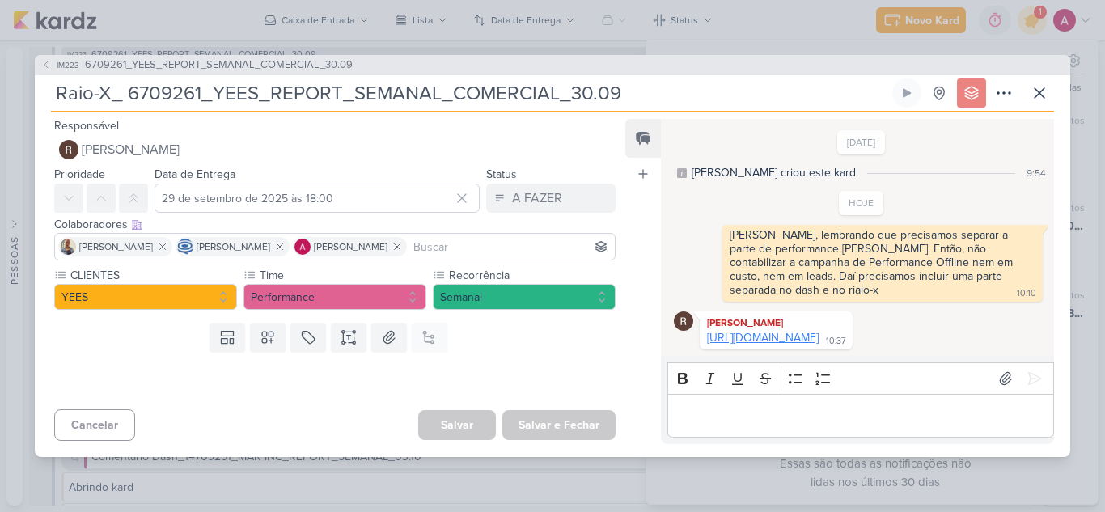
click at [763, 339] on link "https://docs.google.com/spreadsheets/d/1pAuJUe2cdaXqLyTkcSVGBBk4qowCcvTaMAlMzpu…" at bounding box center [763, 338] width 112 height 14
click at [1043, 83] on icon at bounding box center [1038, 92] width 19 height 19
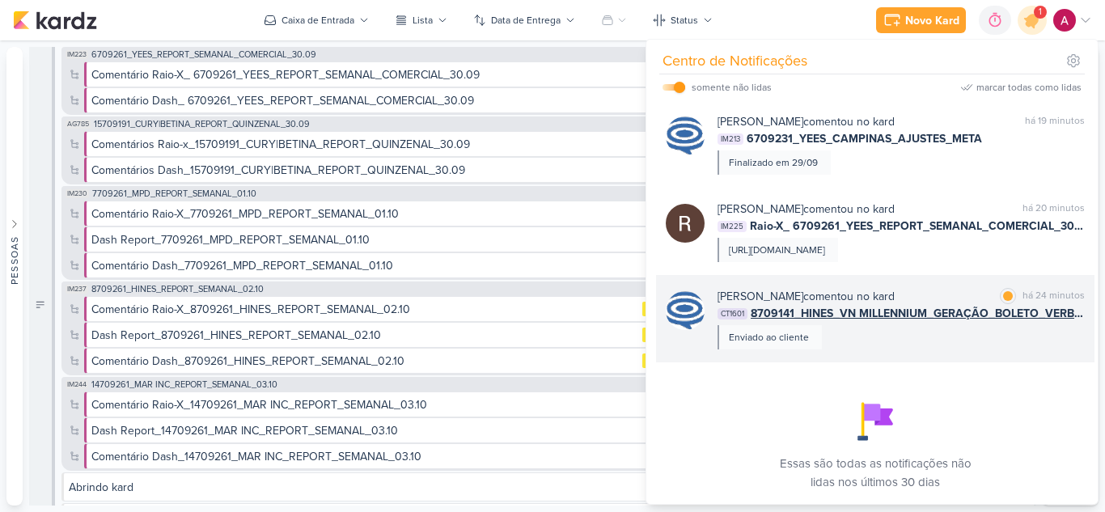
click at [945, 349] on div "Caroline Traven De Andrade comentou no kard marcar como lida há 24 minutos CT16…" at bounding box center [900, 318] width 367 height 61
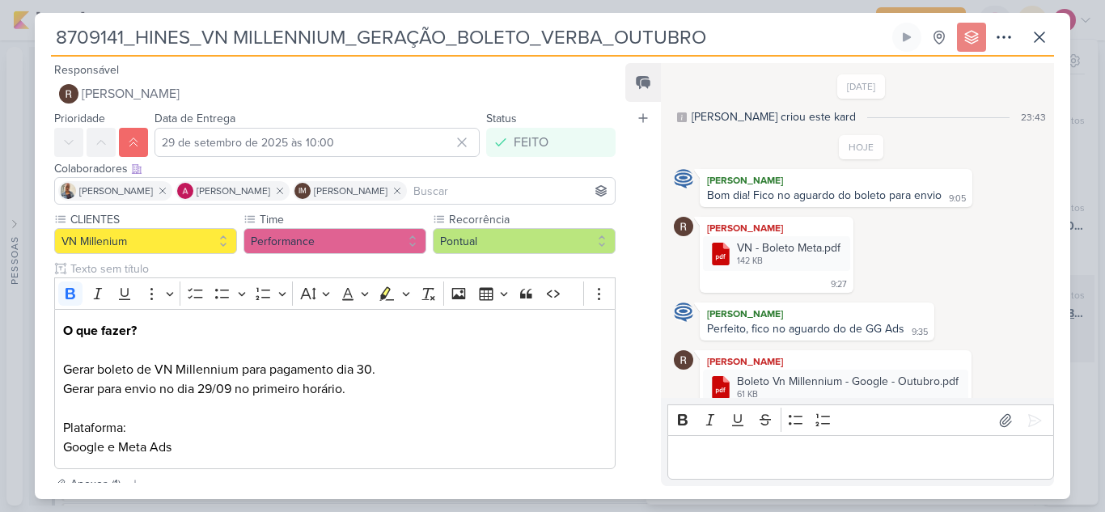
scroll to position [82, 0]
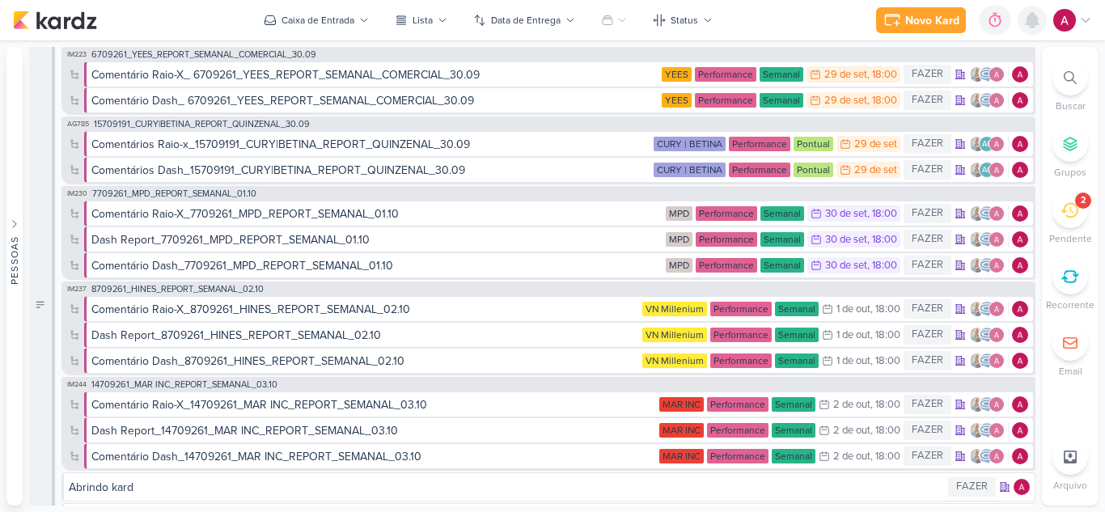
click at [1034, 15] on icon at bounding box center [1031, 20] width 13 height 15
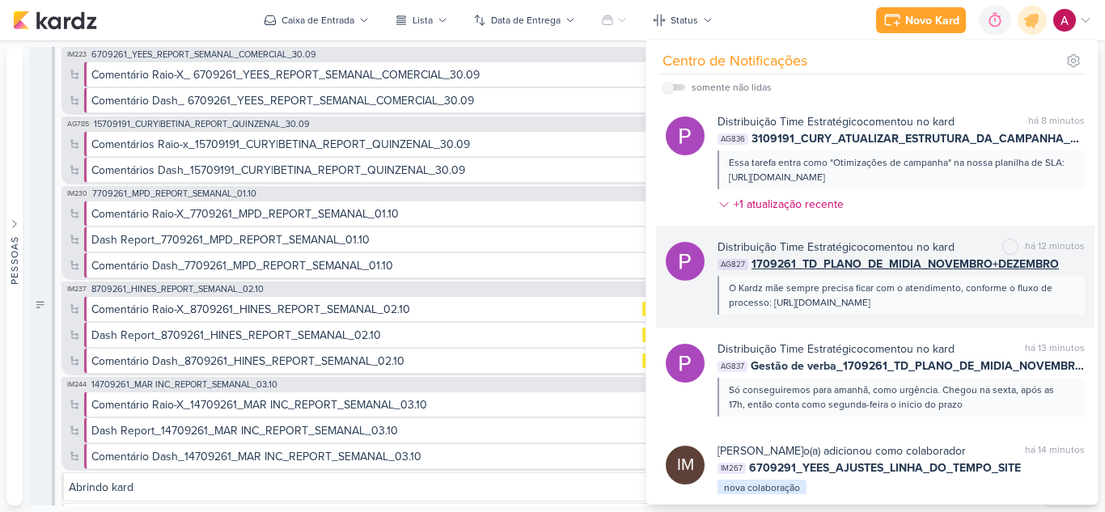
scroll to position [162, 0]
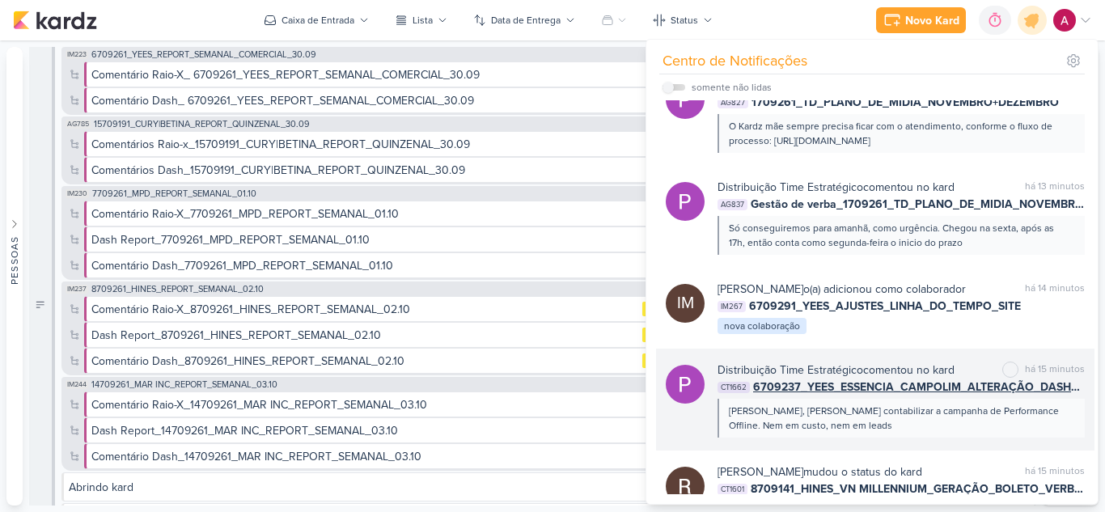
click at [873, 433] on div "[PERSON_NAME], [PERSON_NAME] contabilizar a campanha de Performance Offline. Ne…" at bounding box center [900, 418] width 343 height 29
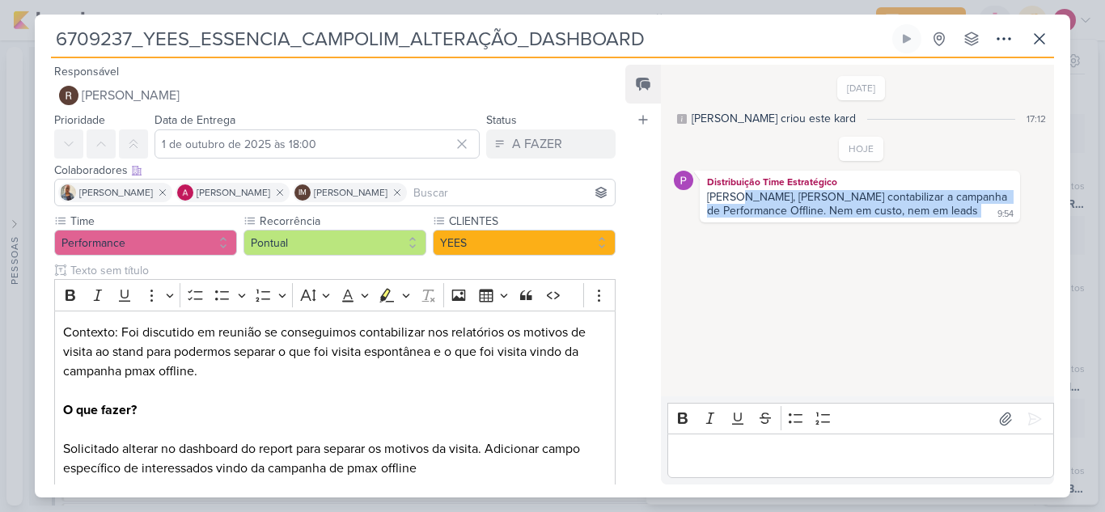
drag, startPoint x: 733, startPoint y: 197, endPoint x: 909, endPoint y: 210, distance: 176.0
click at [909, 210] on div "Rafa, nao contabilizar a campanha de Performance Offline. Nem em custo, nem em …" at bounding box center [860, 204] width 314 height 29
copy div "nao contabilizar a campanha de Performance Offline. Nem em custo, nem em leads"
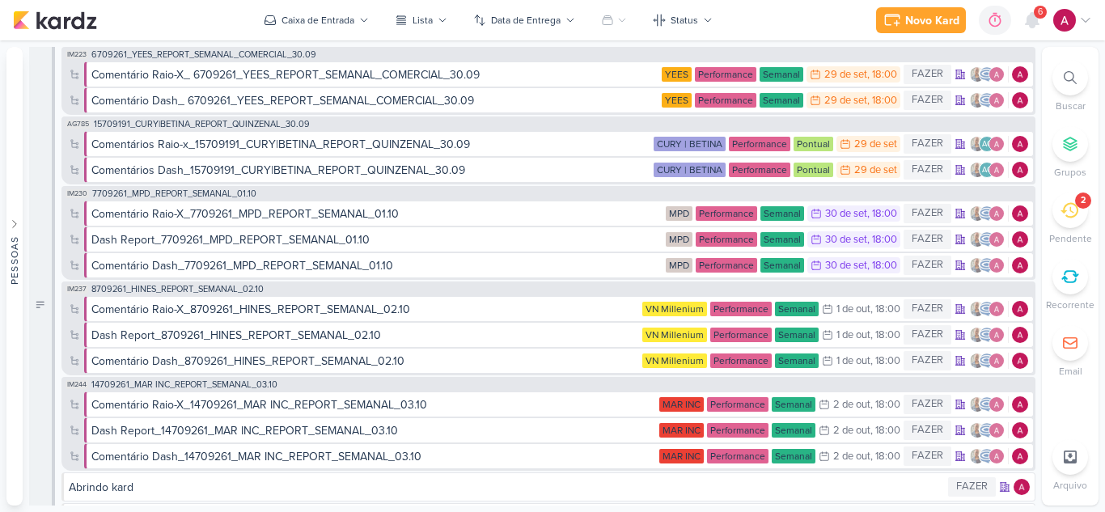
click at [1063, 80] on div at bounding box center [1070, 78] width 36 height 36
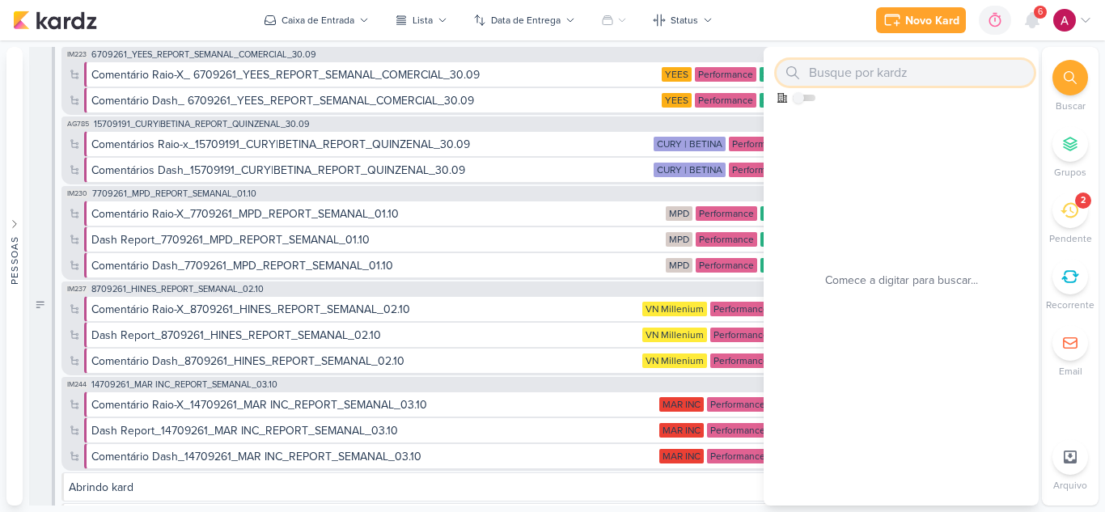
paste input "2709192_GRUPO GODOI_AB_REPOST INSTAGRAM"
type input "2709192_GRUPO GODOI_AB_REPOST INSTAGRAM"
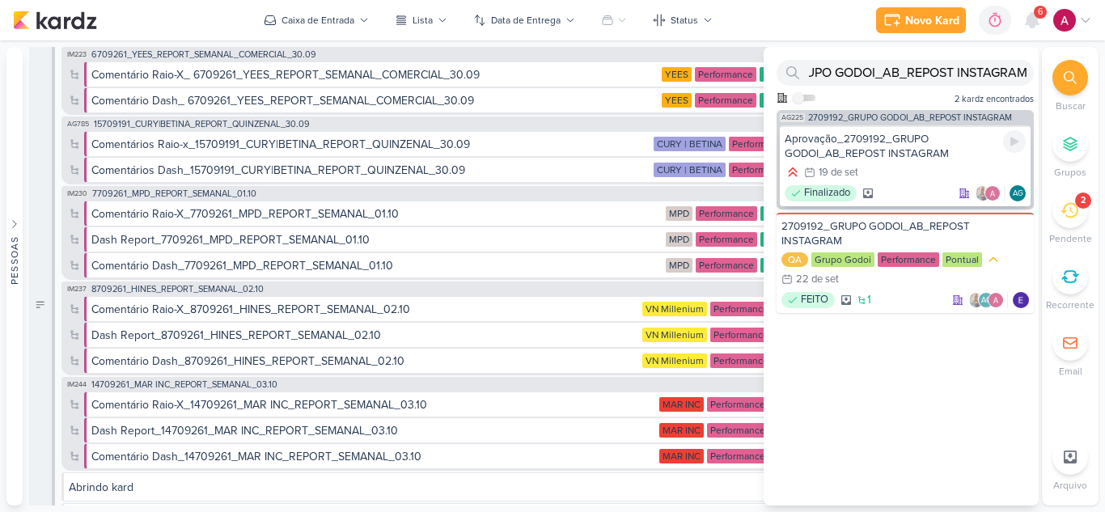
scroll to position [0, 0]
click at [895, 152] on div "Aprovação_2709192_GRUPO GODOI_AB_REPOST INSTAGRAM" at bounding box center [904, 146] width 241 height 29
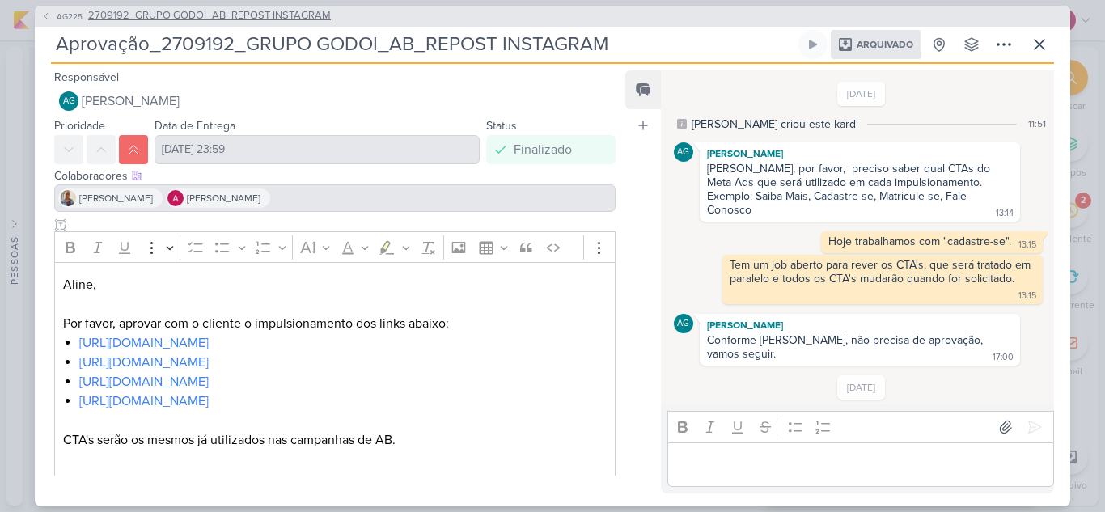
click at [163, 12] on span "2709192_GRUPO GODOI_AB_REPOST INSTAGRAM" at bounding box center [209, 16] width 243 height 16
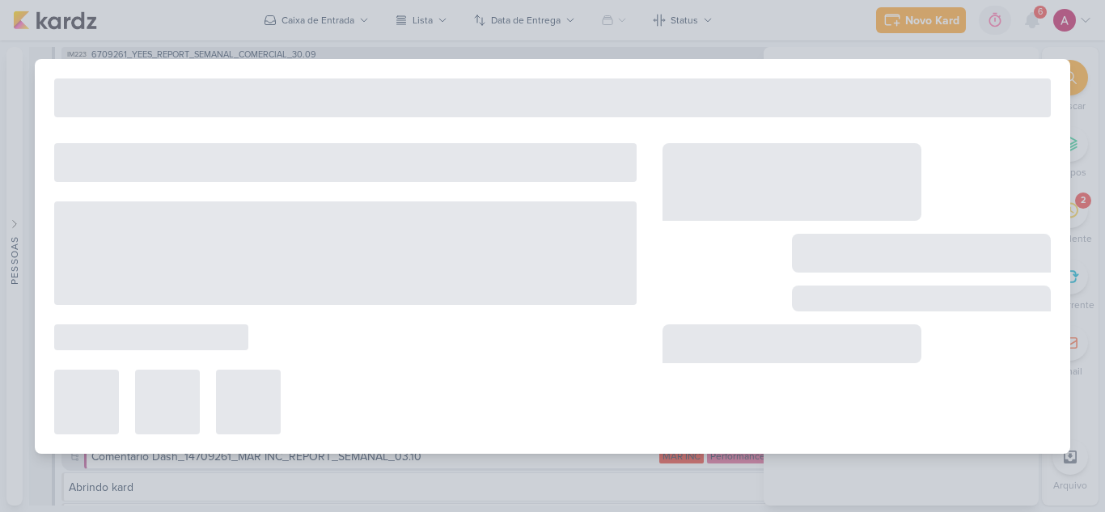
type input "2709192_GRUPO GODOI_AB_REPOST INSTAGRAM"
type input "[DATE] 23:59"
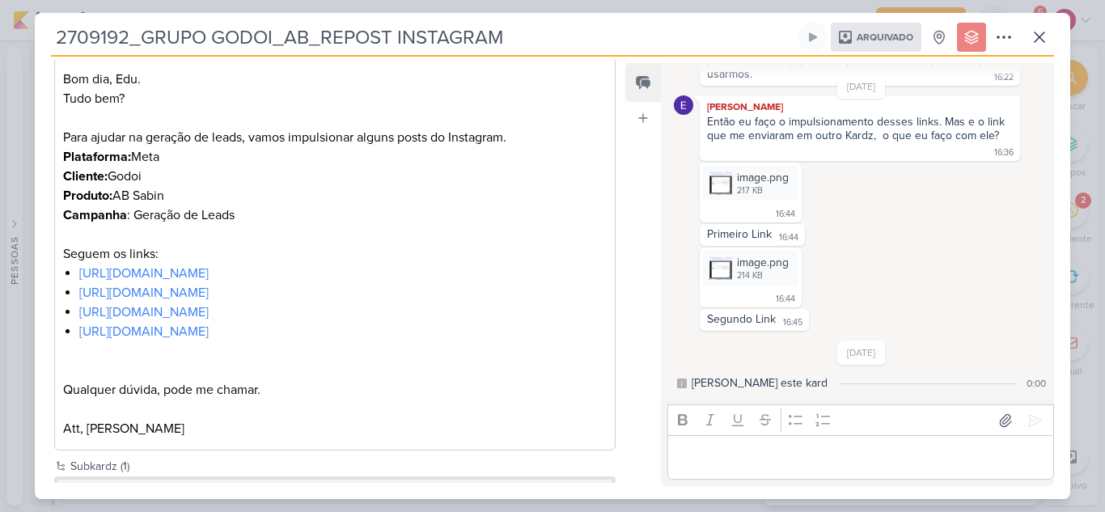
scroll to position [323, 0]
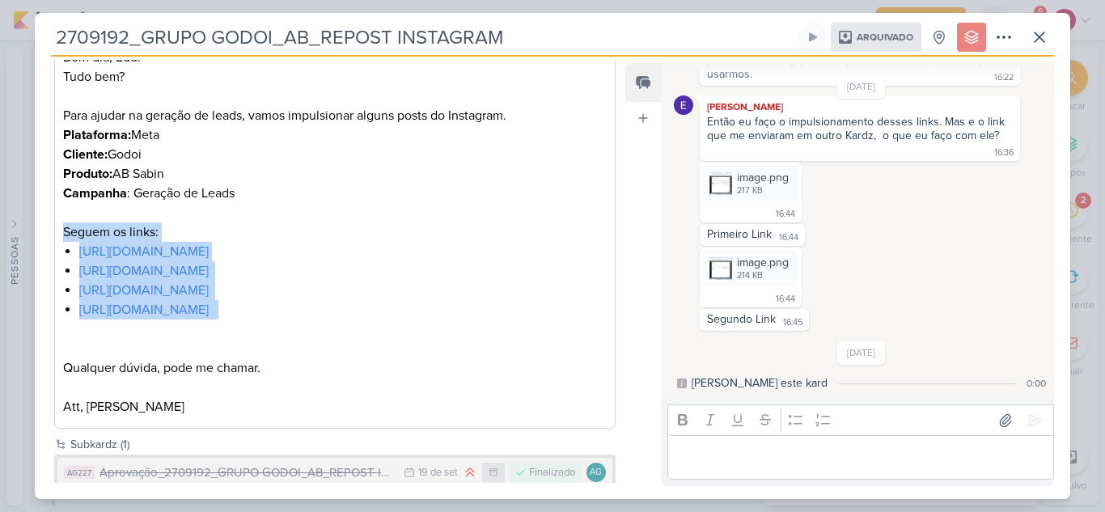
drag, startPoint x: 60, startPoint y: 233, endPoint x: 565, endPoint y: 317, distance: 512.4
click at [565, 317] on div "Bom dia, Edu. Tudo bem? Para ajudar na geração de leads, vamos impulsionar algu…" at bounding box center [334, 233] width 561 height 394
copy div "Seguem os links: https://www.instagram.com/p/DI4WiD2JMwh/?igsh=MnNsb3kxZTl1MDhx…"
click at [334, 225] on p "Seguem os links:" at bounding box center [334, 231] width 543 height 19
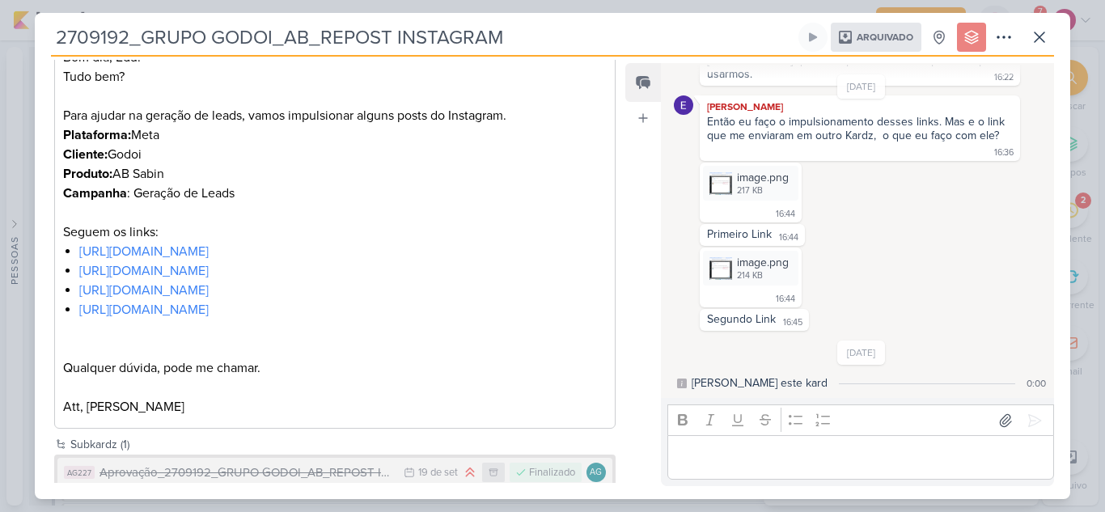
drag, startPoint x: 63, startPoint y: 230, endPoint x: 343, endPoint y: 240, distance: 280.0
click at [338, 245] on div "Bom dia, Edu. Tudo bem? Para ajudar na geração de leads, vamos impulsionar algu…" at bounding box center [334, 233] width 561 height 394
click at [1034, 44] on icon at bounding box center [1038, 36] width 19 height 19
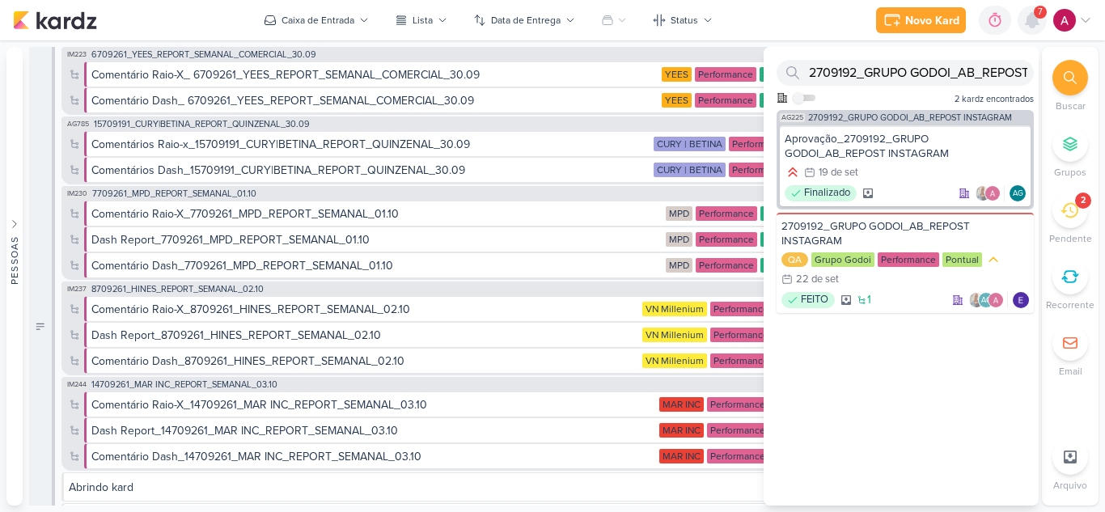
click at [1034, 23] on icon at bounding box center [1031, 20] width 13 height 15
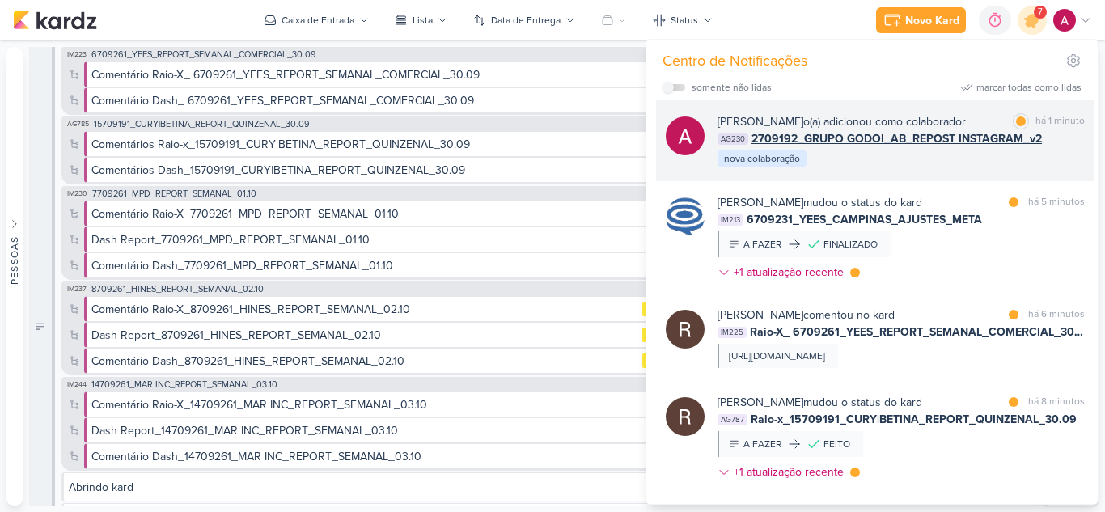
click at [914, 162] on div "Alessandra Gomes o(a) adicionou como colaborador marcar como lida há 1 minuto A…" at bounding box center [900, 140] width 367 height 55
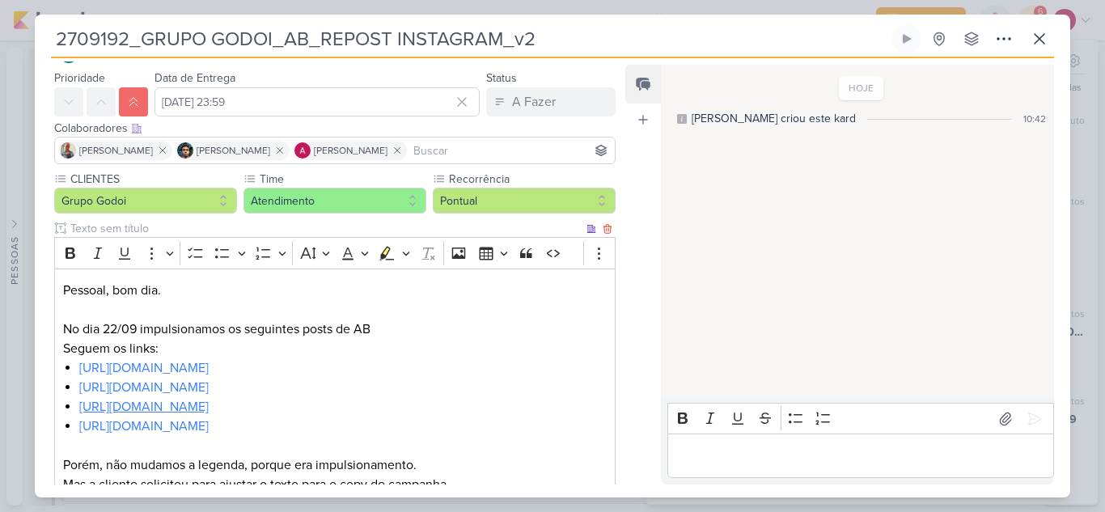
scroll to position [162, 0]
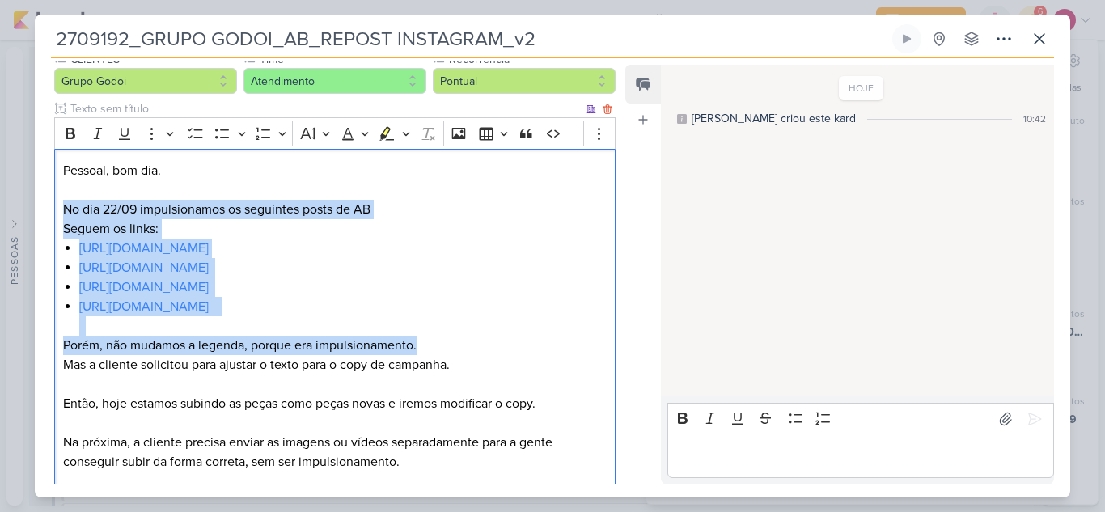
drag, startPoint x: 61, startPoint y: 208, endPoint x: 501, endPoint y: 349, distance: 462.1
click at [501, 349] on div "Pessoal, bom dia. No dia 22/09 impulsionamos os seguintes posts de AB Seguem os…" at bounding box center [334, 346] width 561 height 394
copy div "No dia 22/09 impulsionamos os seguintes posts de AB Seguem os links: https://ww…"
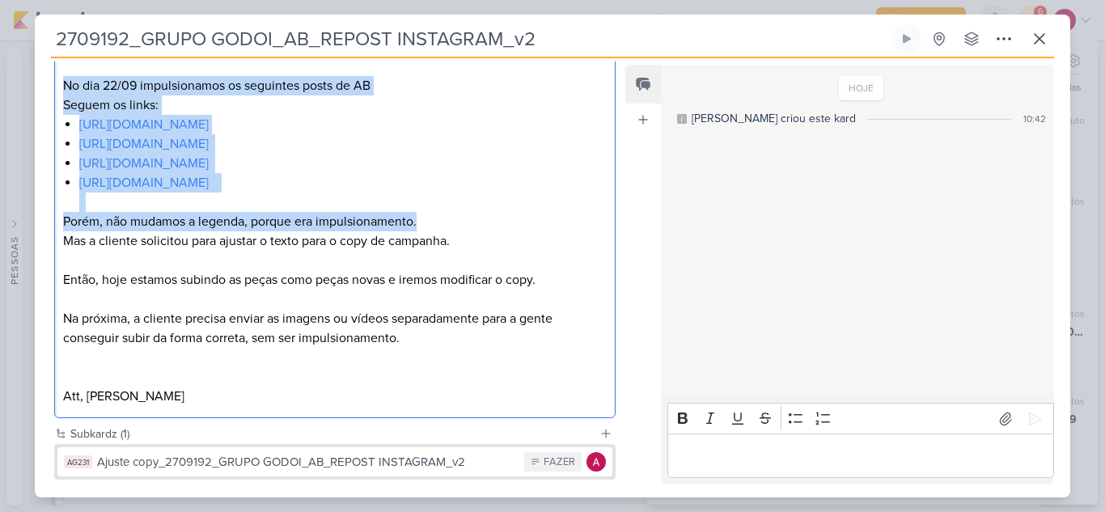
scroll to position [370, 0]
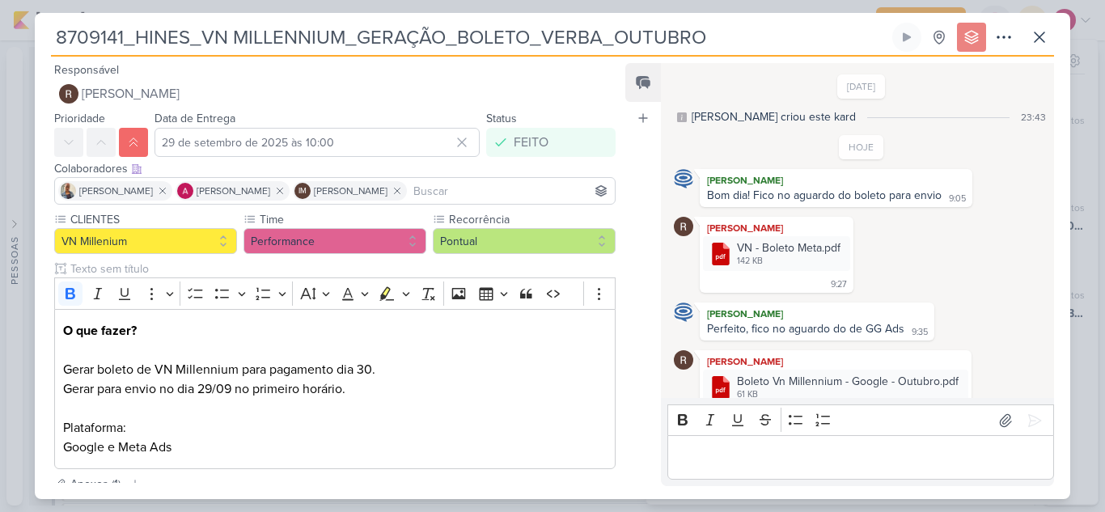
scroll to position [82, 0]
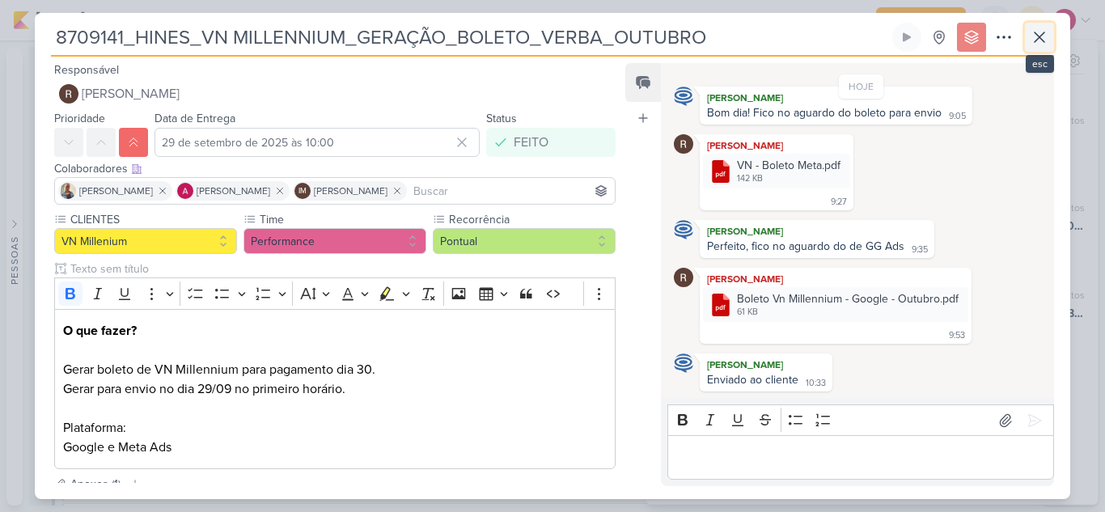
click at [1038, 37] on icon at bounding box center [1039, 37] width 10 height 10
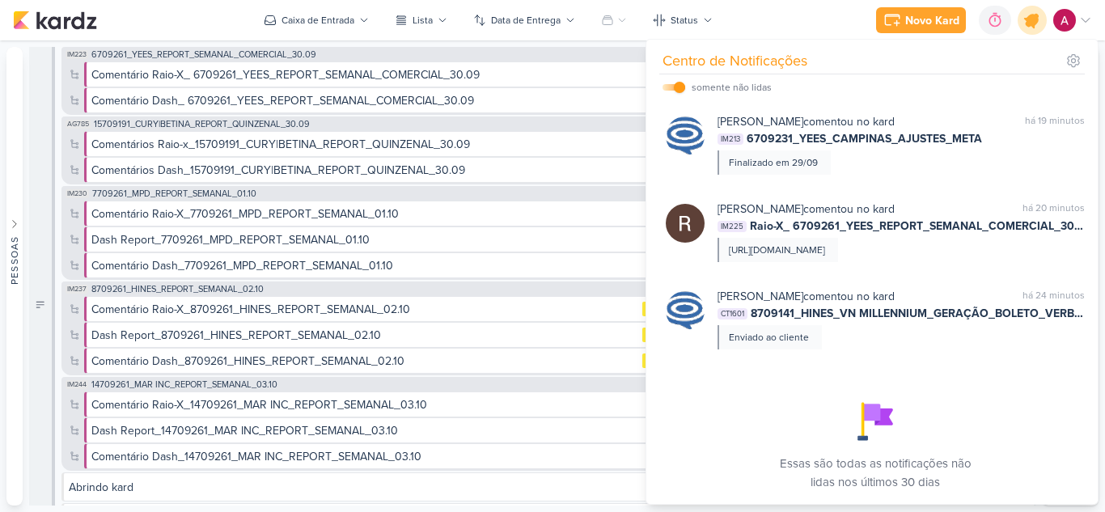
click at [1033, 23] on icon at bounding box center [1031, 20] width 19 height 19
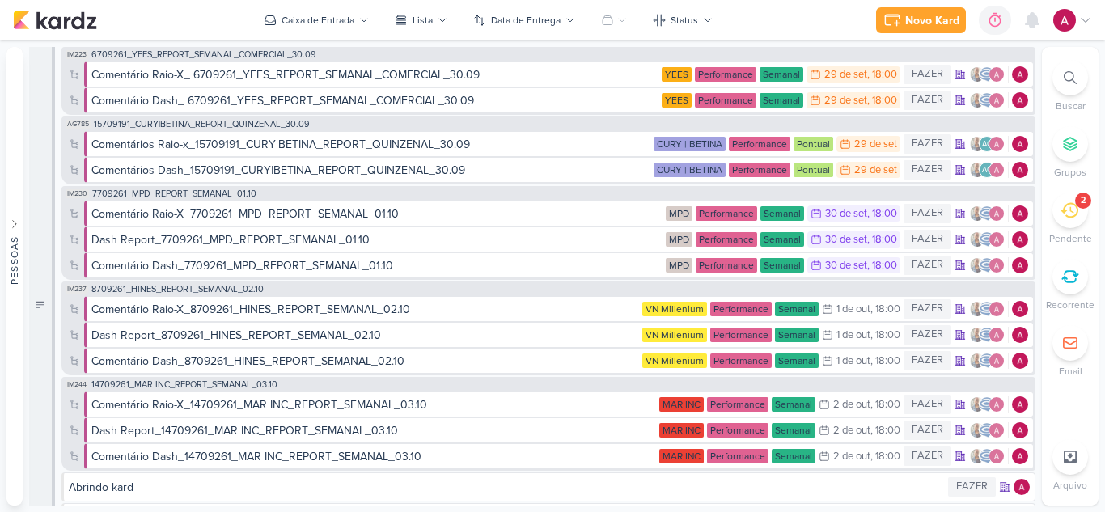
click at [1080, 18] on icon at bounding box center [1085, 20] width 13 height 13
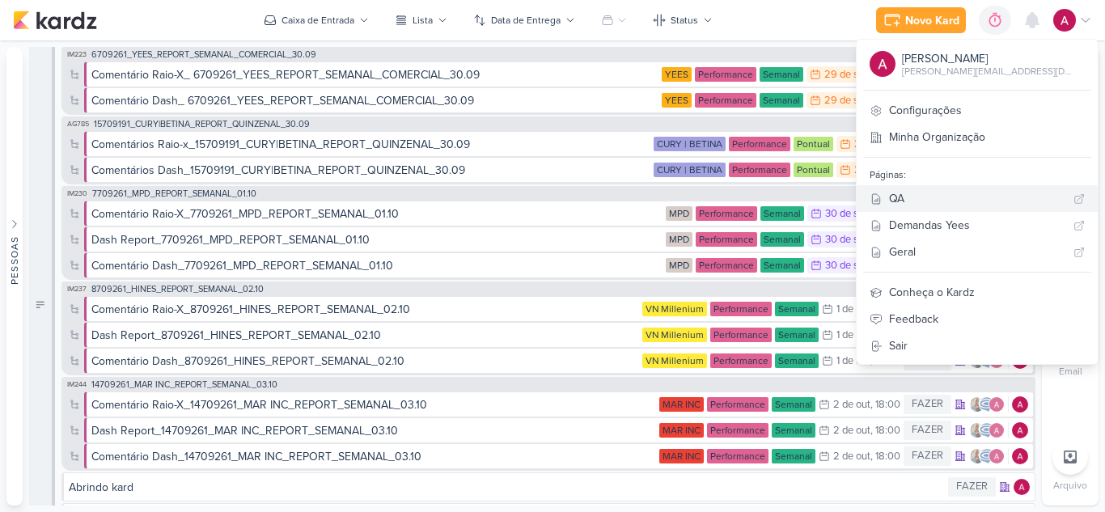
click at [962, 192] on div "QA" at bounding box center [978, 198] width 178 height 17
click at [294, 150] on div "Comentários Raio-x_15709191_CURY|BETINA_REPORT_QUINZENAL_30.09" at bounding box center [280, 144] width 378 height 17
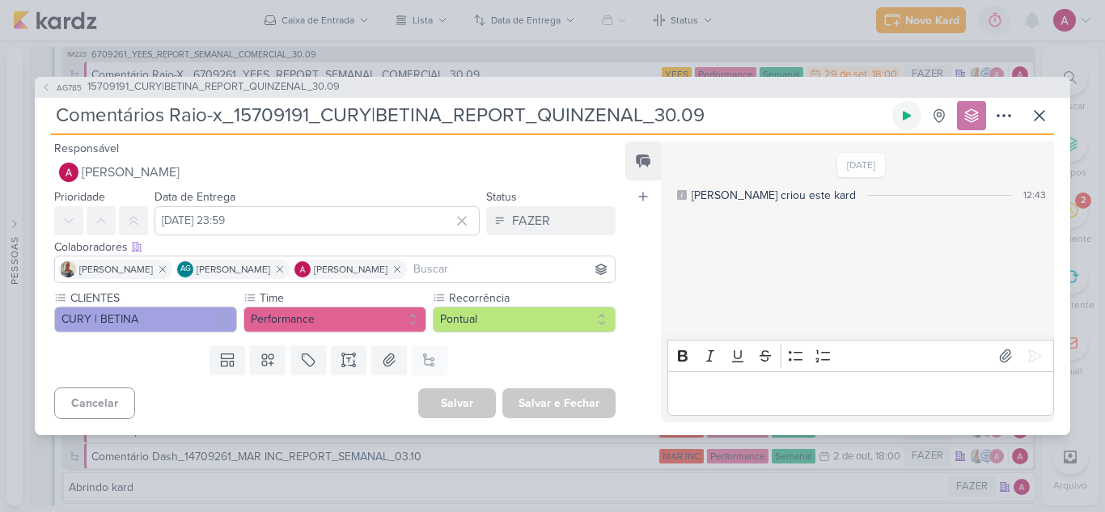
click at [907, 109] on icon at bounding box center [906, 115] width 13 height 13
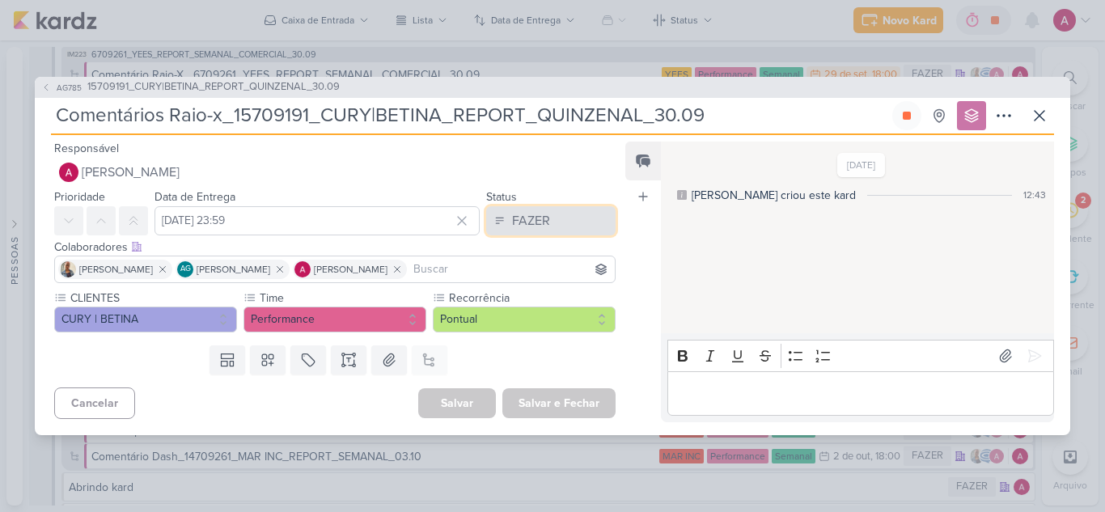
click at [549, 231] on button "FAZER" at bounding box center [550, 220] width 129 height 29
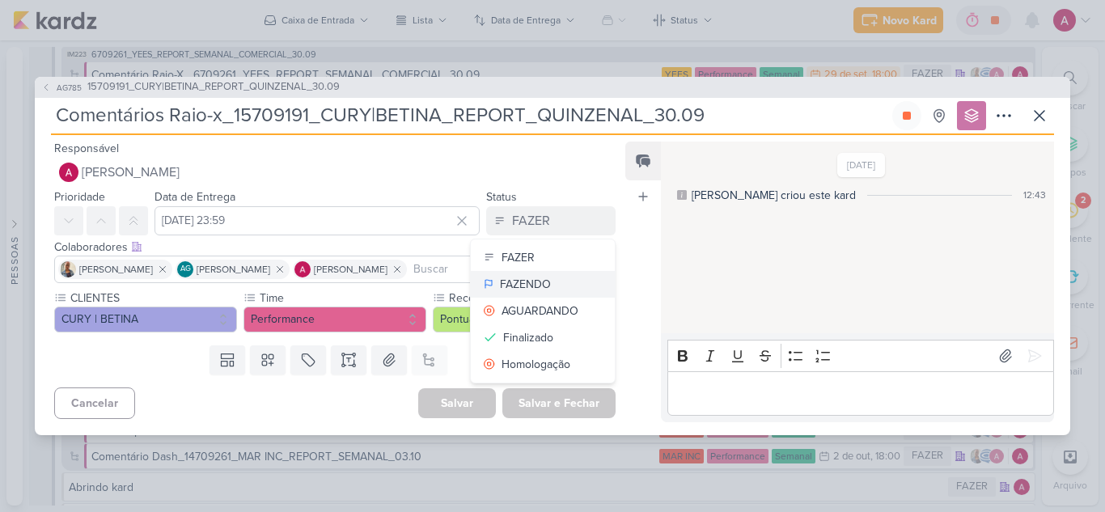
click at [522, 281] on div "FAZENDO" at bounding box center [525, 284] width 51 height 17
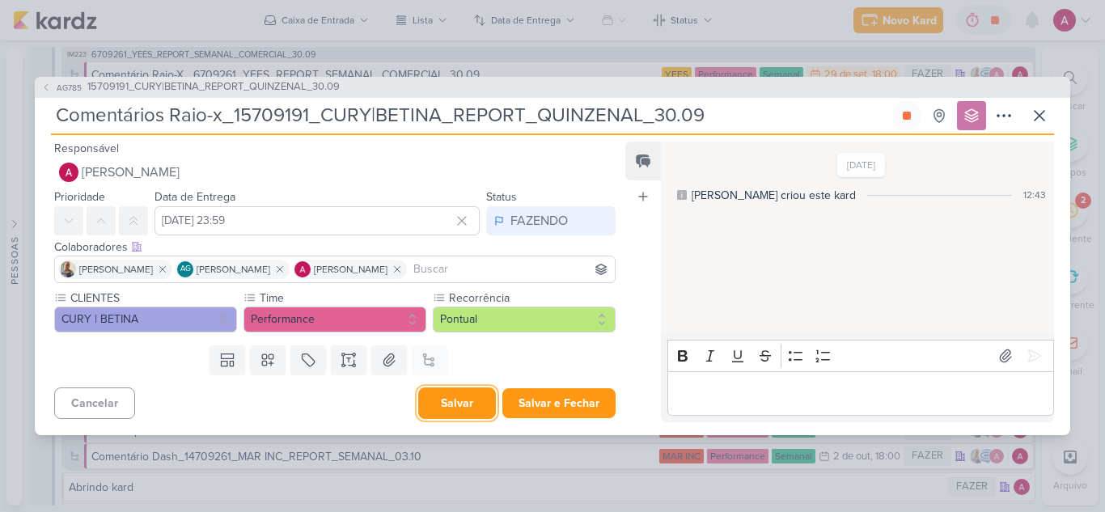
click at [467, 409] on button "Salvar" at bounding box center [457, 403] width 78 height 32
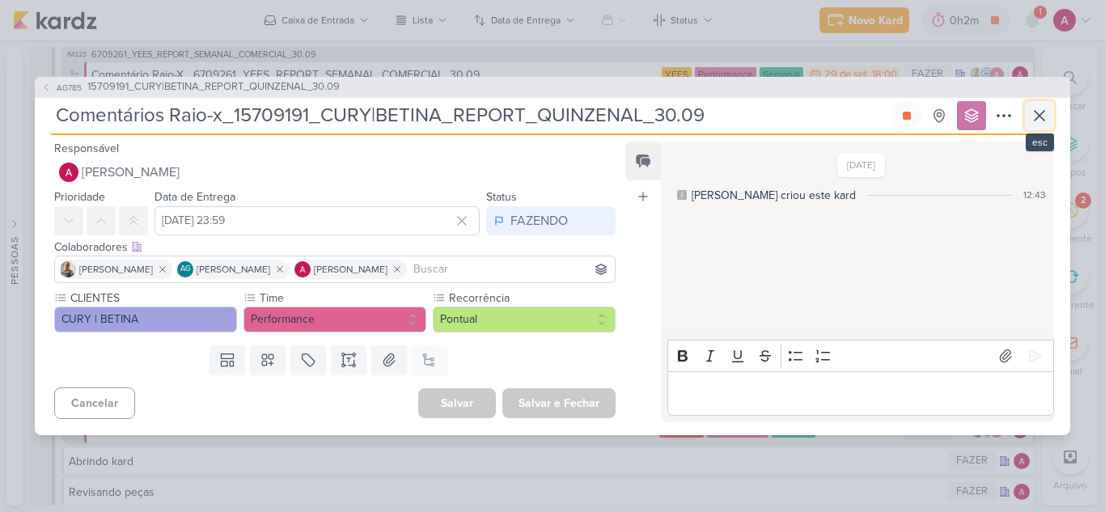
click at [1038, 106] on icon at bounding box center [1038, 115] width 19 height 19
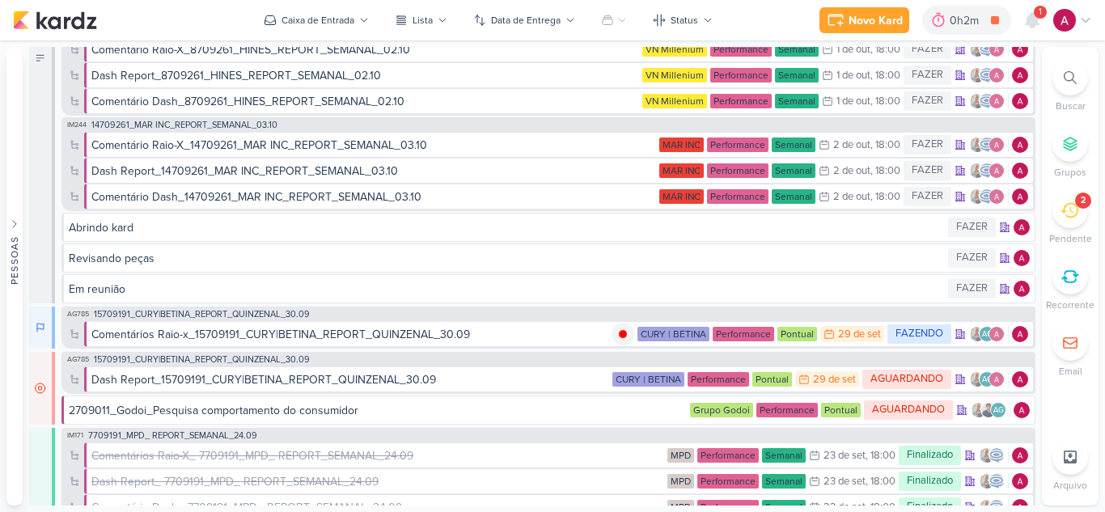
scroll to position [243, 0]
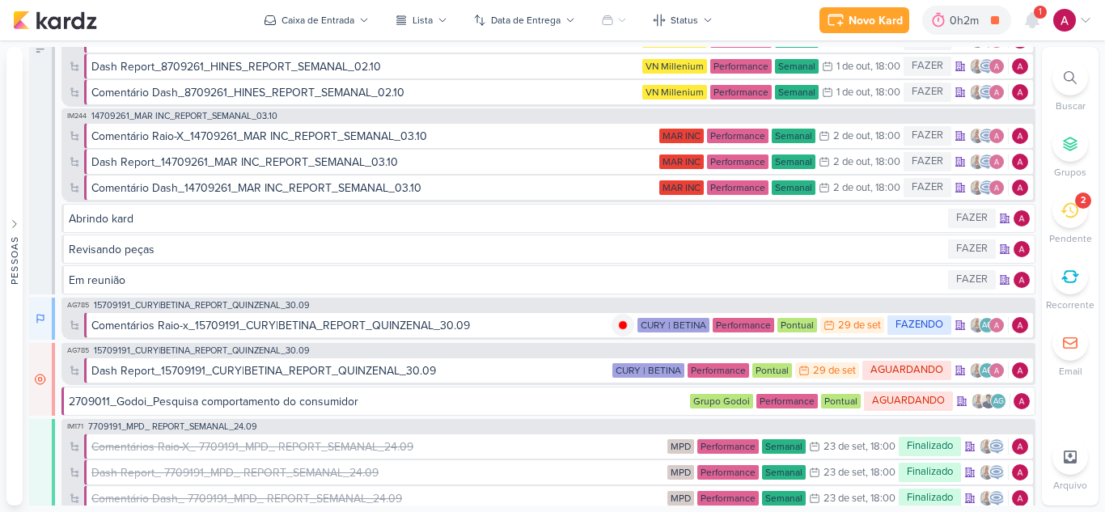
click at [1073, 79] on icon at bounding box center [1069, 77] width 13 height 13
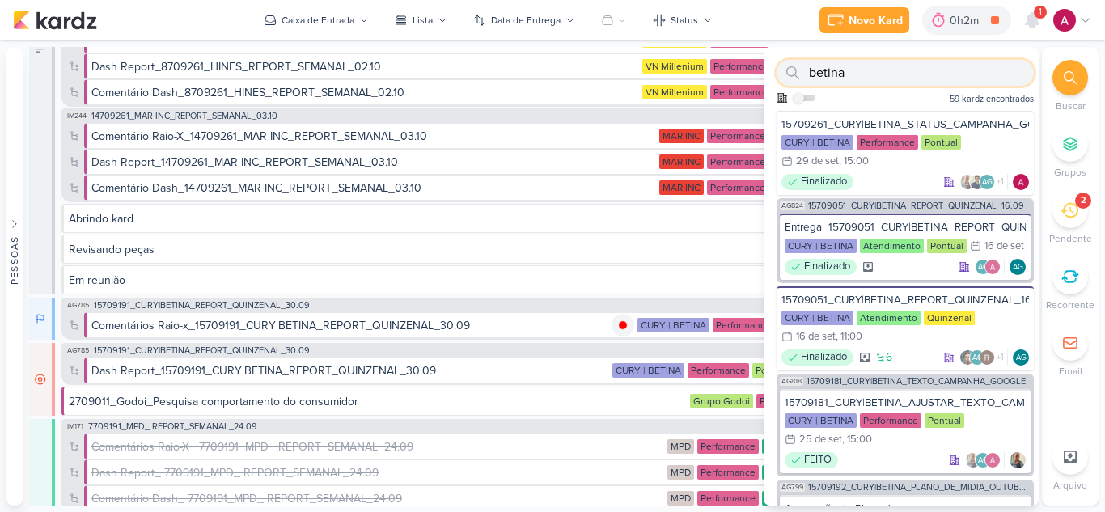
scroll to position [647, 0]
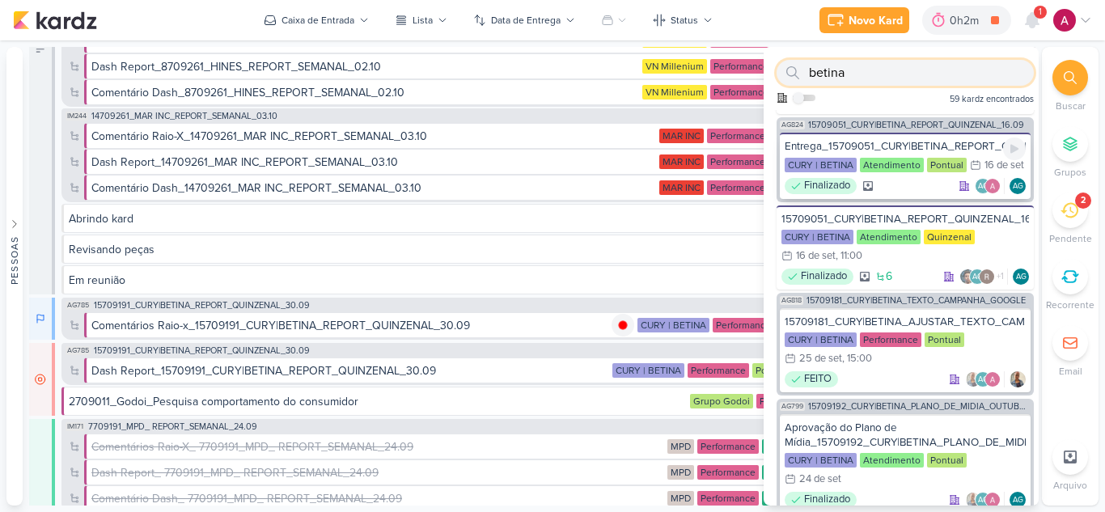
type input "betina"
click at [890, 154] on div "Entrega_15709051_CURY|BETINA_REPORT_QUINZENAL_16.09" at bounding box center [904, 146] width 241 height 15
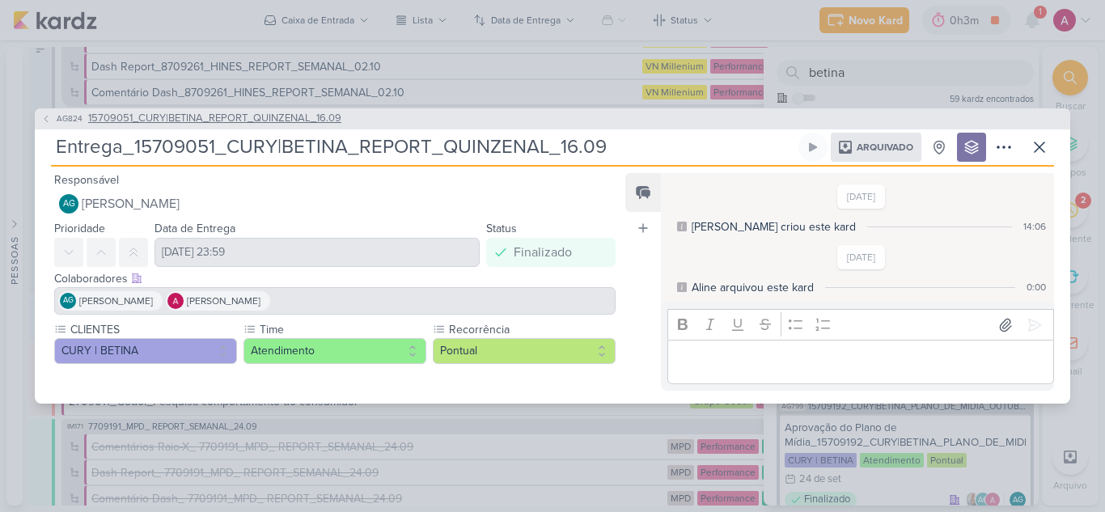
click at [247, 120] on span "15709051_CURY|BETINA_REPORT_QUINZENAL_16.09" at bounding box center [214, 119] width 253 height 16
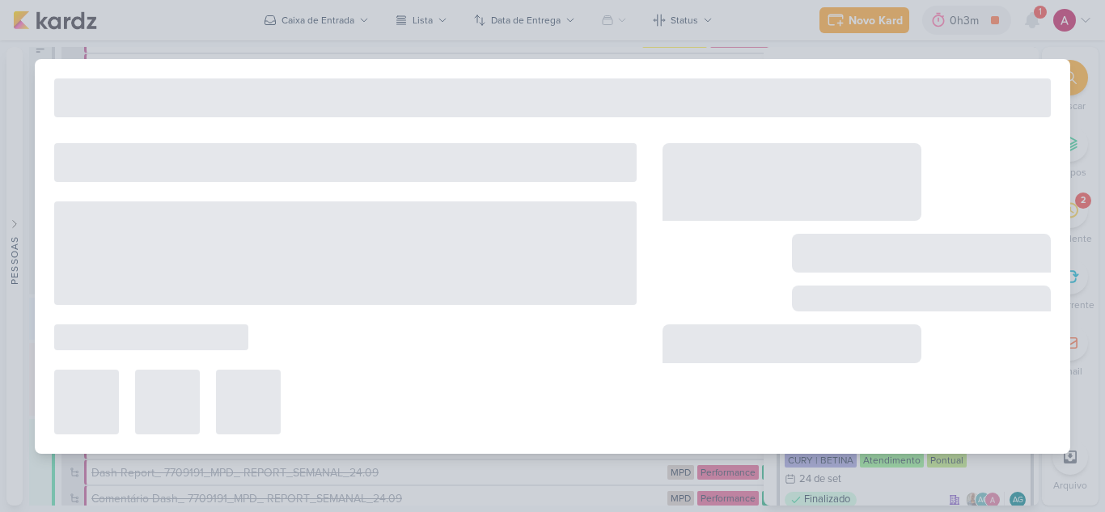
type input "15709051_CURY|BETINA_REPORT_QUINZENAL_16.09"
type input "16 de setembro de 2025 às 11:00"
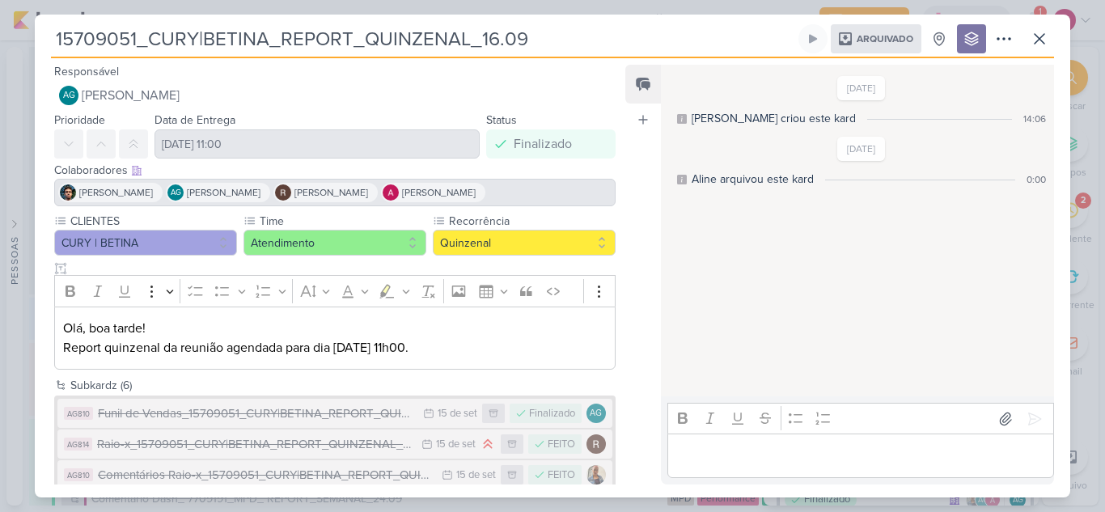
scroll to position [116, 0]
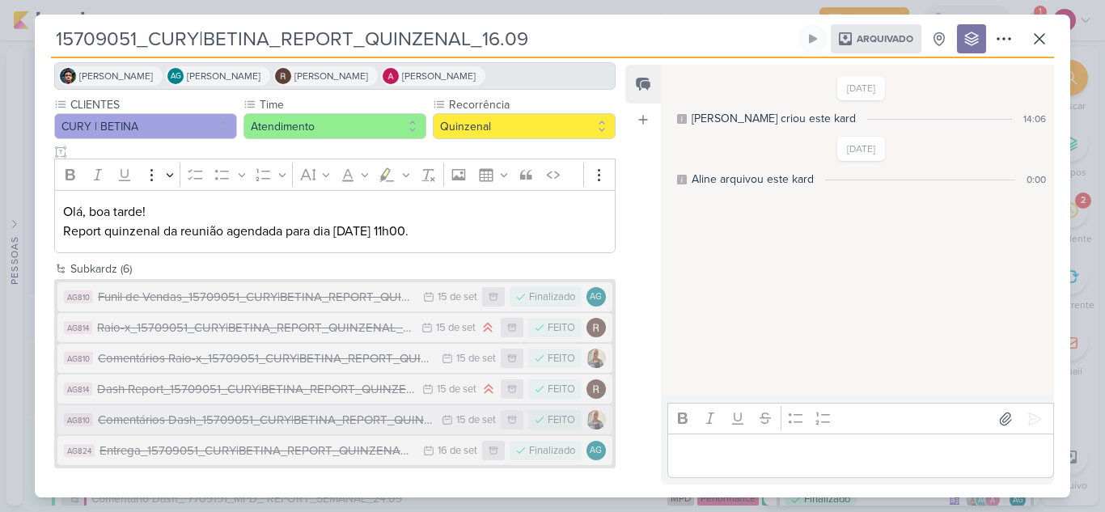
click at [213, 417] on div "Comentários Dash_15709051_CURY|BETINA_REPORT_QUINZENAL_16.09" at bounding box center [266, 420] width 336 height 19
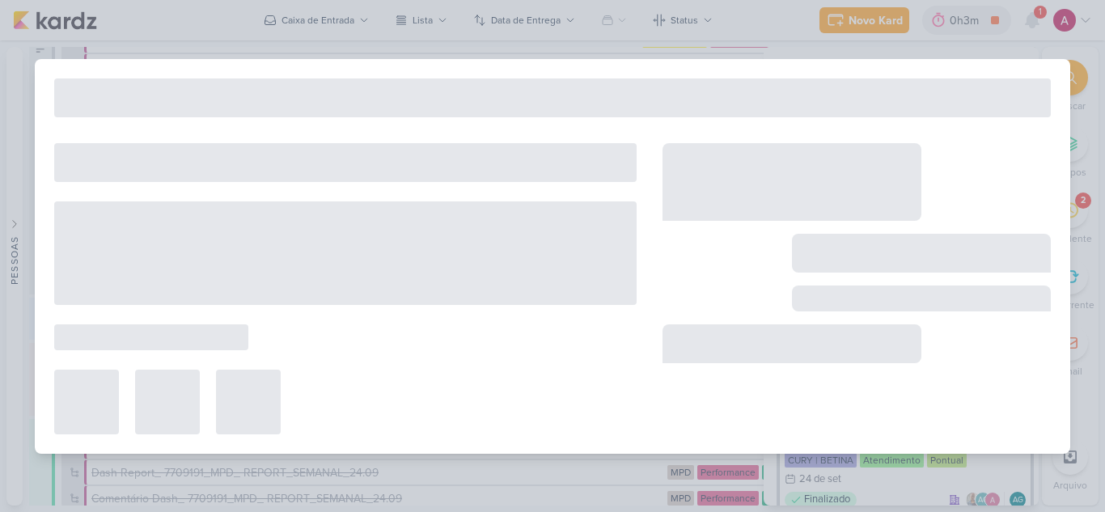
type input "Comentários Dash_15709051_CURY|BETINA_REPORT_QUINZENAL_16.09"
type input "15 de setembro de 2025 às 23:59"
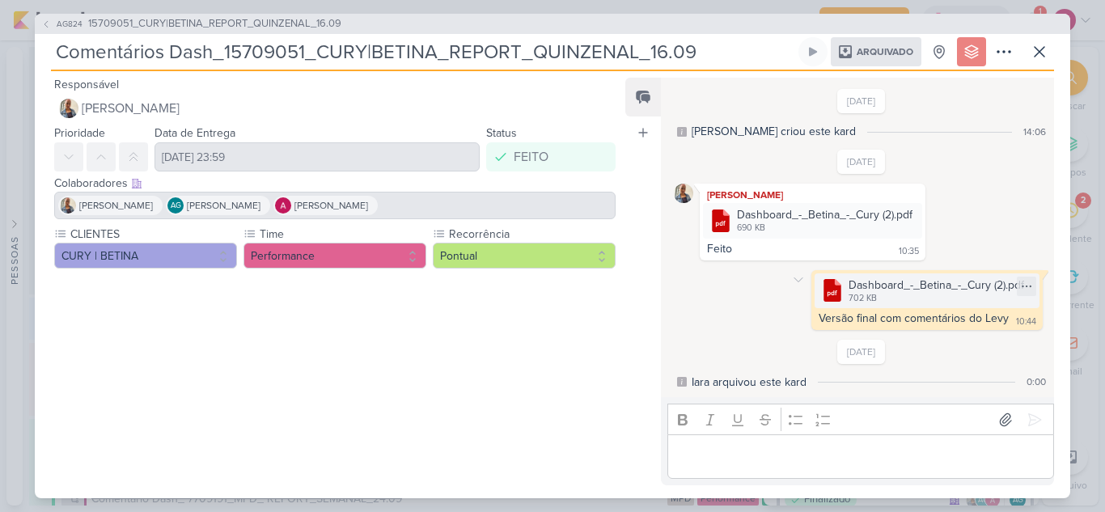
click at [851, 285] on div "Dashboard_-_Betina_-_Cury (2).pdf" at bounding box center [935, 285] width 175 height 17
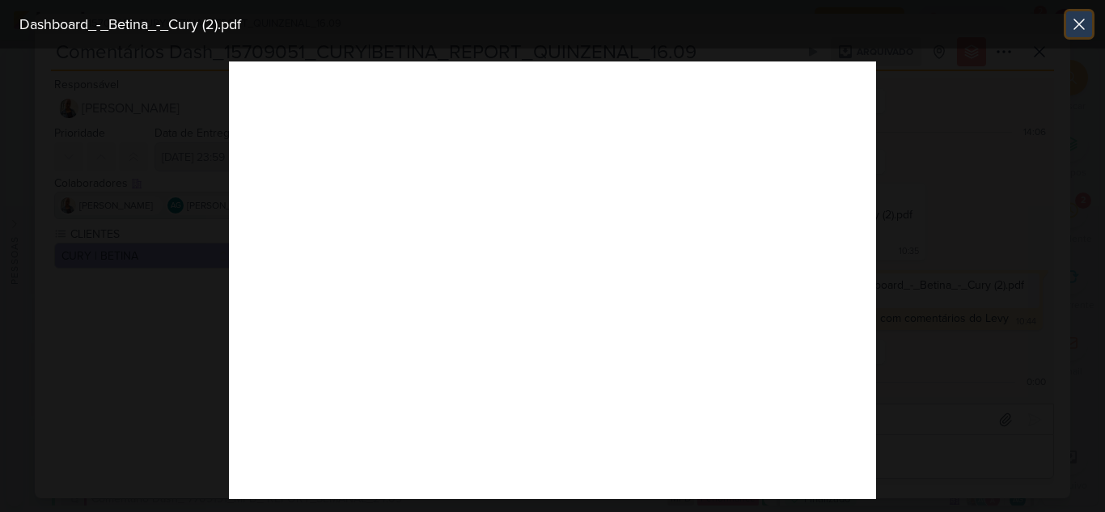
drag, startPoint x: 1077, startPoint y: 26, endPoint x: 1067, endPoint y: 25, distance: 10.5
click at [1067, 25] on button at bounding box center [1079, 24] width 26 height 26
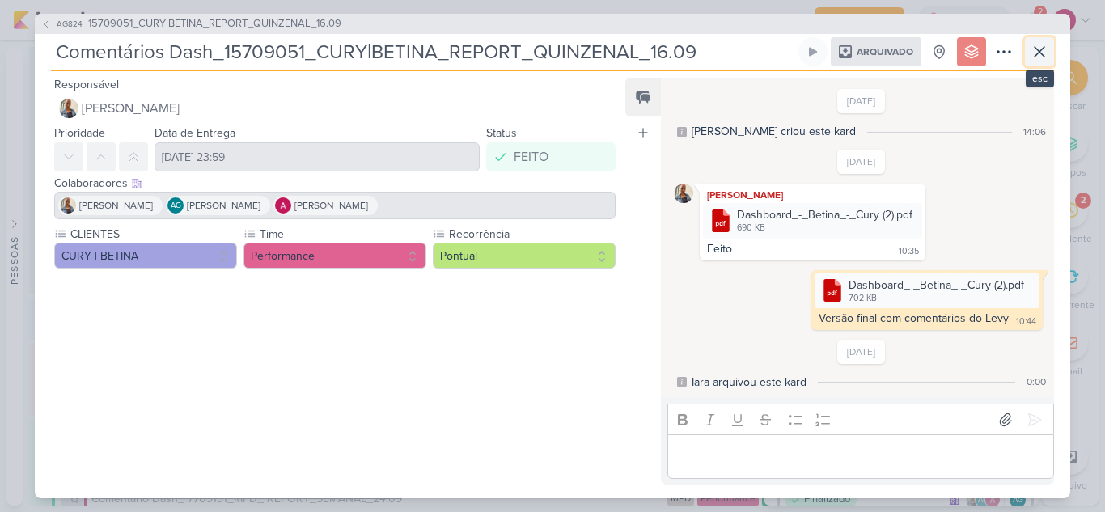
click at [1037, 57] on icon at bounding box center [1038, 51] width 19 height 19
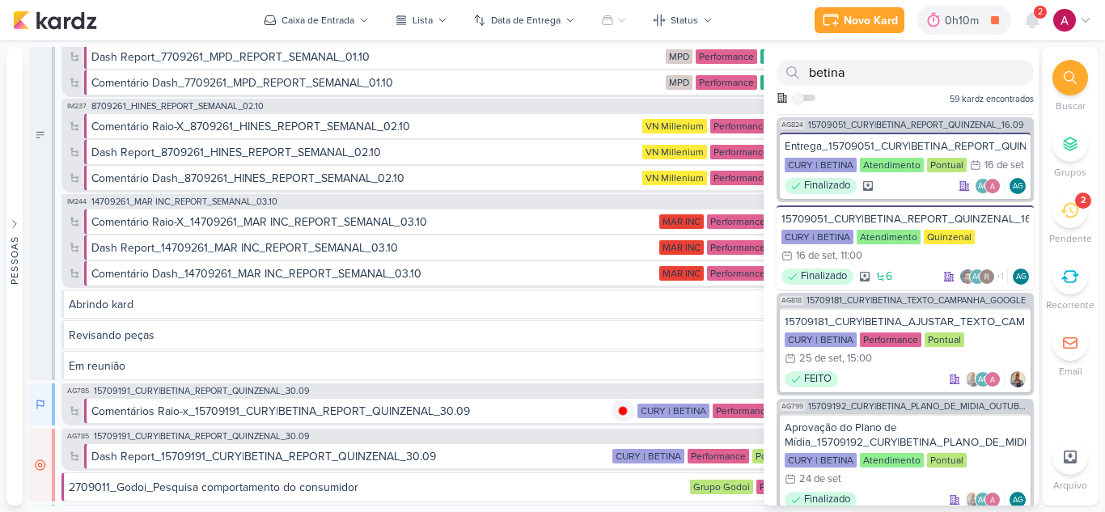
scroll to position [0, 0]
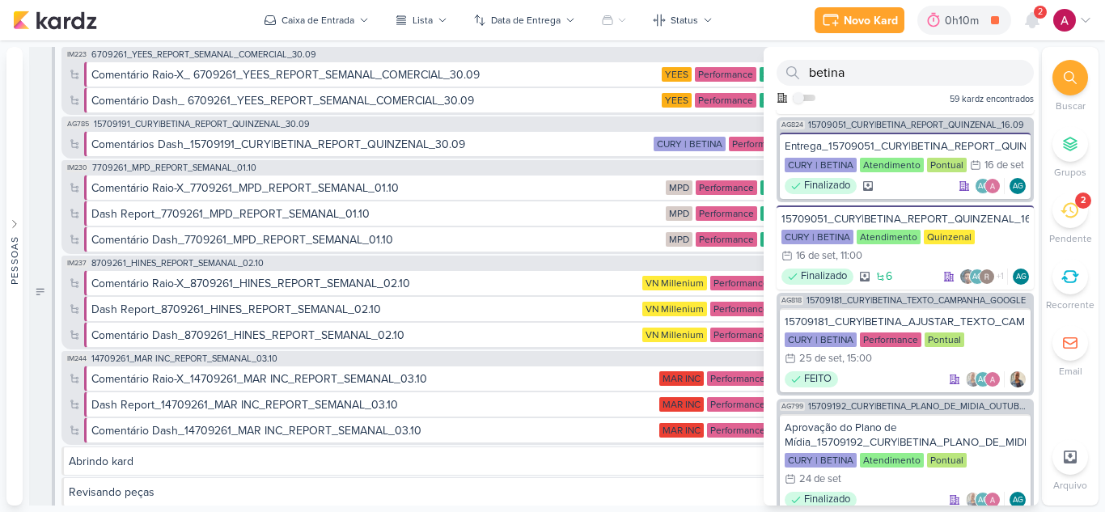
click at [184, 21] on div "Novo Kard Ctrl + k 0h10m Comentários Raio-x_15709191_CURY|BETINA_REPORT_QUINZEN…" at bounding box center [552, 20] width 1079 height 40
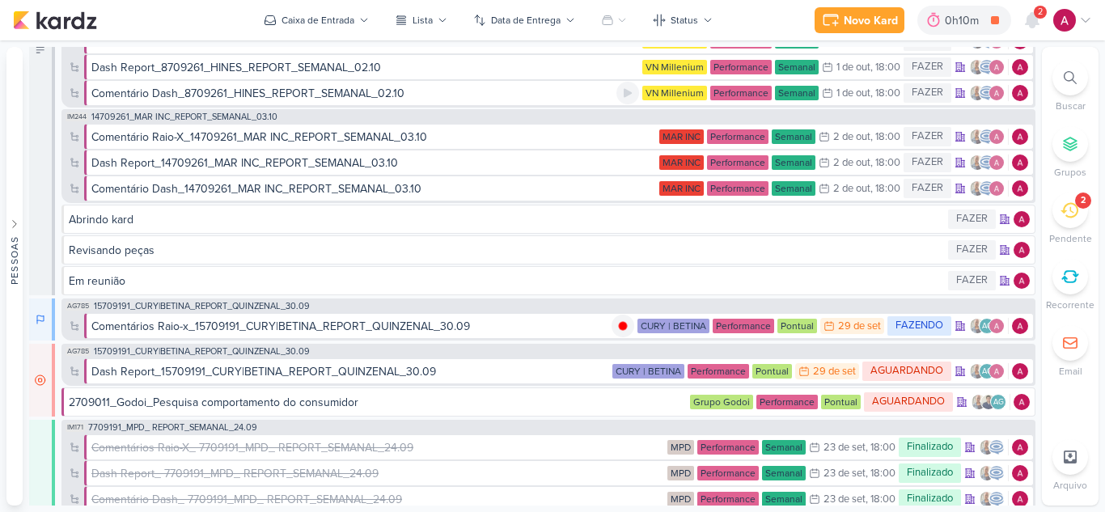
scroll to position [243, 0]
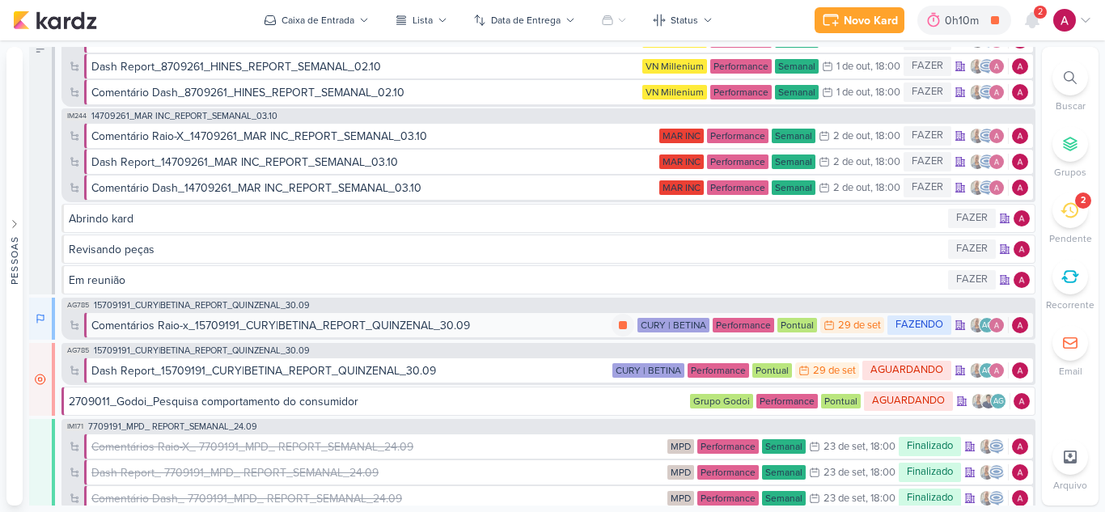
click at [254, 326] on div "Comentários Raio-x_15709191_CURY|BETINA_REPORT_QUINZENAL_30.09" at bounding box center [280, 325] width 378 height 17
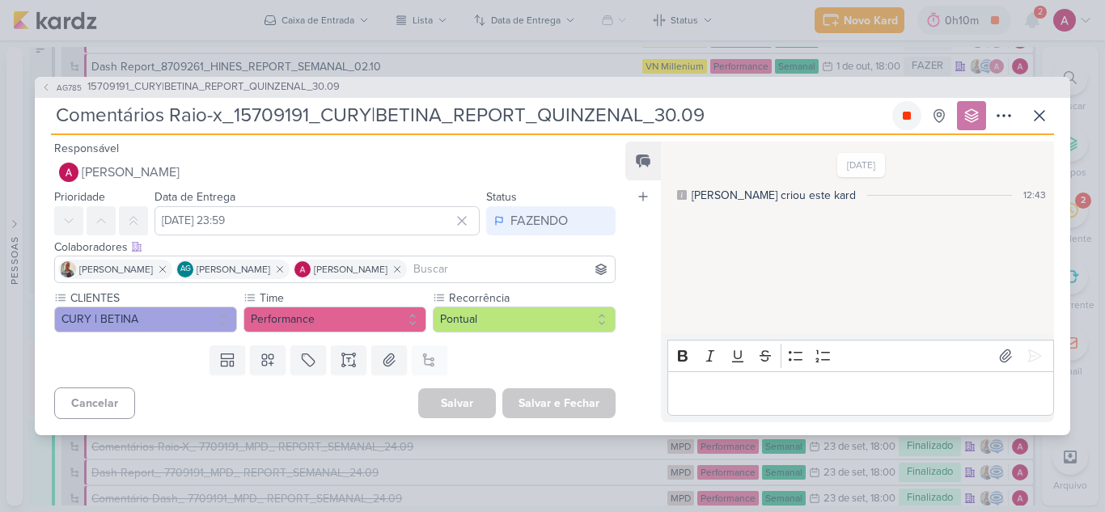
click at [906, 119] on icon at bounding box center [906, 116] width 8 height 8
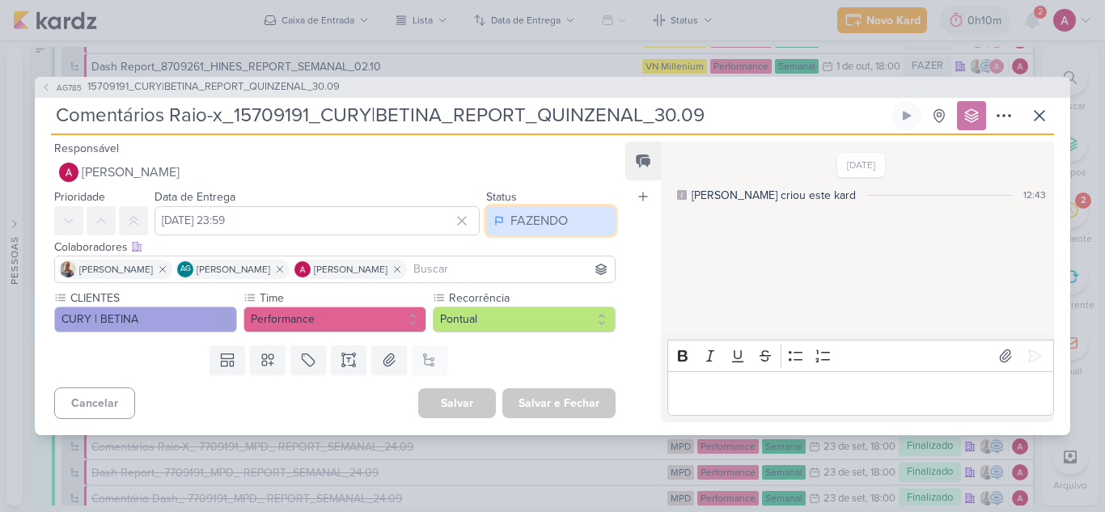
click at [520, 228] on div "FAZENDO" at bounding box center [538, 220] width 57 height 19
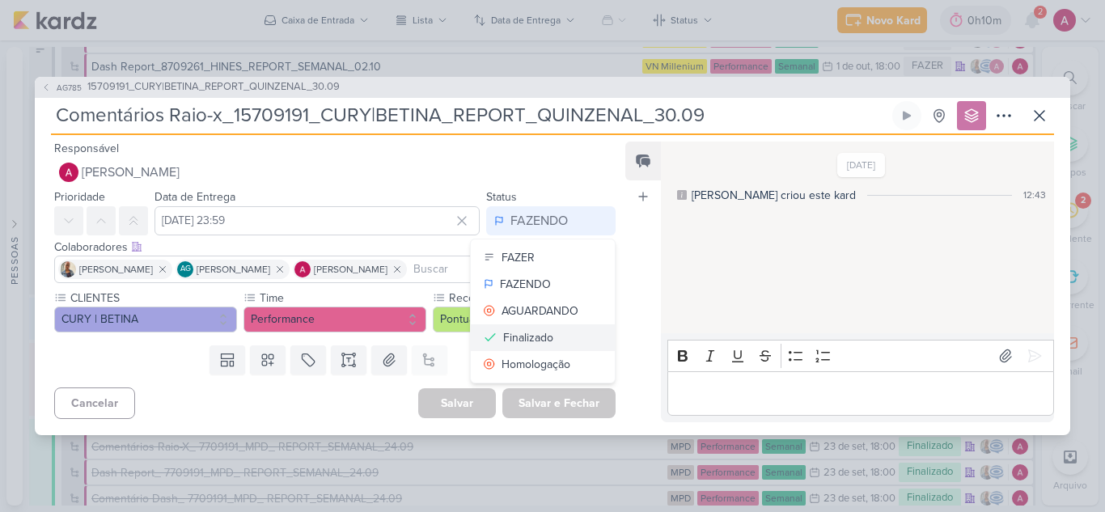
click at [509, 336] on div "Finalizado" at bounding box center [528, 337] width 50 height 17
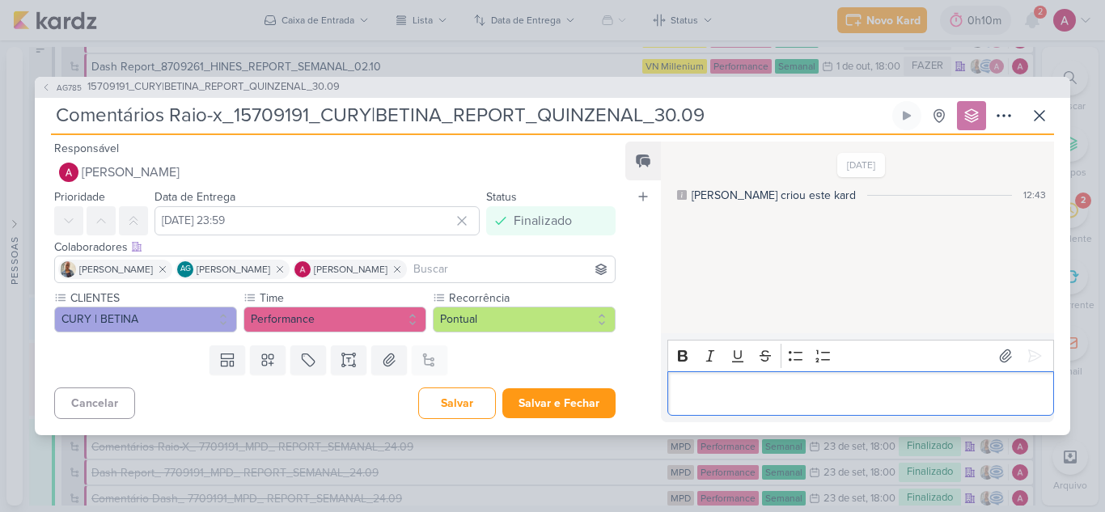
click at [752, 397] on p "Editor editing area: main" at bounding box center [860, 392] width 370 height 19
click at [1033, 348] on icon at bounding box center [1034, 356] width 16 height 16
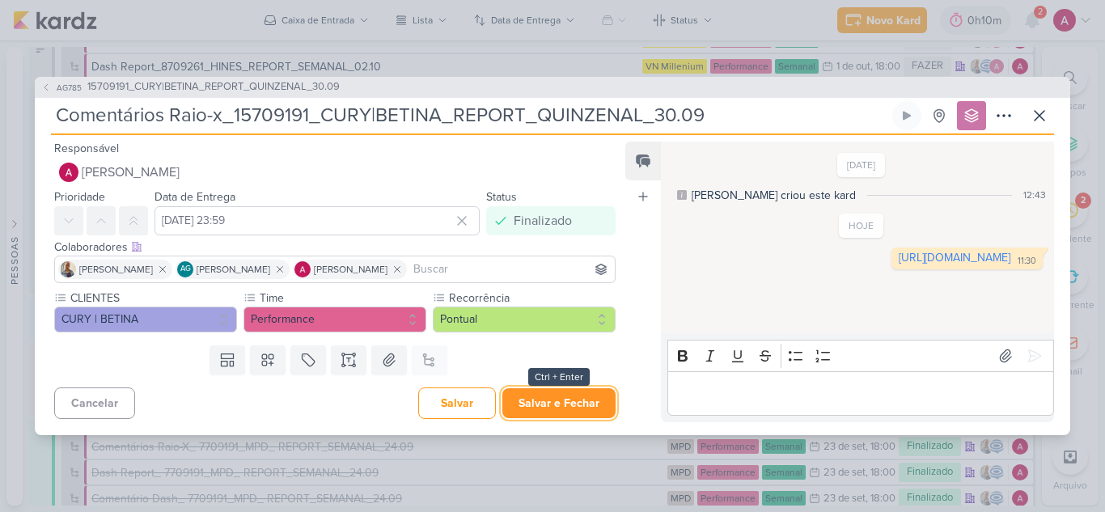
click at [566, 398] on button "Salvar e Fechar" at bounding box center [558, 403] width 113 height 30
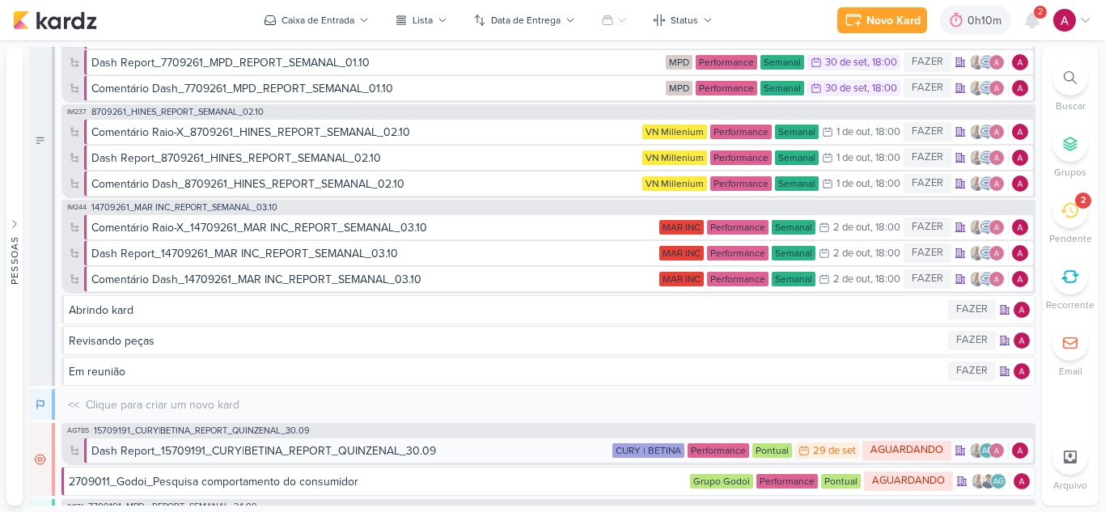
scroll to position [0, 0]
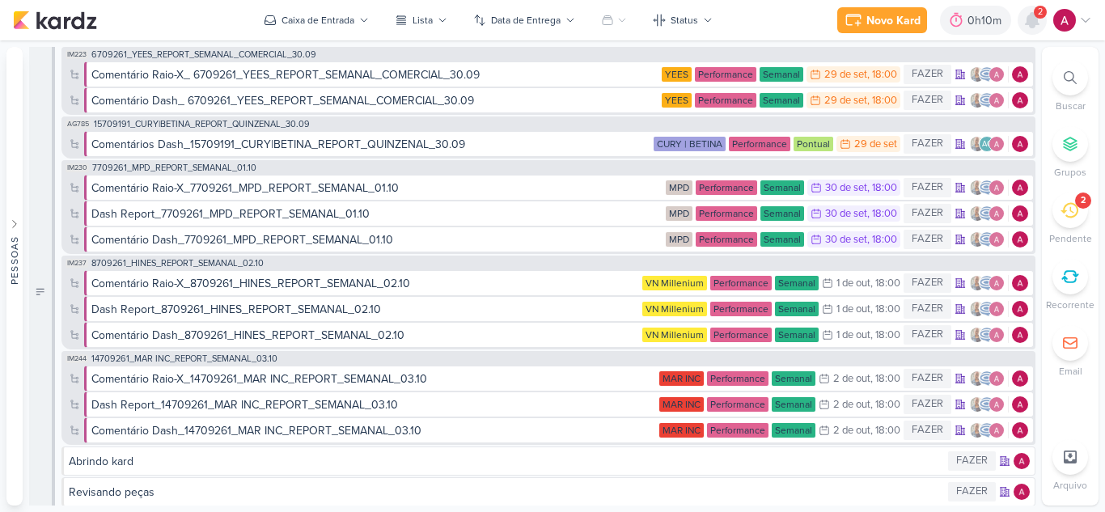
click at [1027, 25] on icon at bounding box center [1031, 20] width 13 height 15
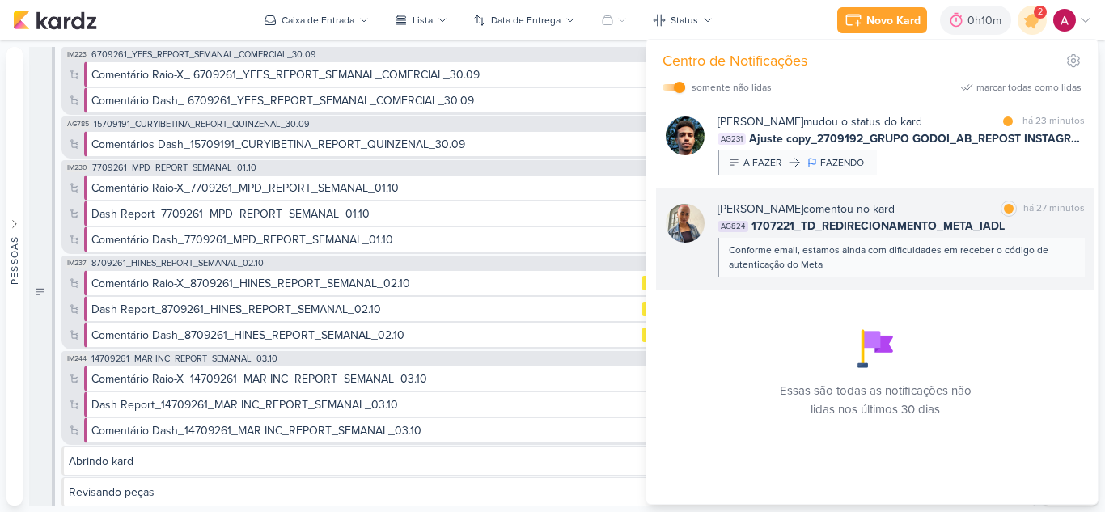
click at [1030, 264] on div "Conforme email, estamos ainda com dificuldades em receber o código de autentica…" at bounding box center [900, 257] width 343 height 29
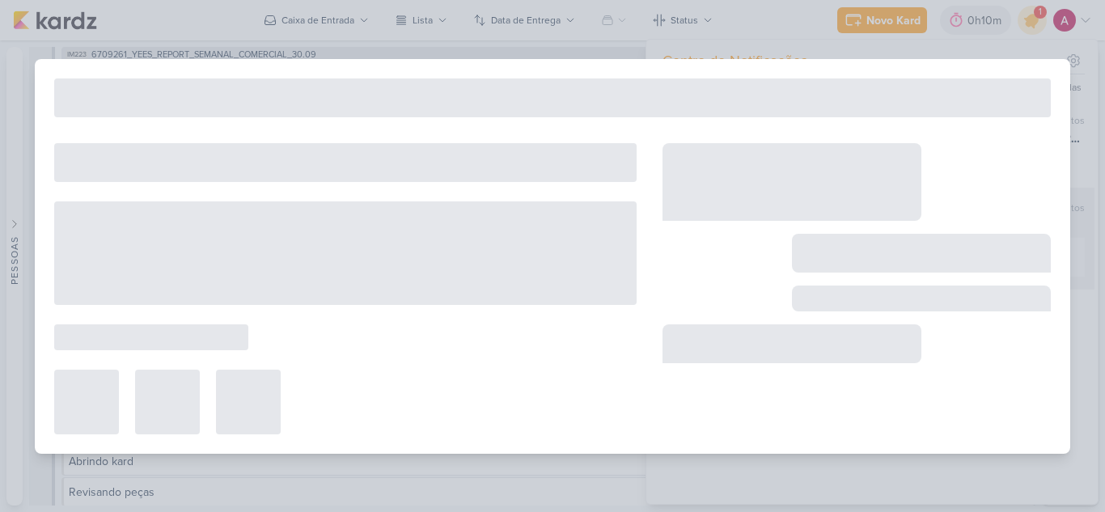
type input "1707221_TD_REDIRECIONAMENTO_META_IADL"
type input "3 de outubro de 2025 às 12:00"
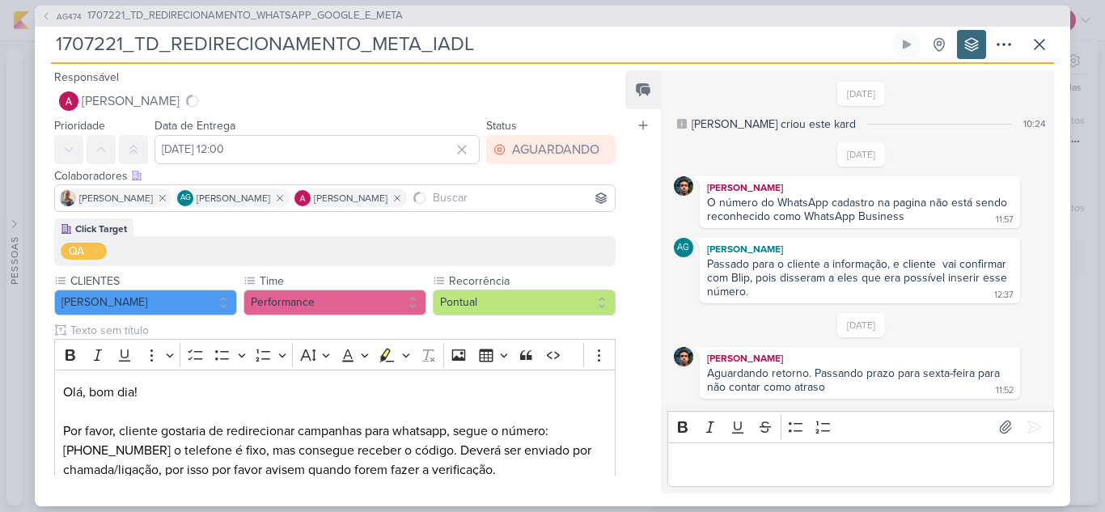
scroll to position [590, 0]
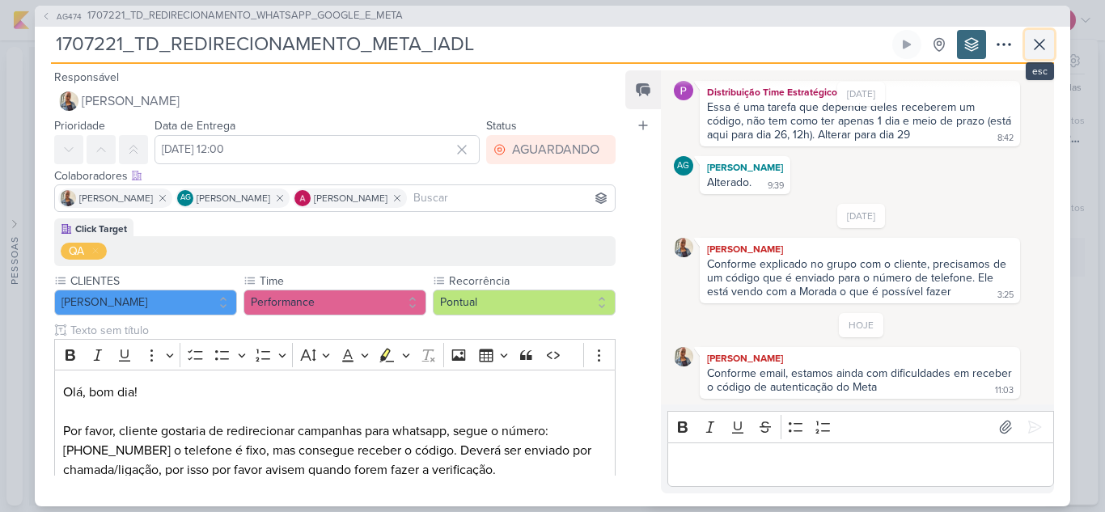
click at [1038, 58] on button at bounding box center [1039, 44] width 29 height 29
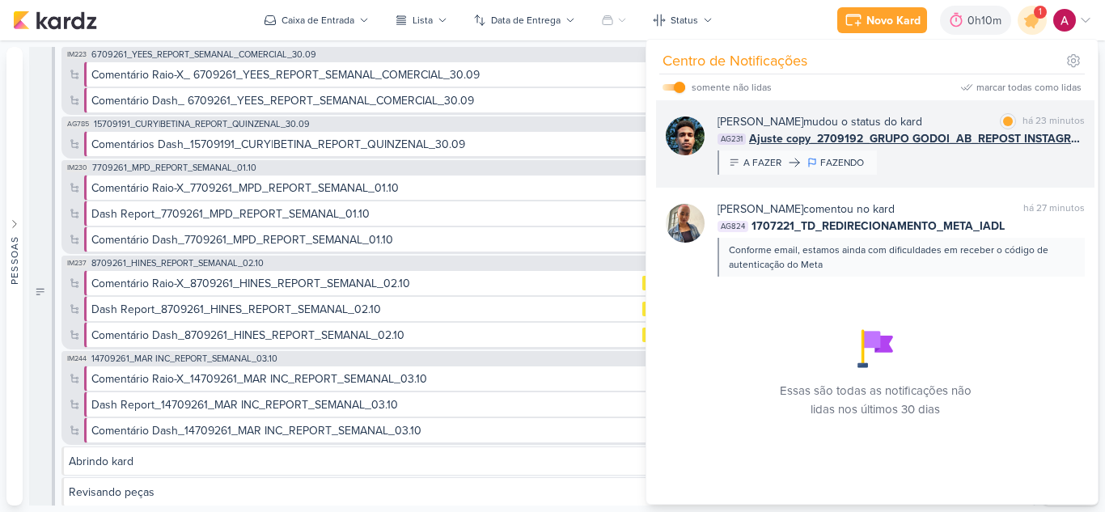
click at [919, 175] on div "Nelito Junior mudou o status do kard marcar como lida há 23 minutos AG231 Ajust…" at bounding box center [875, 143] width 438 height 87
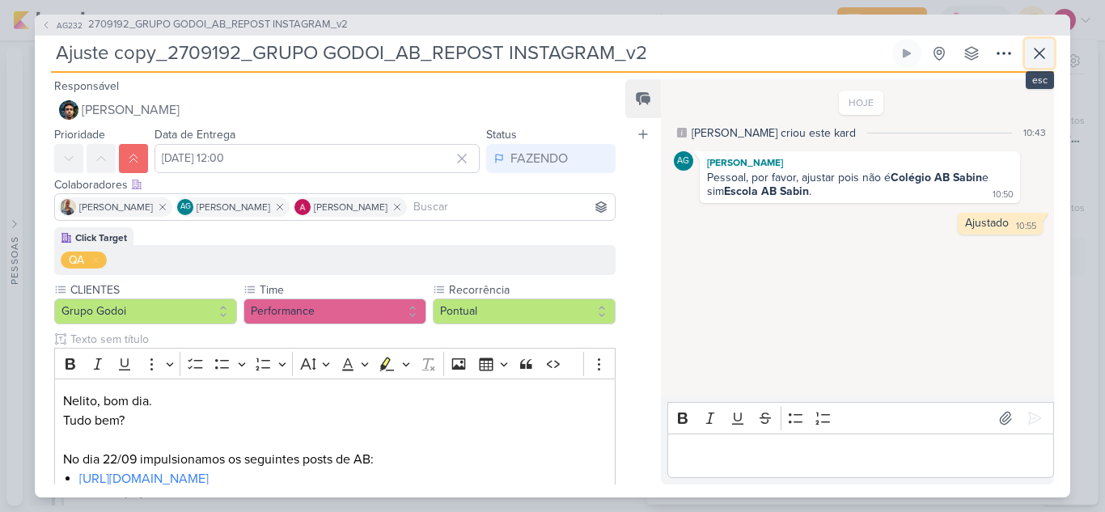
click at [1050, 60] on button at bounding box center [1039, 53] width 29 height 29
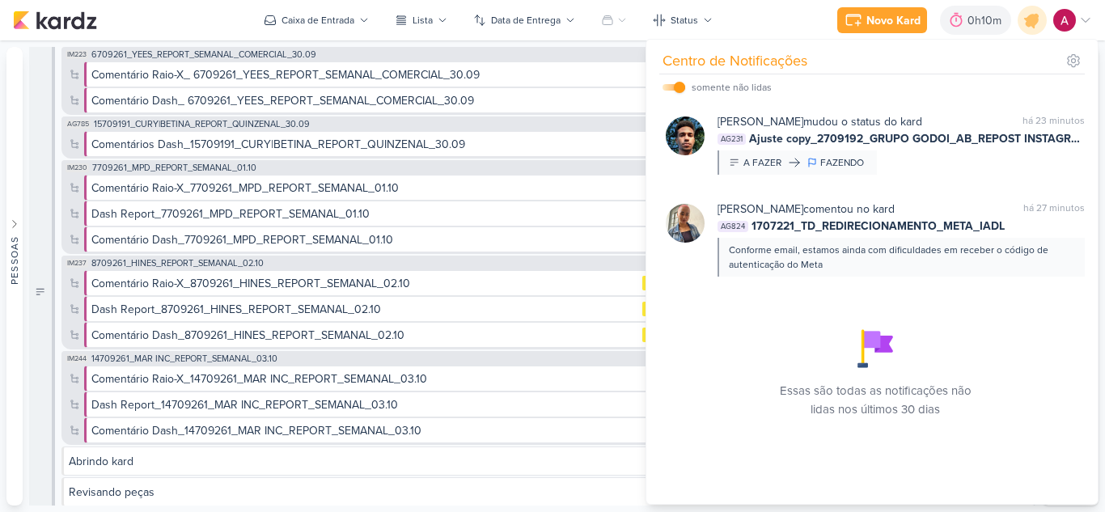
click at [159, 17] on div "Novo Kard Ctrl + k 0h10m Sessão desligada... Hoje 0h10m Semana 0h10m Mês 0h10m" at bounding box center [552, 20] width 1079 height 40
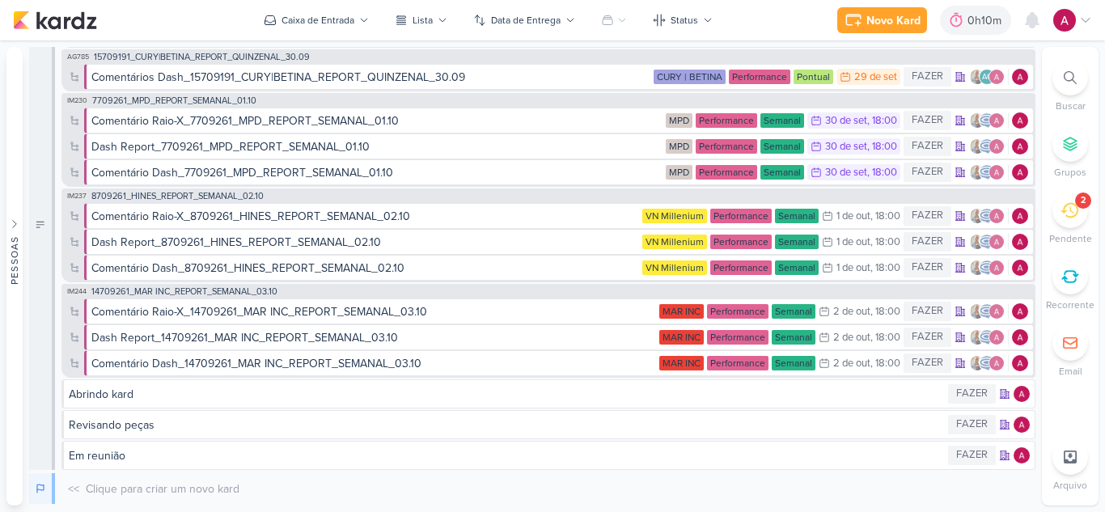
scroll to position [0, 0]
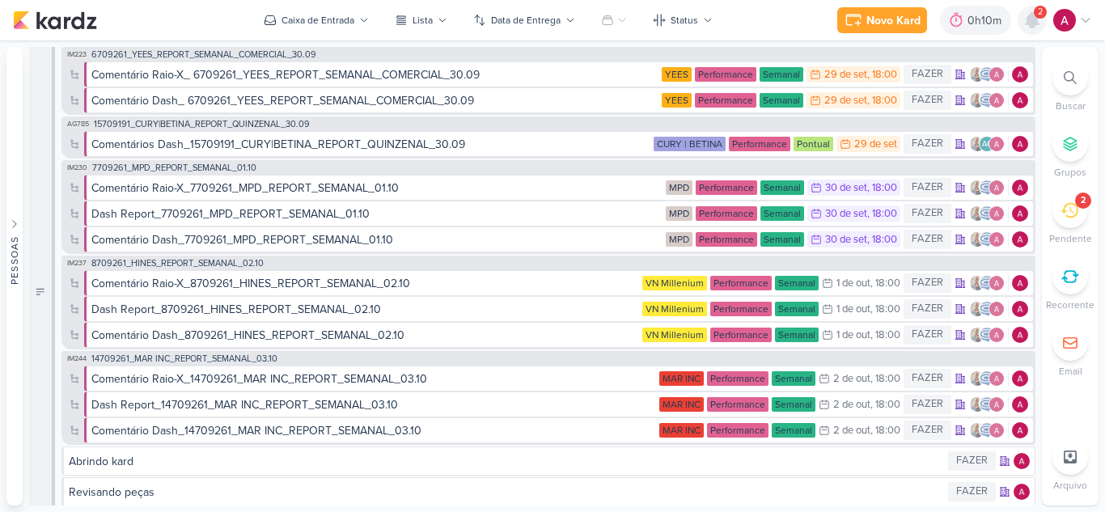
click at [1029, 30] on div at bounding box center [1031, 20] width 29 height 29
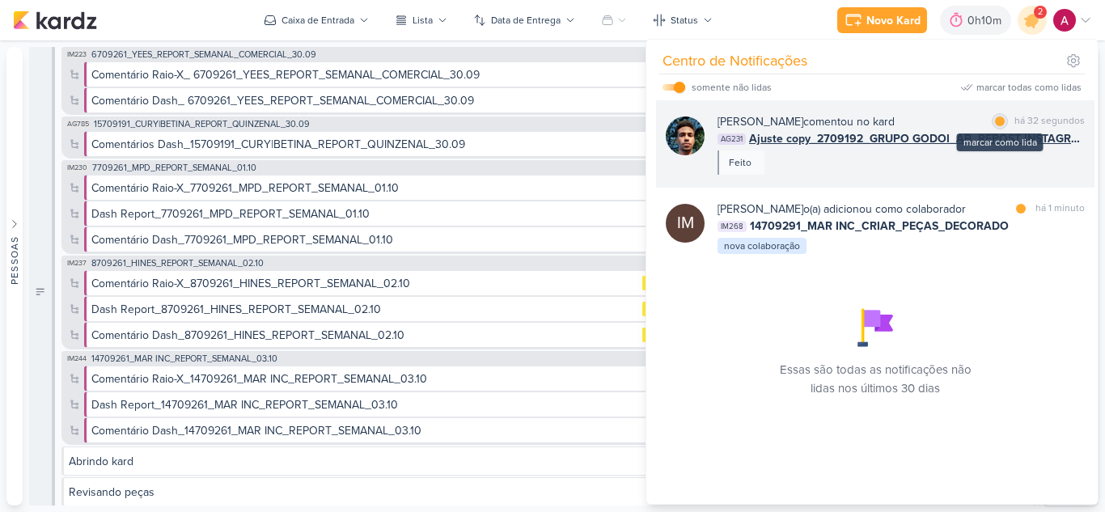
click at [995, 122] on div at bounding box center [1000, 121] width 10 height 10
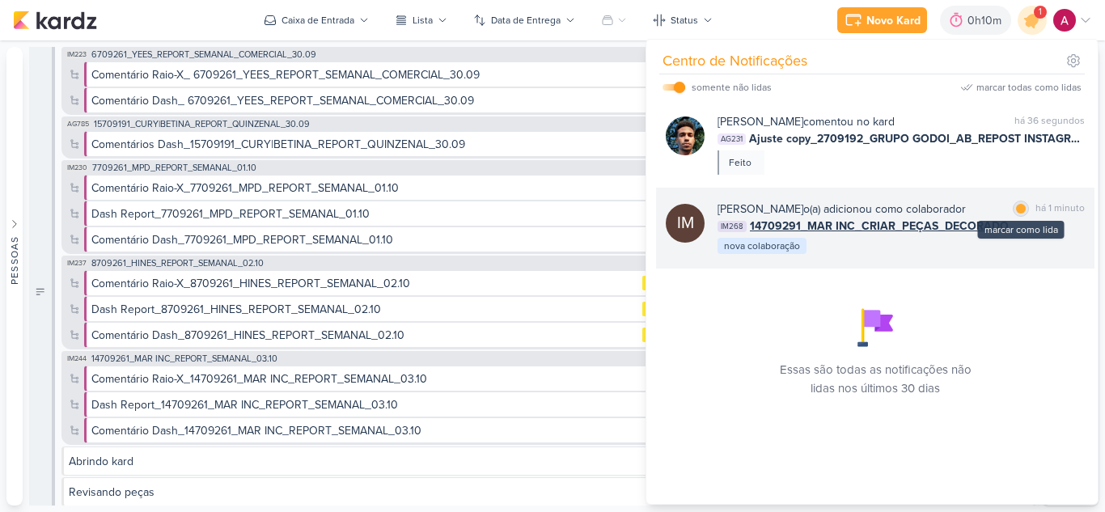
click at [1016, 208] on div at bounding box center [1021, 209] width 10 height 10
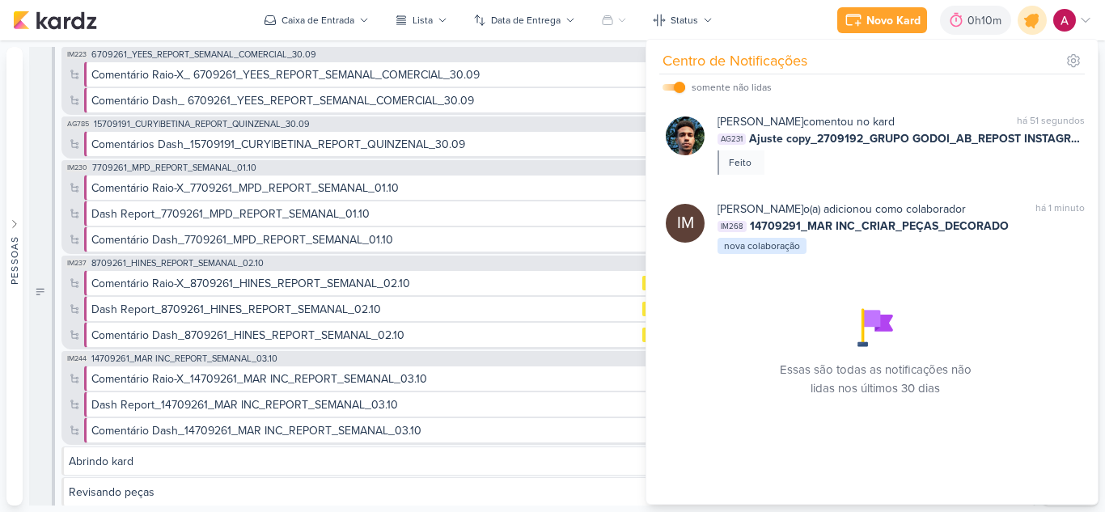
click at [1038, 17] on icon at bounding box center [1031, 19] width 27 height 27
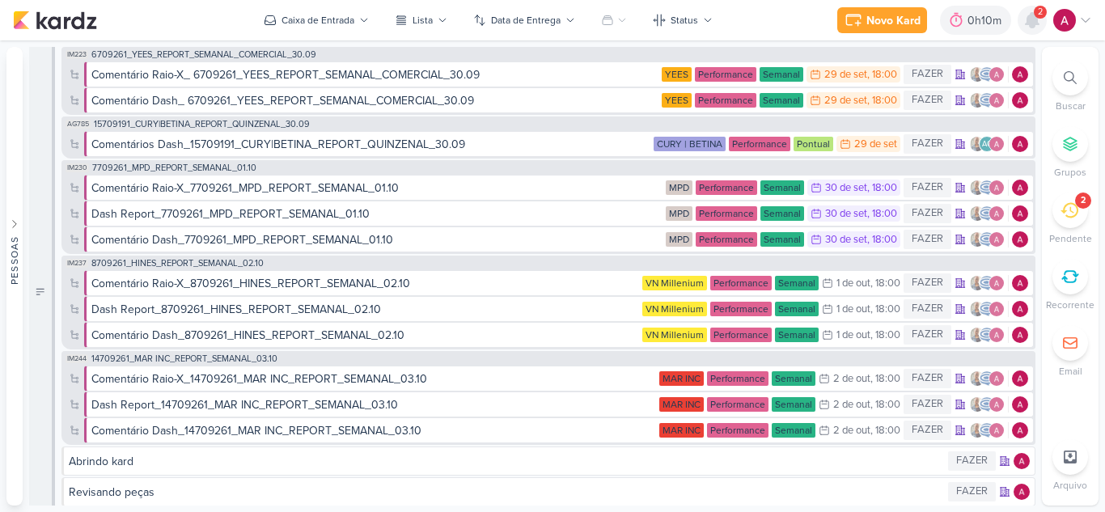
click at [1032, 27] on icon at bounding box center [1031, 20] width 13 height 15
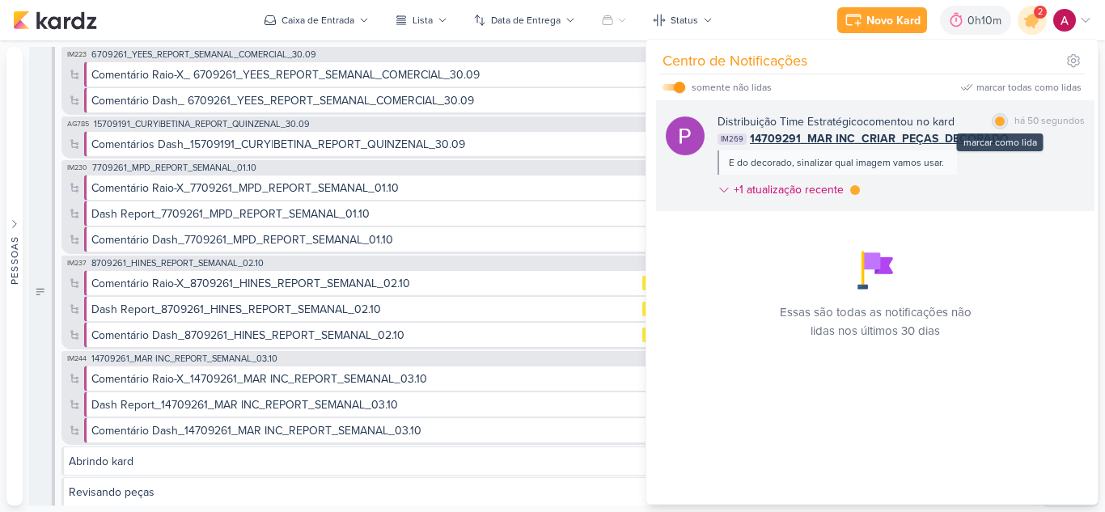
click at [995, 121] on div at bounding box center [1000, 121] width 10 height 10
click at [717, 192] on icon at bounding box center [723, 190] width 13 height 13
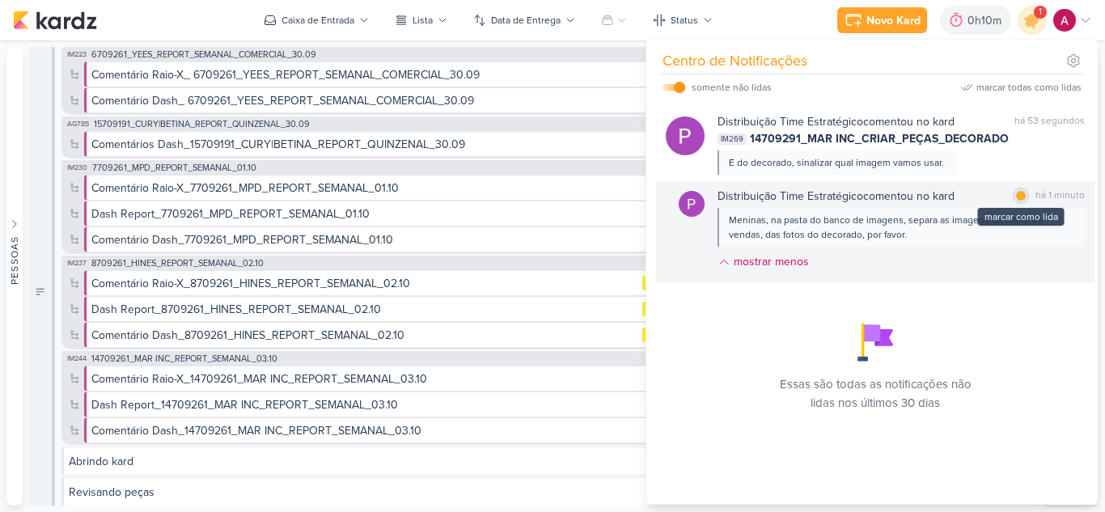
click at [1017, 192] on div at bounding box center [1021, 196] width 10 height 10
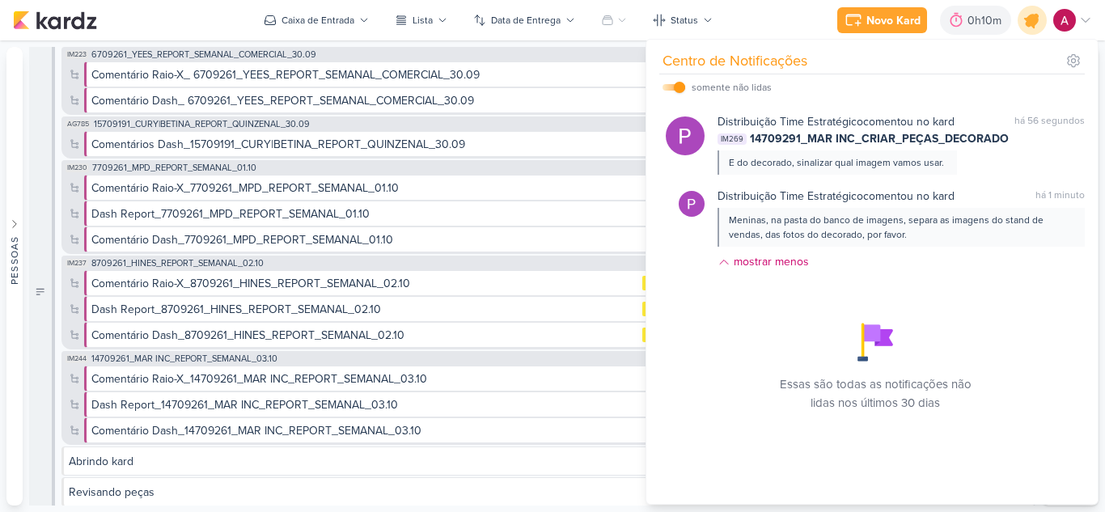
click at [1036, 27] on icon at bounding box center [1031, 19] width 27 height 27
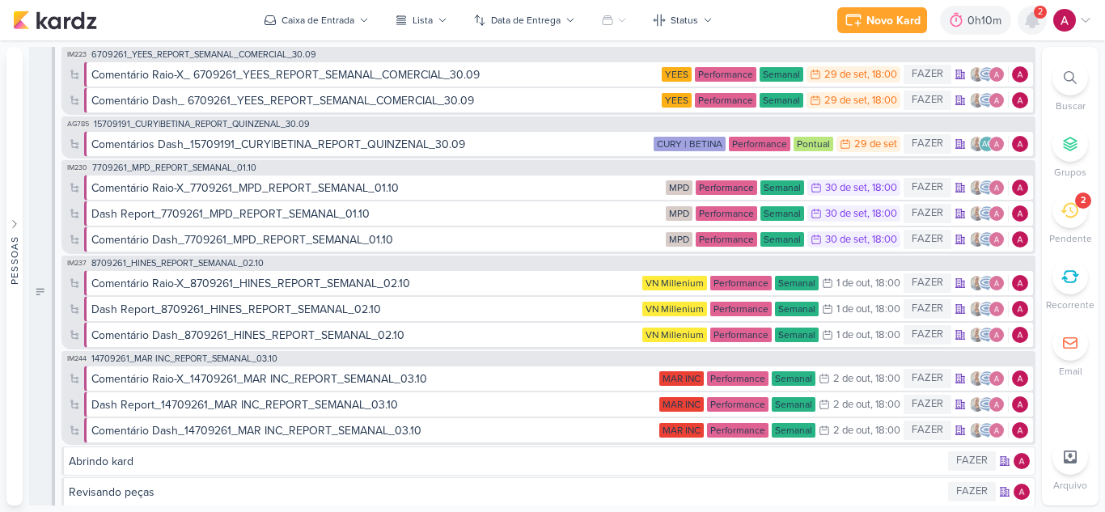
click at [1033, 21] on icon at bounding box center [1031, 20] width 13 height 15
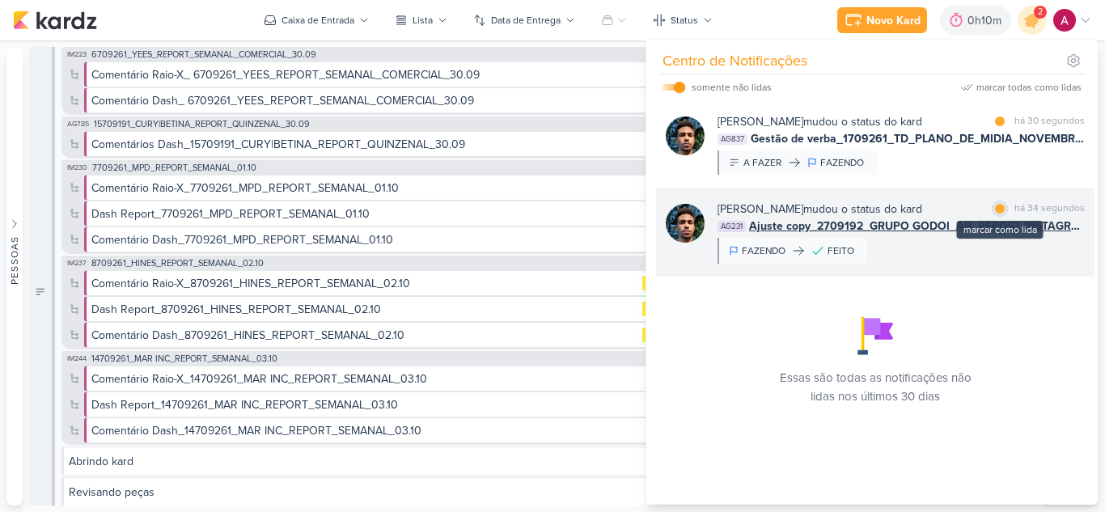
click at [998, 209] on div at bounding box center [1000, 209] width 10 height 10
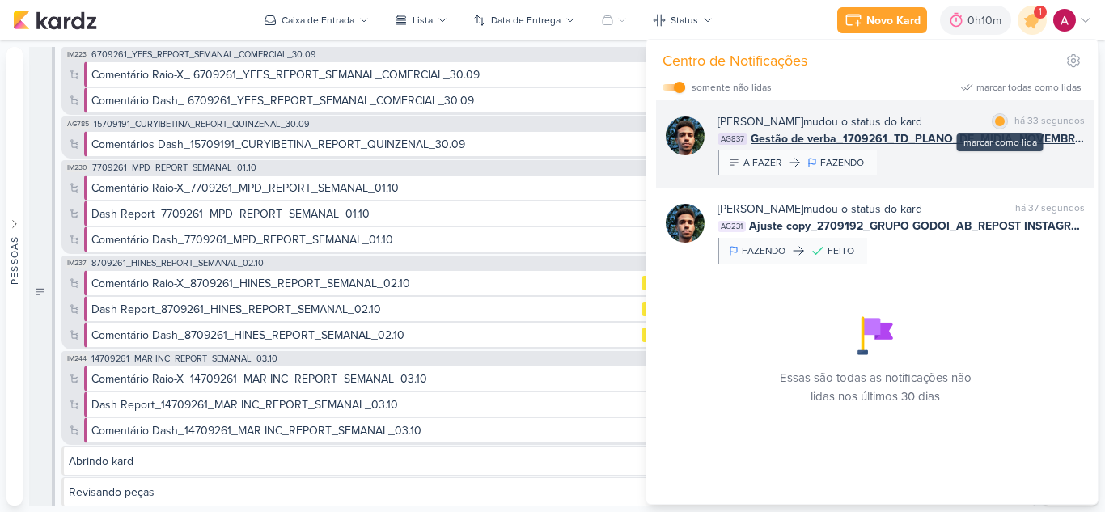
click at [999, 120] on div at bounding box center [1000, 121] width 10 height 10
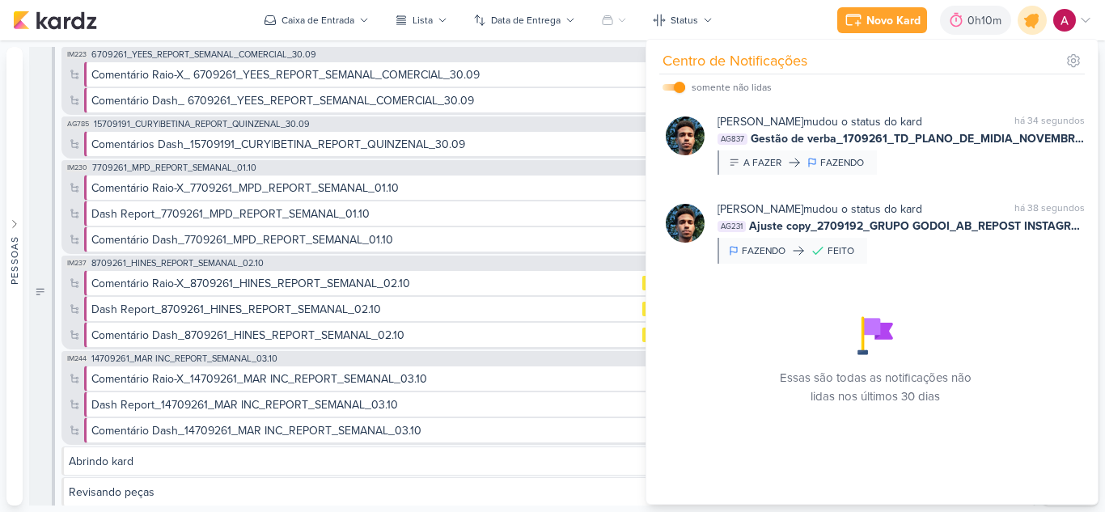
click at [1030, 32] on icon at bounding box center [1031, 19] width 27 height 27
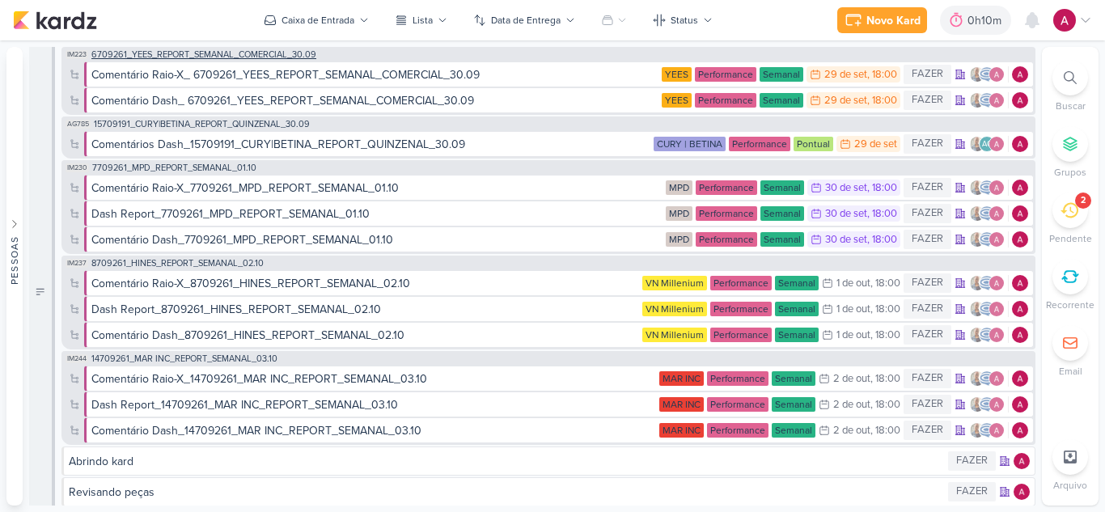
click at [244, 52] on span "6709261_YEES_REPORT_SEMANAL_COMERCIAL_30.09" at bounding box center [203, 54] width 225 height 9
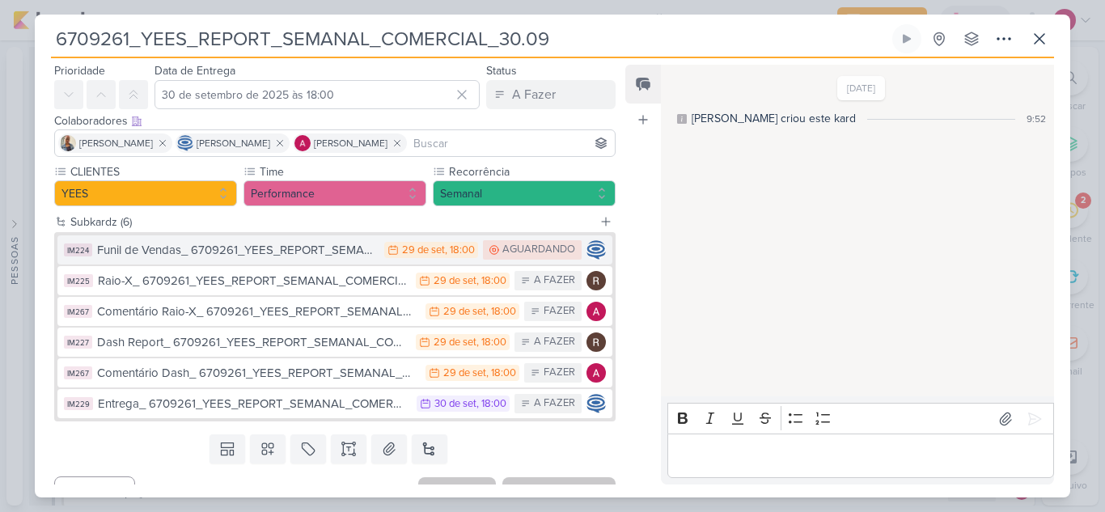
scroll to position [76, 0]
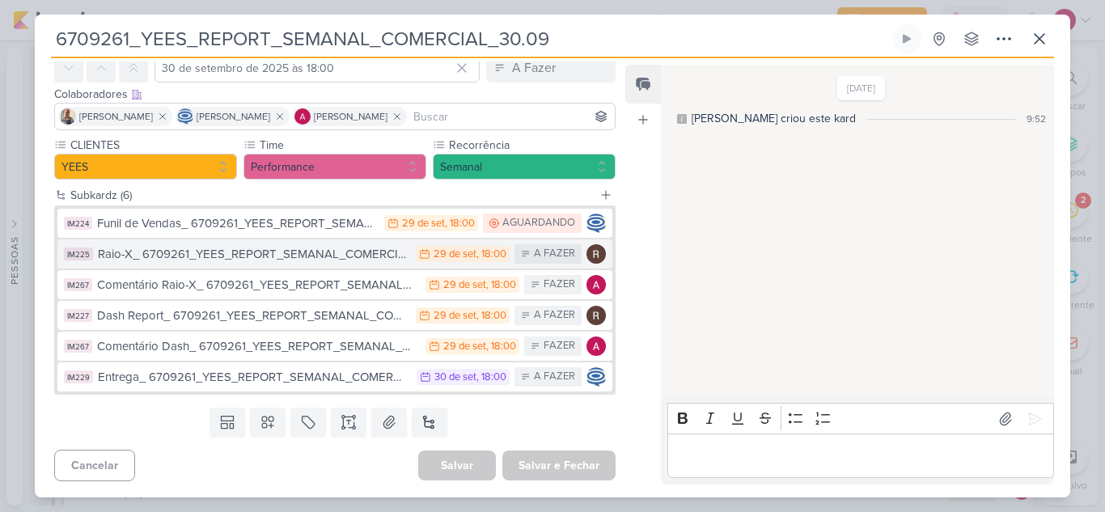
click at [274, 262] on div "Raio-X_ 6709261_YEES_REPORT_SEMANAL_COMERCIAL_30.09" at bounding box center [253, 254] width 310 height 19
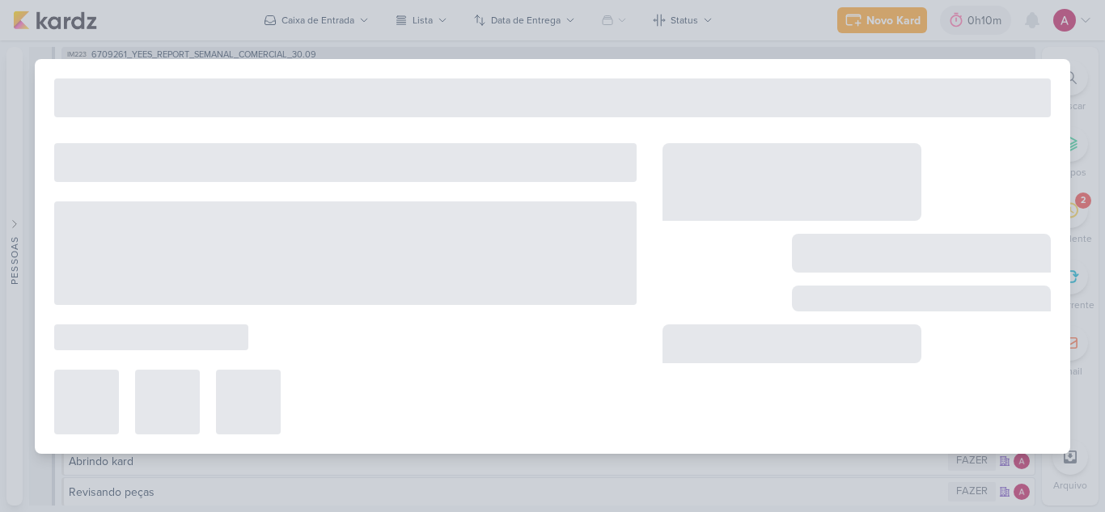
type input "Raio-X_ 6709261_YEES_REPORT_SEMANAL_COMERCIAL_30.09"
type input "29 de setembro de 2025 às 18:00"
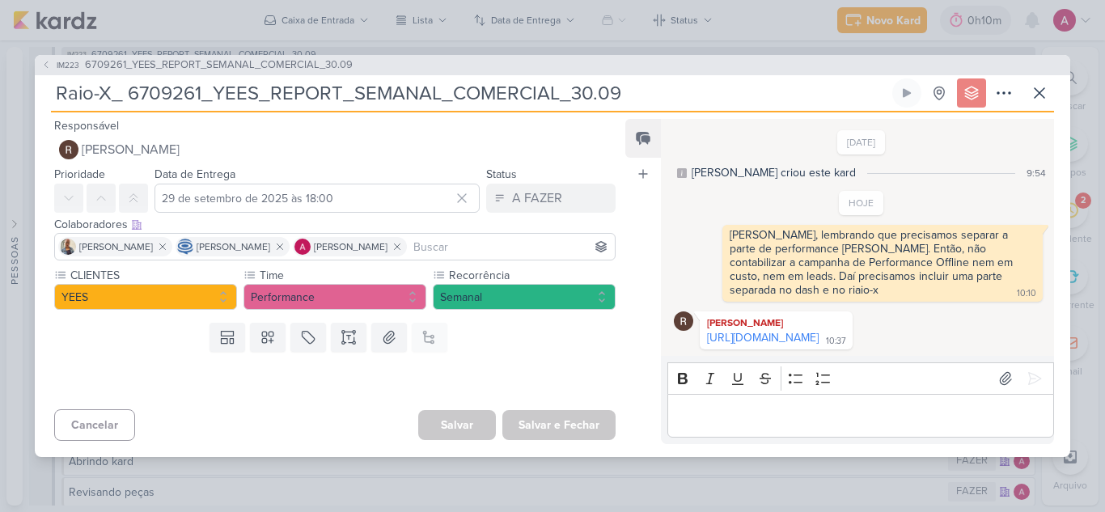
drag, startPoint x: 746, startPoint y: 344, endPoint x: 623, endPoint y: 103, distance: 270.9
click at [746, 344] on link "https://docs.google.com/spreadsheets/d/1pAuJUe2cdaXqLyTkcSVGBBk4qowCcvTaMAlMzpu…" at bounding box center [763, 338] width 112 height 14
click at [57, 59] on span "IM223" at bounding box center [67, 65] width 27 height 12
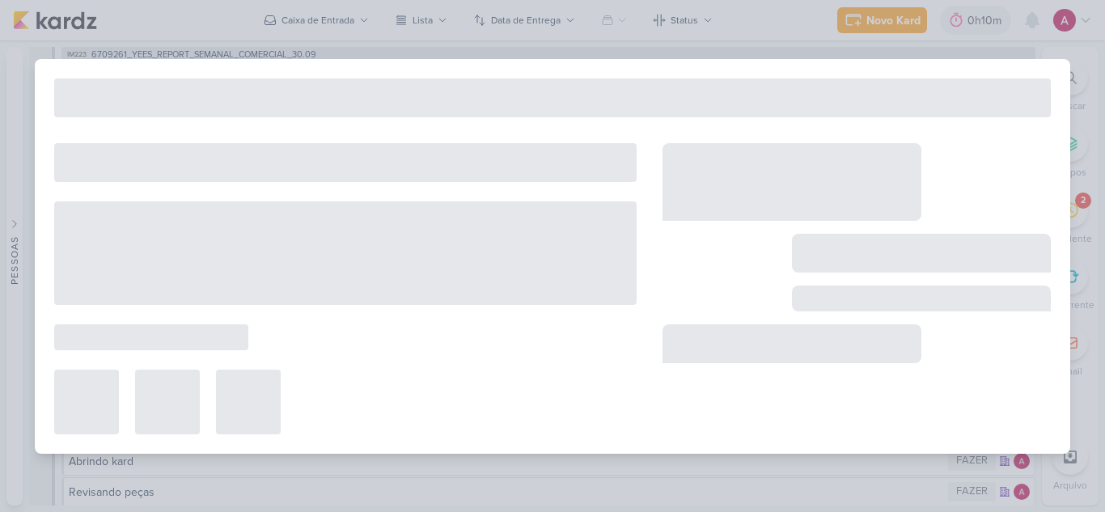
type input "6709261_YEES_REPORT_SEMANAL_COMERCIAL_30.09"
type input "30 de setembro de 2025 às 18:00"
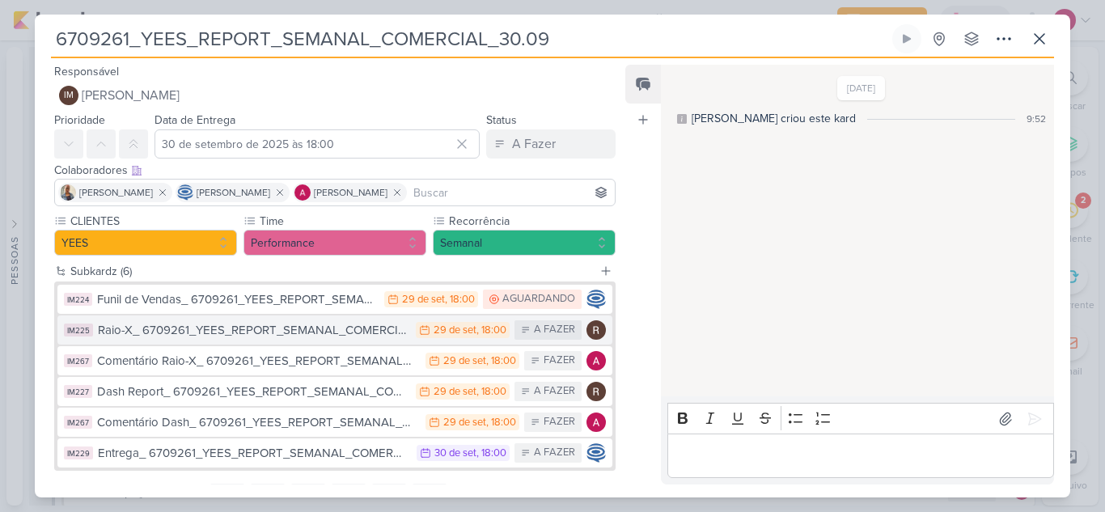
click at [325, 334] on div "Raio-X_ 6709261_YEES_REPORT_SEMANAL_COMERCIAL_30.09" at bounding box center [253, 330] width 310 height 19
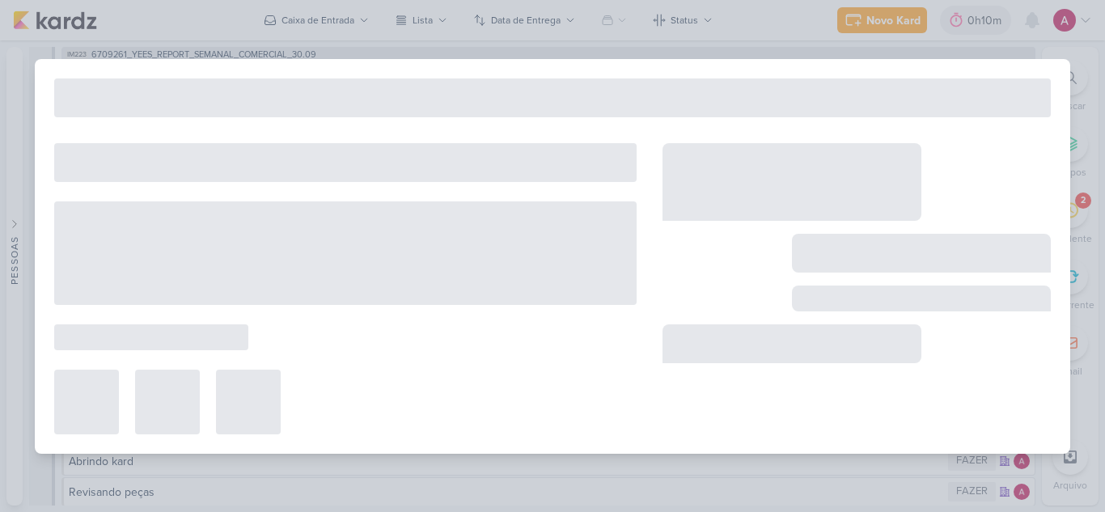
type input "Raio-X_ 6709261_YEES_REPORT_SEMANAL_COMERCIAL_30.09"
type input "29 de setembro de 2025 às 18:00"
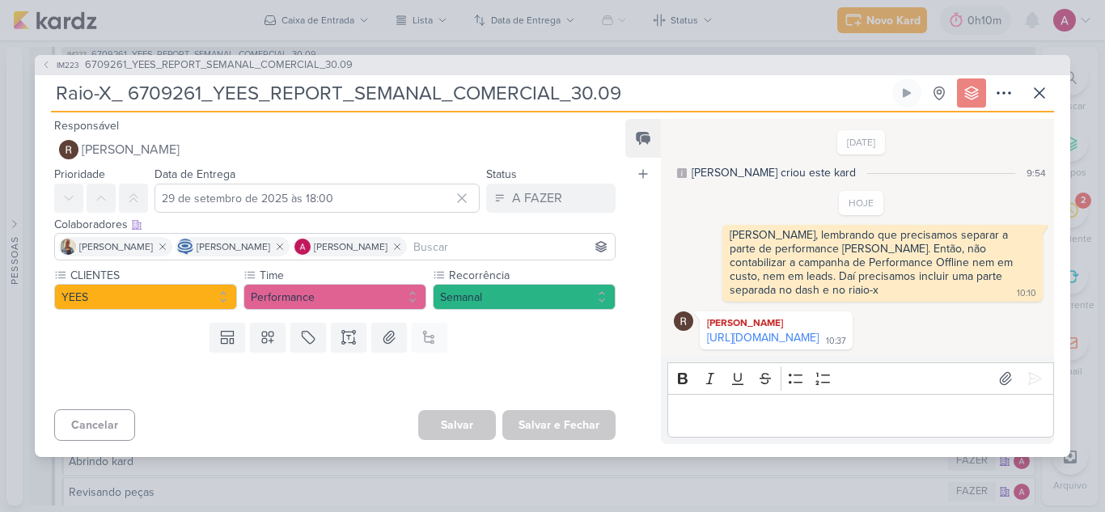
click at [59, 59] on span "IM223" at bounding box center [67, 65] width 27 height 12
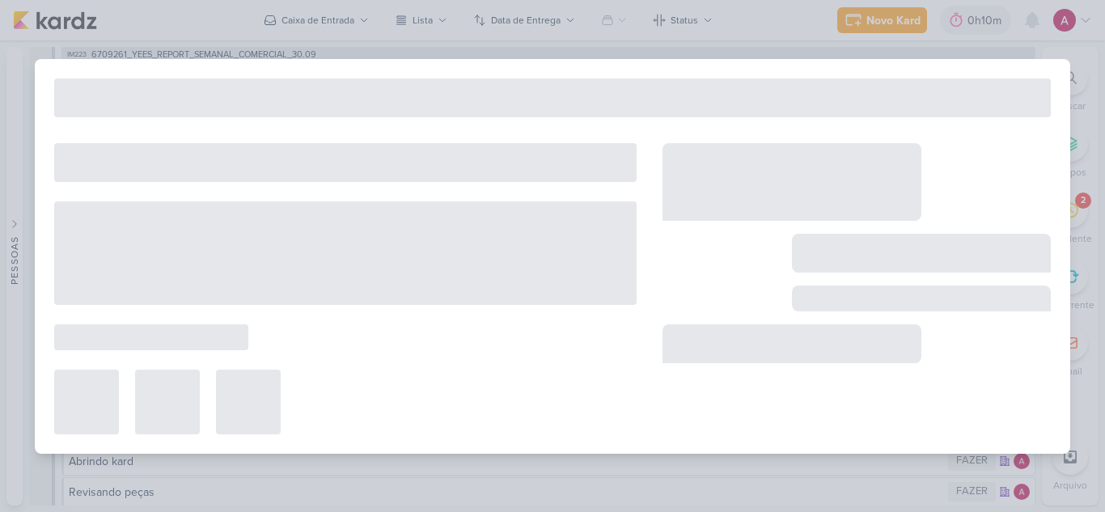
type input "6709261_YEES_REPORT_SEMANAL_COMERCIAL_30.09"
type input "30 de setembro de 2025 às 18:00"
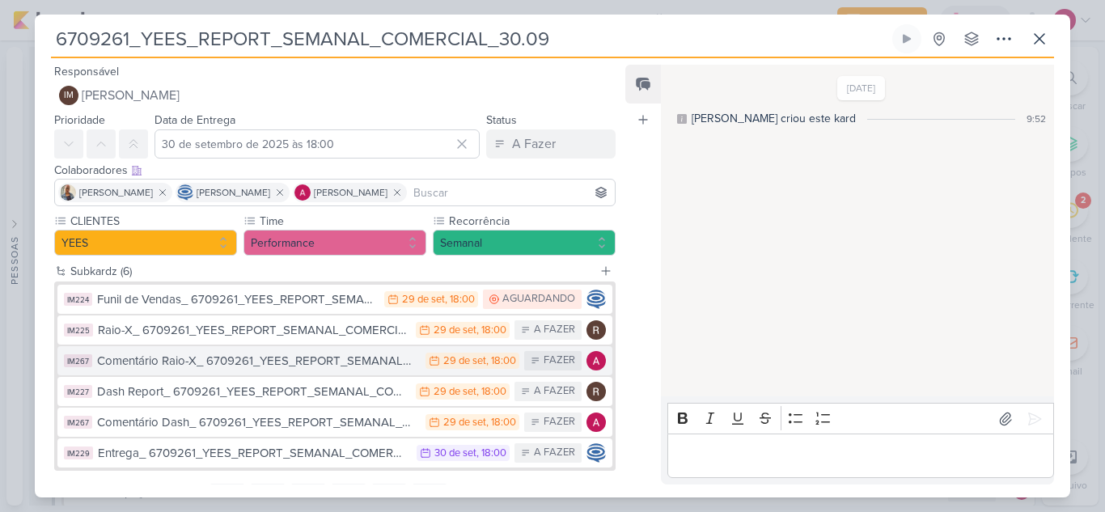
click at [316, 366] on div "Comentário Raio-X_ 6709261_YEES_REPORT_SEMANAL_COMERCIAL_30.09" at bounding box center [257, 361] width 320 height 19
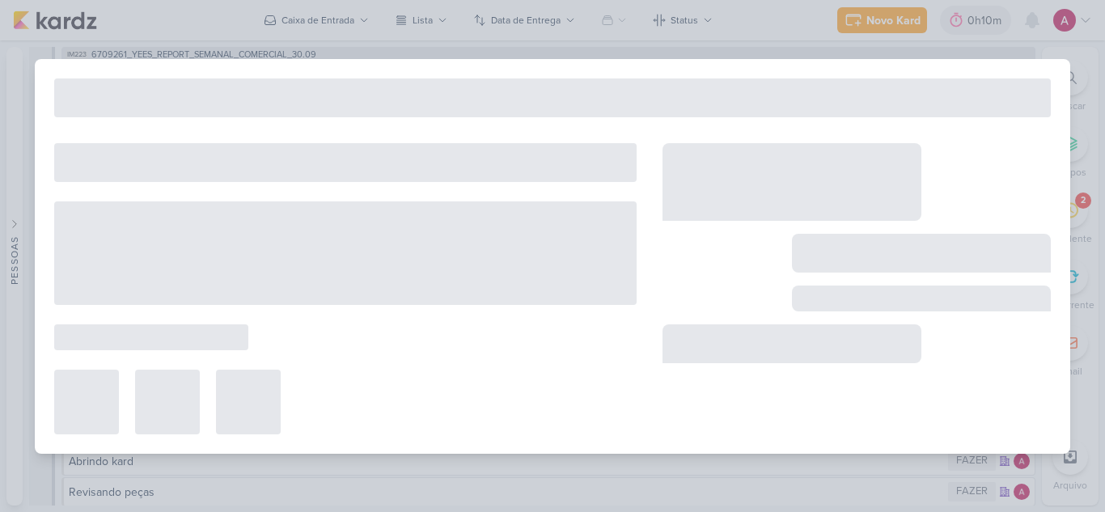
type input "Comentário Raio-X_ 6709261_YEES_REPORT_SEMANAL_COMERCIAL_30.09"
type input "29 de setembro de 2025 às 18:00"
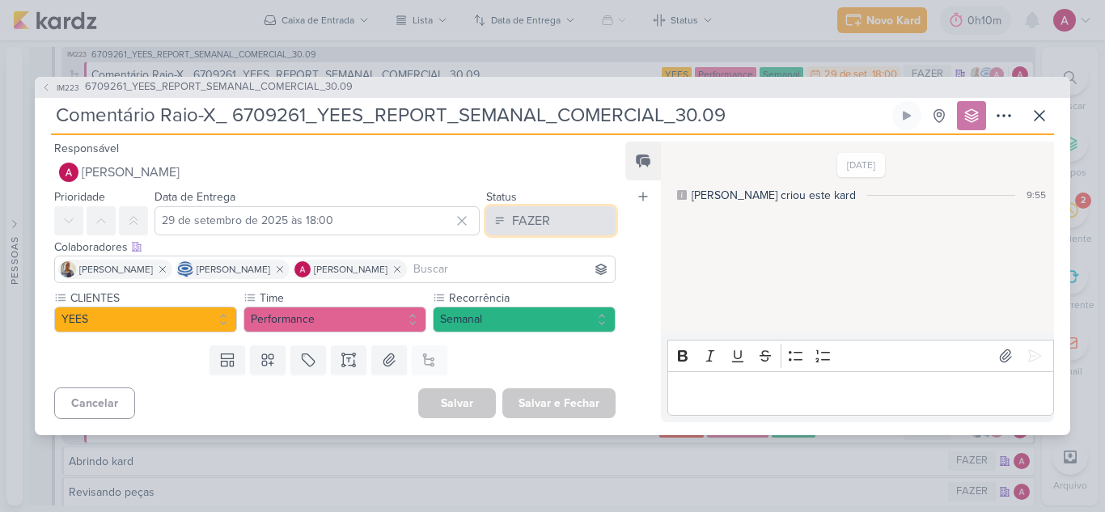
click at [545, 218] on button "FAZER" at bounding box center [550, 220] width 129 height 29
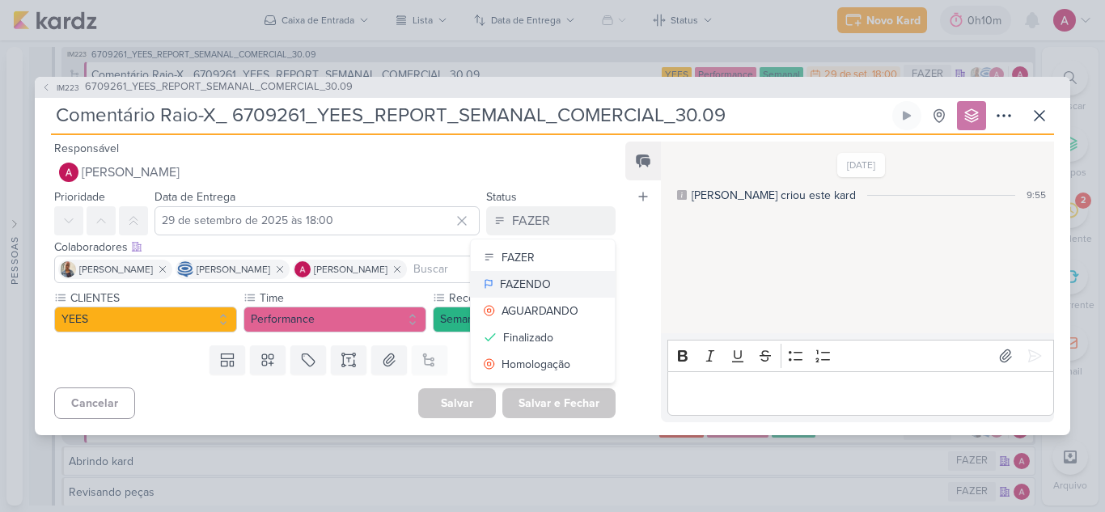
click at [530, 281] on div "FAZENDO" at bounding box center [525, 284] width 51 height 17
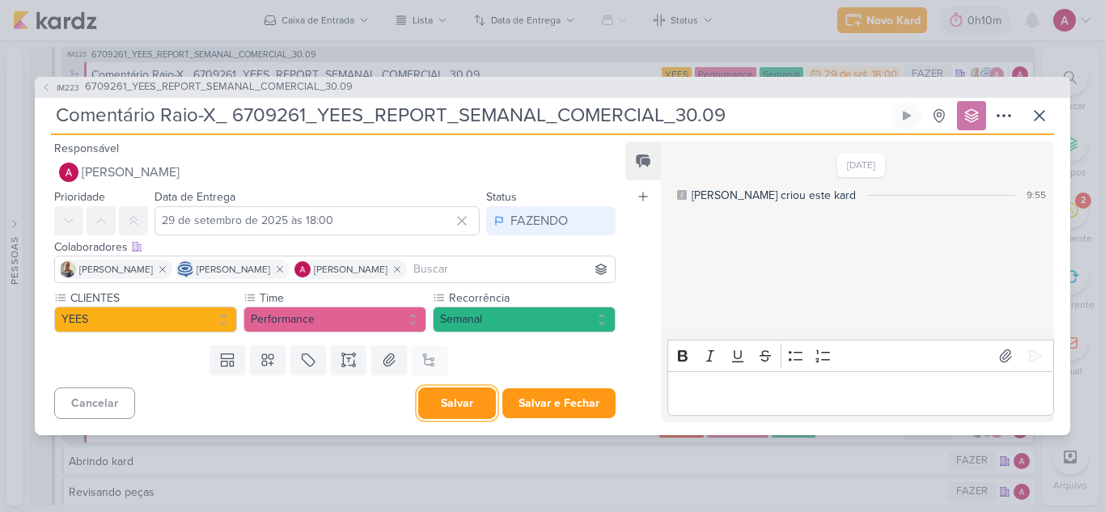
click at [448, 406] on button "Salvar" at bounding box center [457, 403] width 78 height 32
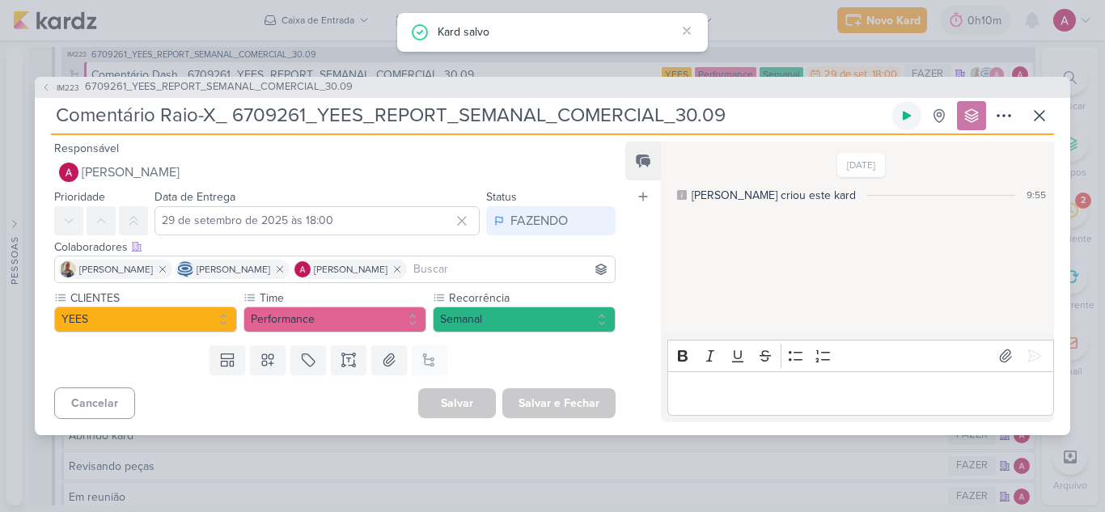
click at [913, 114] on button at bounding box center [906, 115] width 29 height 29
click at [761, 27] on div "IM223 6709261_YEES_REPORT_SEMANAL_COMERCIAL_30.09 Comentário Raio-X_ 6709261_YE…" at bounding box center [552, 256] width 1105 height 512
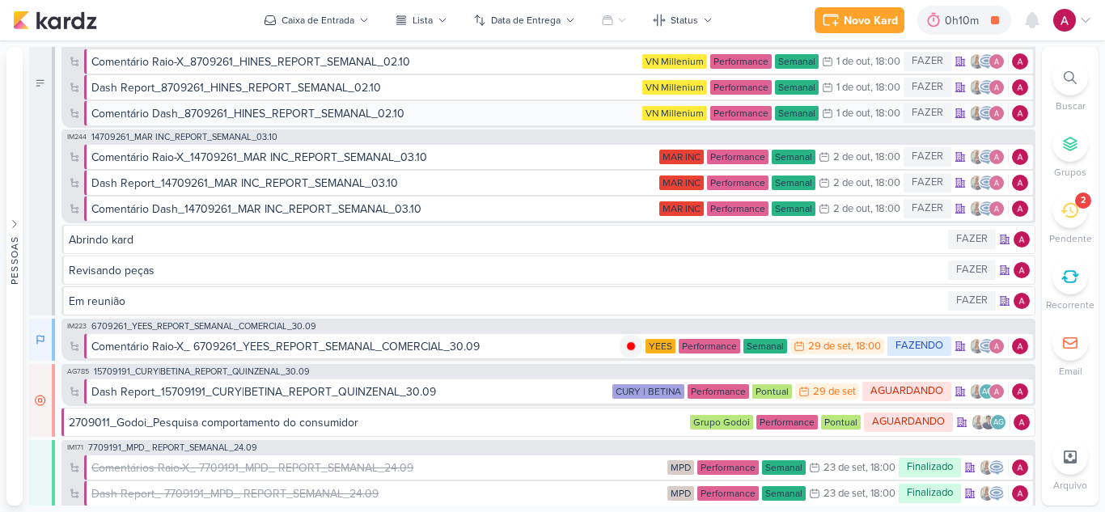
scroll to position [243, 0]
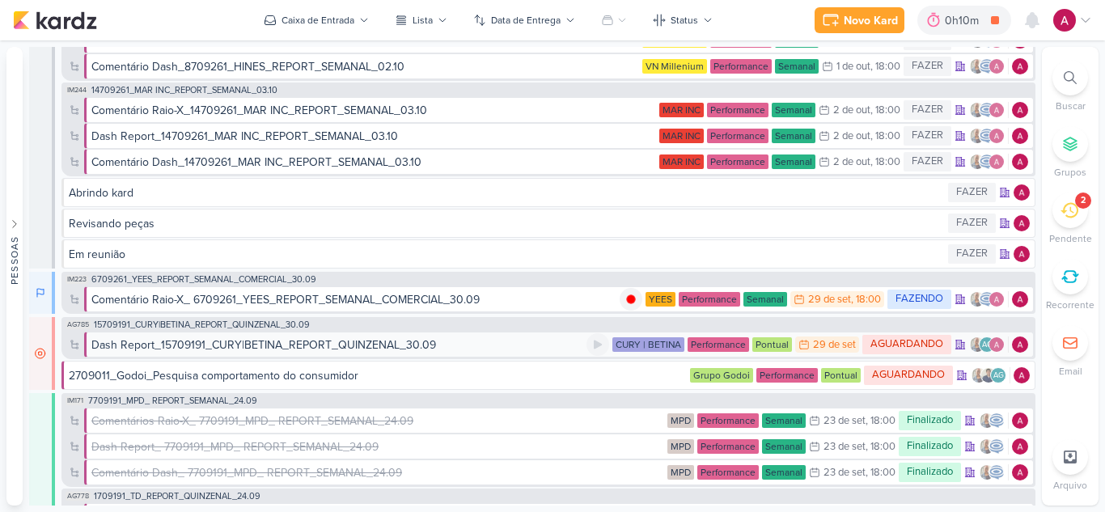
click at [333, 345] on div "Dash Report_15709191_CURY|BETINA_REPORT_QUINZENAL_30.09" at bounding box center [263, 344] width 344 height 17
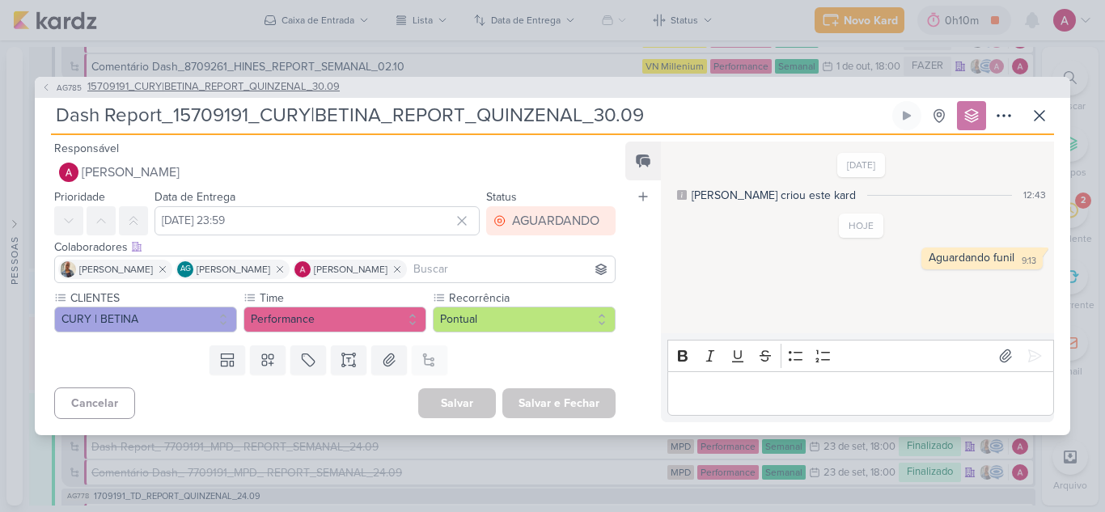
click at [185, 91] on span "15709191_CURY|BETINA_REPORT_QUINZENAL_30.09" at bounding box center [213, 87] width 252 height 16
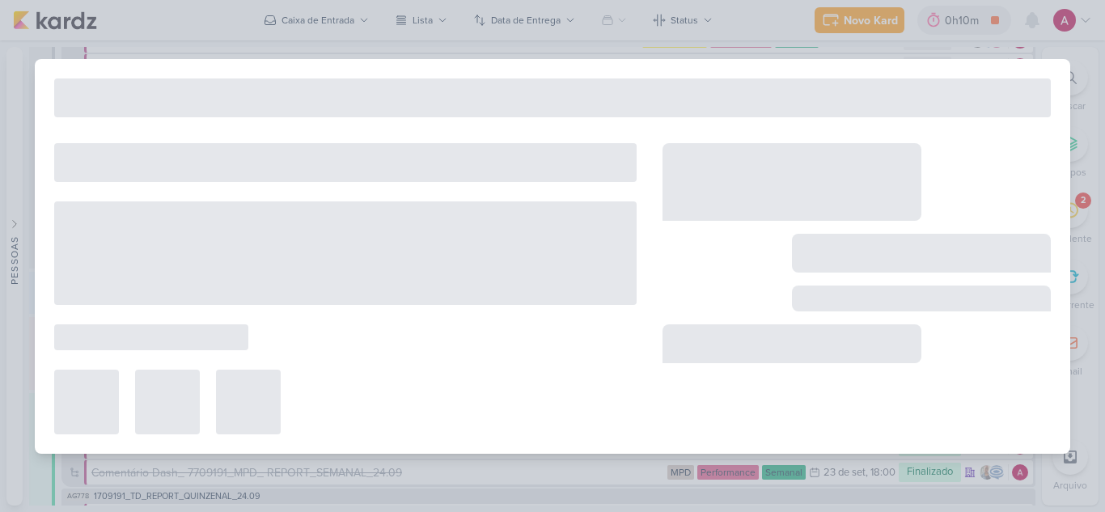
type input "15709191_CURY|BETINA_REPORT_QUINZENAL_30.09"
type input "30 de setembro de 2025 às 17:00"
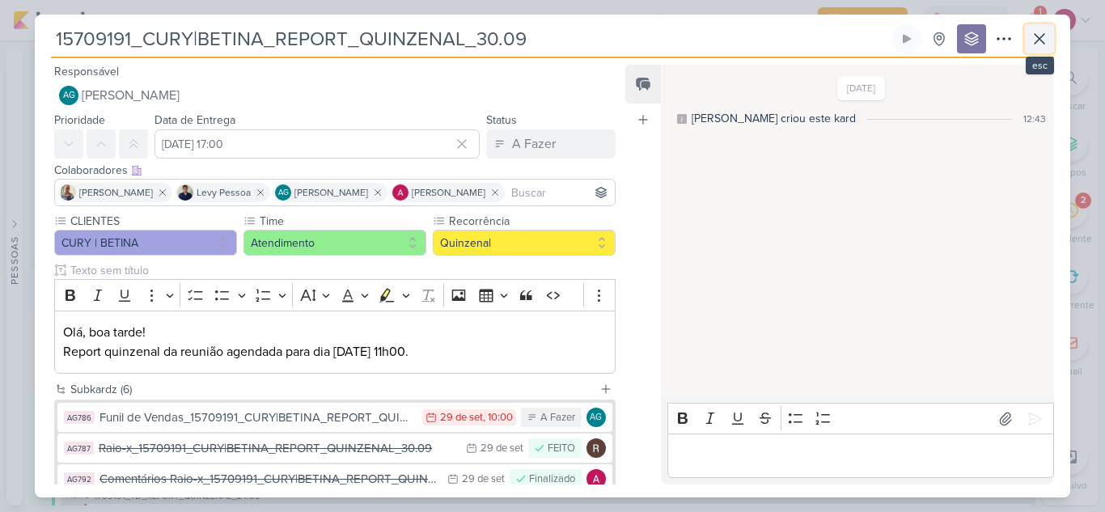
click at [1034, 40] on icon at bounding box center [1038, 38] width 19 height 19
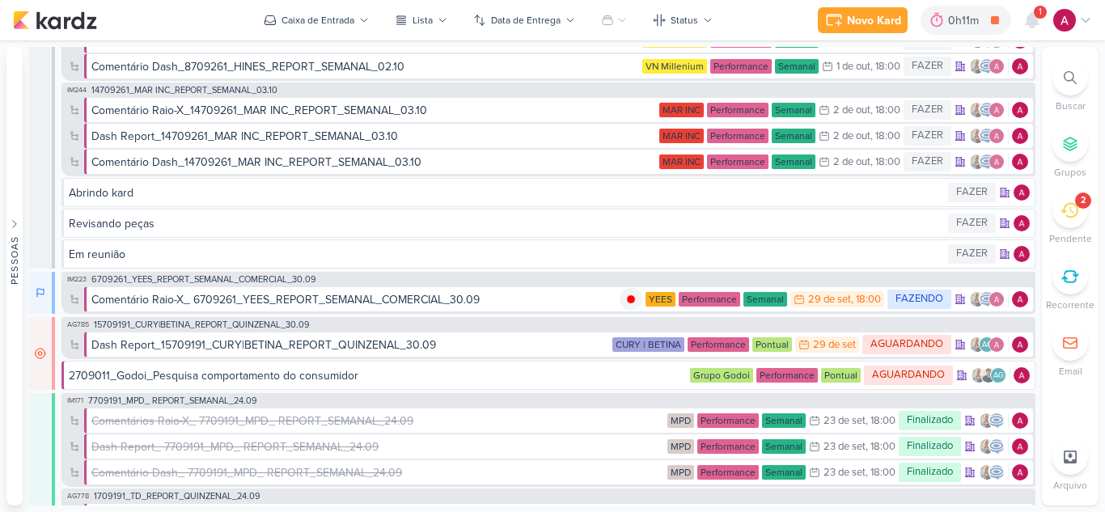
click at [1088, 25] on icon at bounding box center [1085, 20] width 13 height 13
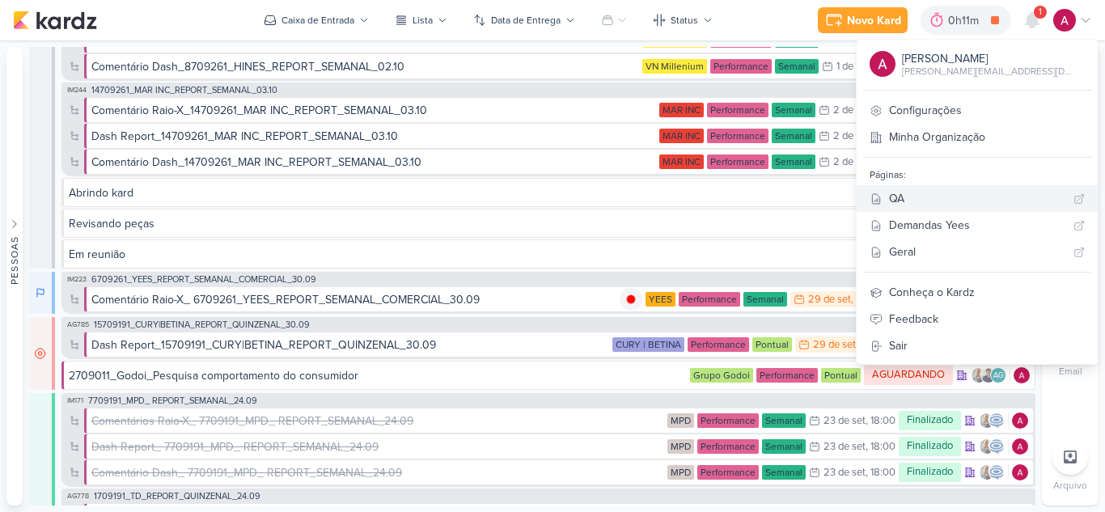
click at [962, 194] on div "QA" at bounding box center [978, 198] width 178 height 17
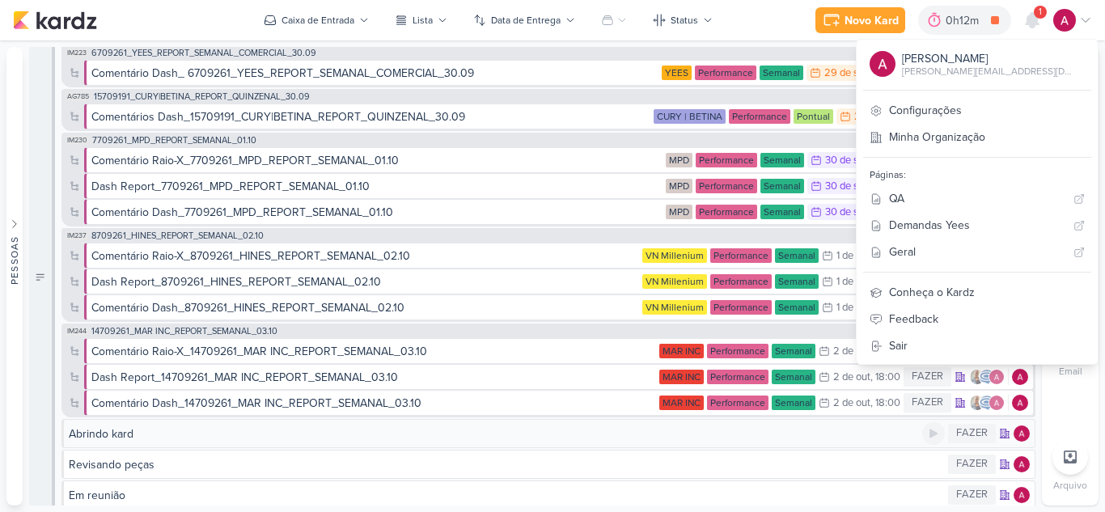
scroll to position [0, 0]
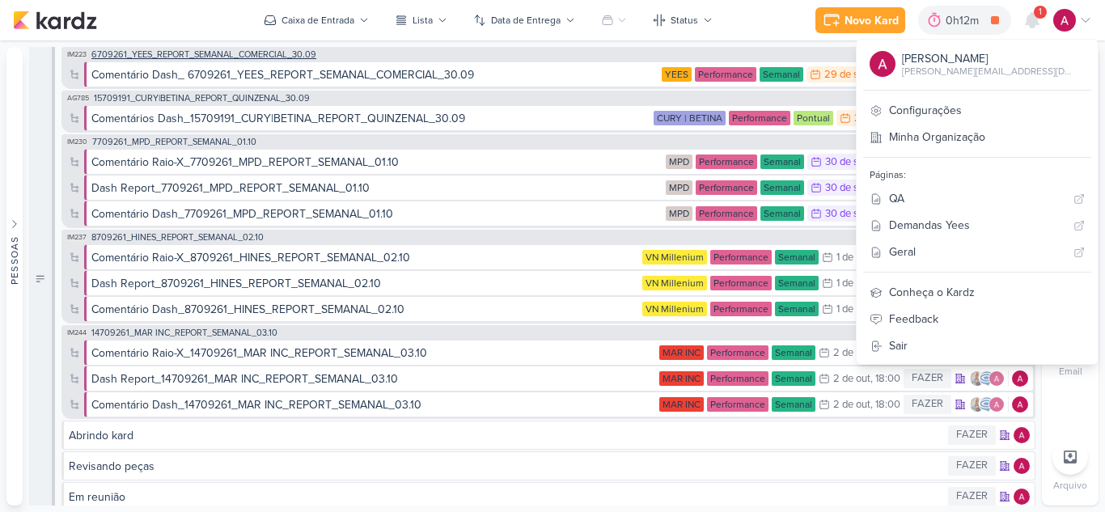
click at [234, 51] on span "6709261_YEES_REPORT_SEMANAL_COMERCIAL_30.09" at bounding box center [203, 54] width 225 height 9
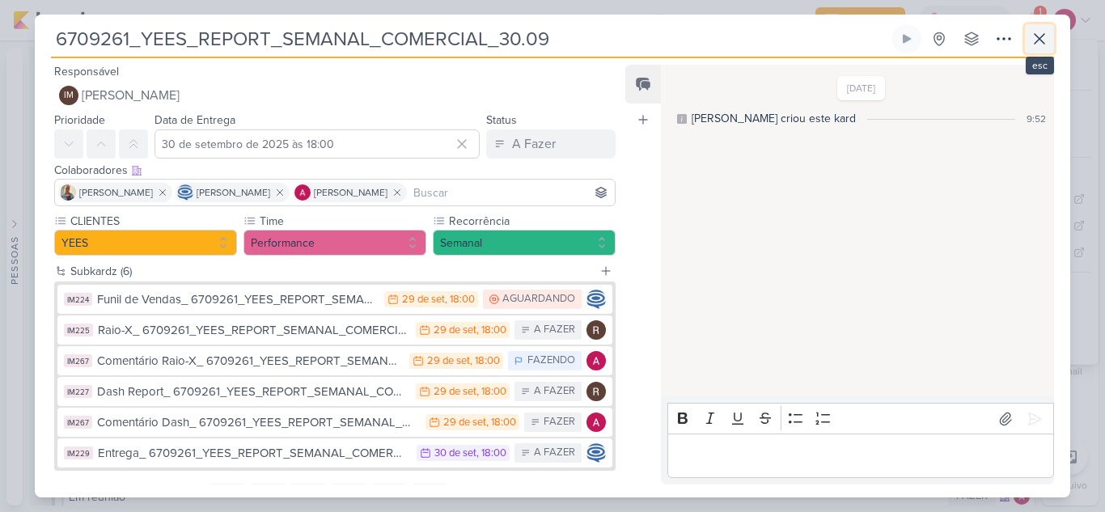
click at [1042, 35] on icon at bounding box center [1039, 39] width 10 height 10
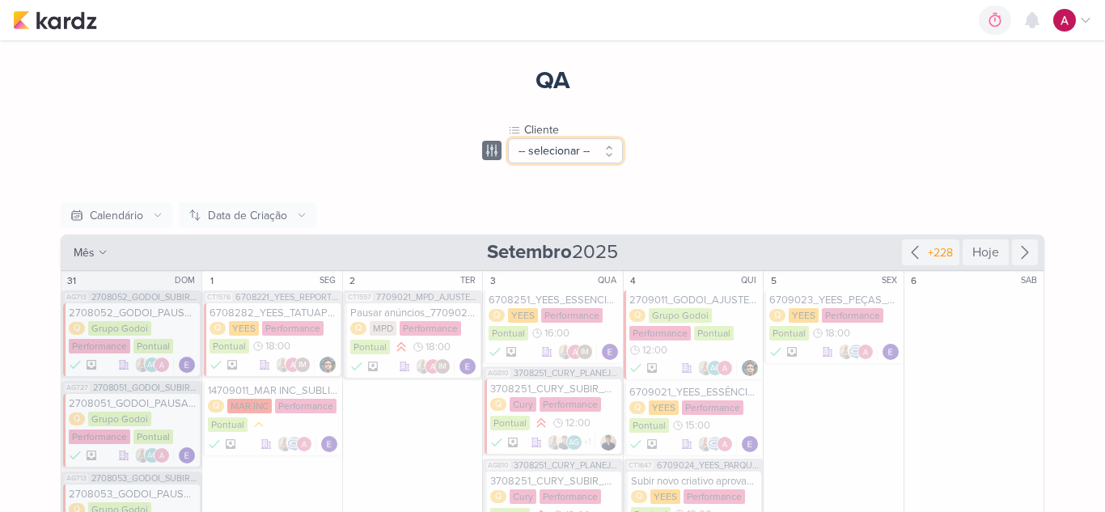
click at [564, 146] on button "-- selecionar --" at bounding box center [565, 150] width 115 height 25
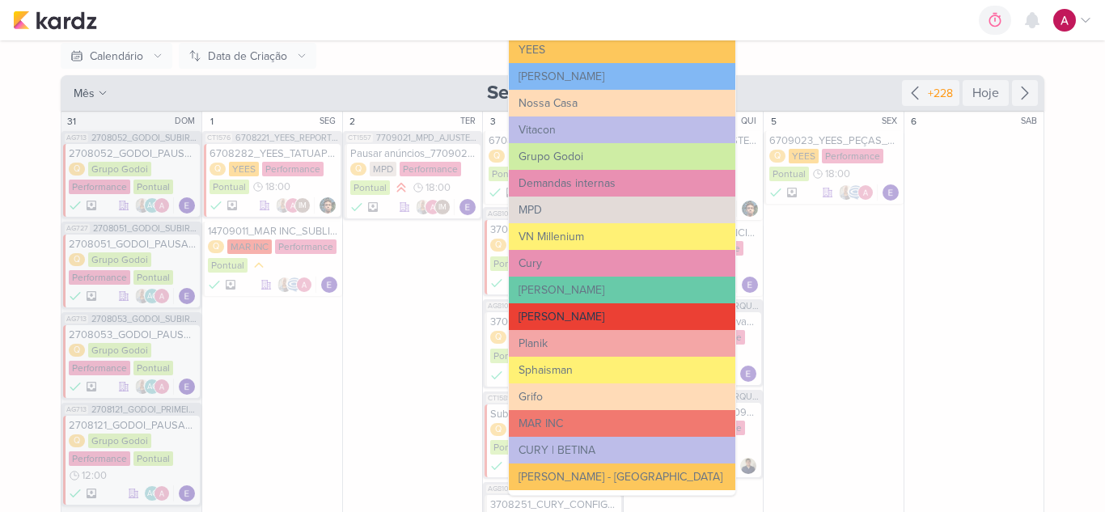
scroll to position [162, 0]
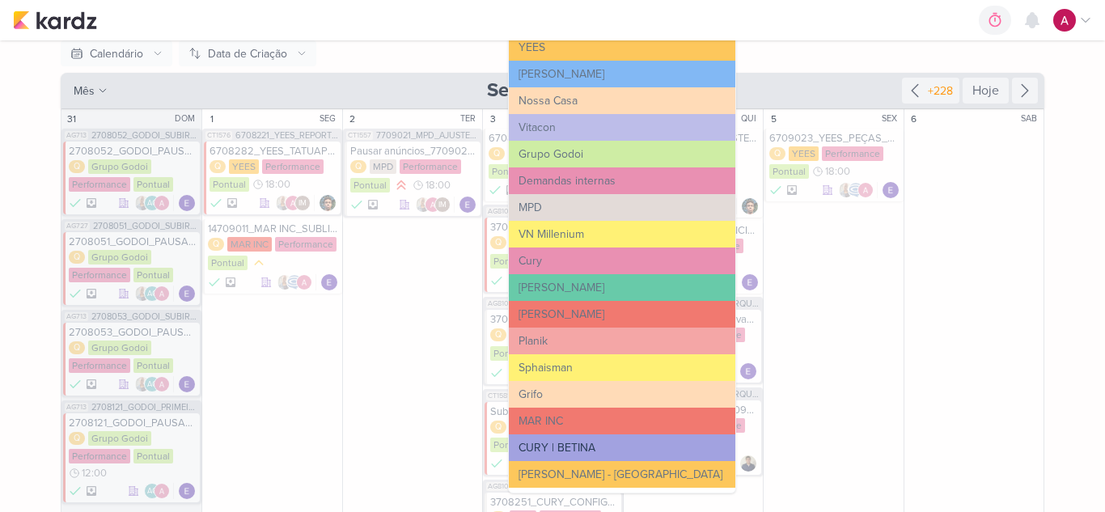
click at [569, 438] on button "CURY | BETINA" at bounding box center [622, 447] width 226 height 27
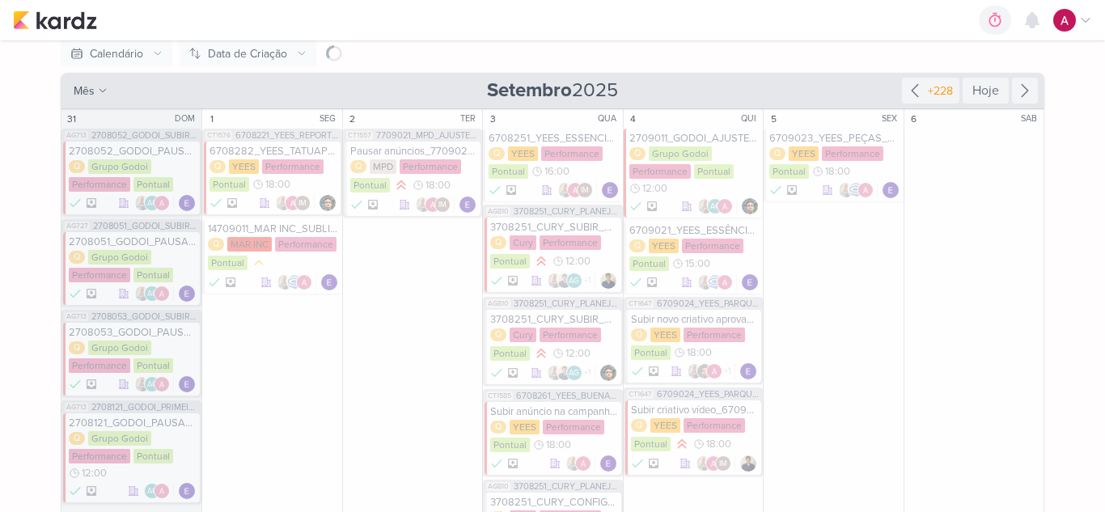
scroll to position [80, 0]
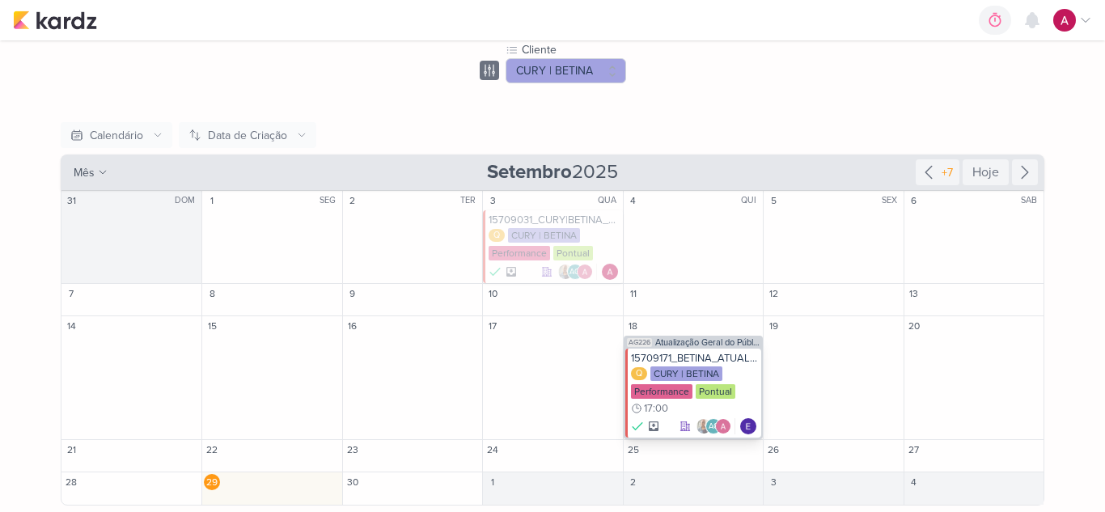
click at [698, 357] on div "15709171_BETINA_ATUALIZAÇÃO PÚBLICO-ALVO" at bounding box center [694, 358] width 127 height 13
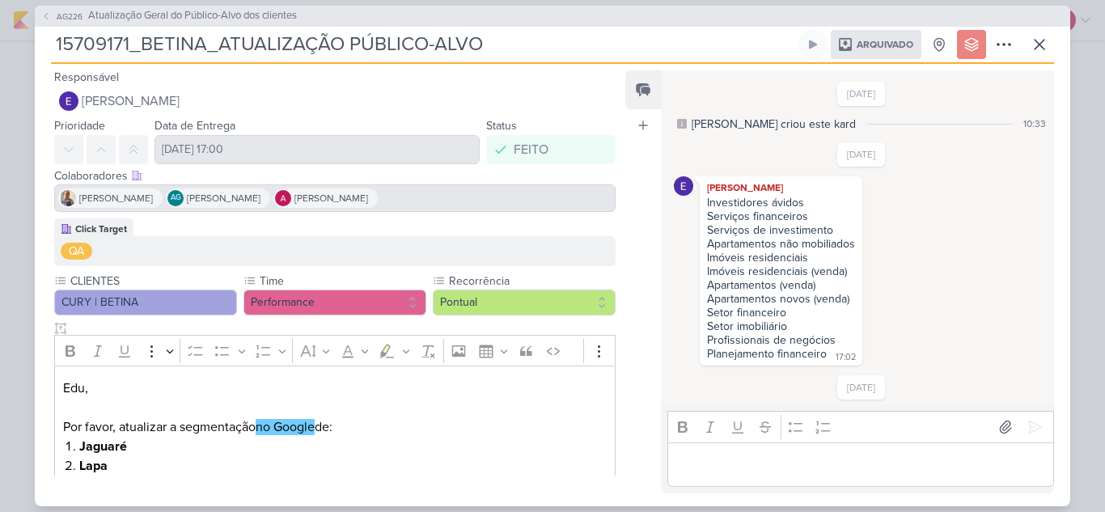
scroll to position [27, 0]
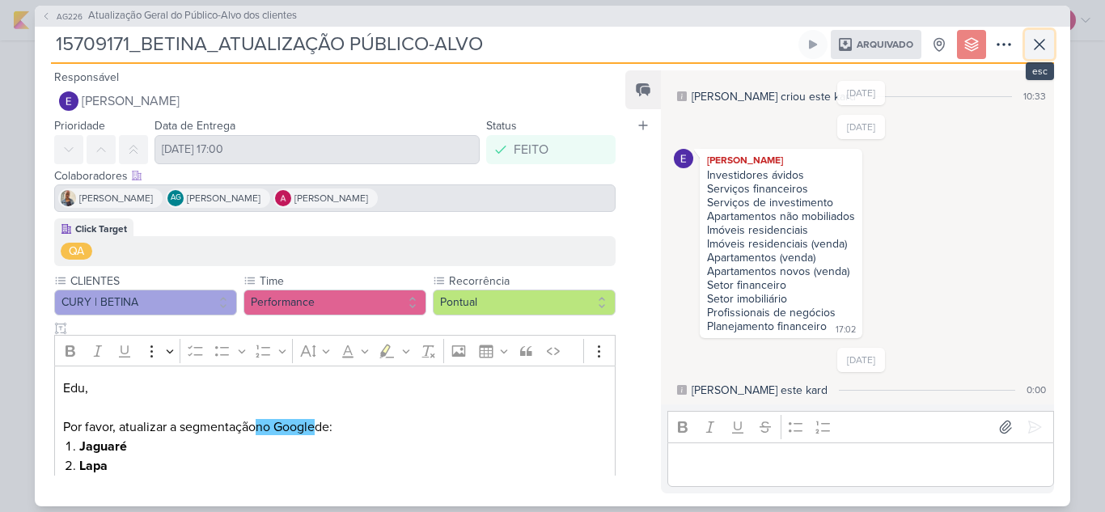
click at [1038, 47] on icon at bounding box center [1038, 44] width 19 height 19
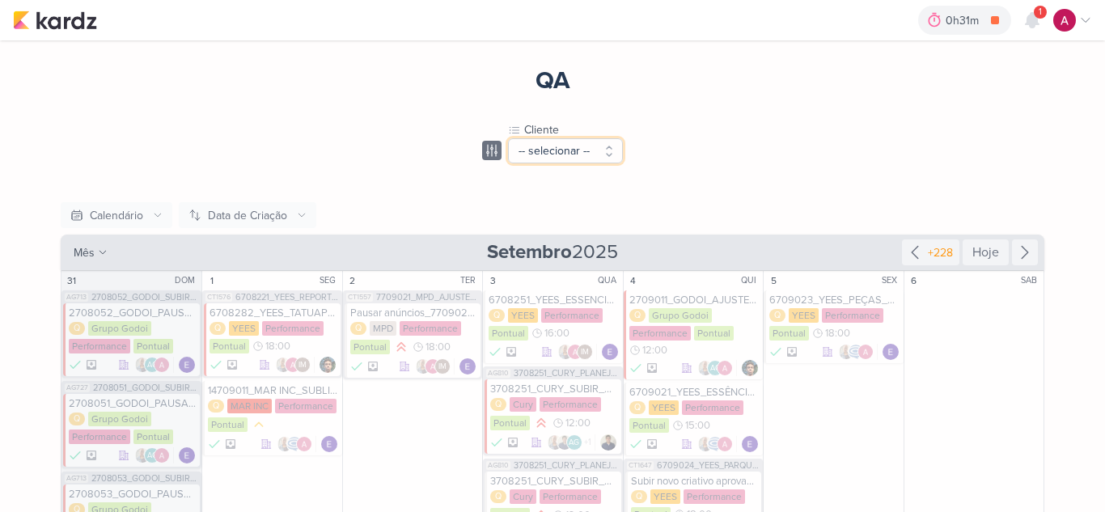
click at [549, 151] on button "-- selecionar --" at bounding box center [565, 150] width 115 height 25
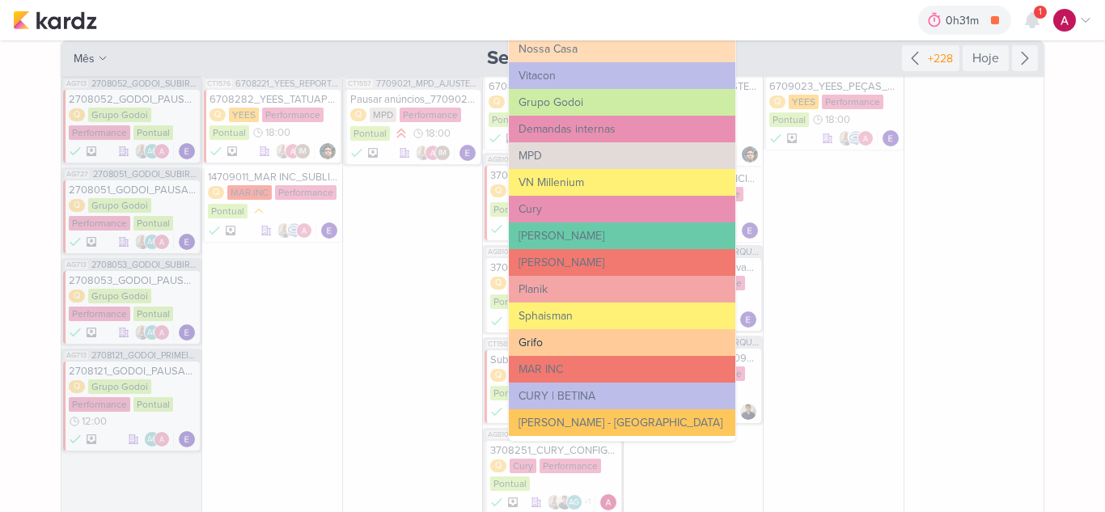
scroll to position [162, 0]
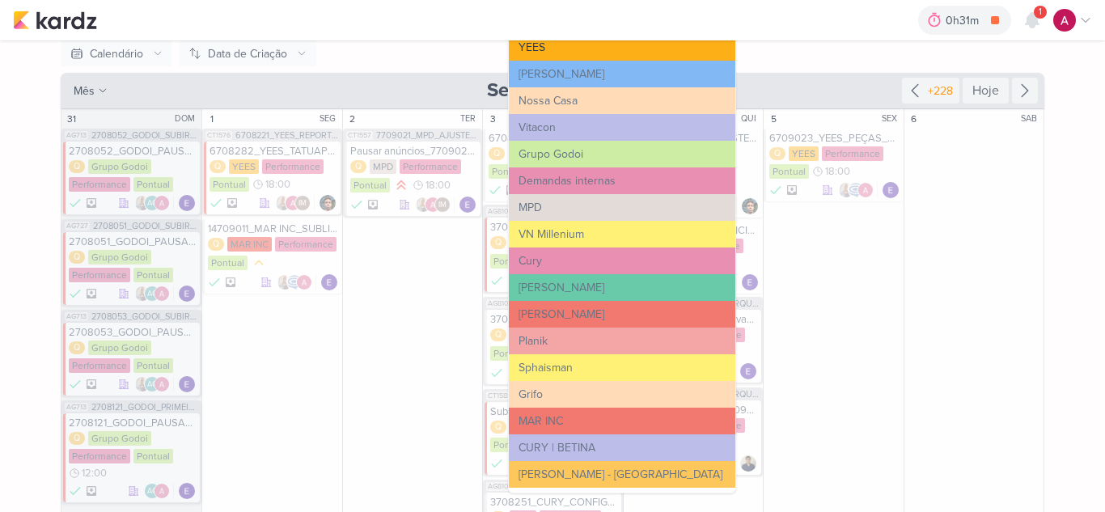
click at [568, 49] on button "YEES" at bounding box center [622, 47] width 226 height 27
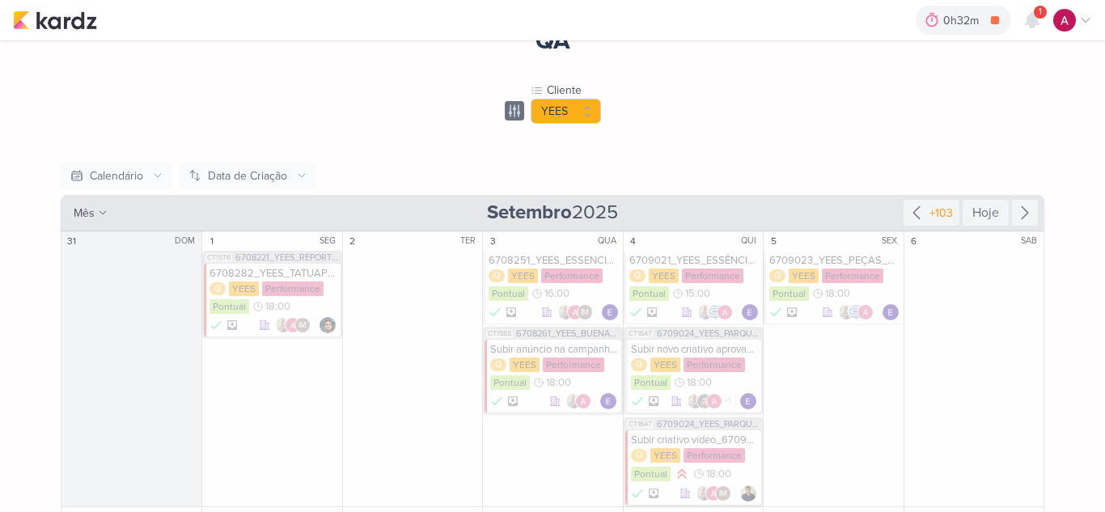
scroll to position [0, 0]
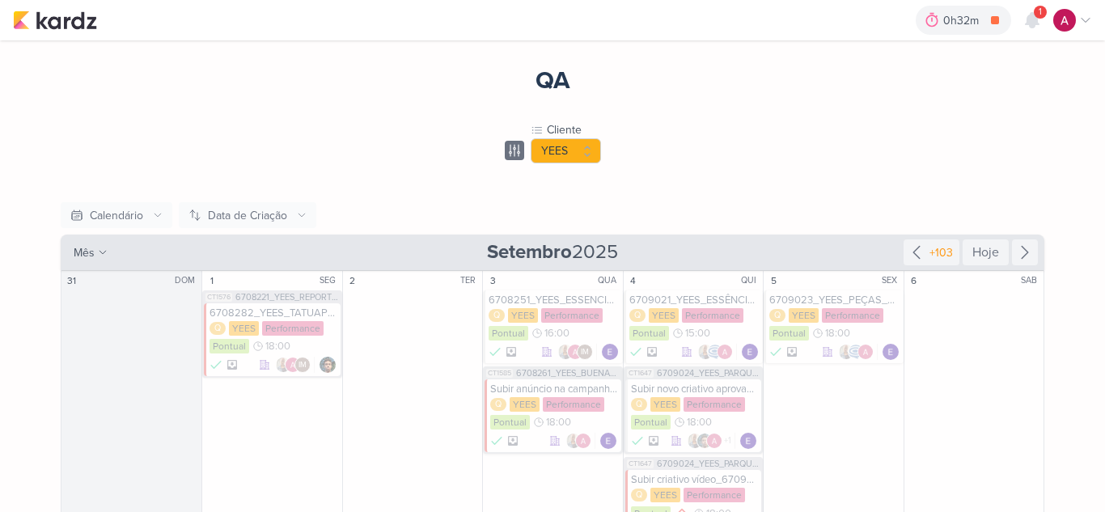
click at [509, 154] on icon at bounding box center [514, 150] width 11 height 11
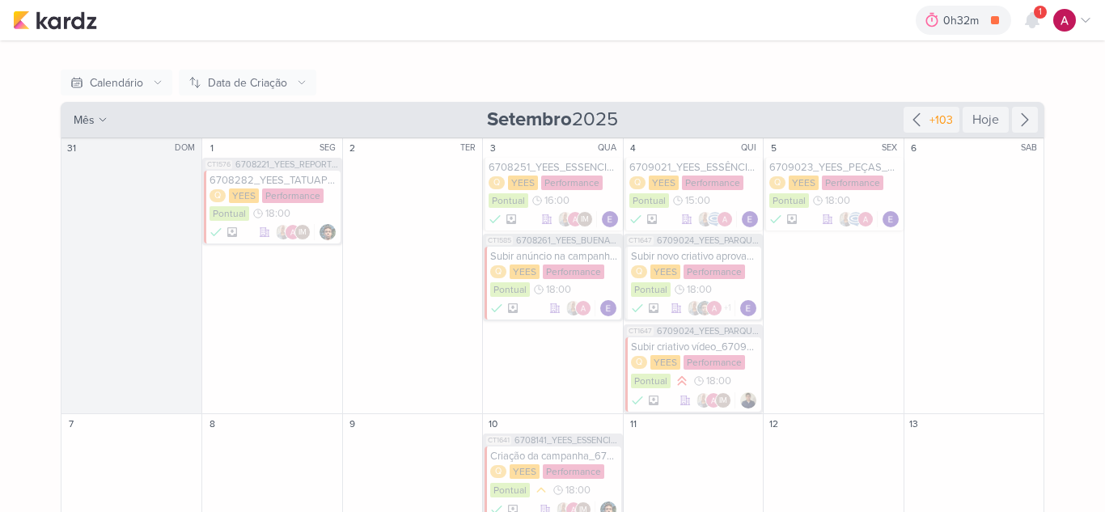
scroll to position [162, 0]
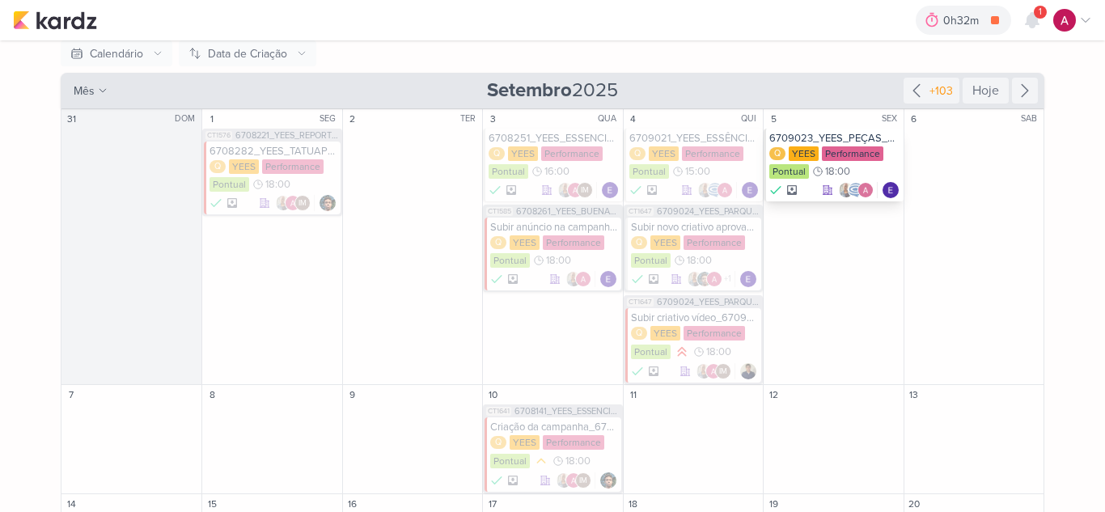
click at [833, 130] on div "6709023_YEES_PEÇAS_PERFORMANCE_ANIMADO_ESSÊNCIA CAMPOLIM Q YEES Performance Pon…" at bounding box center [832, 165] width 139 height 73
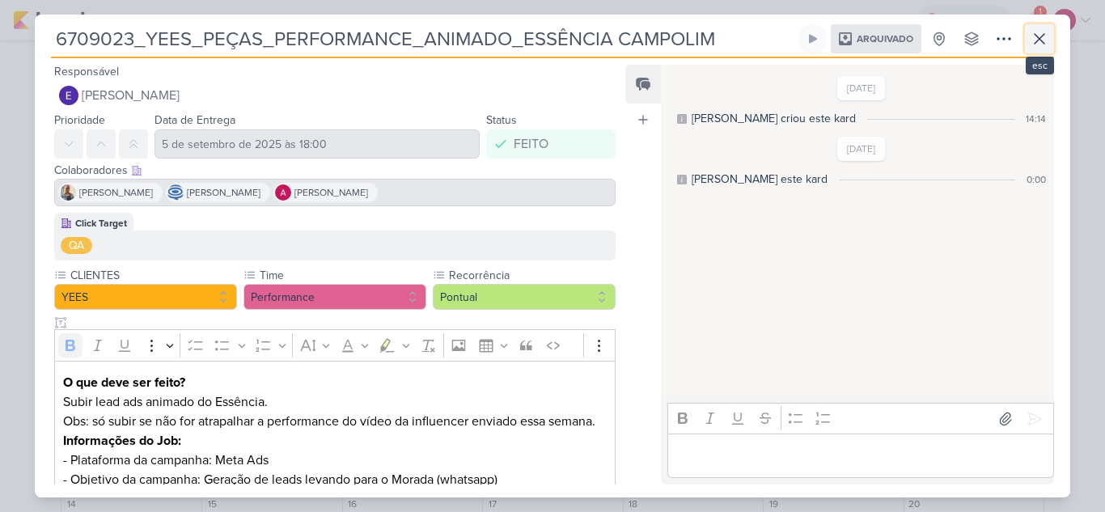
click at [1033, 36] on icon at bounding box center [1038, 38] width 19 height 19
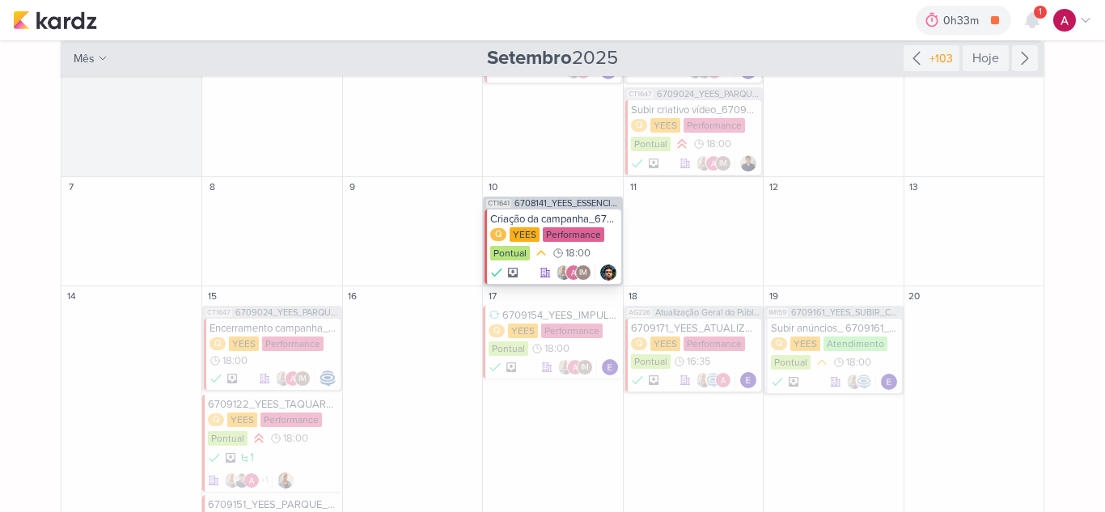
scroll to position [404, 0]
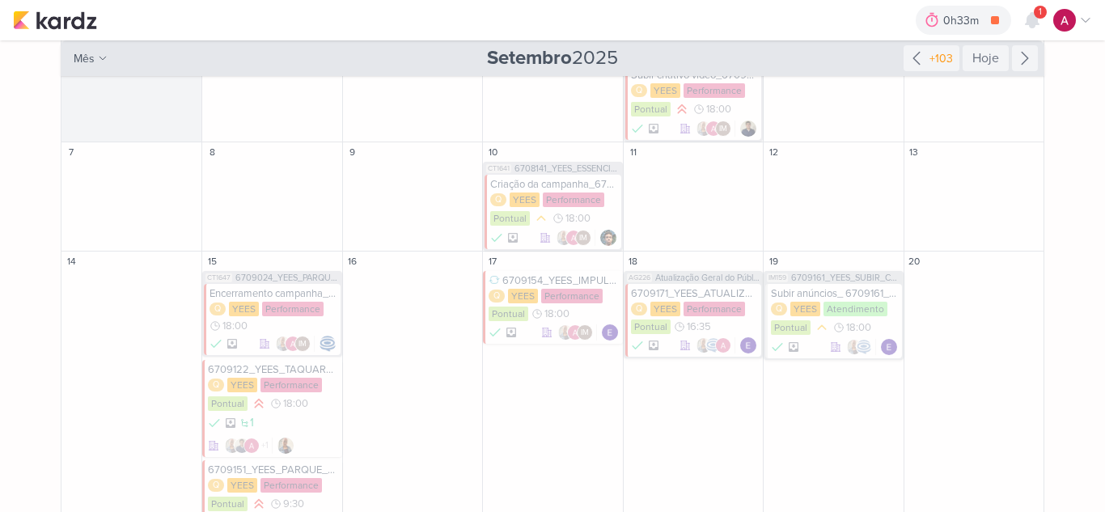
click at [539, 184] on div "Criação da campanha_6708141_YEES_ESSENCIA_CAMPOLIM_PMAX_OFFLINE" at bounding box center [553, 184] width 127 height 13
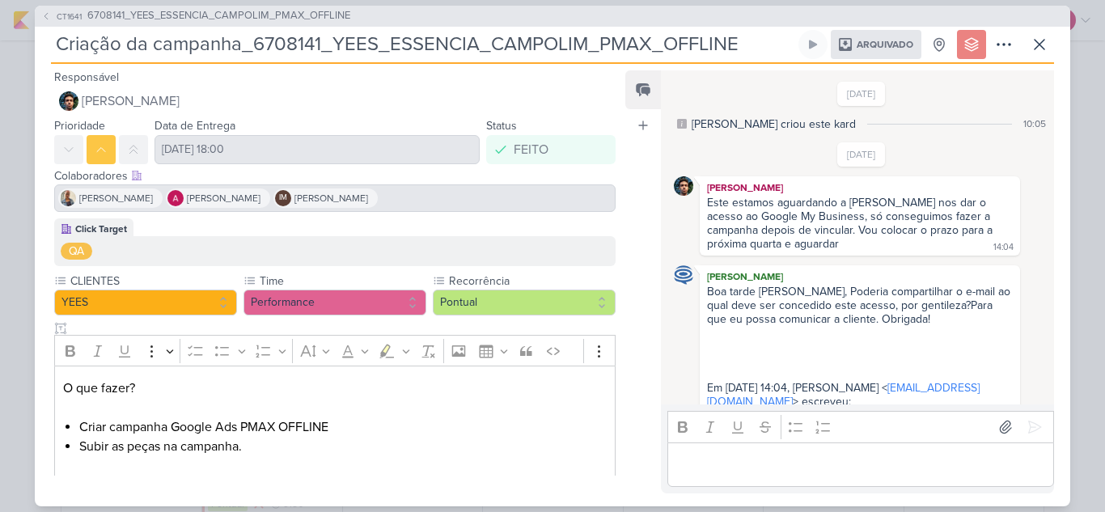
scroll to position [598, 0]
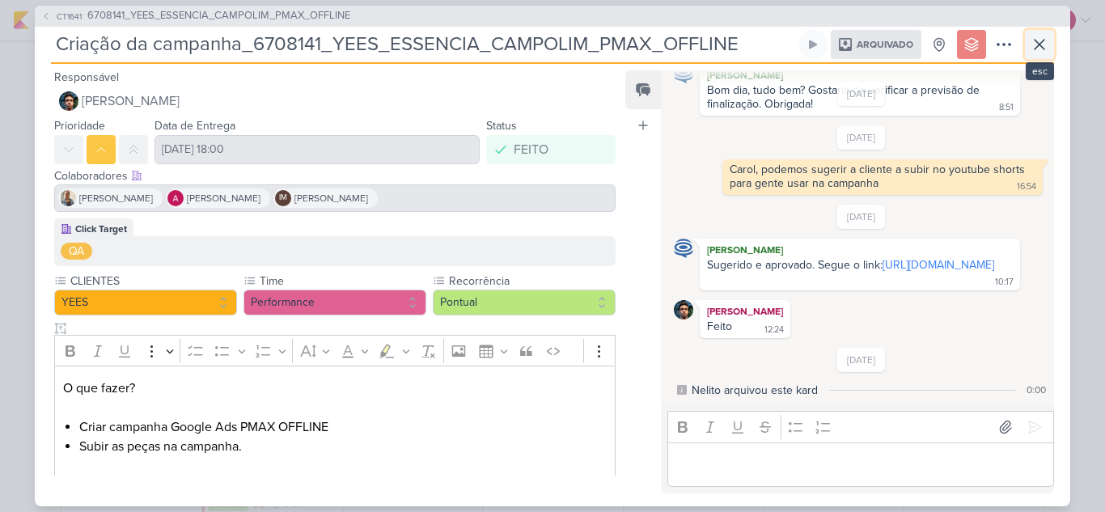
click at [1047, 46] on icon at bounding box center [1038, 44] width 19 height 19
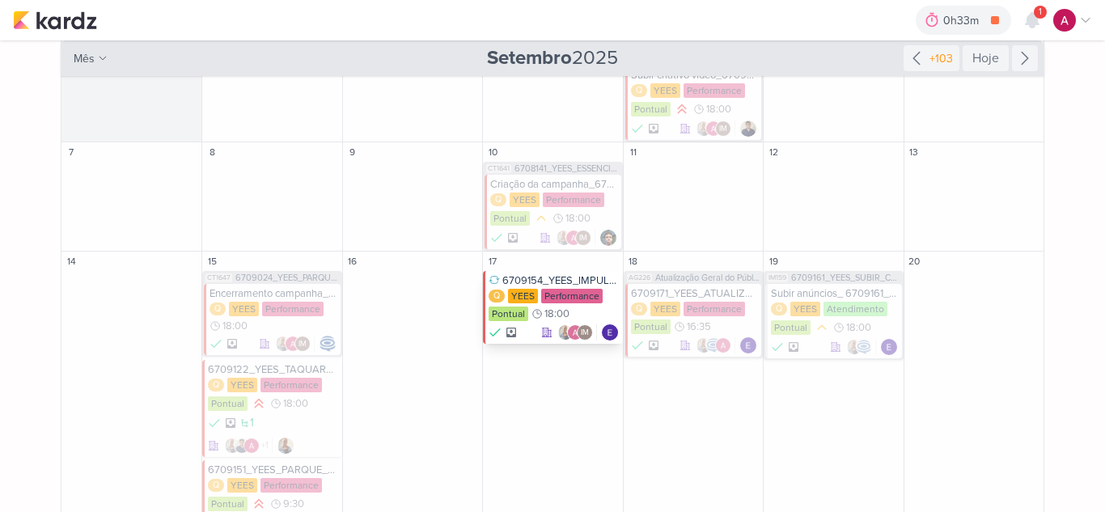
click at [551, 281] on div "6709154_YEES_IMPULSIONAMENTO_SOCIAL" at bounding box center [553, 280] width 130 height 13
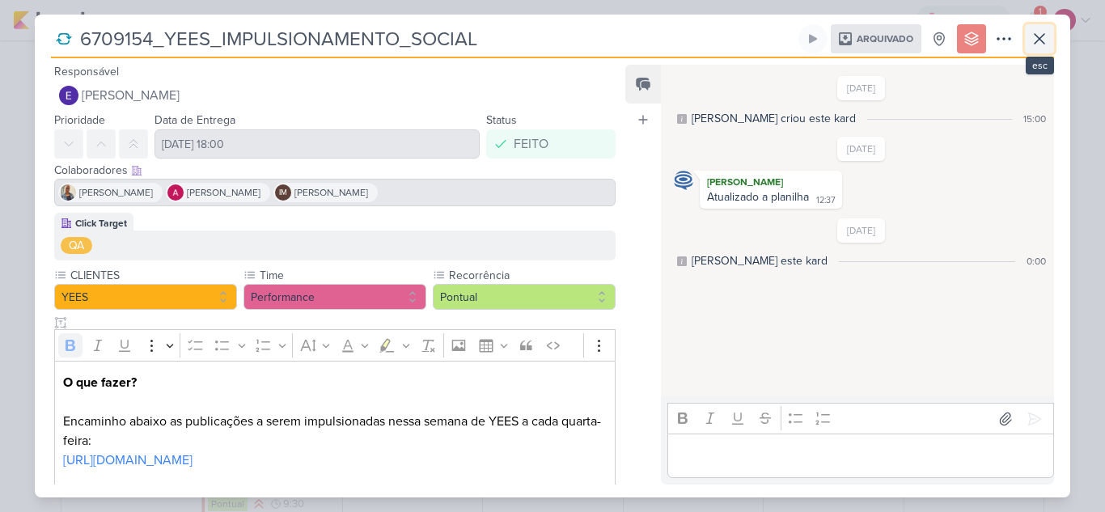
click at [1038, 45] on icon at bounding box center [1038, 38] width 19 height 19
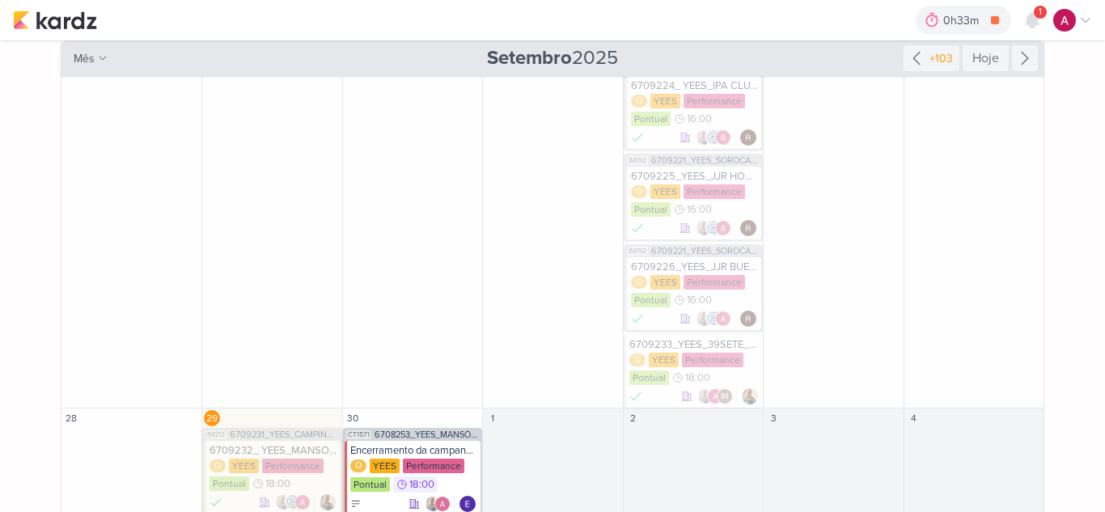
scroll to position [1165, 0]
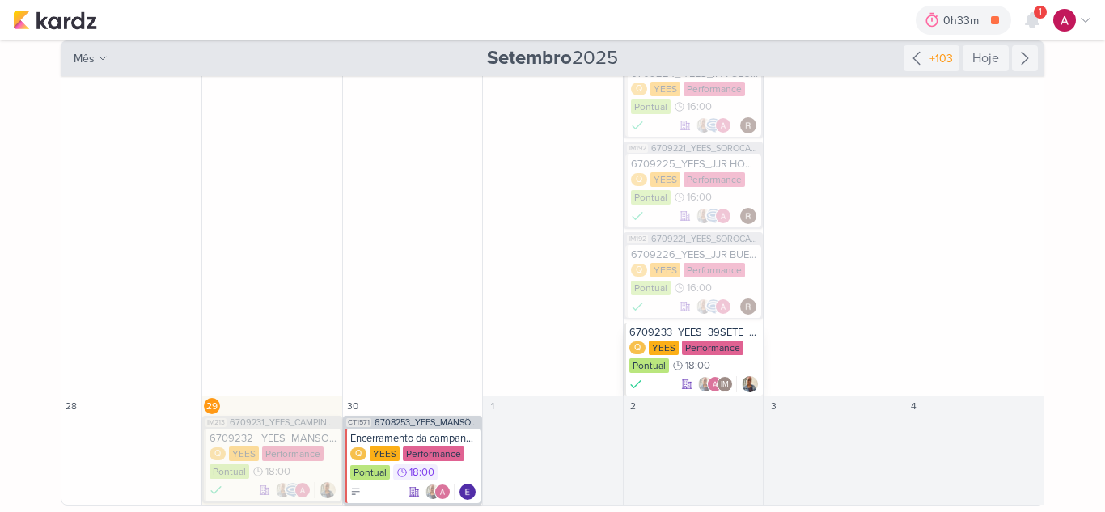
click at [703, 332] on div "6709233_YEES_39SETE_AJUSTE_GOOGLE ADS_PALAVRAS_CHAVE_LOCALIZAÇÃO" at bounding box center [694, 332] width 130 height 13
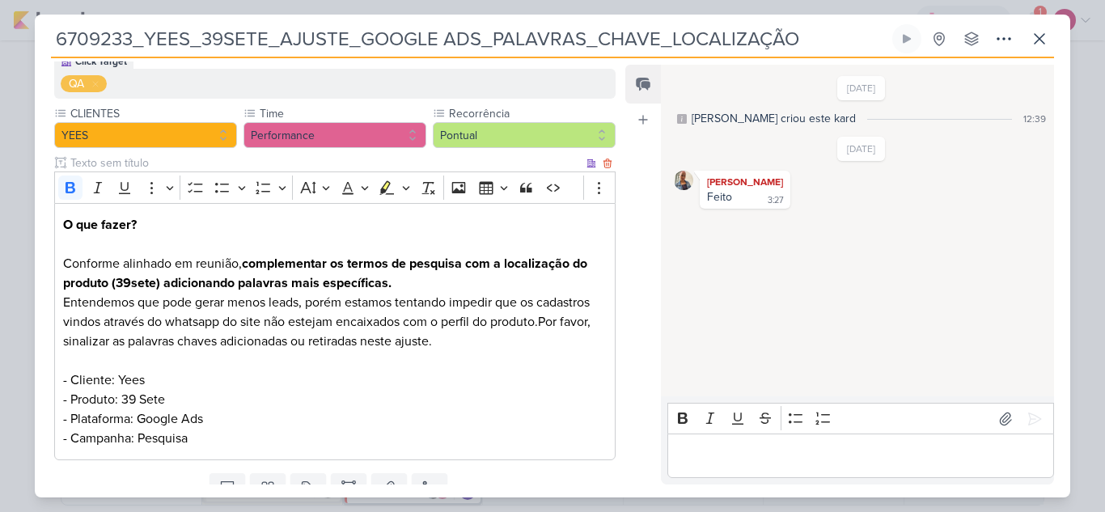
scroll to position [227, 0]
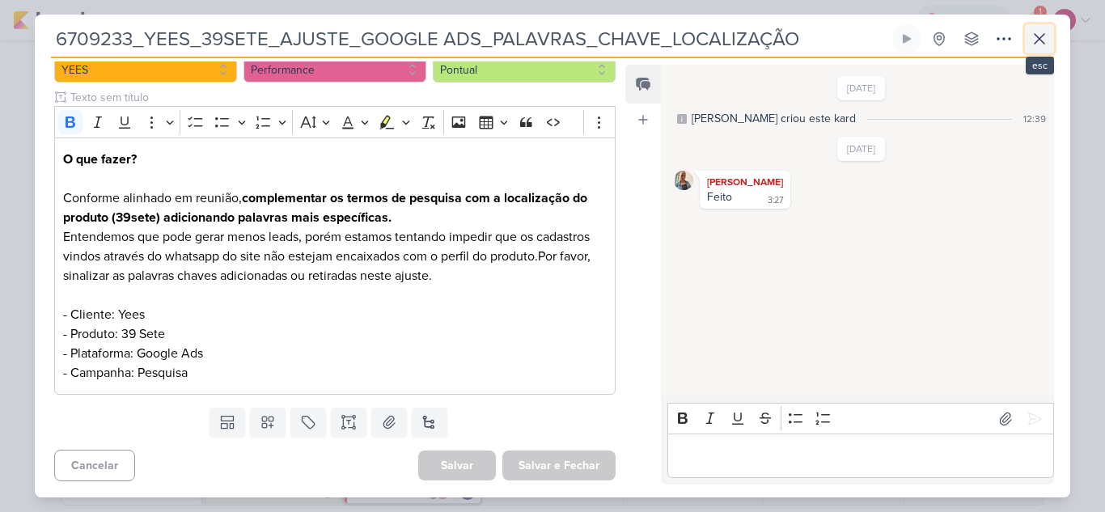
click at [1030, 39] on icon at bounding box center [1038, 38] width 19 height 19
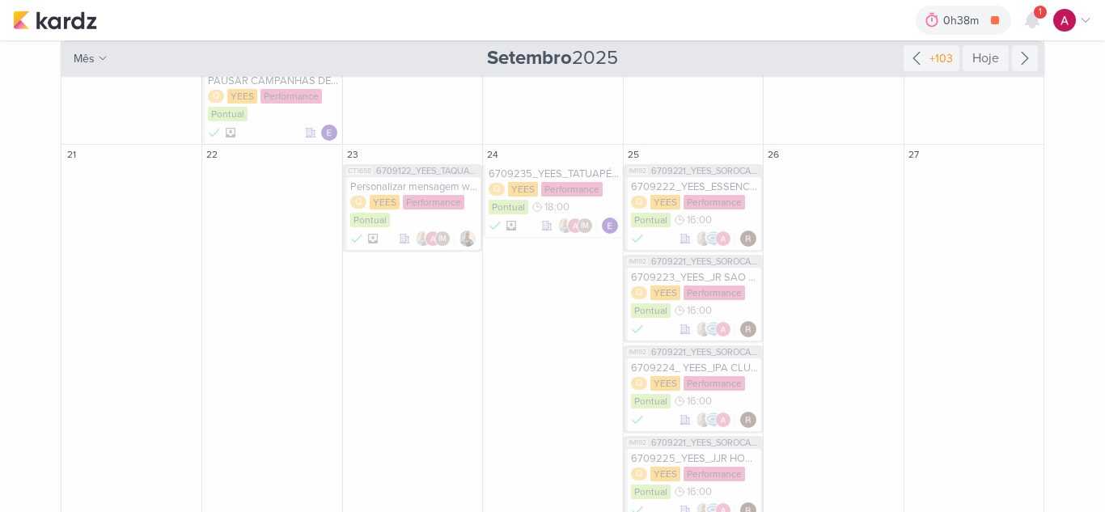
scroll to position [842, 0]
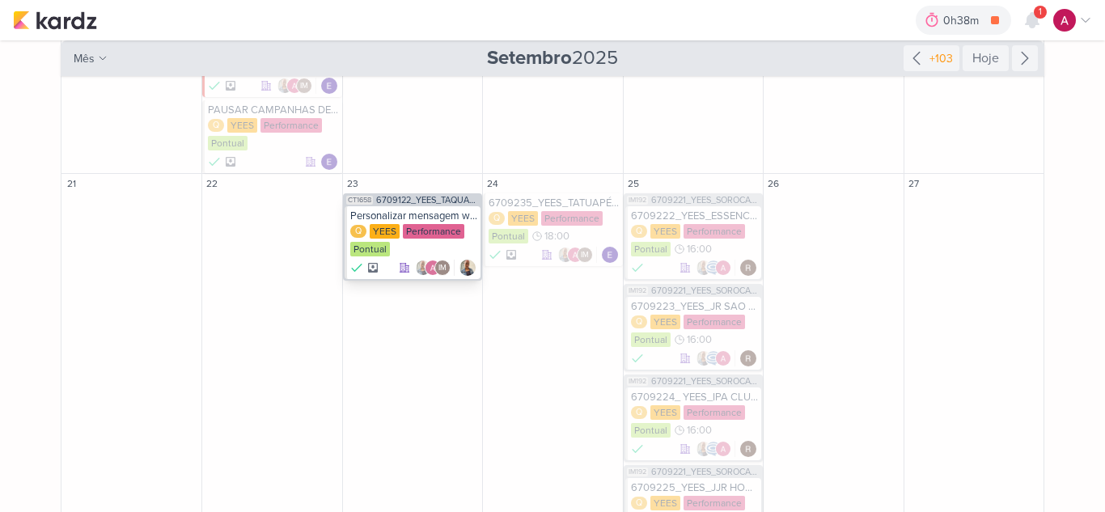
click at [434, 215] on div "Personalizar mensagem whatsapp_[PHONE_NUMBER]_YEES_TAQUARAL_MANSÕES_AJUSTE_CAMP…" at bounding box center [413, 215] width 127 height 13
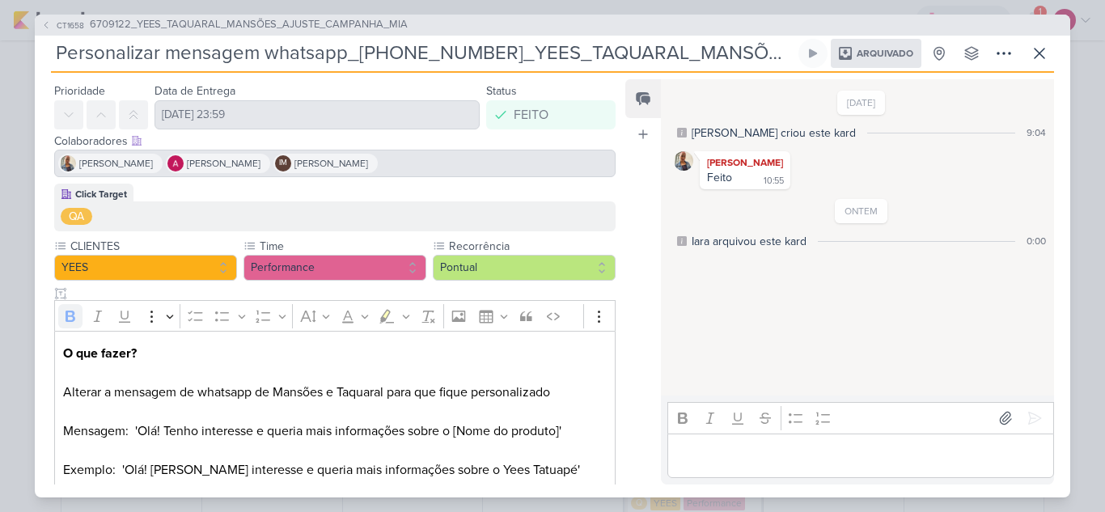
scroll to position [67, 0]
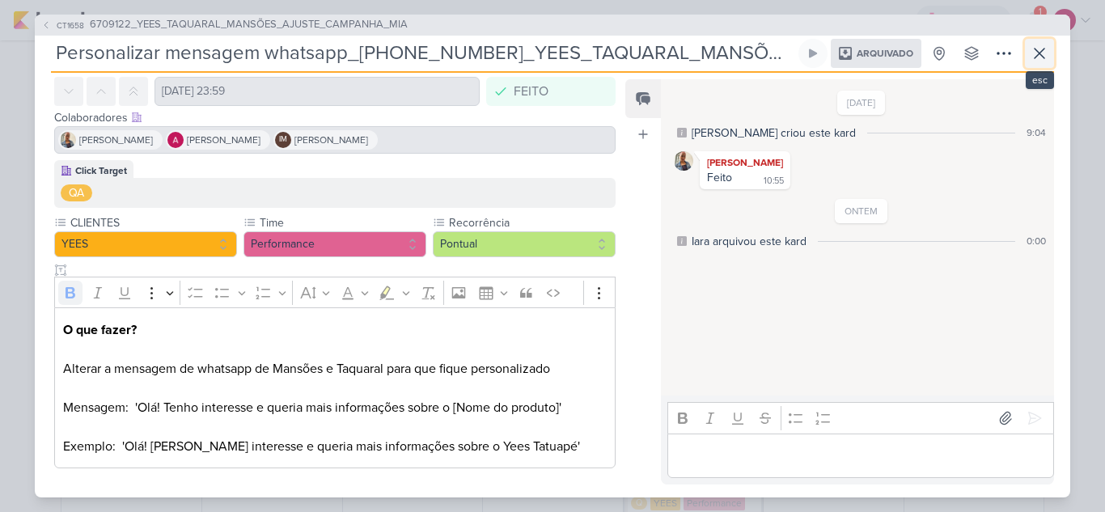
click at [1043, 51] on icon at bounding box center [1038, 53] width 19 height 19
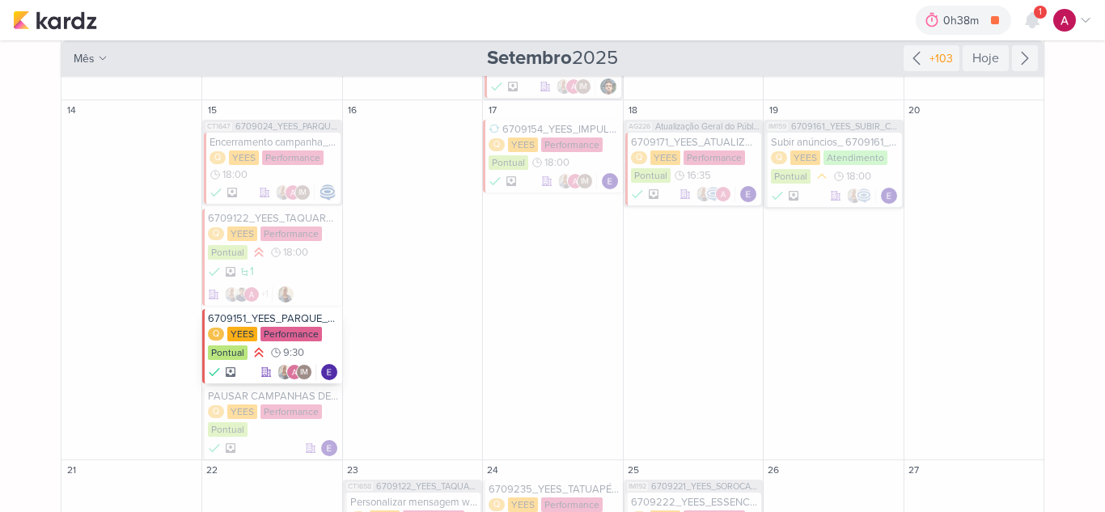
scroll to position [518, 0]
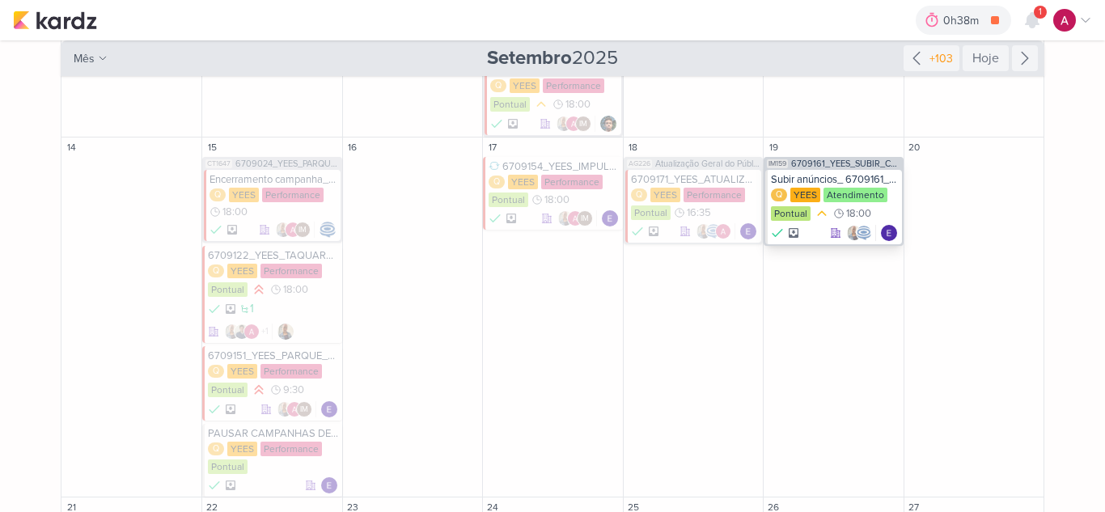
click at [810, 174] on div "Subir anúncios_ 6709161_YEES_SUBIR_CRIATIVO_JAU 1894" at bounding box center [834, 179] width 127 height 13
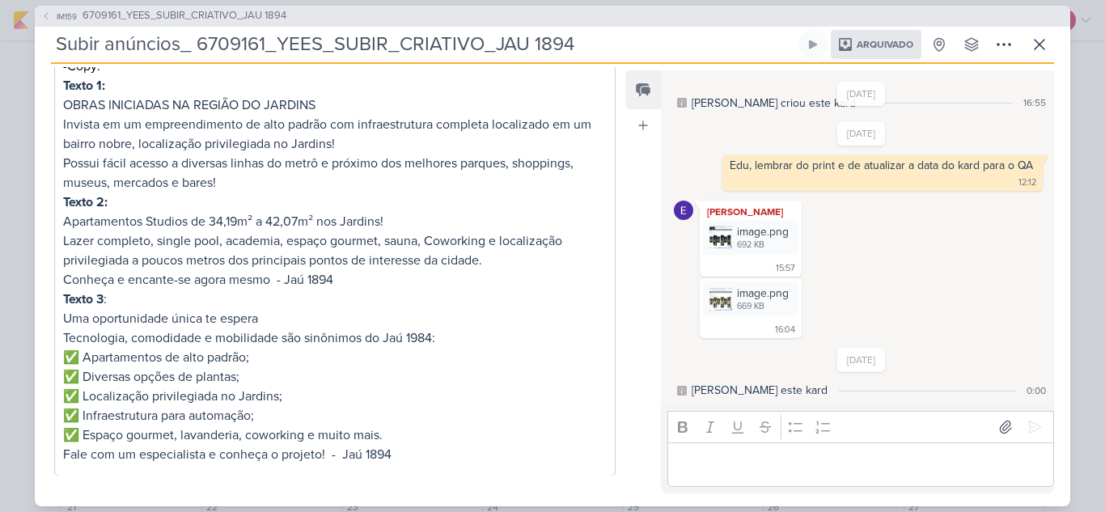
scroll to position [455, 0]
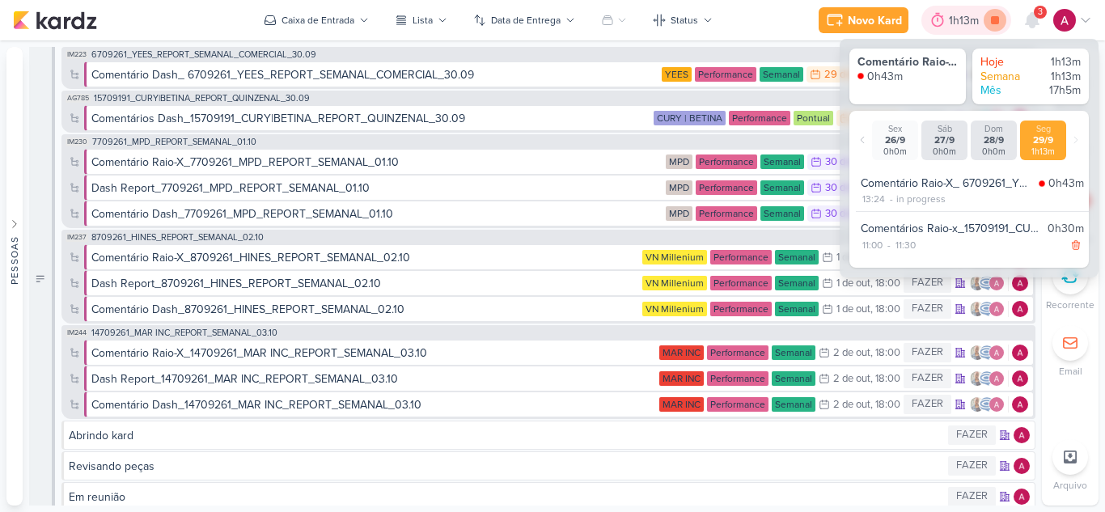
click at [995, 21] on icon at bounding box center [995, 20] width 8 height 8
click at [1033, 19] on icon at bounding box center [1031, 20] width 13 height 15
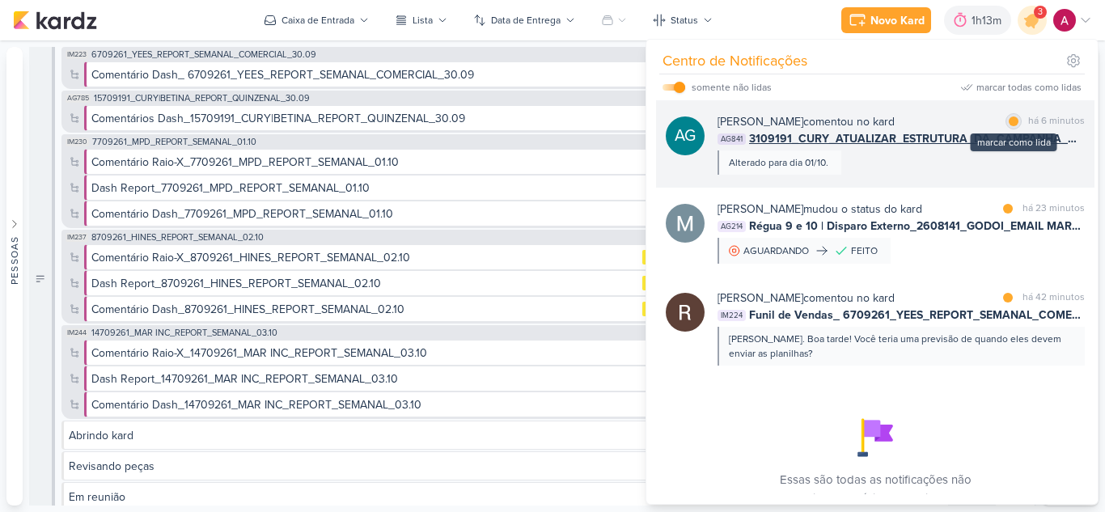
click at [1010, 123] on div at bounding box center [1013, 121] width 10 height 10
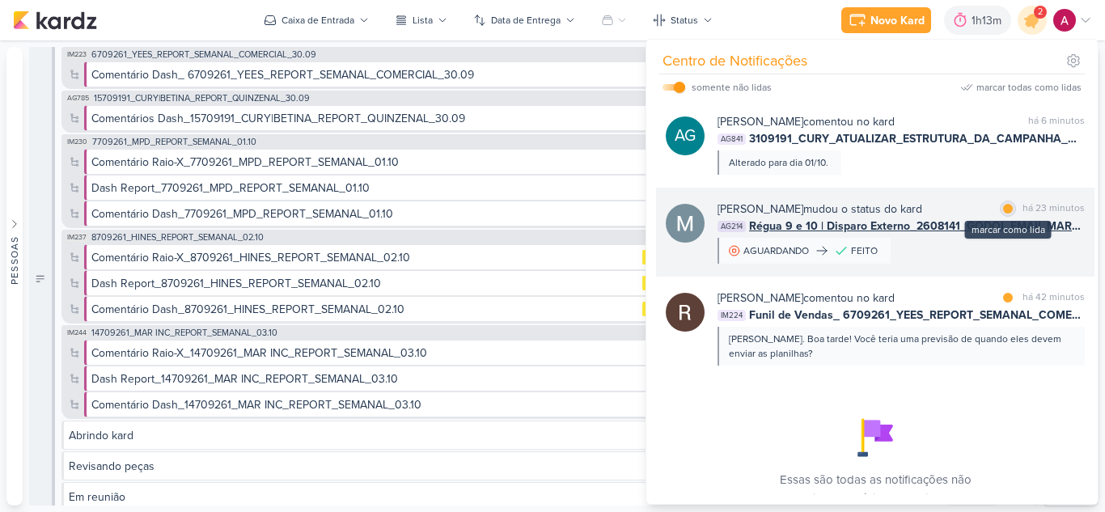
click at [1003, 205] on div at bounding box center [1008, 209] width 10 height 10
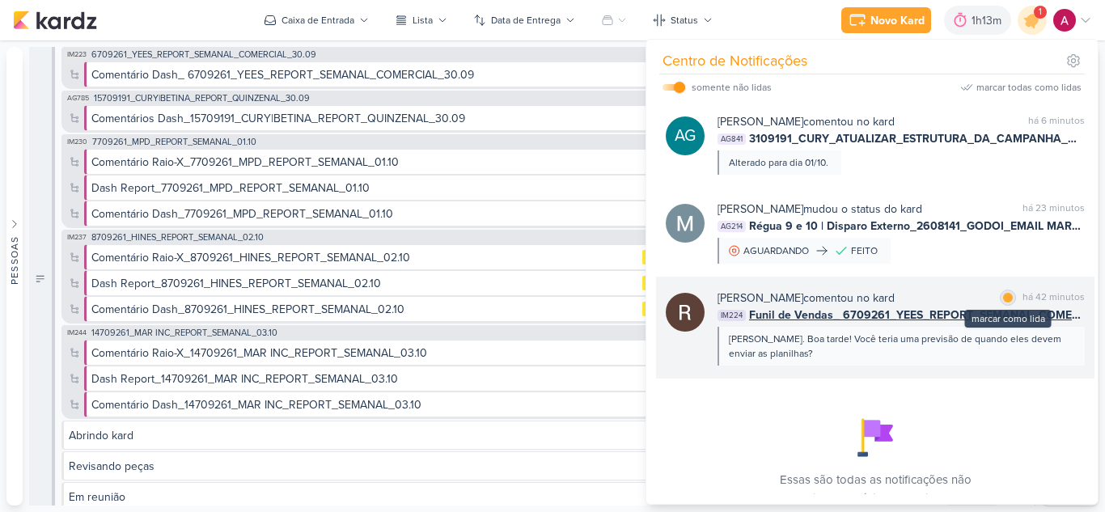
click at [1006, 296] on div at bounding box center [1008, 298] width 10 height 10
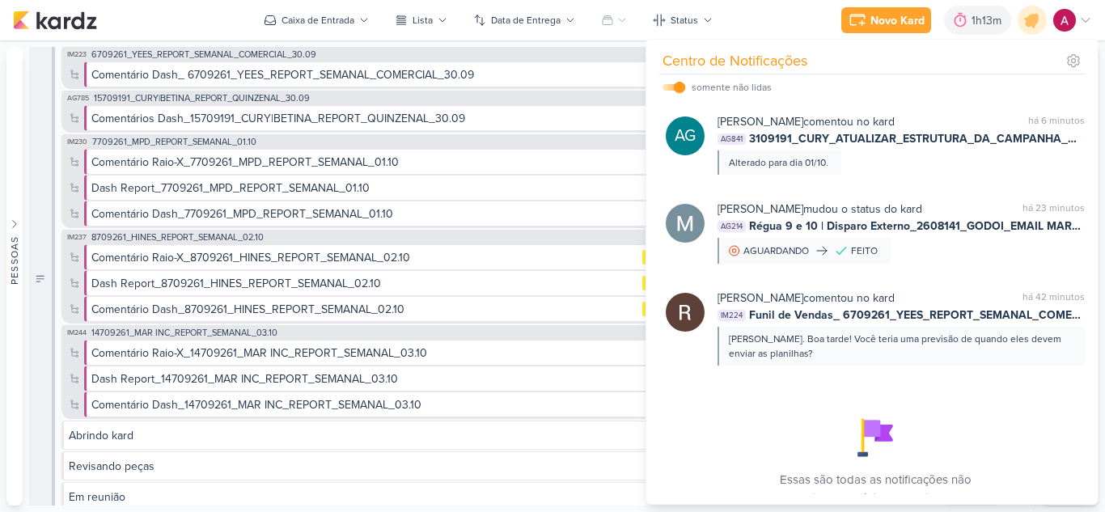
click at [773, 27] on div "Novo Kard Ctrl + k 1h13m Sessão desligada... Hoje 1h13m Semana 1h13m Mês 17h5m" at bounding box center [552, 20] width 1079 height 40
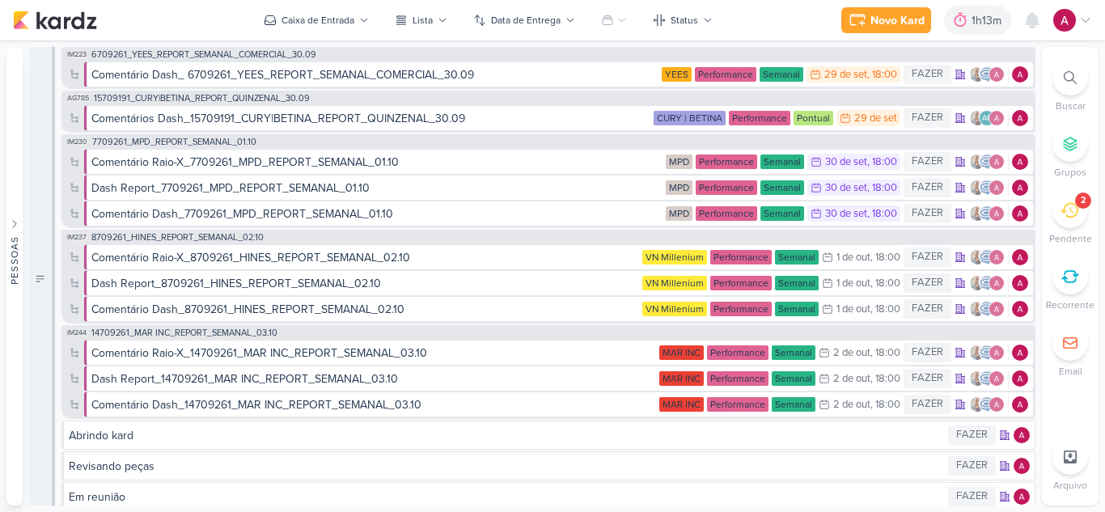
click at [1075, 93] on div at bounding box center [1070, 78] width 36 height 36
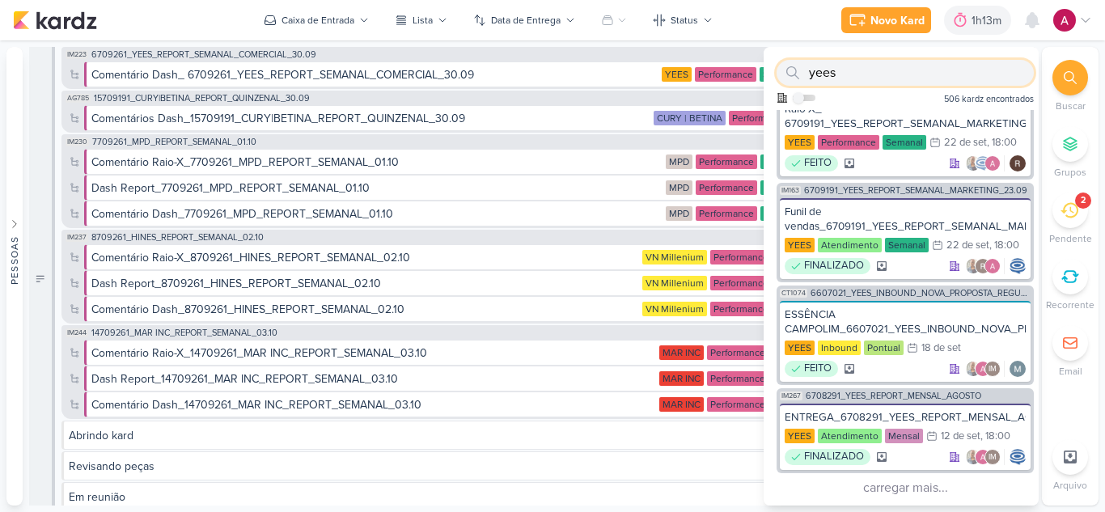
scroll to position [1638, 0]
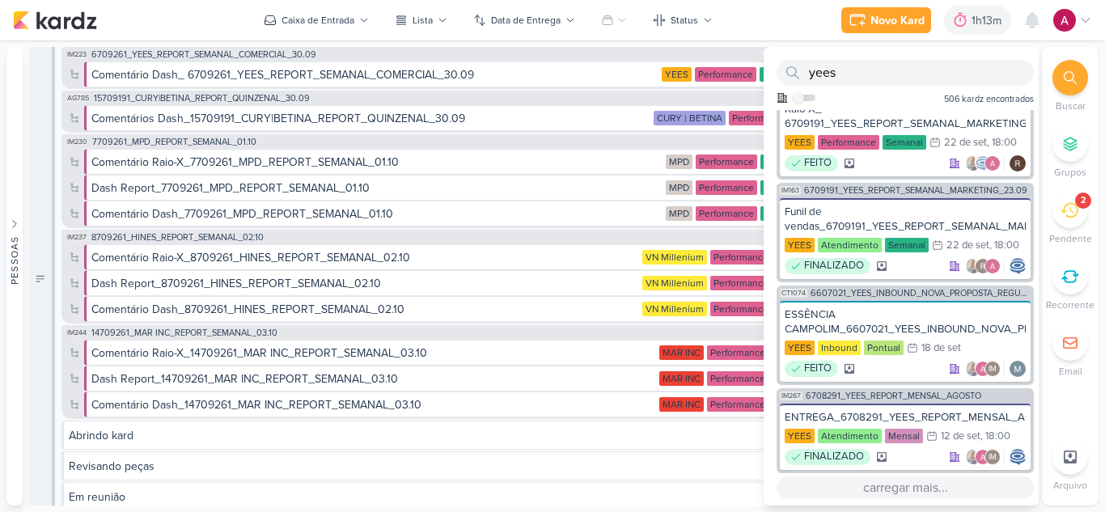
click at [907, 484] on button "carregar mais..." at bounding box center [904, 487] width 257 height 23
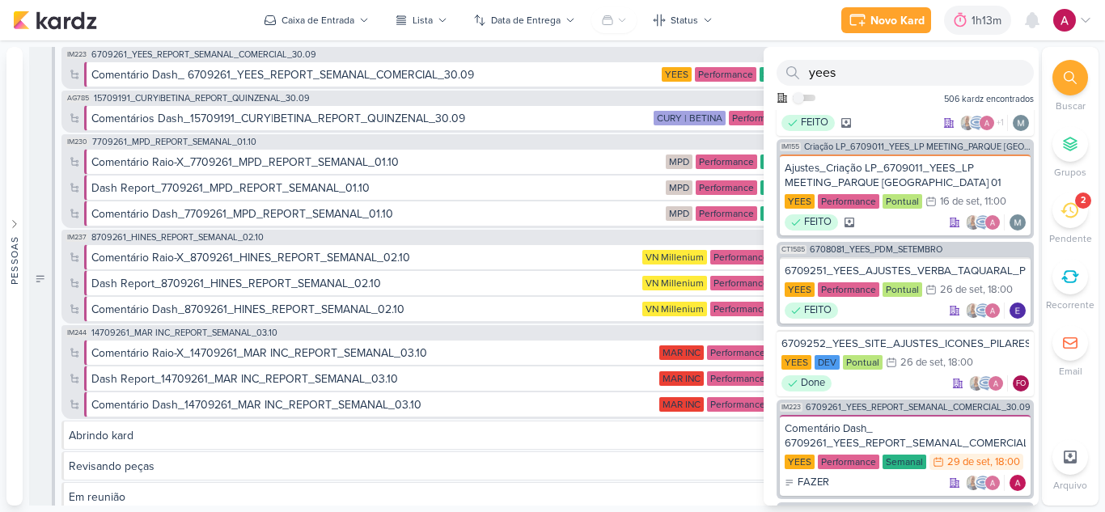
scroll to position [2527, 0]
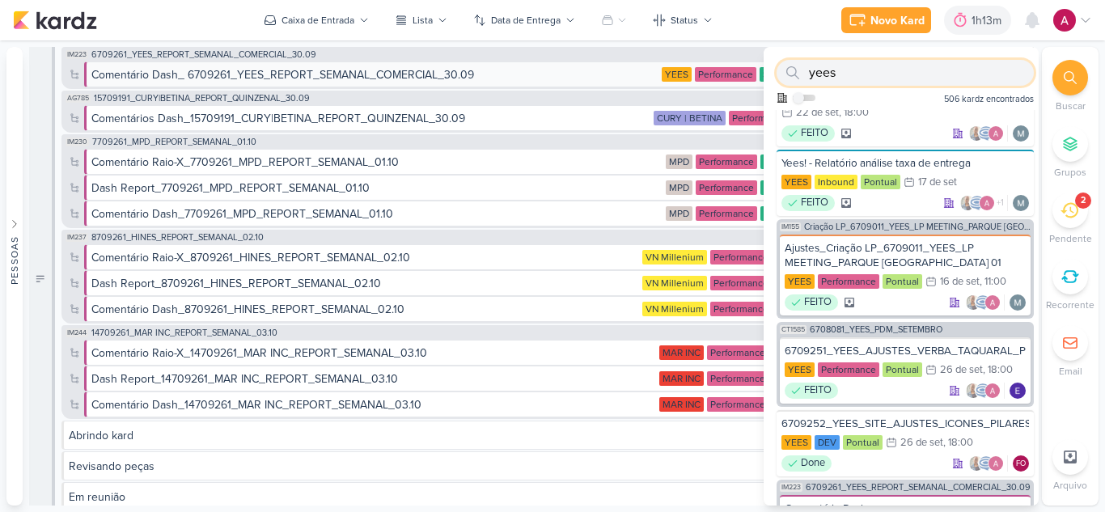
drag, startPoint x: 845, startPoint y: 66, endPoint x: 737, endPoint y: 80, distance: 109.3
click at [755, 77] on div "Pessoas [GEOGRAPHIC_DATA] AG A l i n e G i m e n e z G r a c i a n o C a r l o …" at bounding box center [552, 276] width 1105 height 459
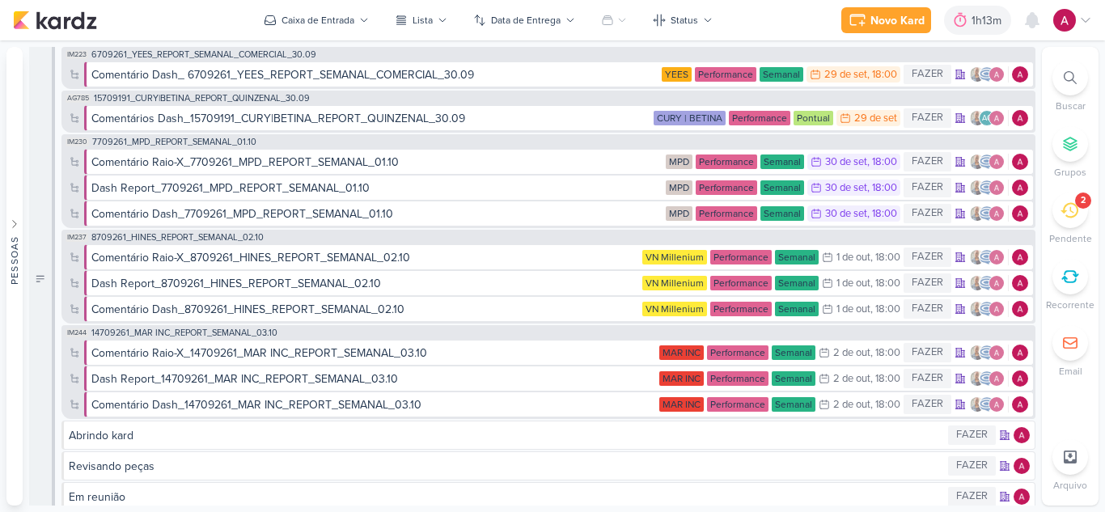
click at [1070, 74] on icon at bounding box center [1069, 77] width 13 height 13
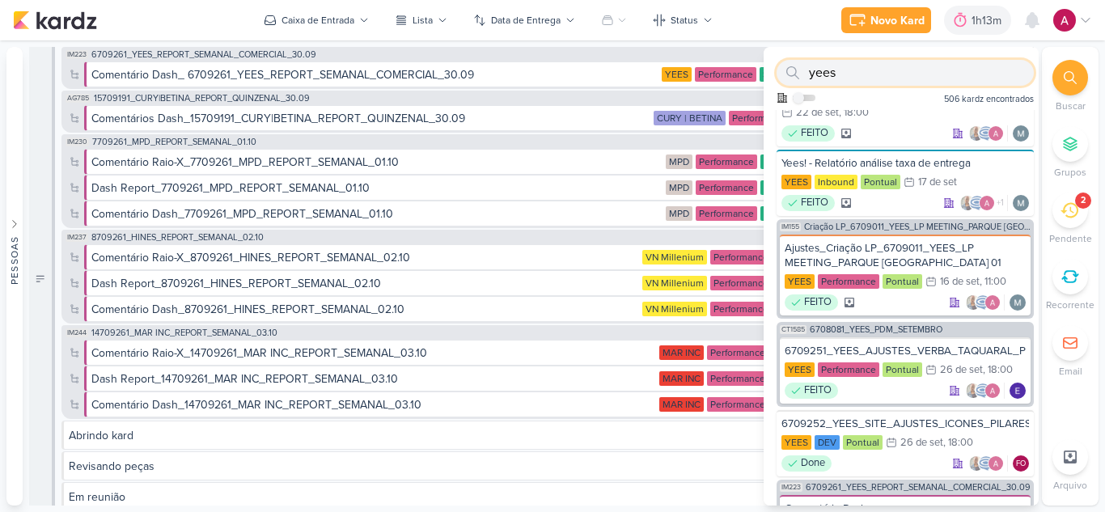
paste input "1709081"
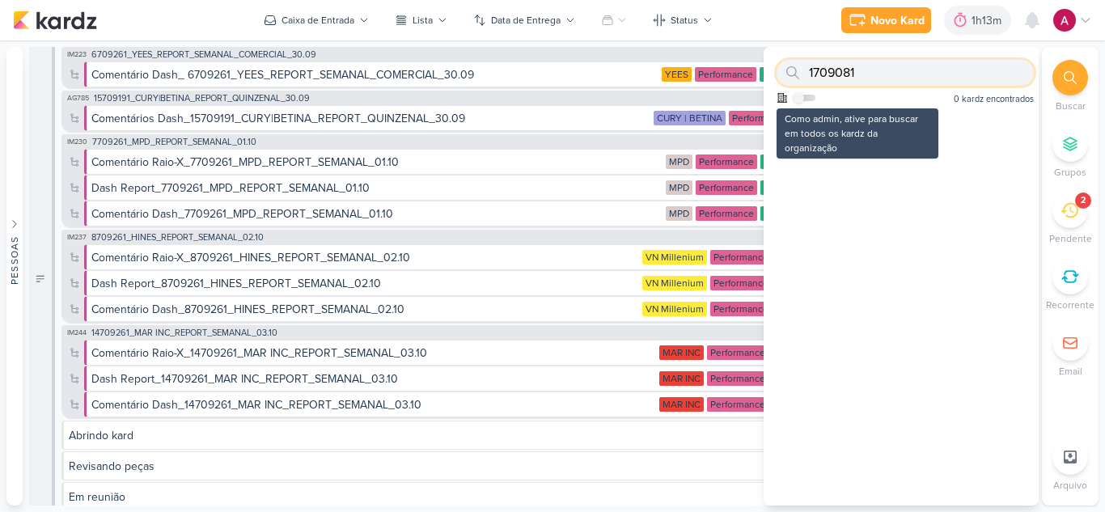
type input "1709081"
click at [809, 99] on label at bounding box center [804, 98] width 23 height 6
click at [804, 99] on input "checkbox" at bounding box center [798, 97] width 11 height 11
checkbox input "true"
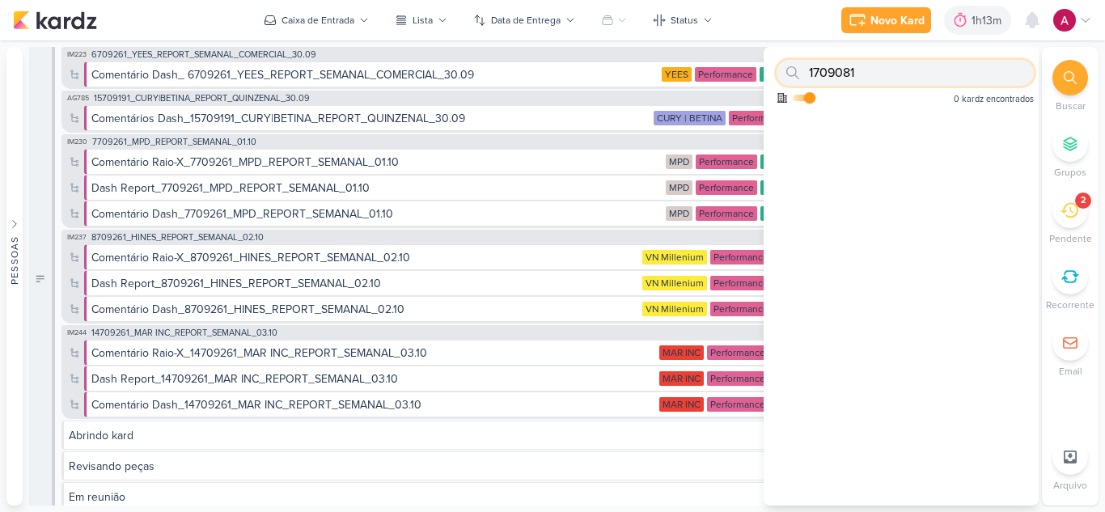
click at [899, 70] on input "1709081" at bounding box center [904, 73] width 257 height 26
drag, startPoint x: 874, startPoint y: 74, endPoint x: 732, endPoint y: 86, distance: 142.8
click at [732, 86] on div "Pessoas Pessoas AG A l i n e G i m e n e z G r a c i a n o C a r l o s M a s s …" at bounding box center [552, 276] width 1105 height 459
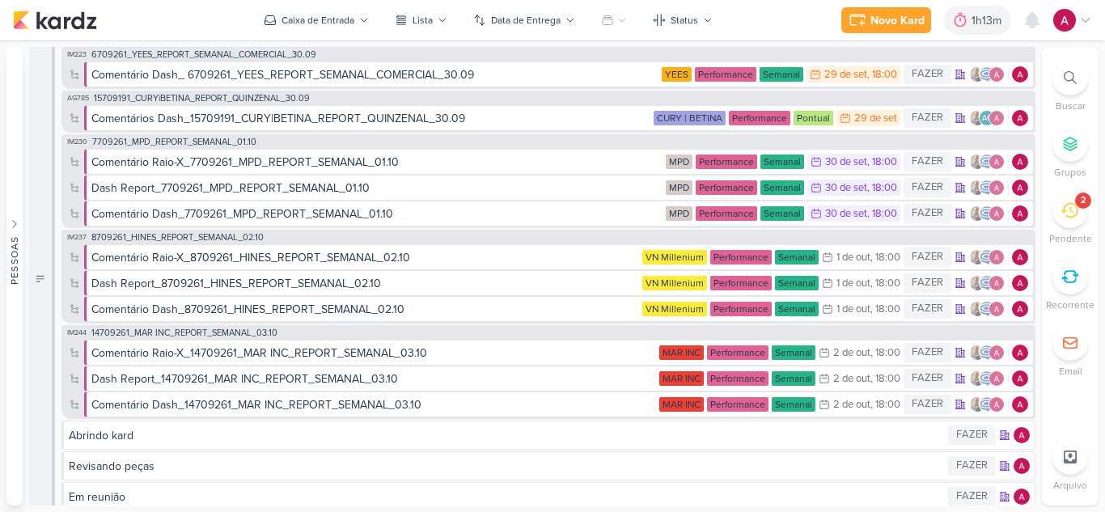
click at [1045, 86] on li "Buscar" at bounding box center [1070, 86] width 57 height 53
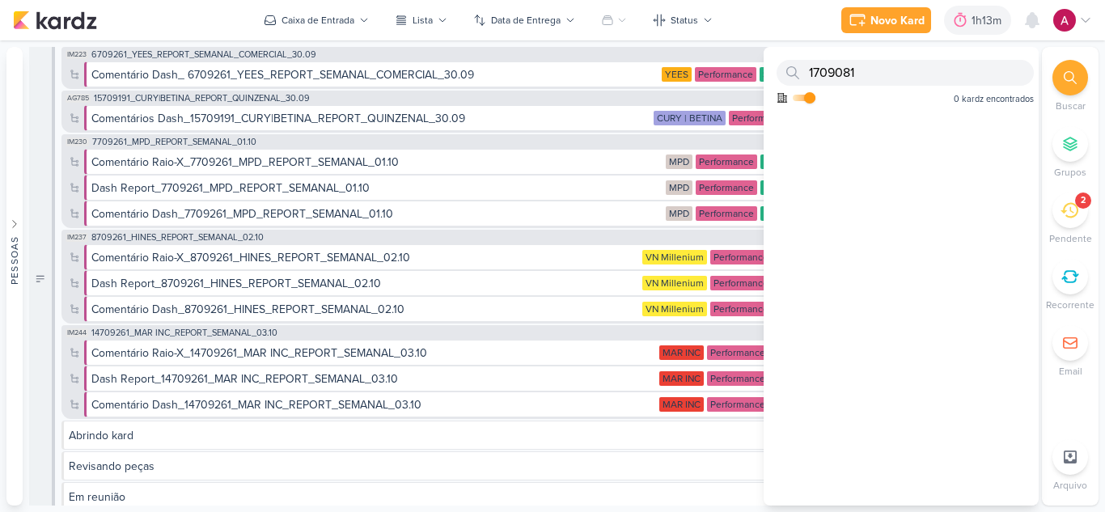
click at [1079, 91] on div at bounding box center [1070, 78] width 36 height 36
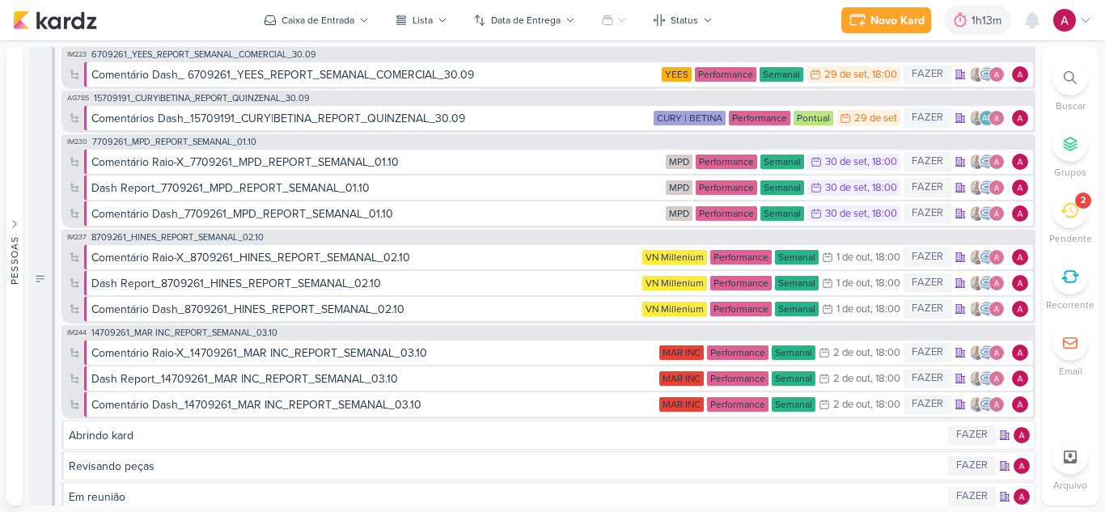
click at [1060, 89] on div at bounding box center [1070, 78] width 36 height 36
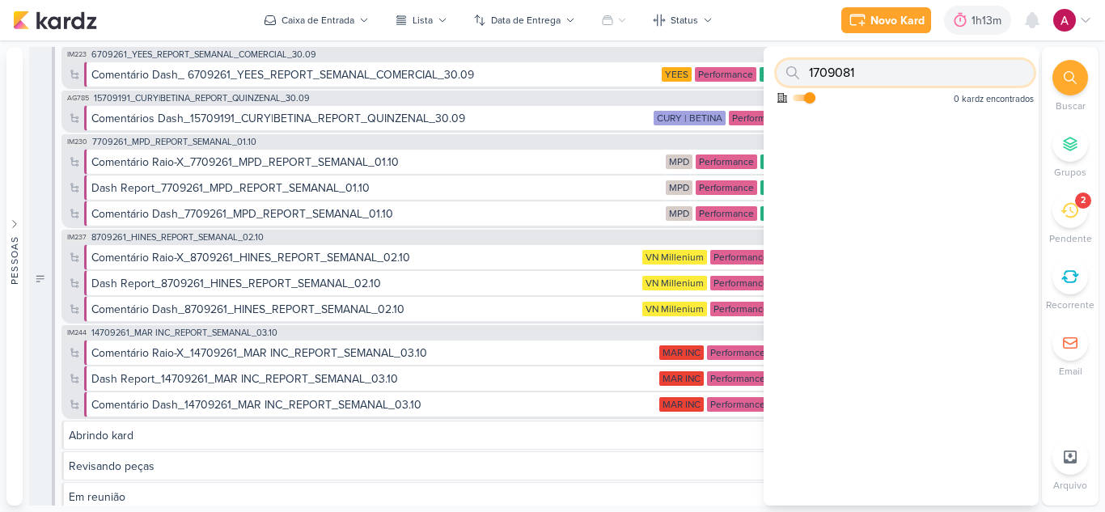
paste input "770815"
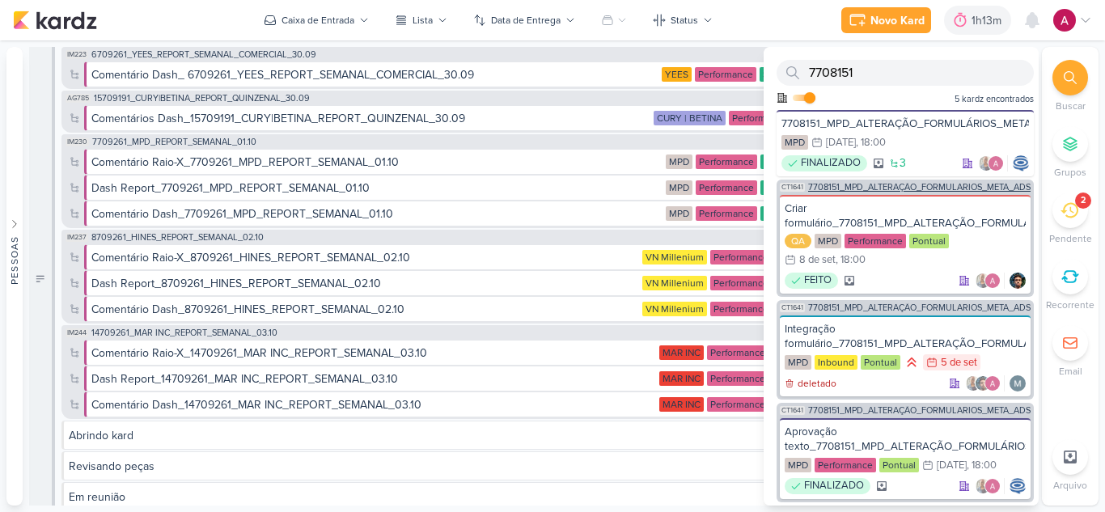
click at [923, 185] on span "7708151_MPD_ALTERAÇÃO_FORMULÁRIOS_META_ADS" at bounding box center [919, 187] width 222 height 9
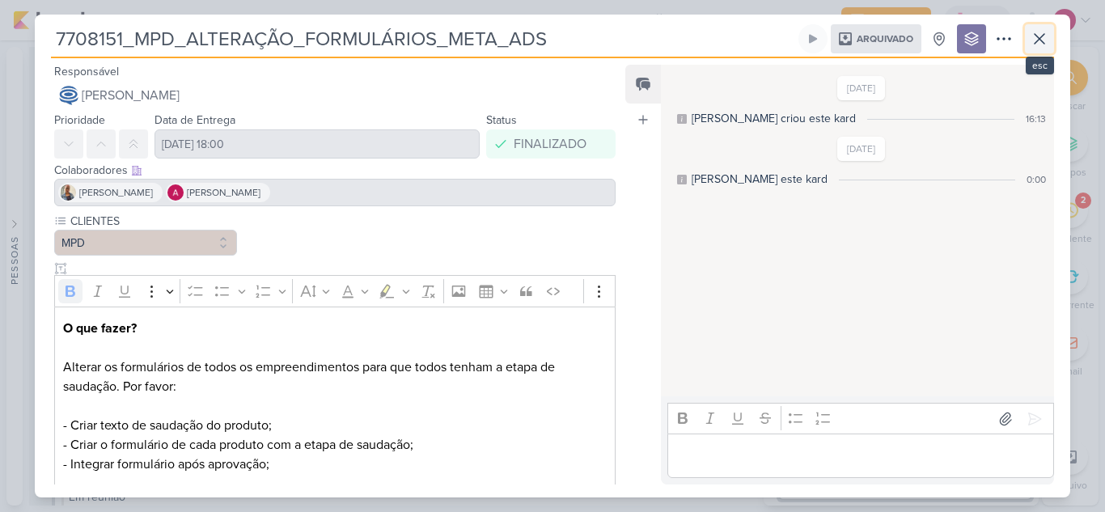
click at [1050, 26] on button at bounding box center [1039, 38] width 29 height 29
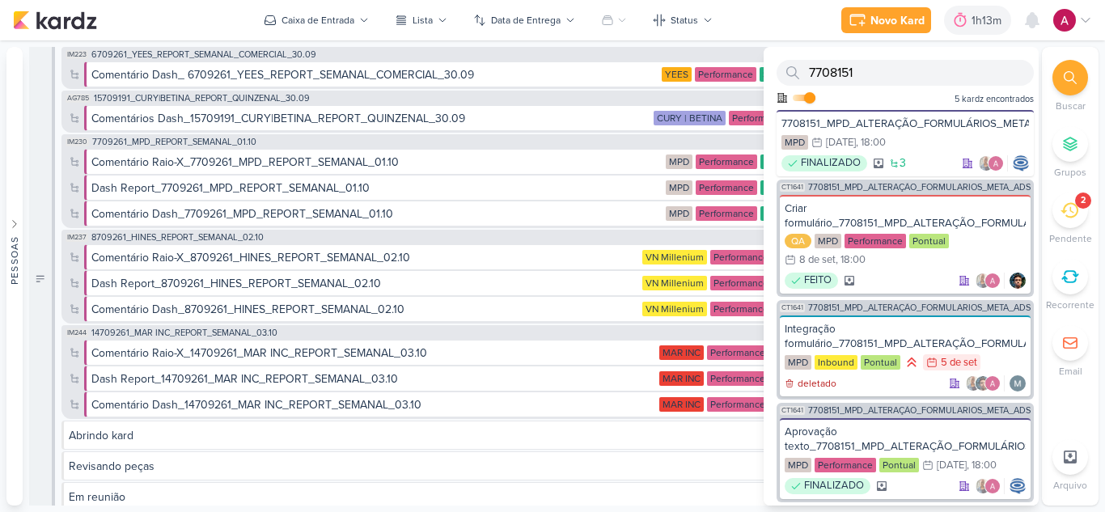
click at [969, 86] on div "7708151 Como admin, ative para buscar em todos os kardz da organização 5 kardz …" at bounding box center [900, 78] width 275 height 63
drag, startPoint x: 950, startPoint y: 73, endPoint x: 739, endPoint y: 85, distance: 211.4
click at [739, 85] on div "Pessoas Pessoas AG A l i n e G i m e n e z G r a c i a n o C a r l o s M a s s …" at bounding box center [552, 276] width 1105 height 459
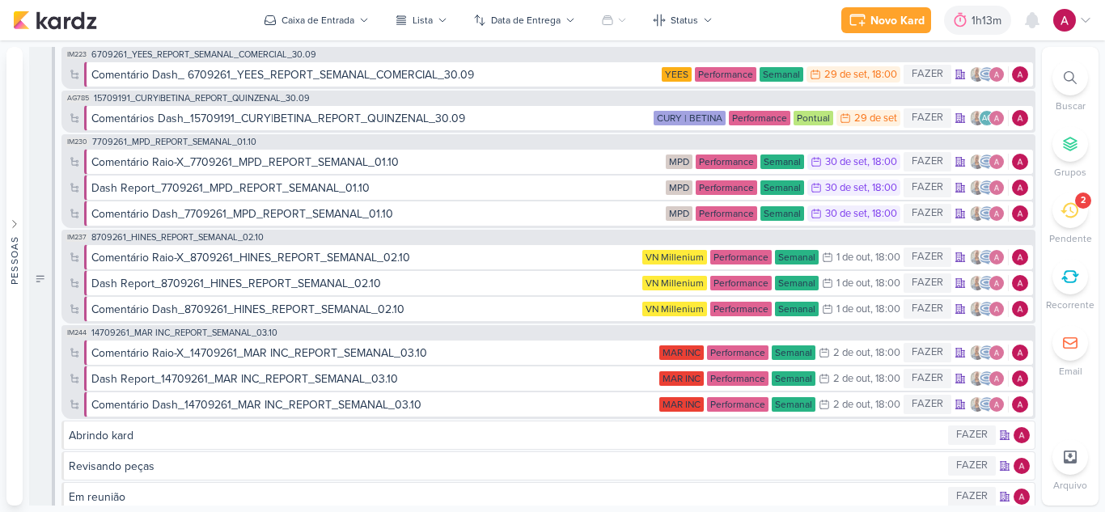
click at [1068, 77] on icon at bounding box center [1069, 77] width 13 height 13
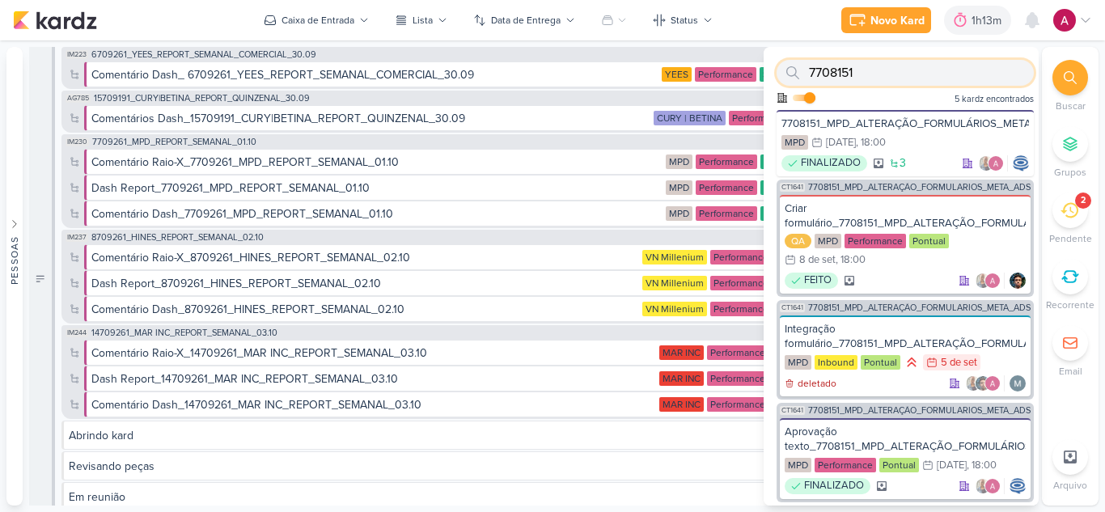
paste input "670912"
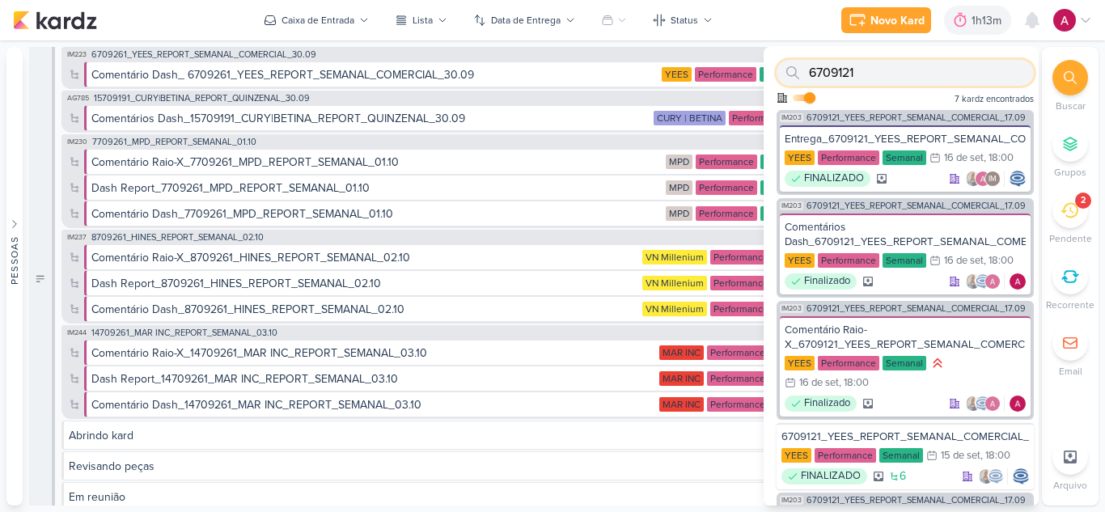
drag, startPoint x: 871, startPoint y: 74, endPoint x: 767, endPoint y: 81, distance: 103.8
click at [767, 81] on div "6709121 Como admin, ative para buscar em todos os kardz da organização 7 kardz …" at bounding box center [900, 78] width 275 height 63
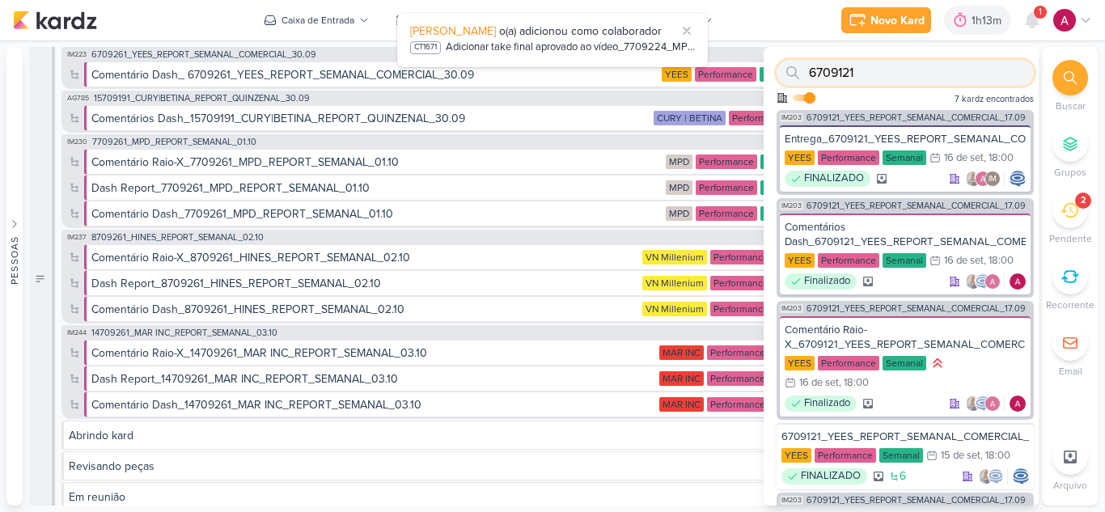
paste input "9"
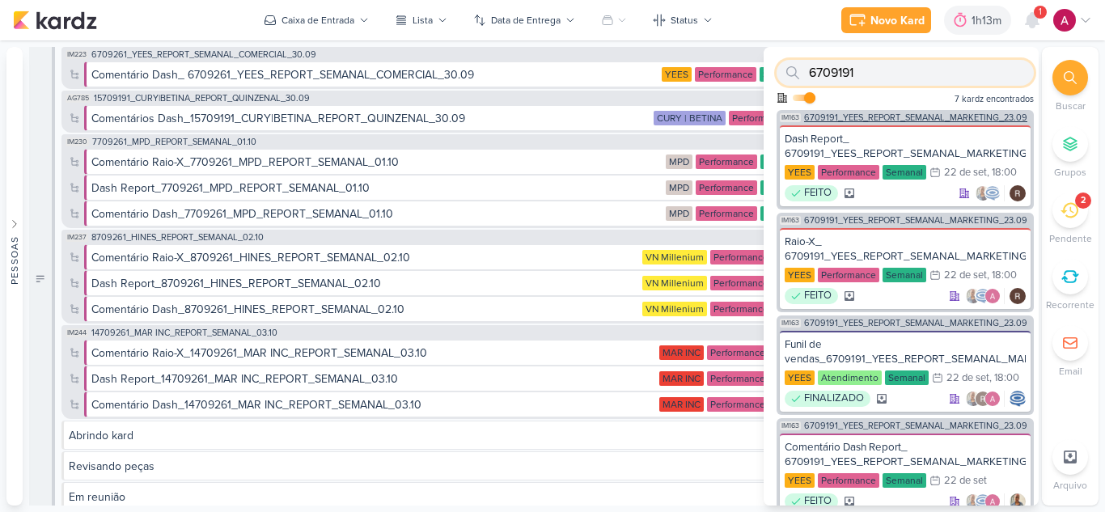
type input "6709191"
click at [886, 114] on span "6709191_YEES_REPORT_SEMANAL_MARKETING_23.09" at bounding box center [915, 117] width 223 height 9
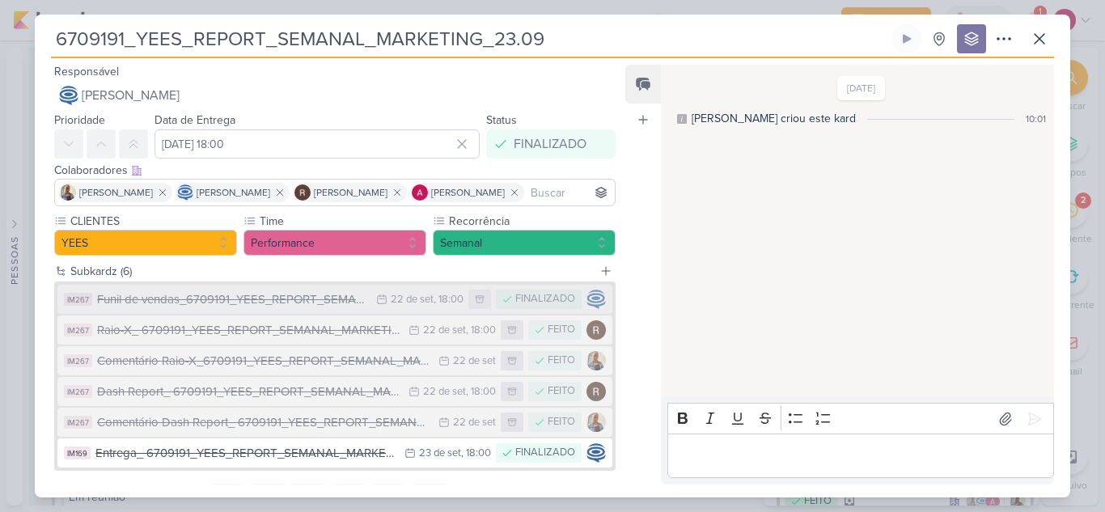
scroll to position [76, 0]
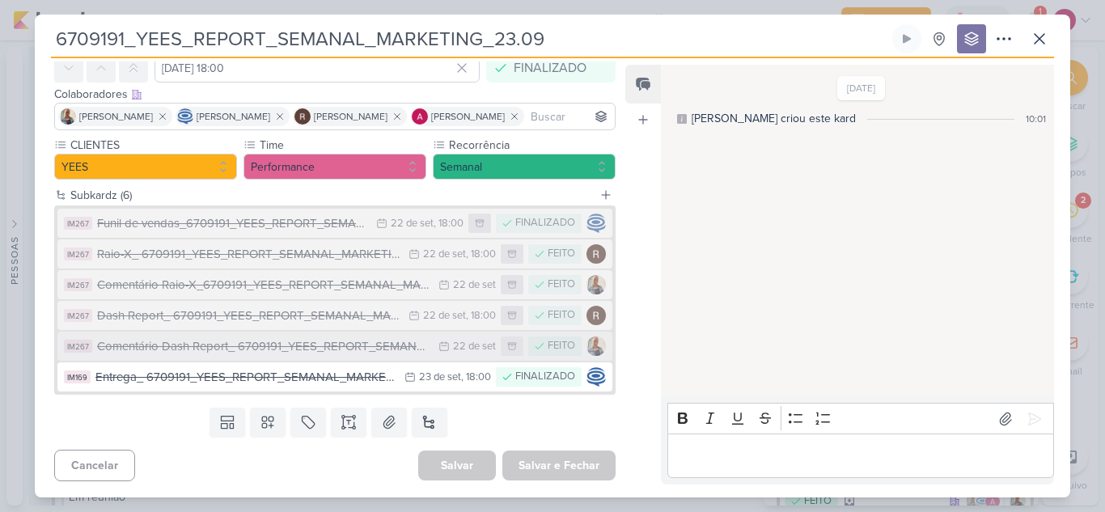
click at [283, 355] on div "Comentário Dash Report_ 6709191_YEES_REPORT_SEMANAL_MARKETING_23.09" at bounding box center [263, 346] width 333 height 19
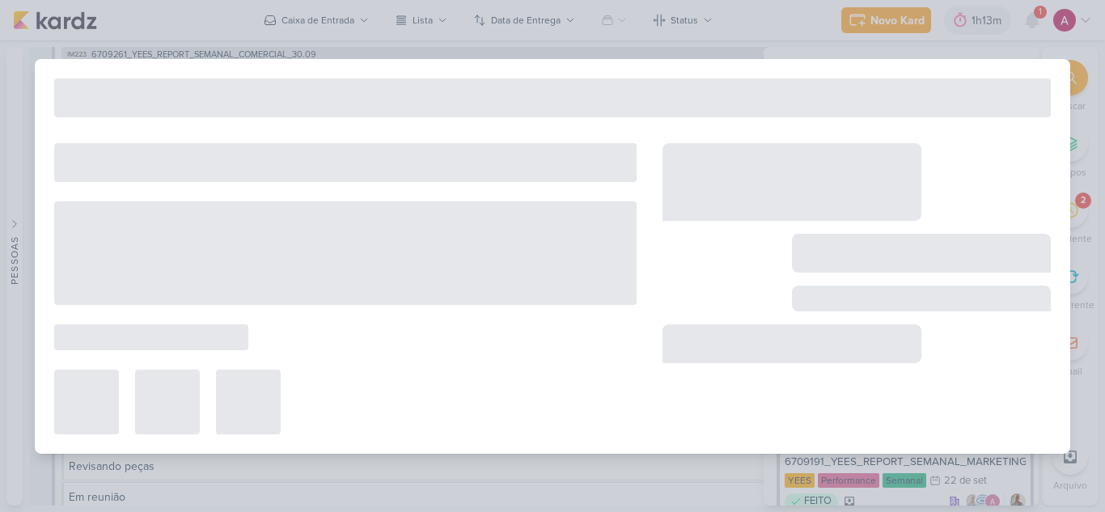
type input "Comentário Dash Report_ 6709191_YEES_REPORT_SEMANAL_MARKETING_23.09"
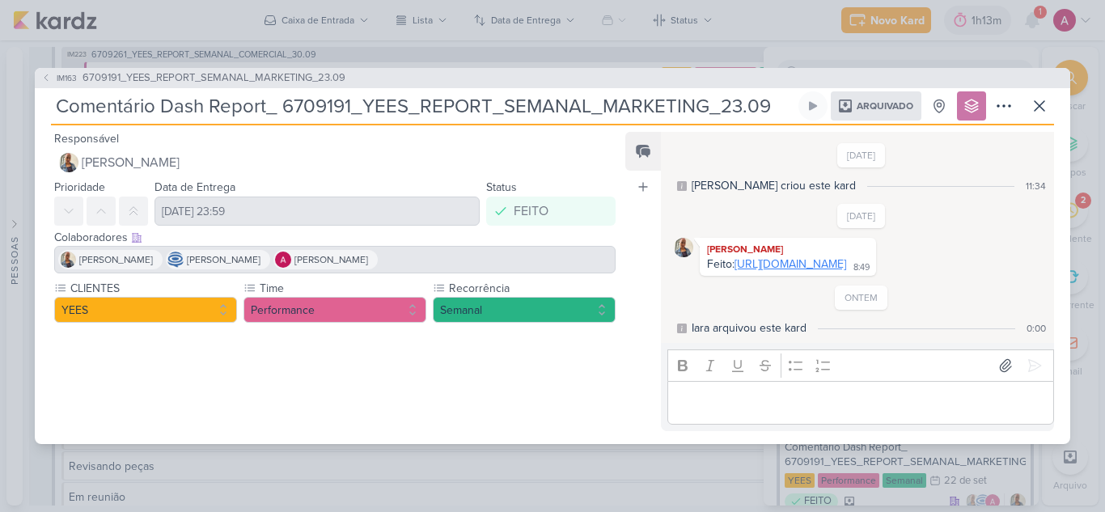
click at [749, 271] on link "https://www.canva.com/design/DAGztsvvEE8/B4Q9Kb_IXAMOVi-JNAJh8w/edit?utm_conten…" at bounding box center [790, 264] width 112 height 14
click at [1035, 101] on icon at bounding box center [1039, 106] width 10 height 10
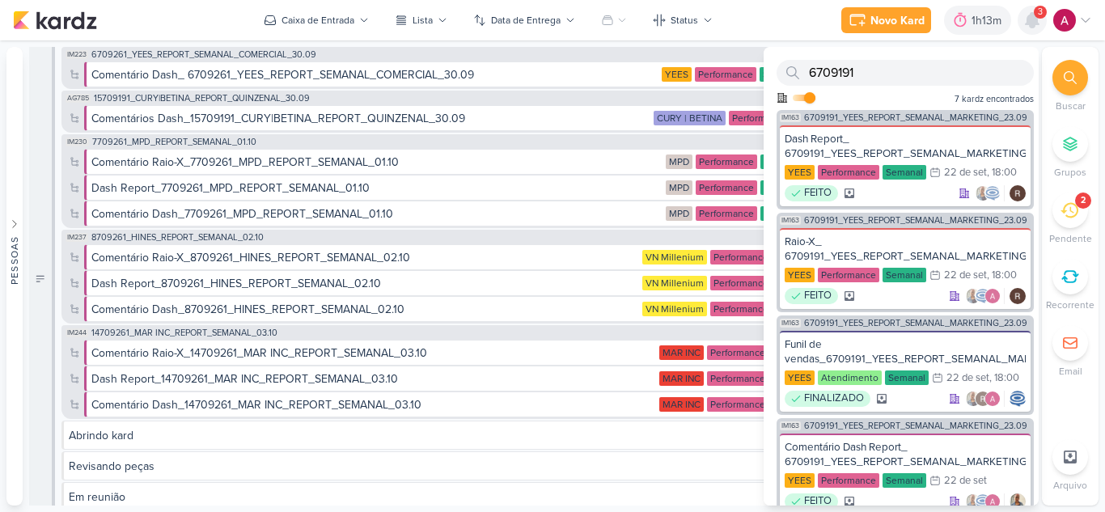
click at [1034, 29] on icon at bounding box center [1031, 20] width 19 height 19
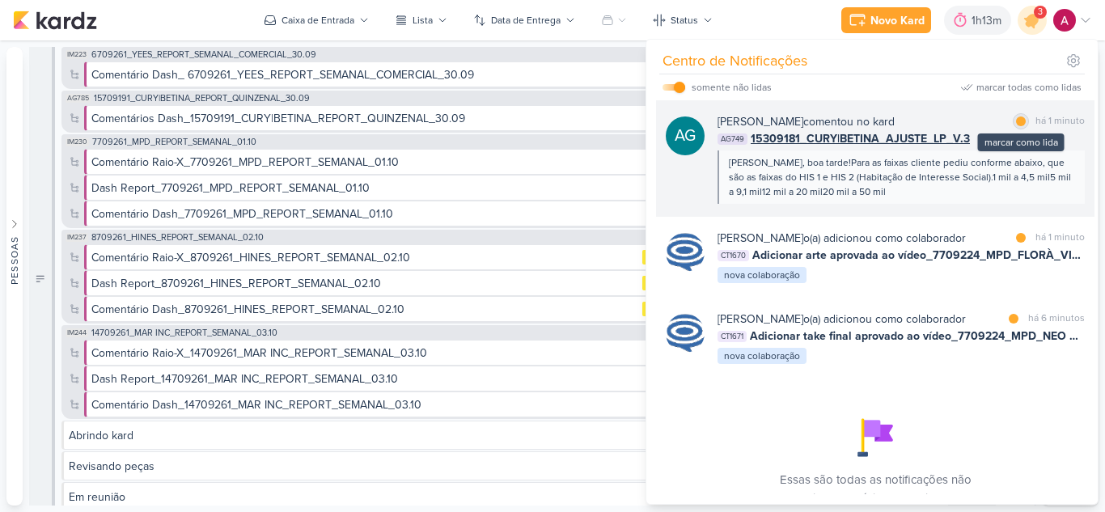
click at [1020, 123] on div at bounding box center [1021, 121] width 10 height 10
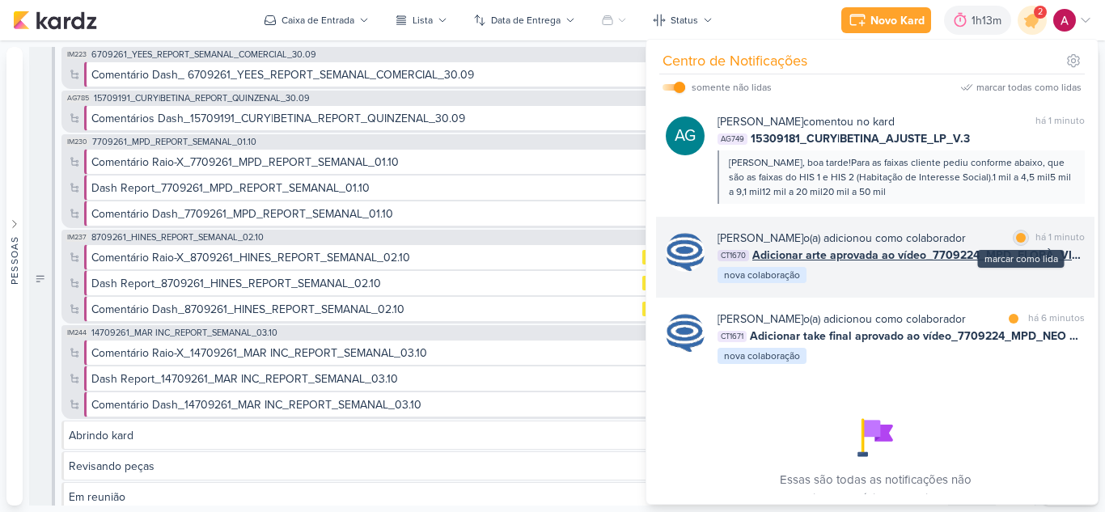
click at [1016, 239] on div at bounding box center [1021, 238] width 10 height 10
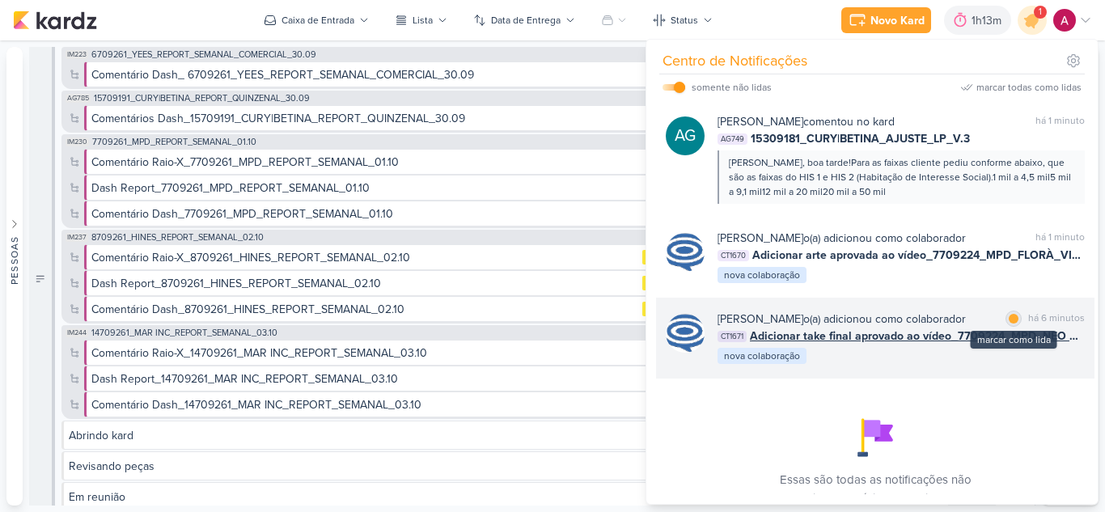
click at [1009, 323] on div at bounding box center [1013, 319] width 10 height 10
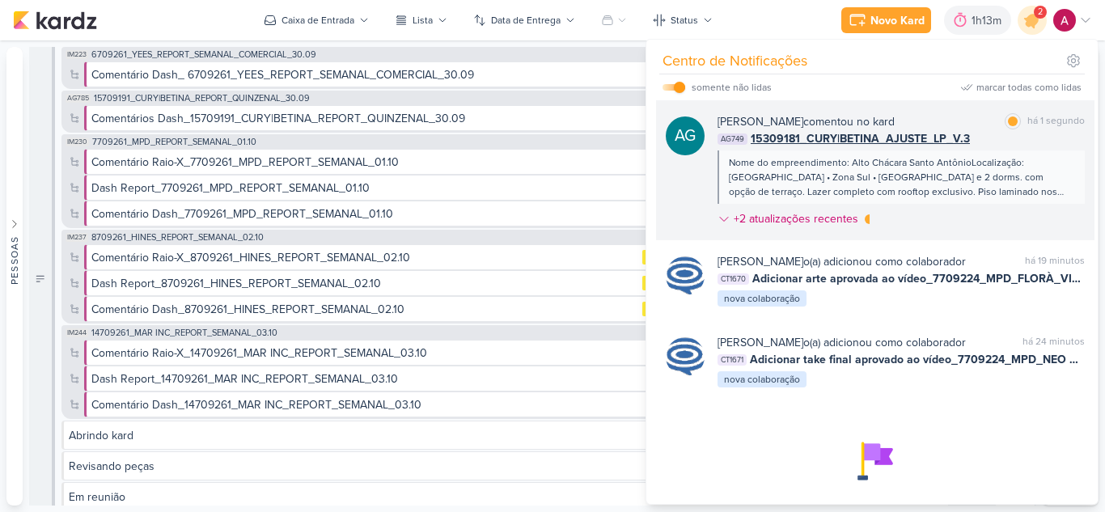
click at [947, 120] on div "Aline Gimenez Graciano comentou no kard marcar como lida há 1 segundo" at bounding box center [900, 121] width 367 height 17
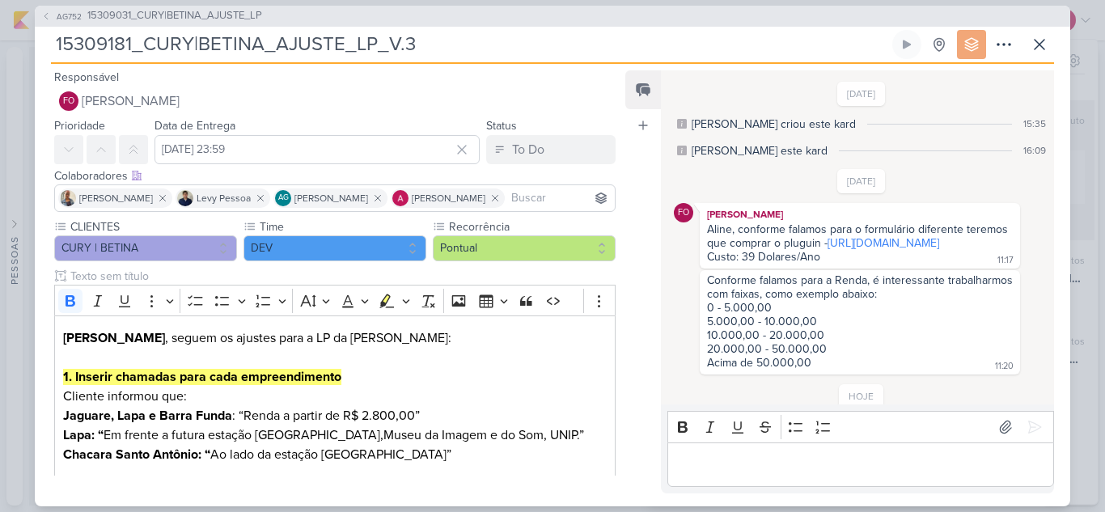
scroll to position [558, 0]
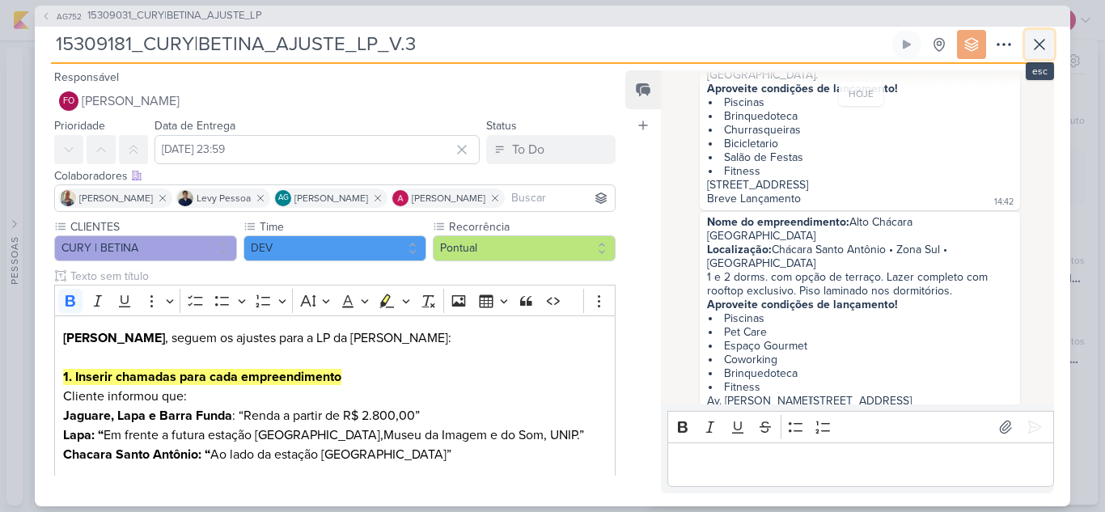
click at [1041, 49] on icon at bounding box center [1038, 44] width 19 height 19
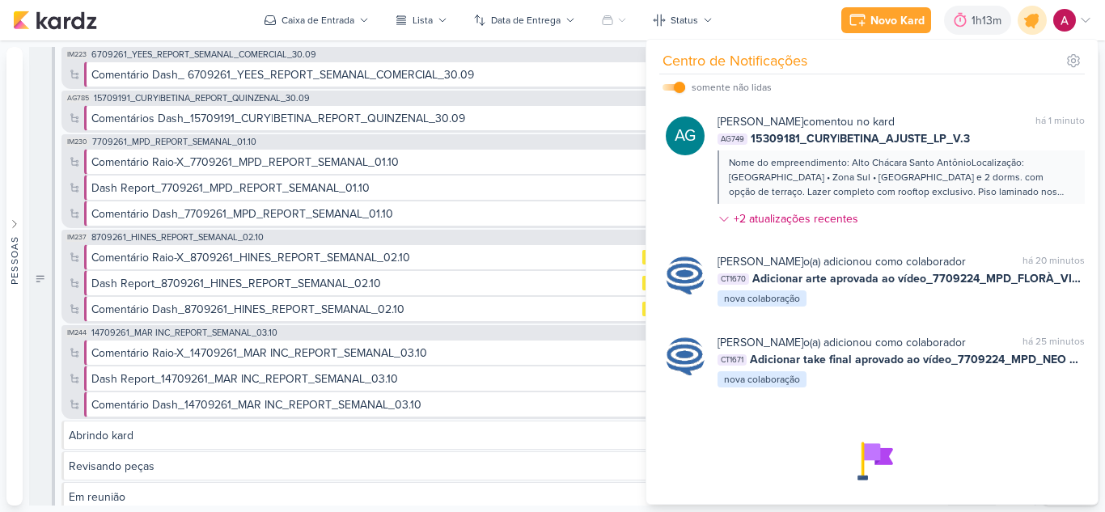
click at [1033, 30] on icon at bounding box center [1031, 19] width 27 height 27
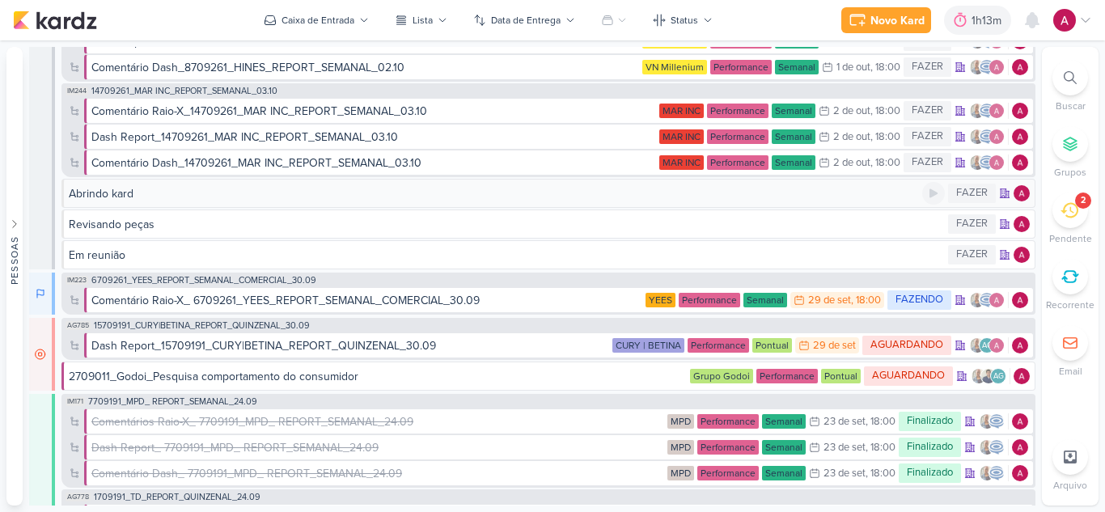
scroll to position [243, 0]
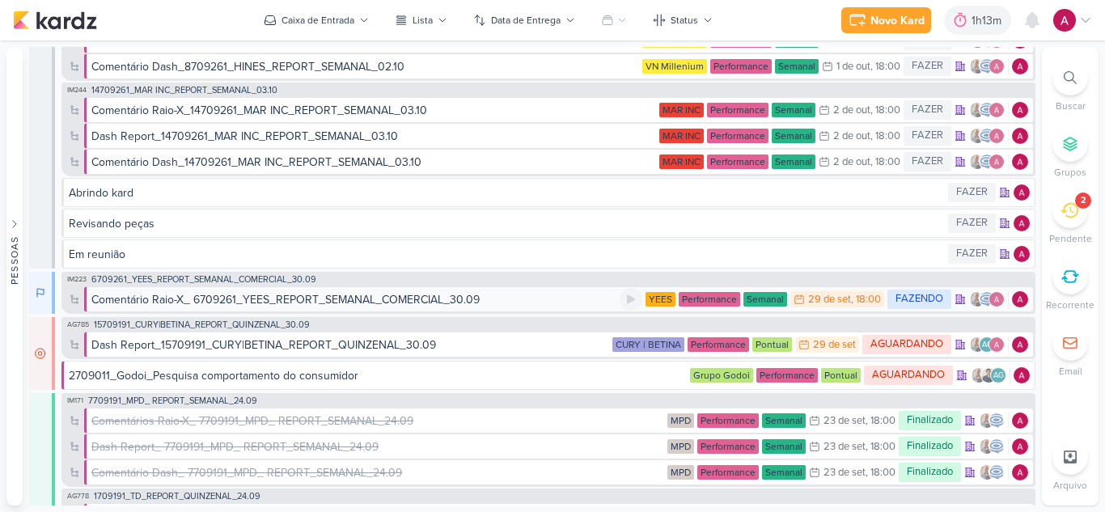
click at [151, 302] on div "Comentário Raio-X_ 6709261_YEES_REPORT_SEMANAL_COMERCIAL_30.09" at bounding box center [285, 299] width 388 height 17
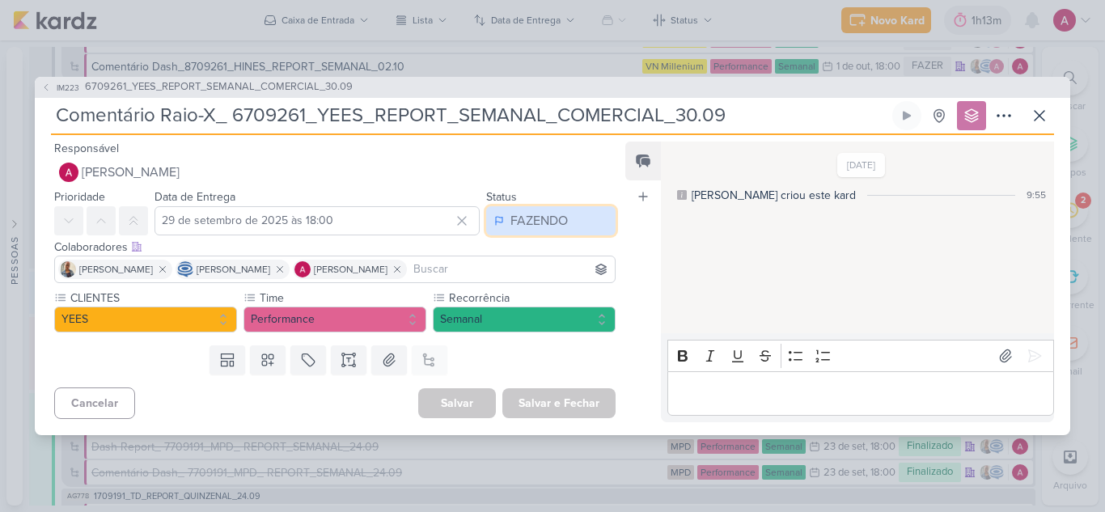
click at [526, 212] on div "FAZENDO" at bounding box center [538, 220] width 57 height 19
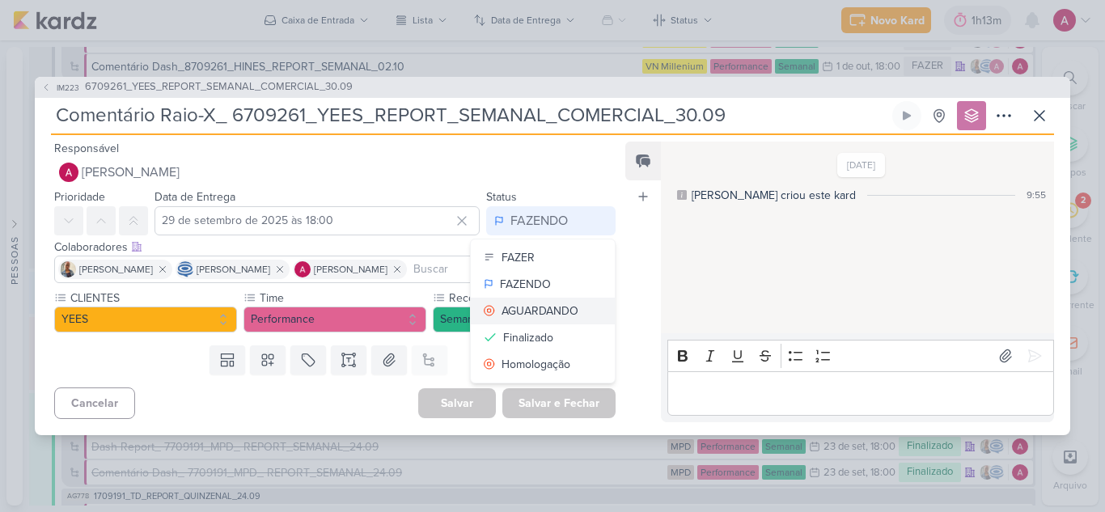
click at [536, 308] on div "AGUARDANDO" at bounding box center [539, 310] width 77 height 17
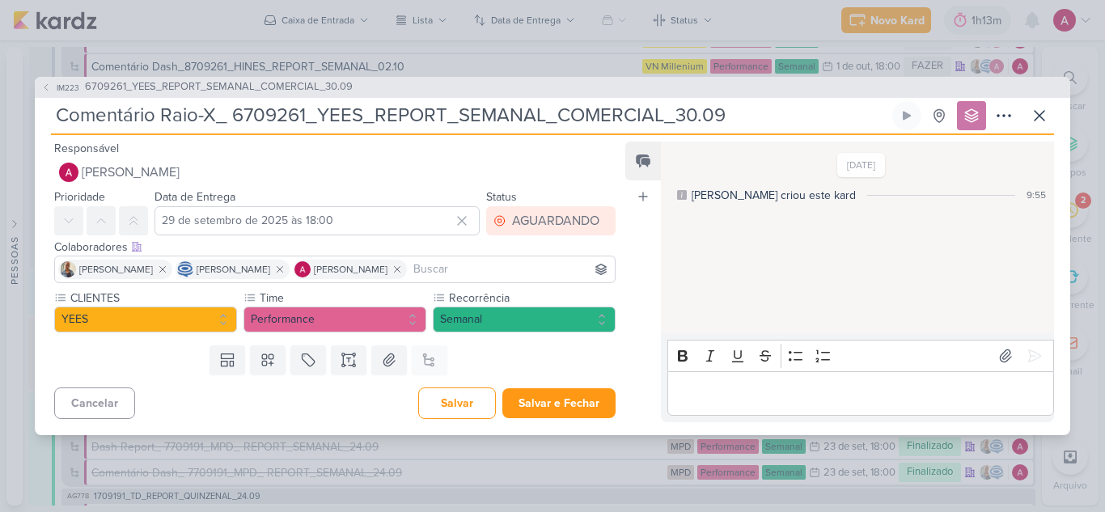
click at [735, 393] on p "Editor editing area: main" at bounding box center [860, 392] width 370 height 19
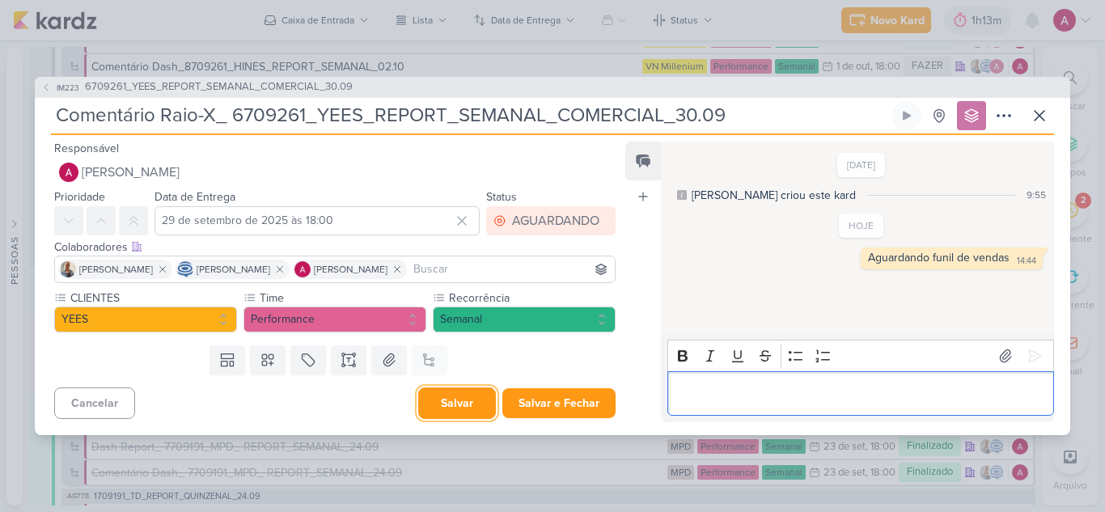
click at [430, 403] on button "Salvar" at bounding box center [457, 403] width 78 height 32
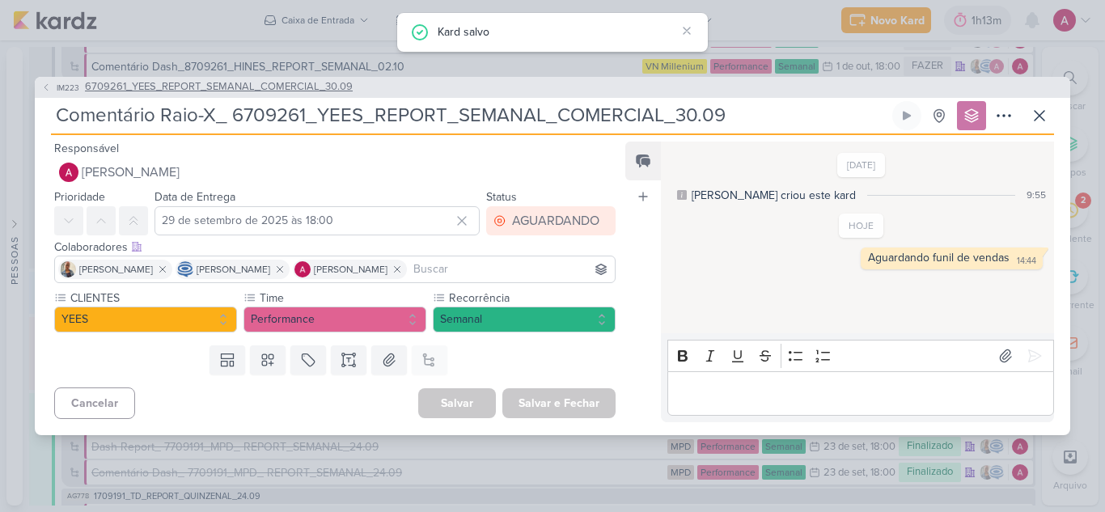
click at [328, 89] on span "6709261_YEES_REPORT_SEMANAL_COMERCIAL_30.09" at bounding box center [219, 87] width 268 height 16
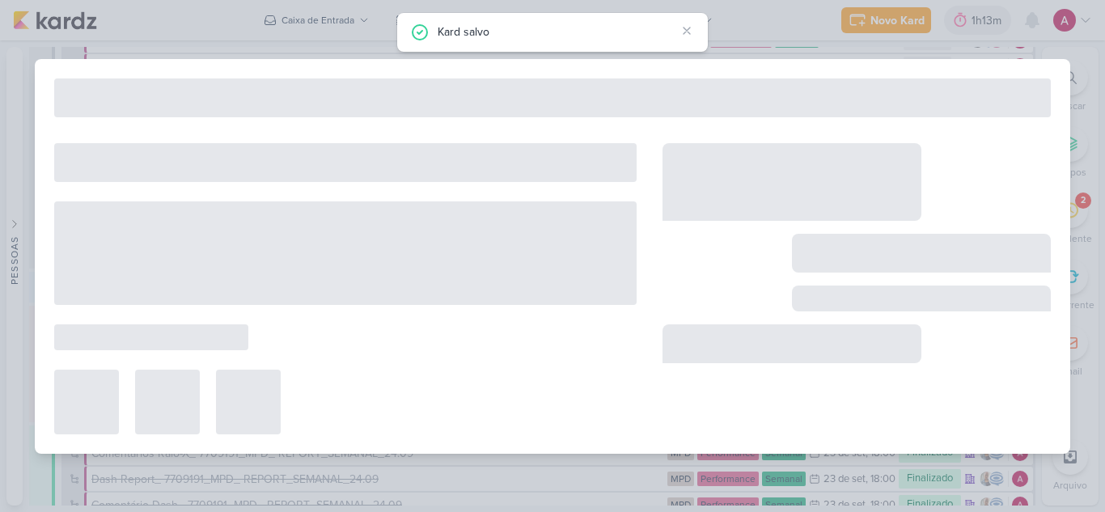
type input "6709261_YEES_REPORT_SEMANAL_COMERCIAL_30.09"
type input "30 de setembro de 2025 às 18:00"
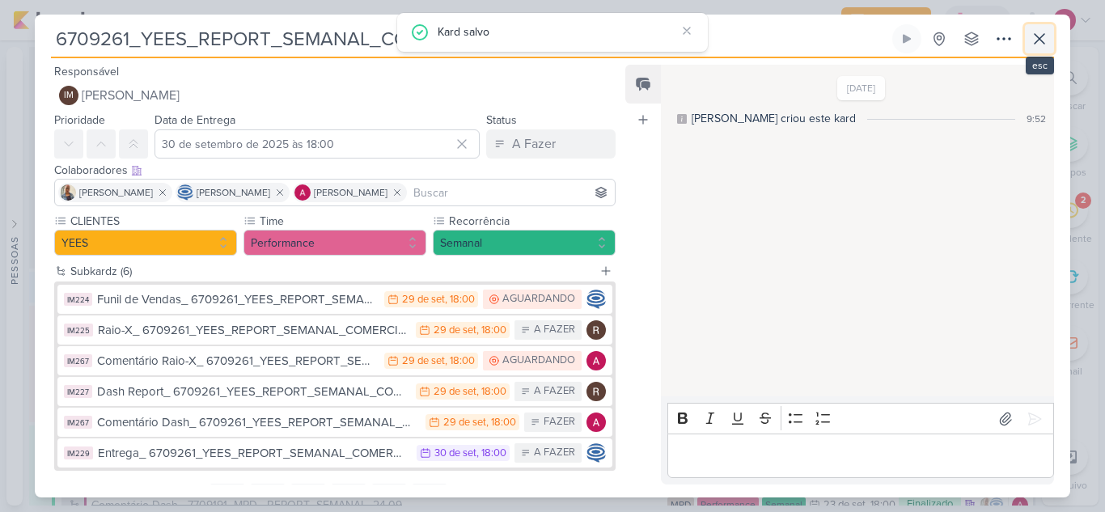
click at [1044, 39] on icon at bounding box center [1038, 38] width 19 height 19
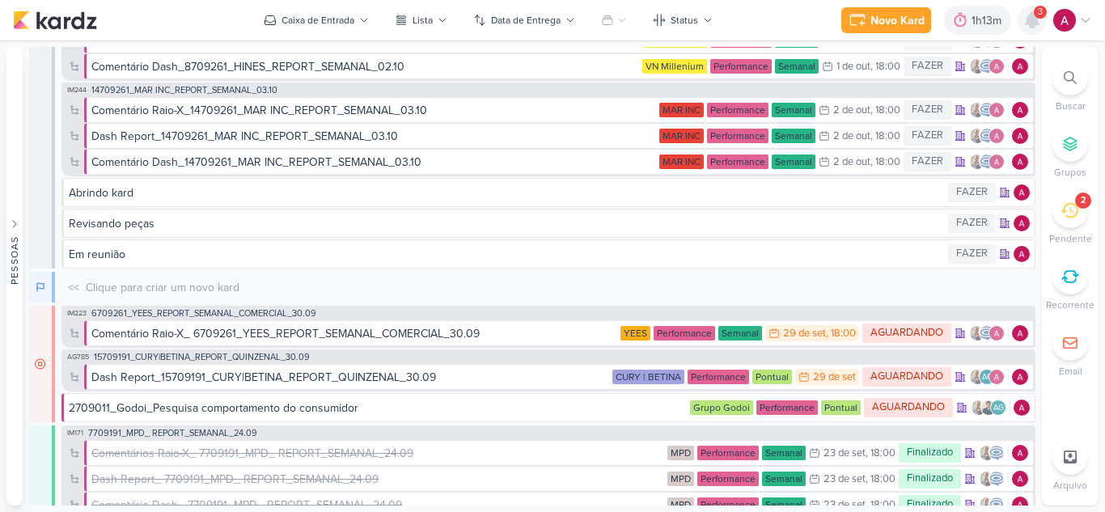
click at [1033, 23] on icon at bounding box center [1031, 20] width 13 height 15
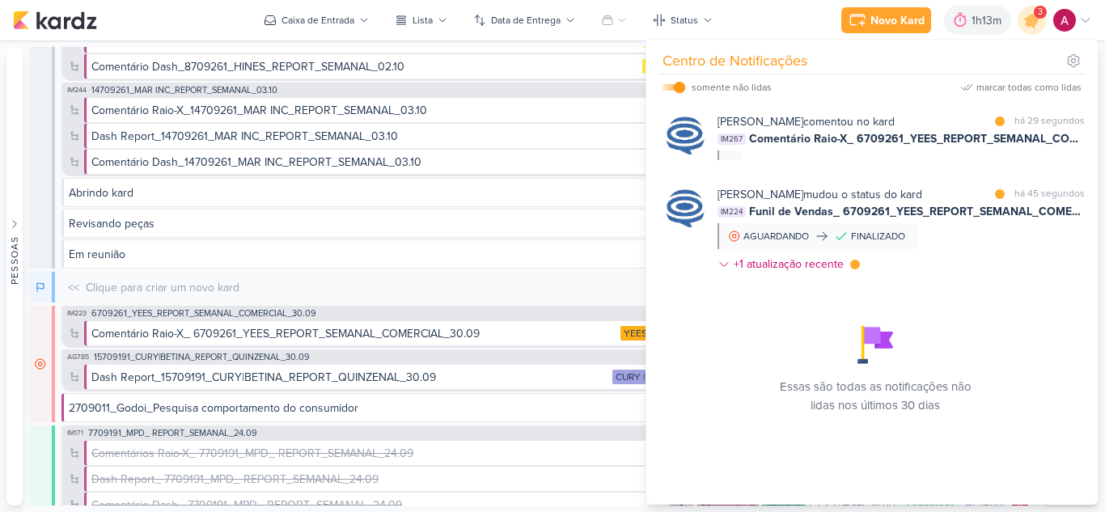
click at [980, 156] on div "Caroline Traven De Andrade comentou no kard marcar como lida há 29 segundos IM2…" at bounding box center [900, 136] width 367 height 47
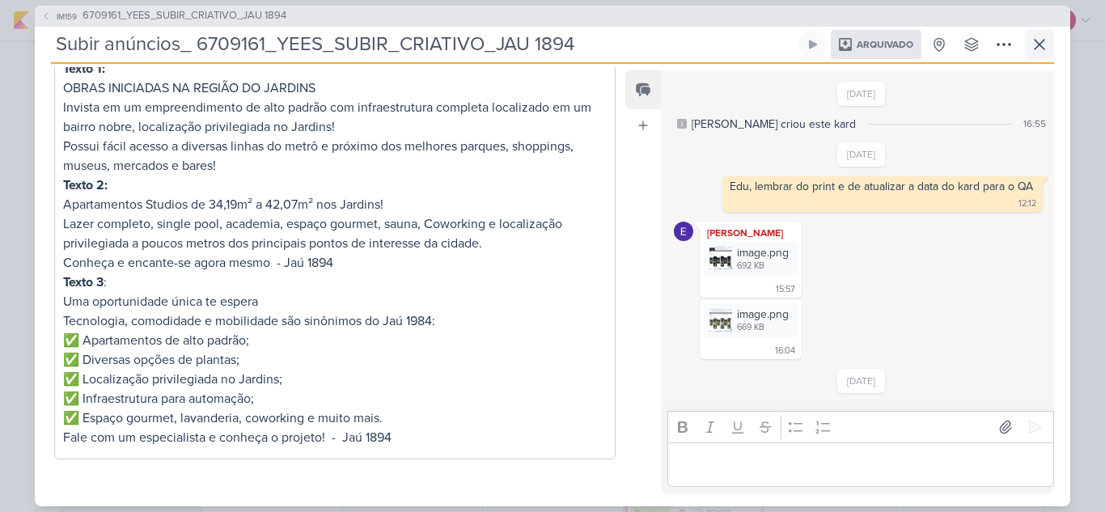
scroll to position [518, 0]
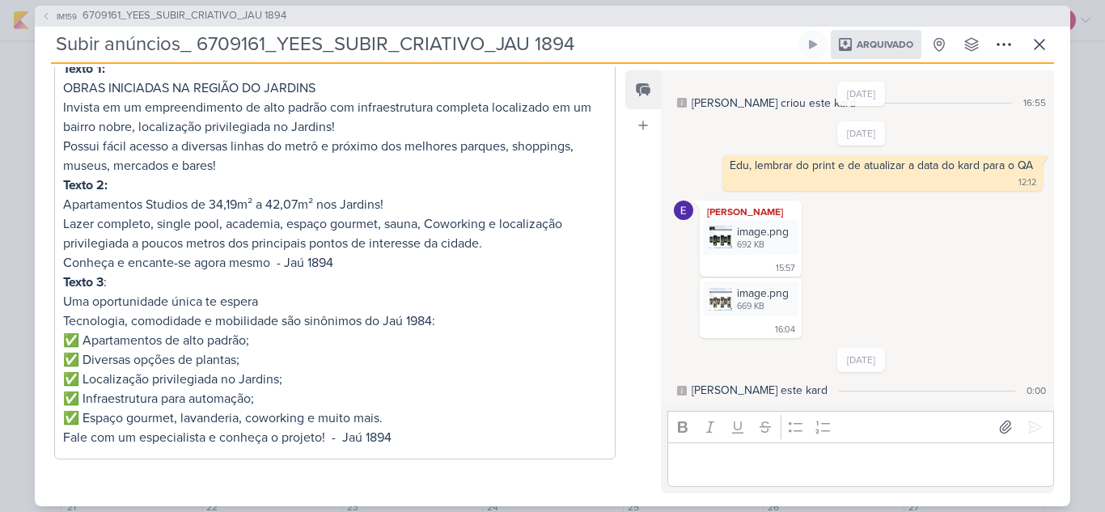
click at [1078, 111] on div "IM159 6709161_YEES_SUBIR_CRIATIVO_JAU 1894 Subir anúncios_ 6709161_YEES_SUBIR_C…" at bounding box center [552, 256] width 1105 height 512
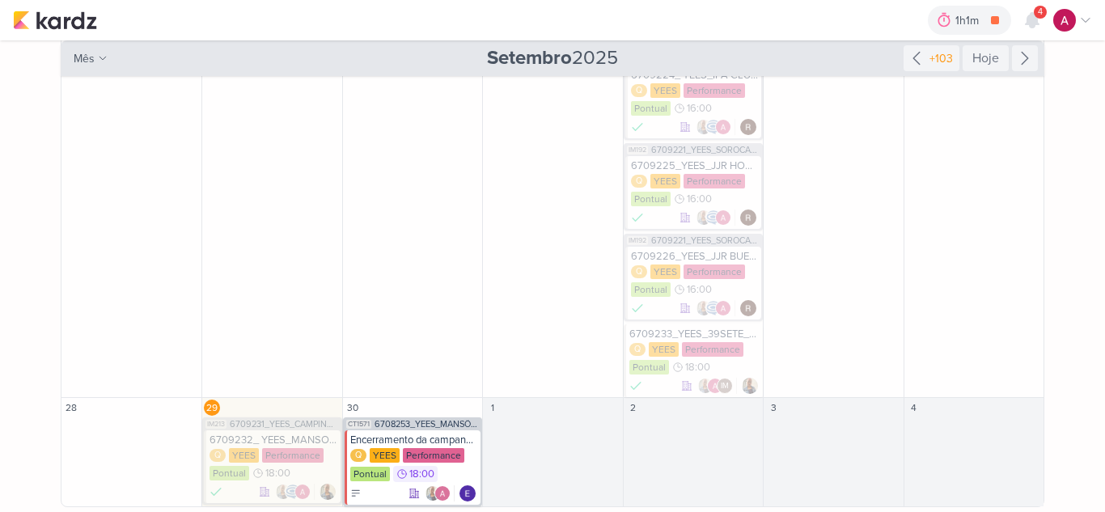
scroll to position [1165, 0]
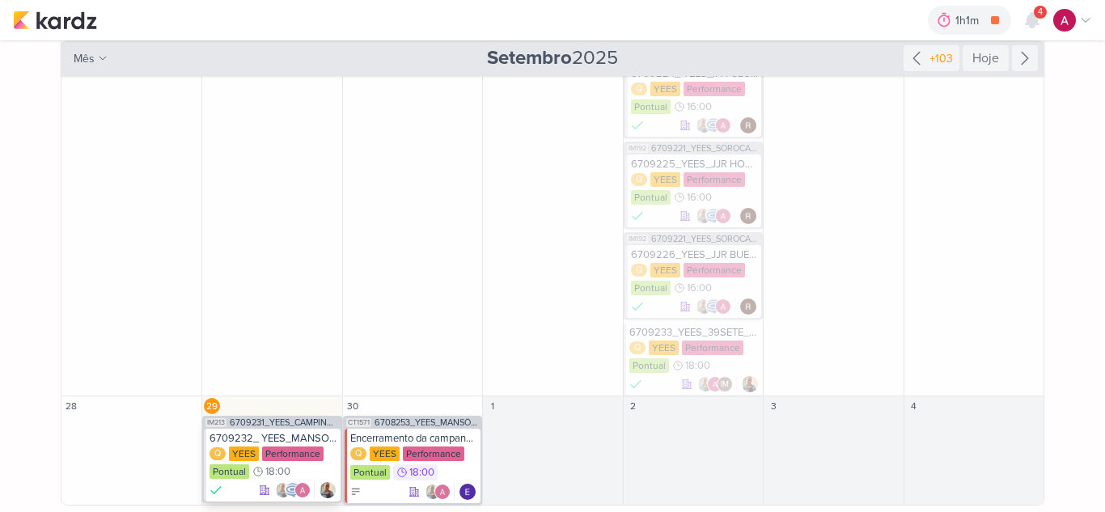
click at [289, 435] on div "6709232_ YEES_MANSOES_AJUSTES_LEADS_META" at bounding box center [272, 438] width 127 height 13
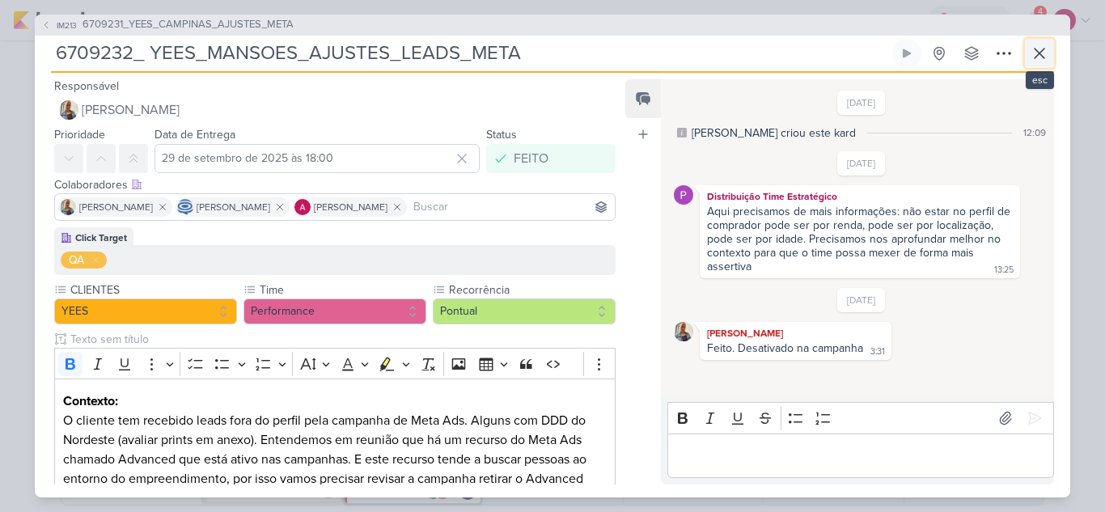
click at [1045, 57] on icon at bounding box center [1038, 53] width 19 height 19
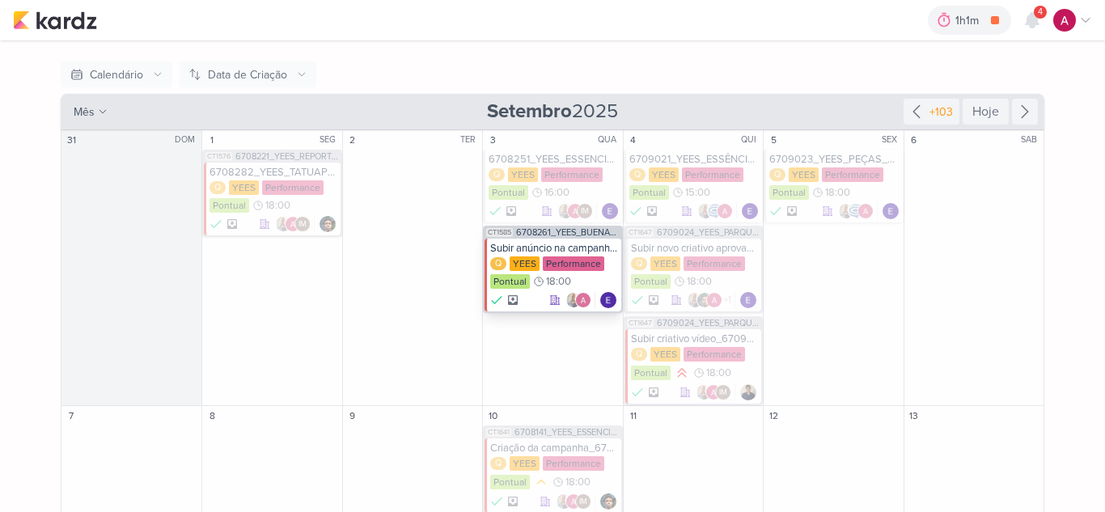
scroll to position [114, 0]
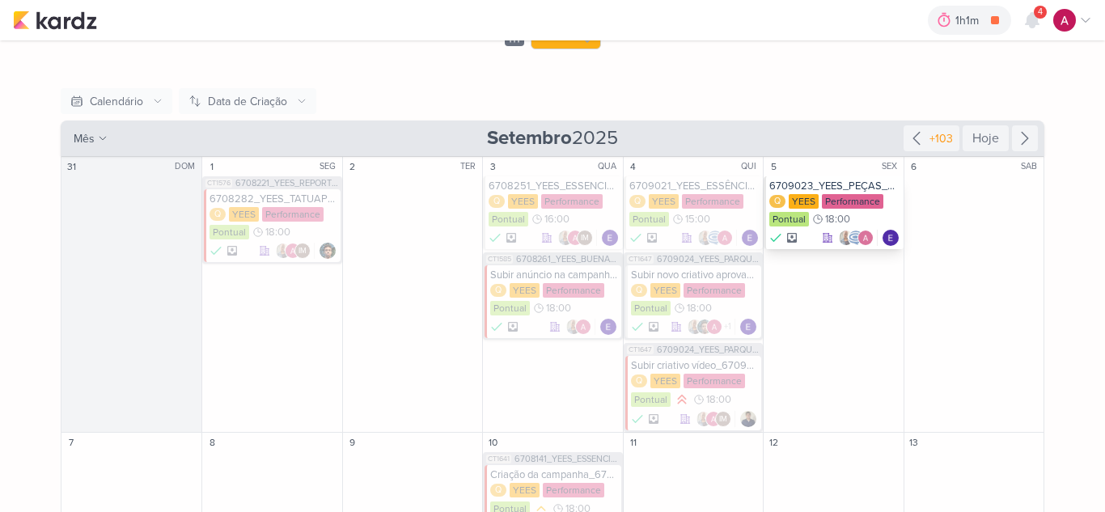
click at [877, 187] on div "6709023_YEES_PEÇAS_PERFORMANCE_ANIMADO_ESSÊNCIA CAMPOLIM" at bounding box center [834, 186] width 130 height 13
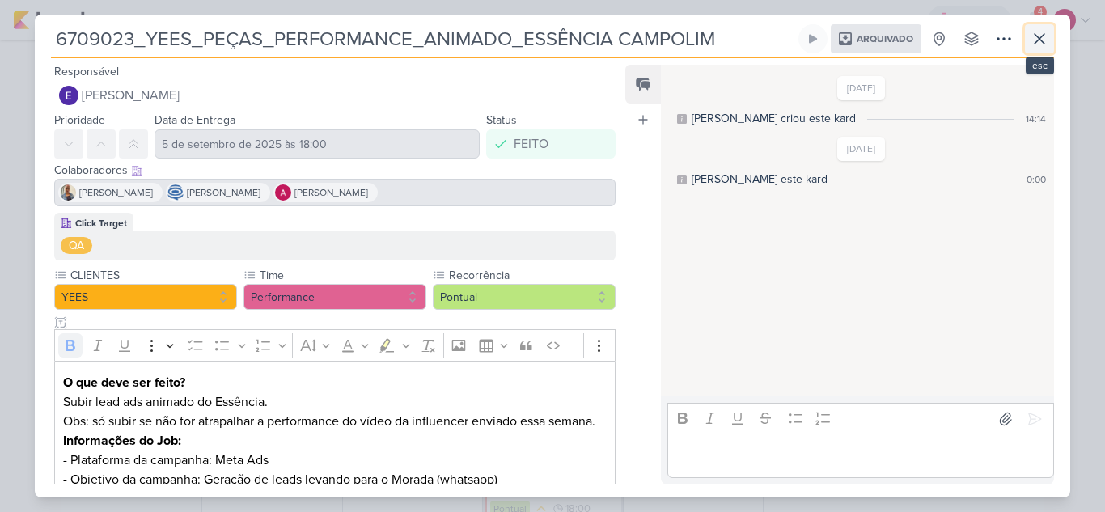
click at [1046, 38] on icon at bounding box center [1038, 38] width 19 height 19
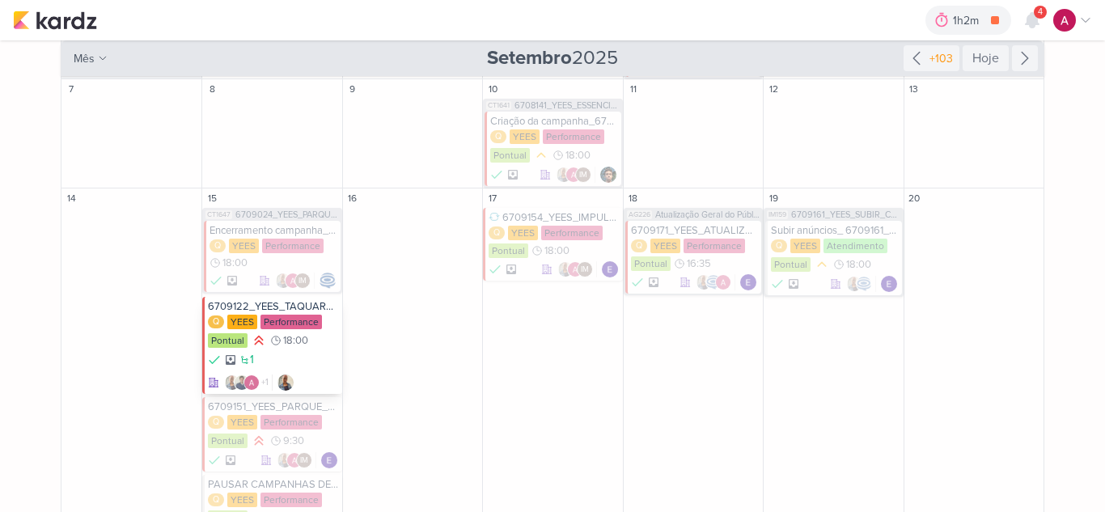
scroll to position [437, 0]
